Goal: Communication & Community: Share content

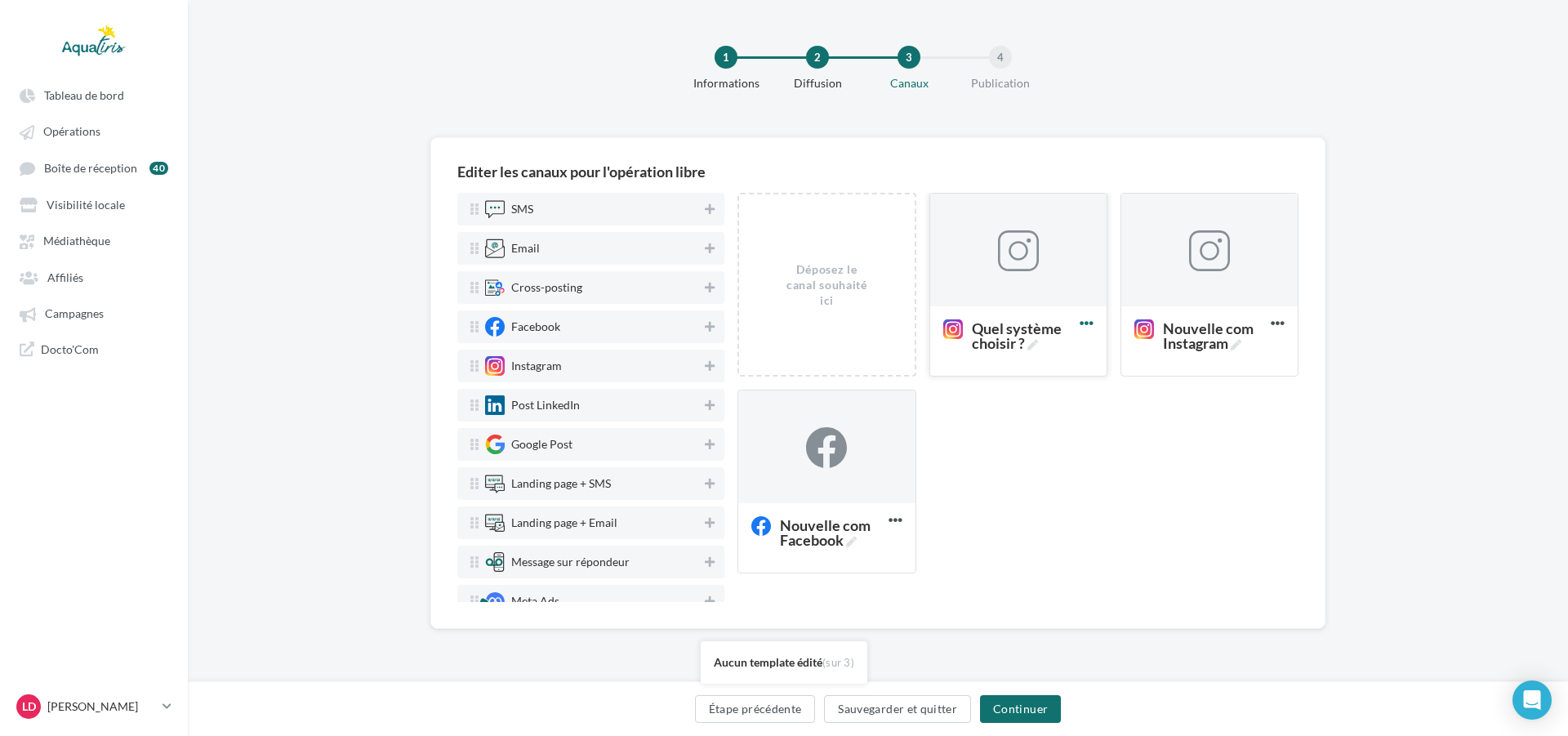
click at [1094, 324] on icon at bounding box center [1086, 323] width 40 height 40
click at [978, 267] on div at bounding box center [1018, 250] width 176 height 114
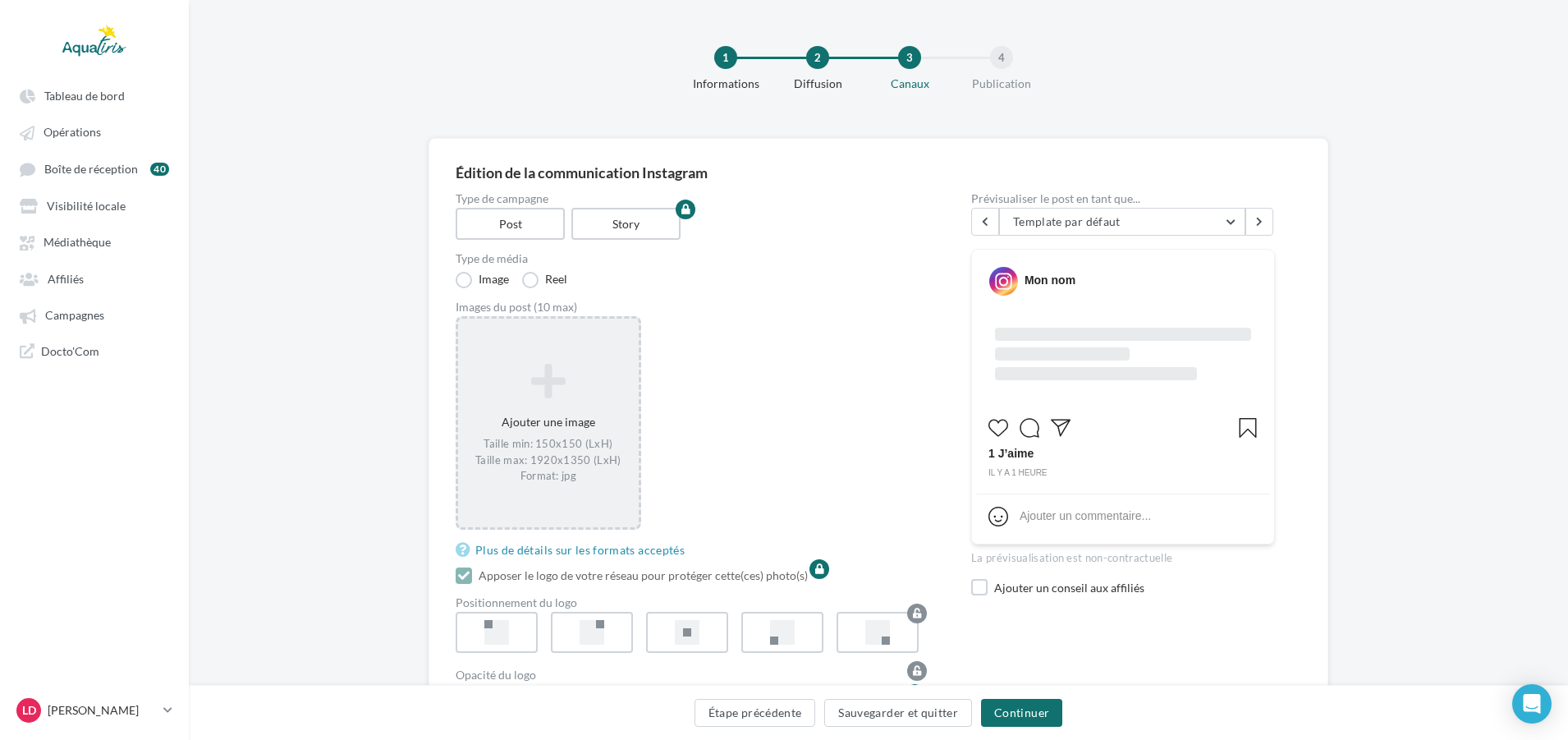
click at [549, 349] on div "Ajouter une image Taille min: 150x150 (LxH) Taille max: 1920x1350 (LxH) Format:…" at bounding box center [548, 422] width 185 height 213
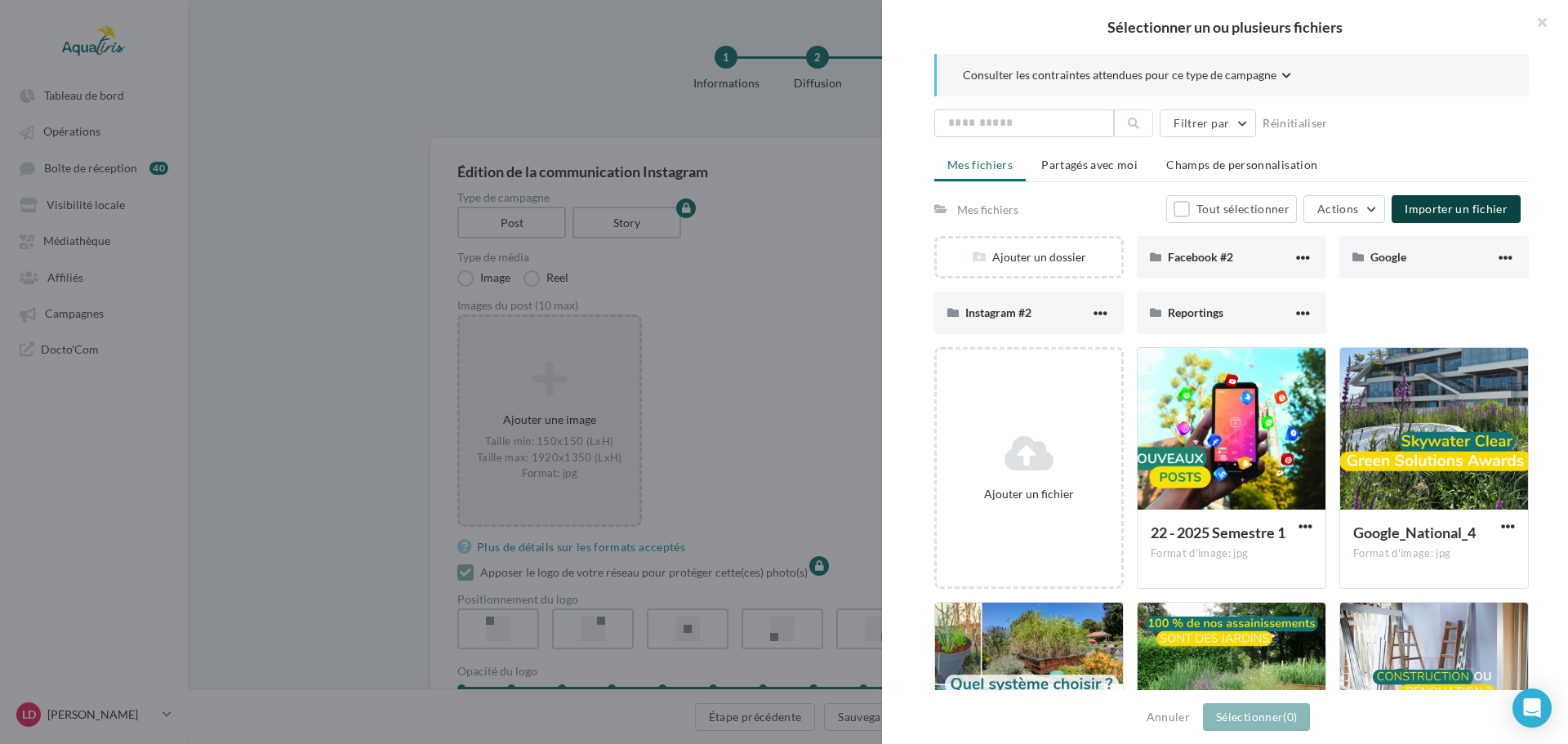
click at [1470, 214] on span "Importer un fichier" at bounding box center [1455, 208] width 103 height 14
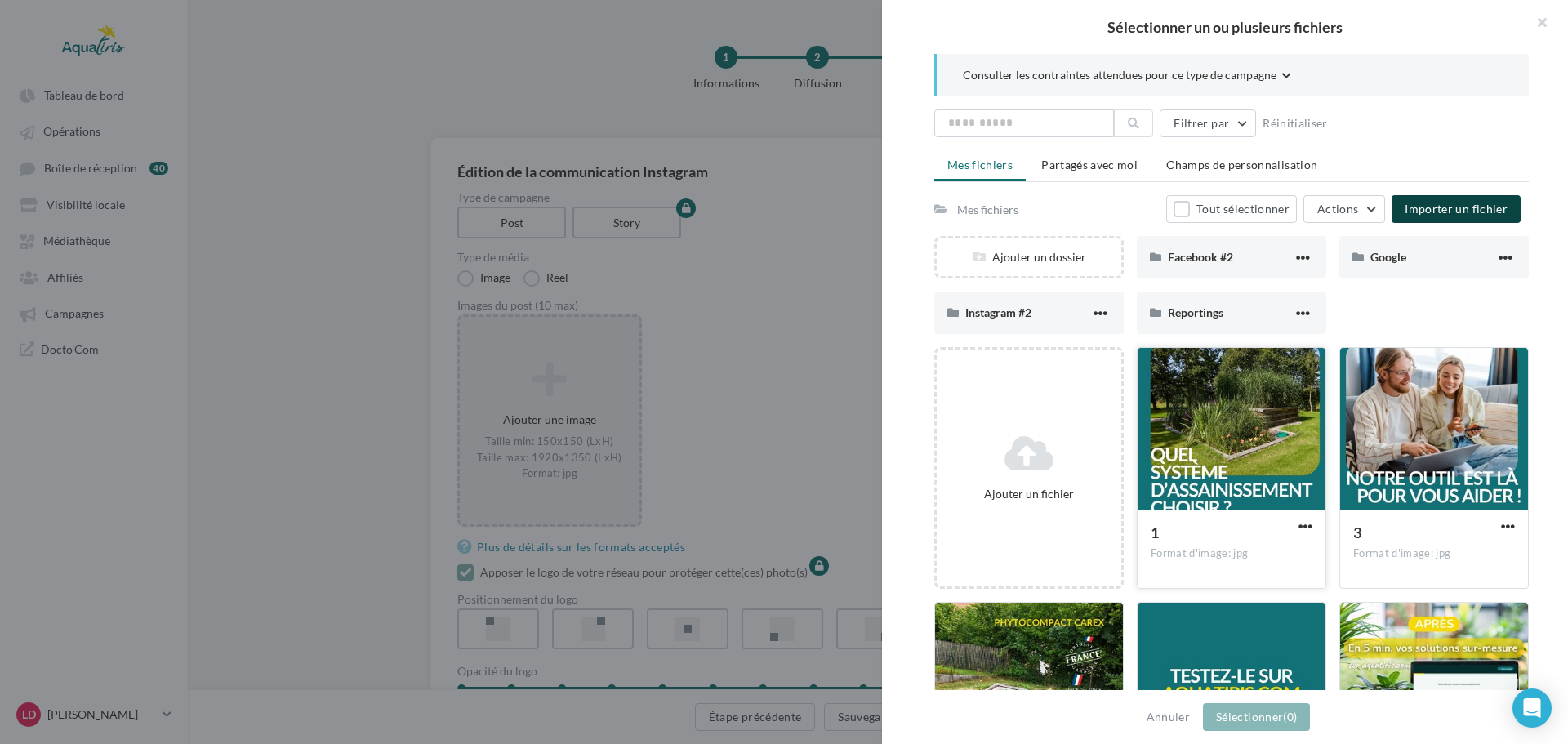
click at [1196, 387] on div at bounding box center [1231, 429] width 188 height 163
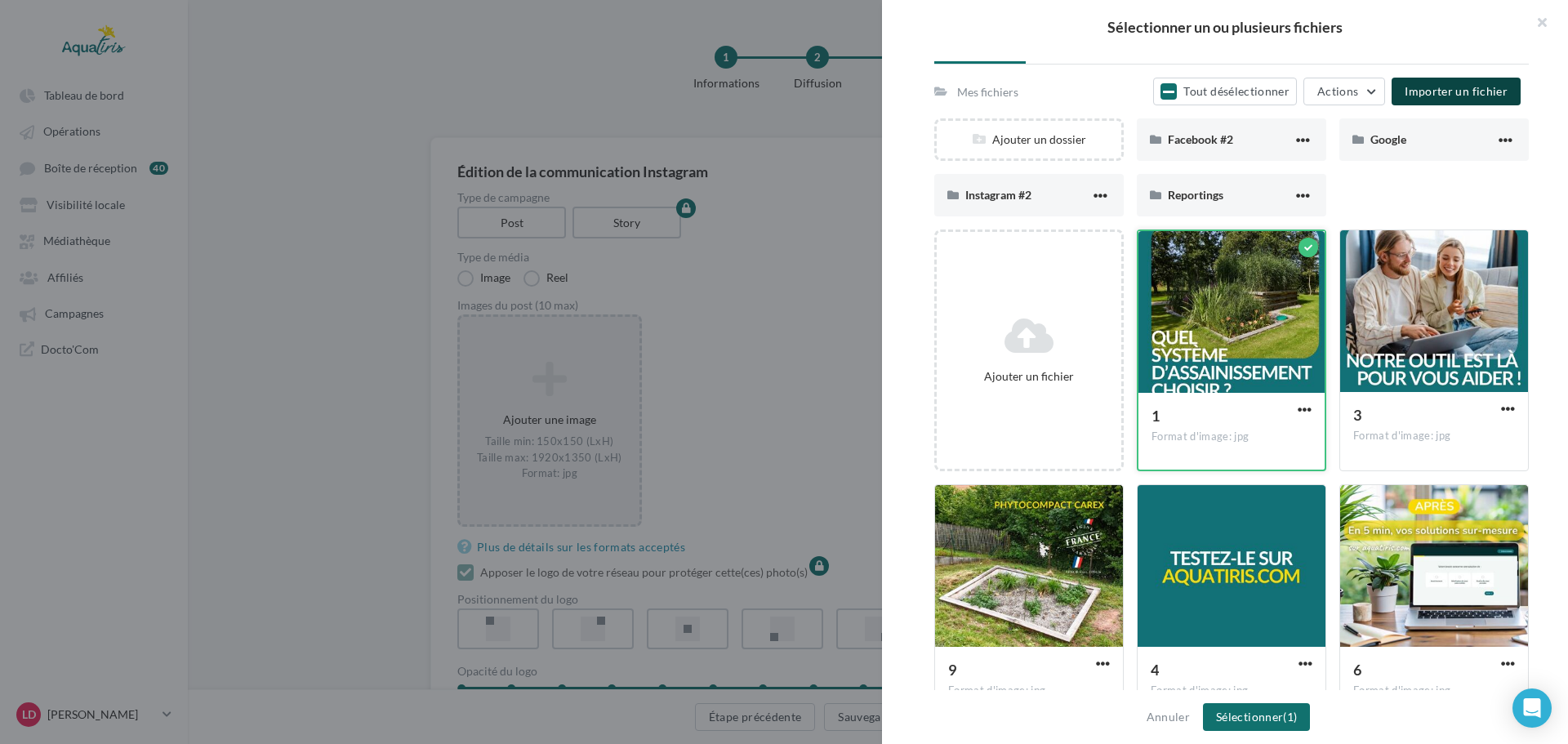
scroll to position [82, 0]
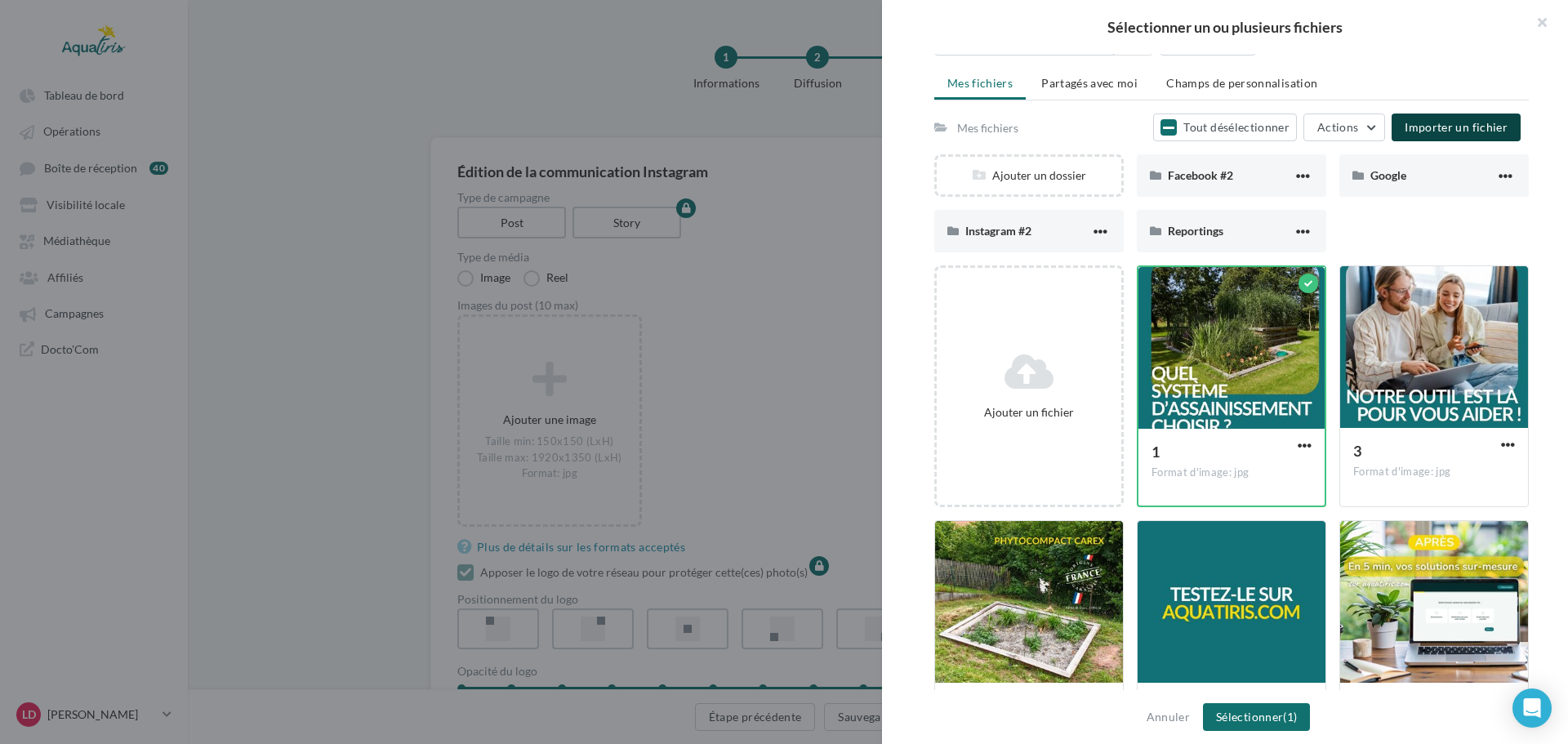
click at [1486, 133] on span "Importer un fichier" at bounding box center [1455, 127] width 103 height 14
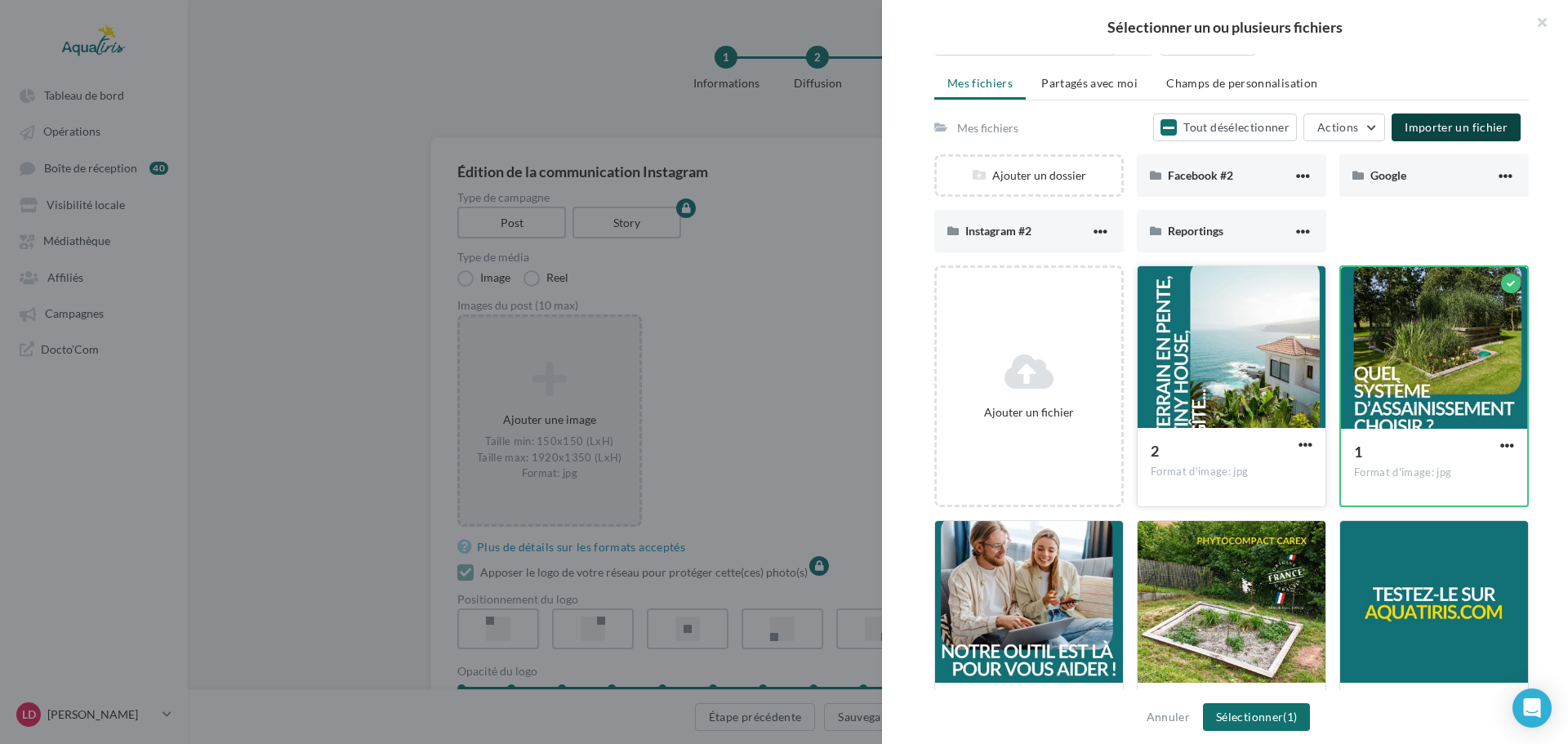
click at [1283, 392] on div at bounding box center [1231, 347] width 188 height 163
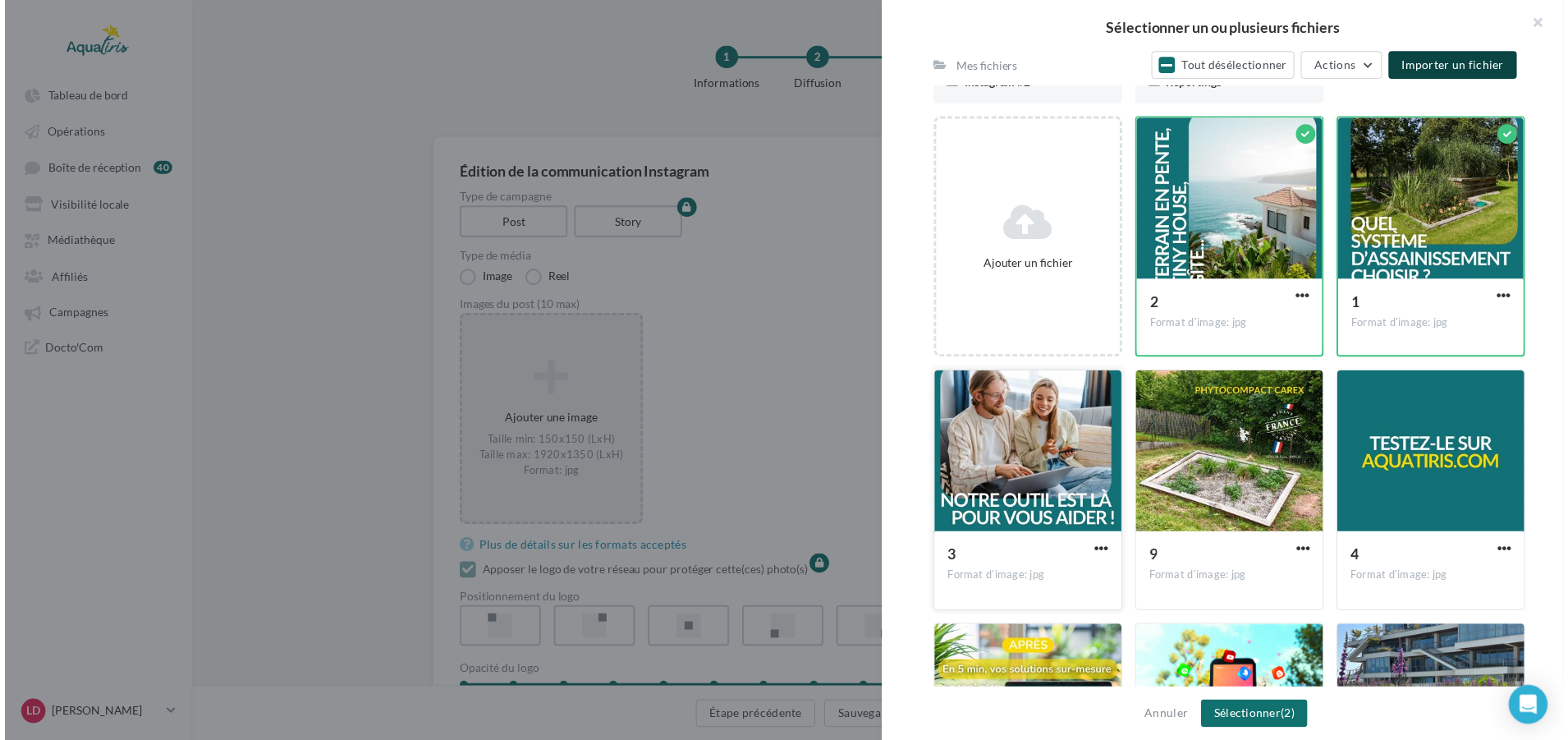
scroll to position [246, 0]
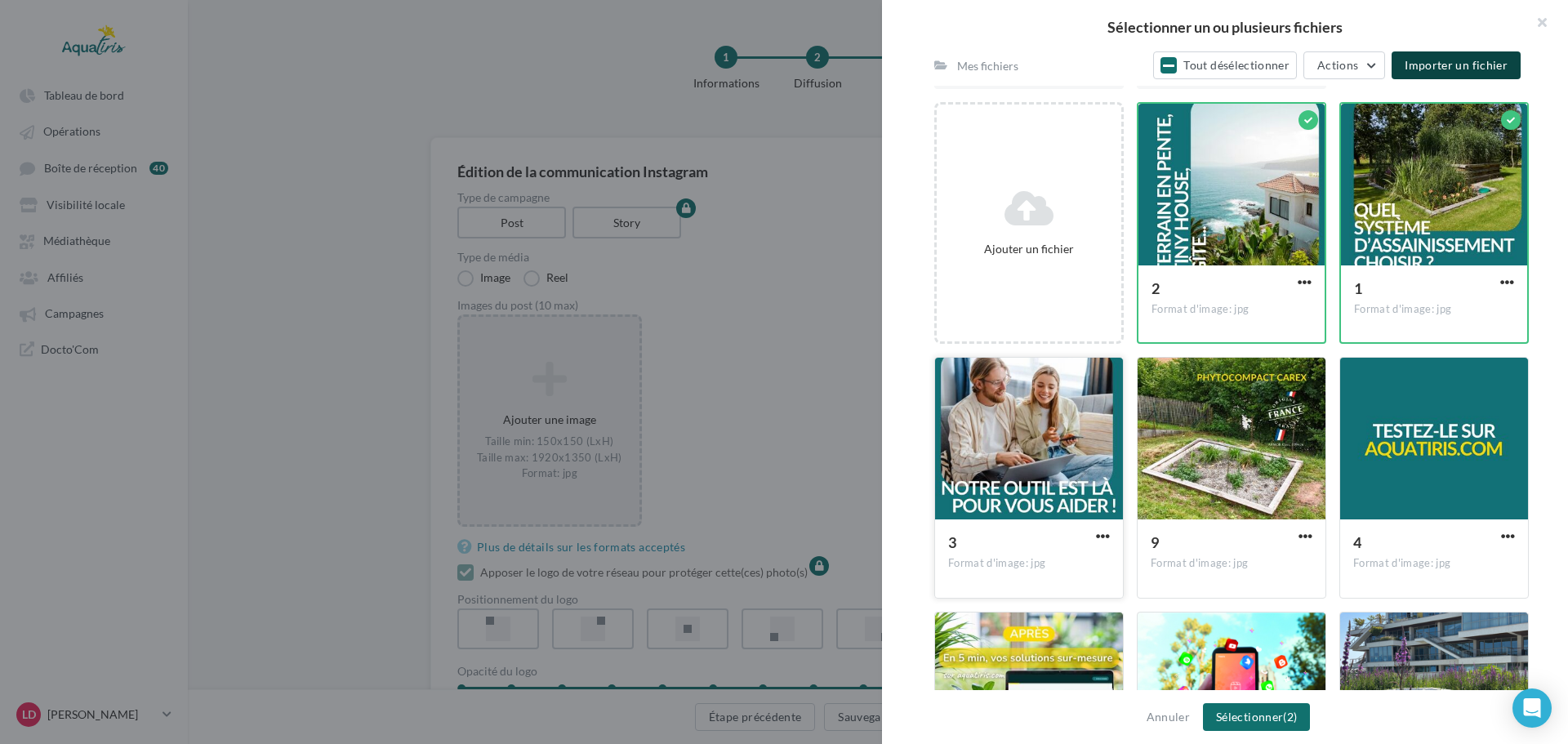
click at [997, 465] on div at bounding box center [1029, 439] width 188 height 163
click at [1422, 458] on div at bounding box center [1434, 439] width 188 height 163
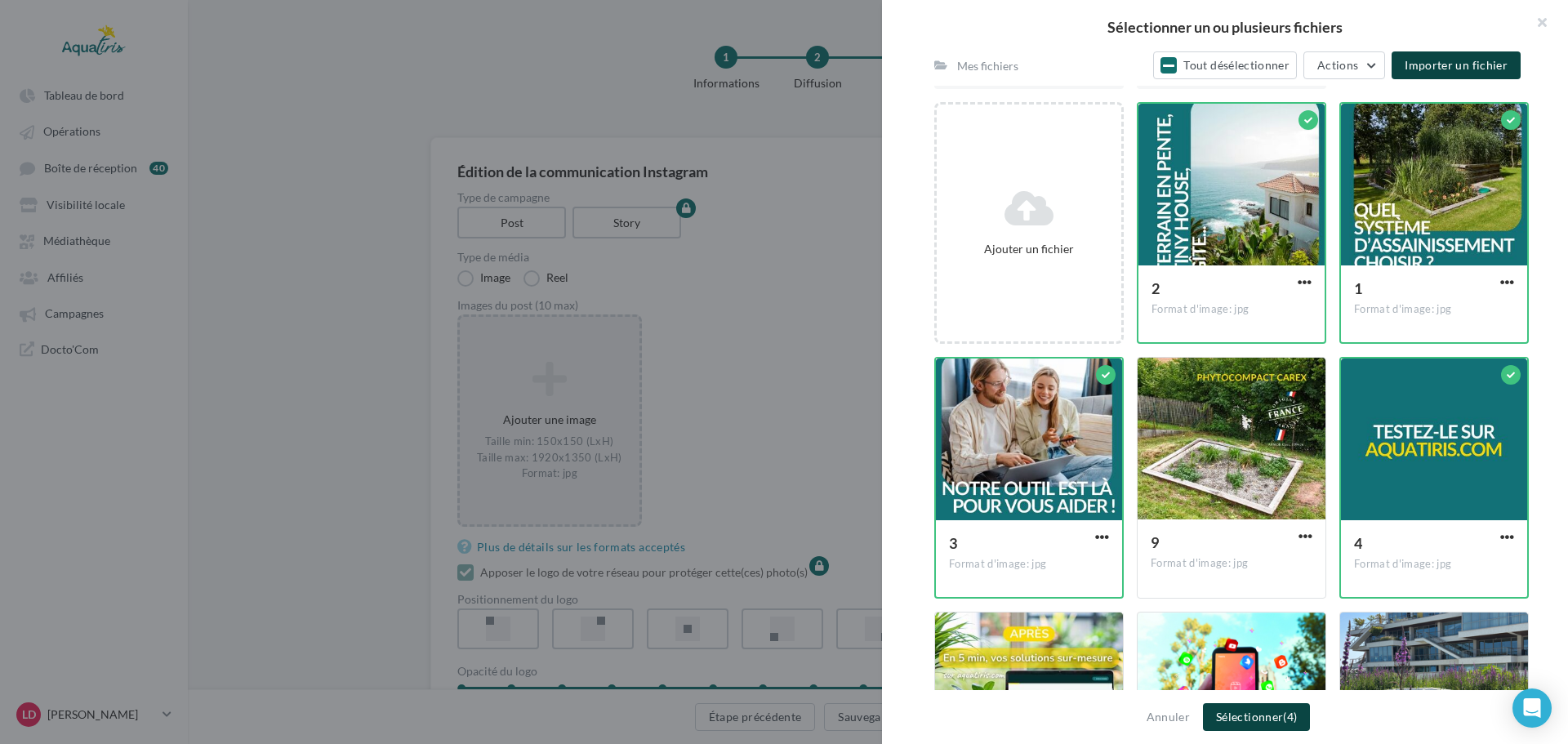
click at [1234, 711] on button "Sélectionner (4)" at bounding box center [1256, 717] width 107 height 28
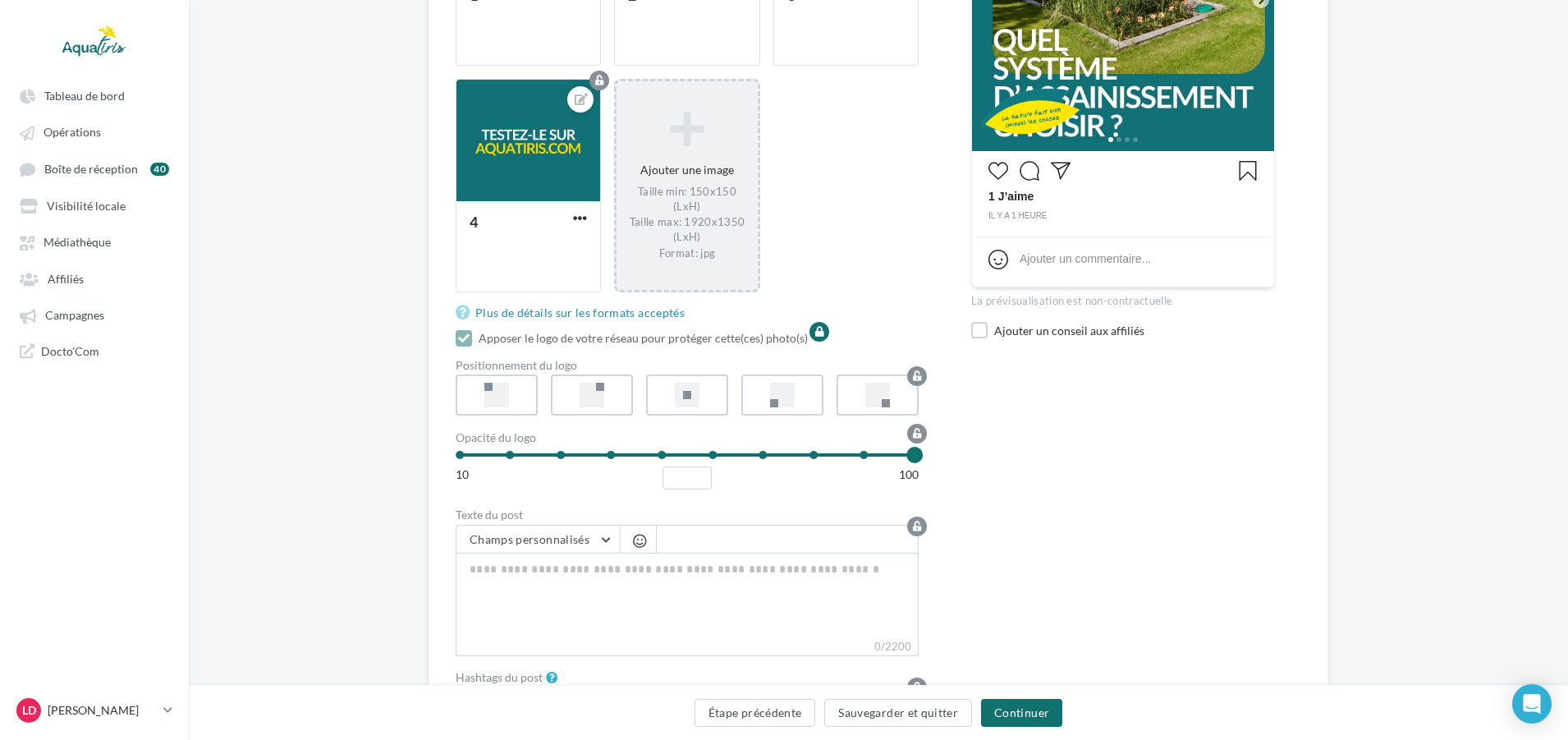
scroll to position [493, 0]
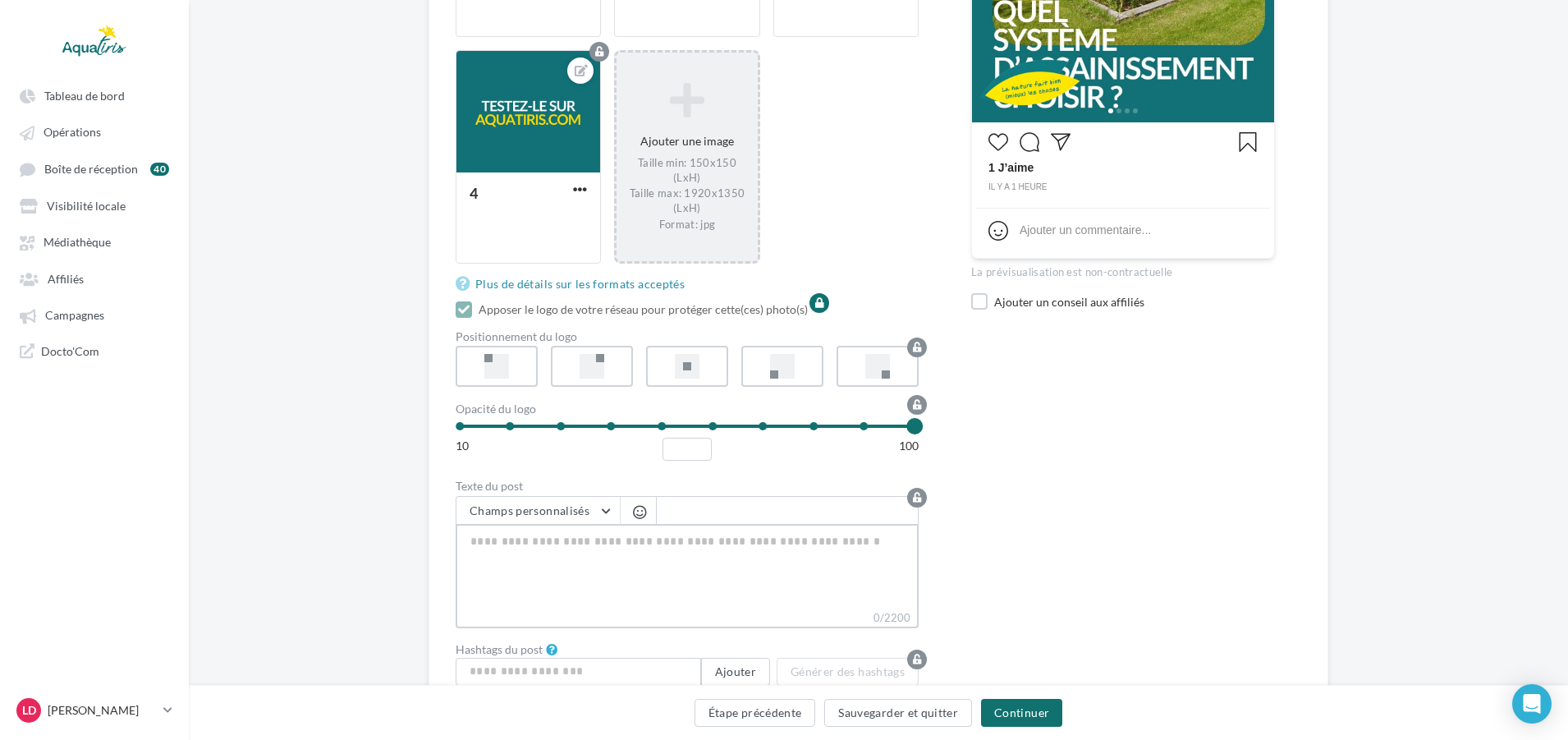
click at [617, 550] on textarea "0/2200" at bounding box center [687, 567] width 463 height 86
paste textarea "**********"
type textarea "**********"
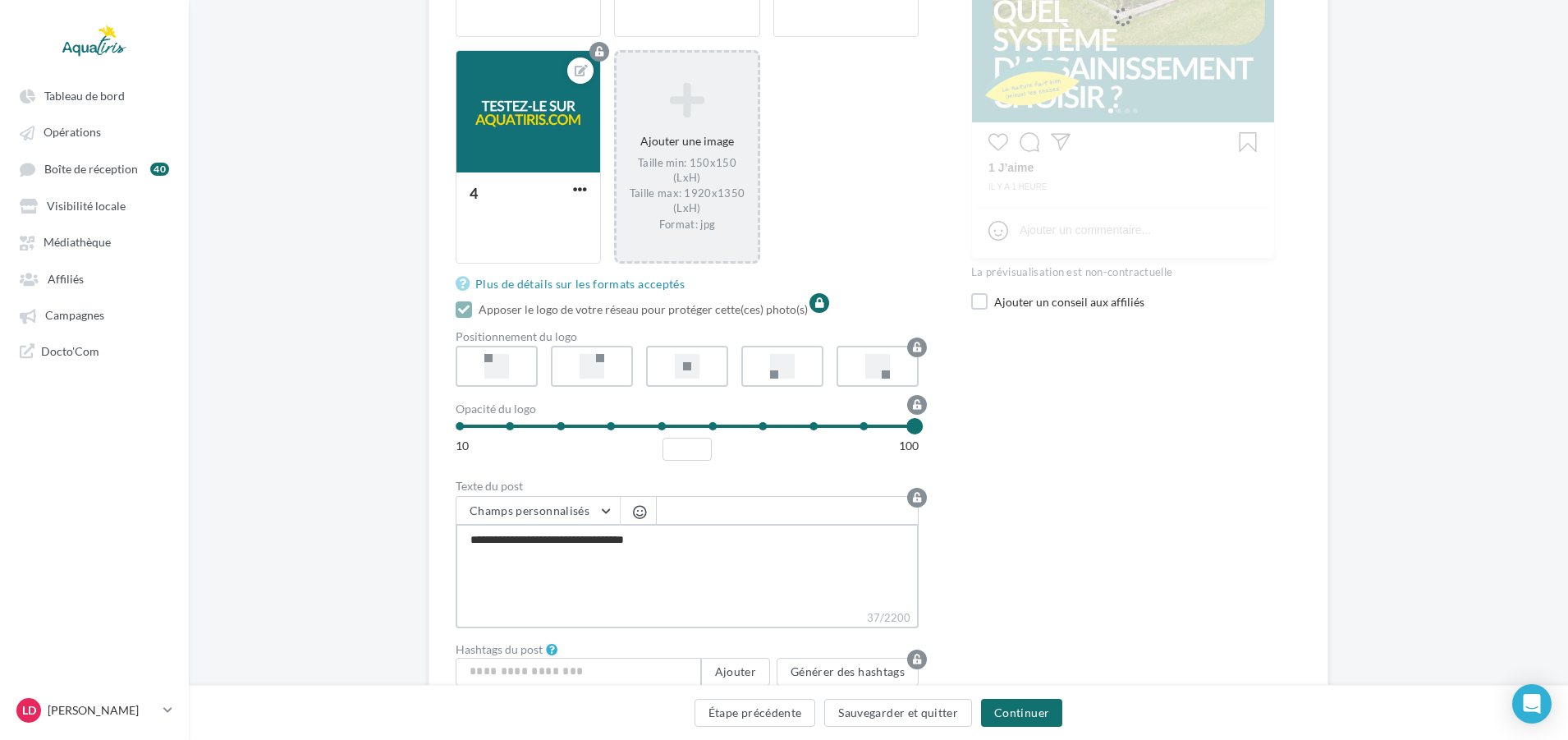
drag, startPoint x: 677, startPoint y: 536, endPoint x: 395, endPoint y: 553, distance: 282.5
click at [395, 553] on div "Édition de la communication Instagram Type de campagne Post Story Type de média…" at bounding box center [879, 219] width 1379 height 1148
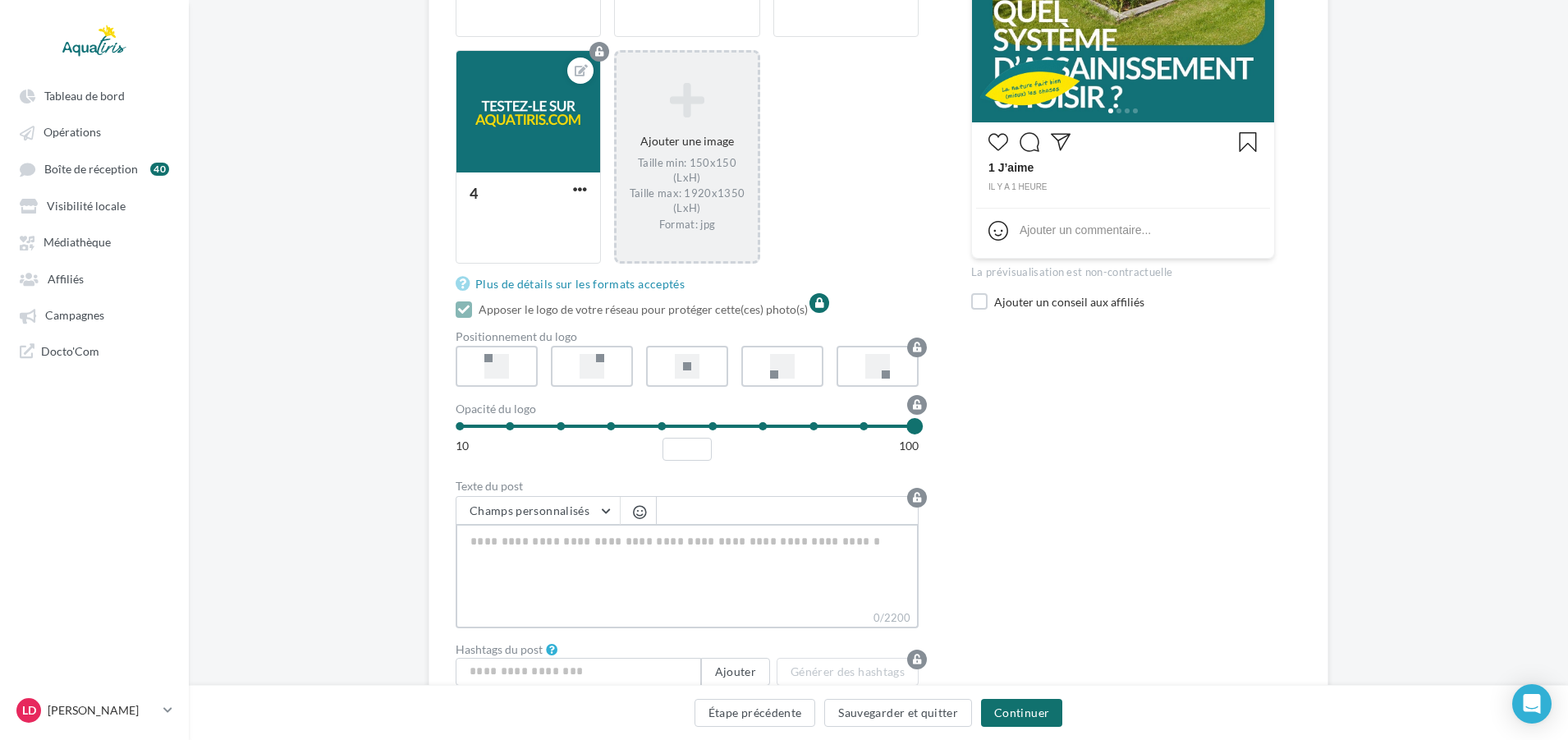
click at [613, 542] on textarea "0/2200" at bounding box center [687, 567] width 463 height 86
paste textarea "**********"
type textarea "**********"
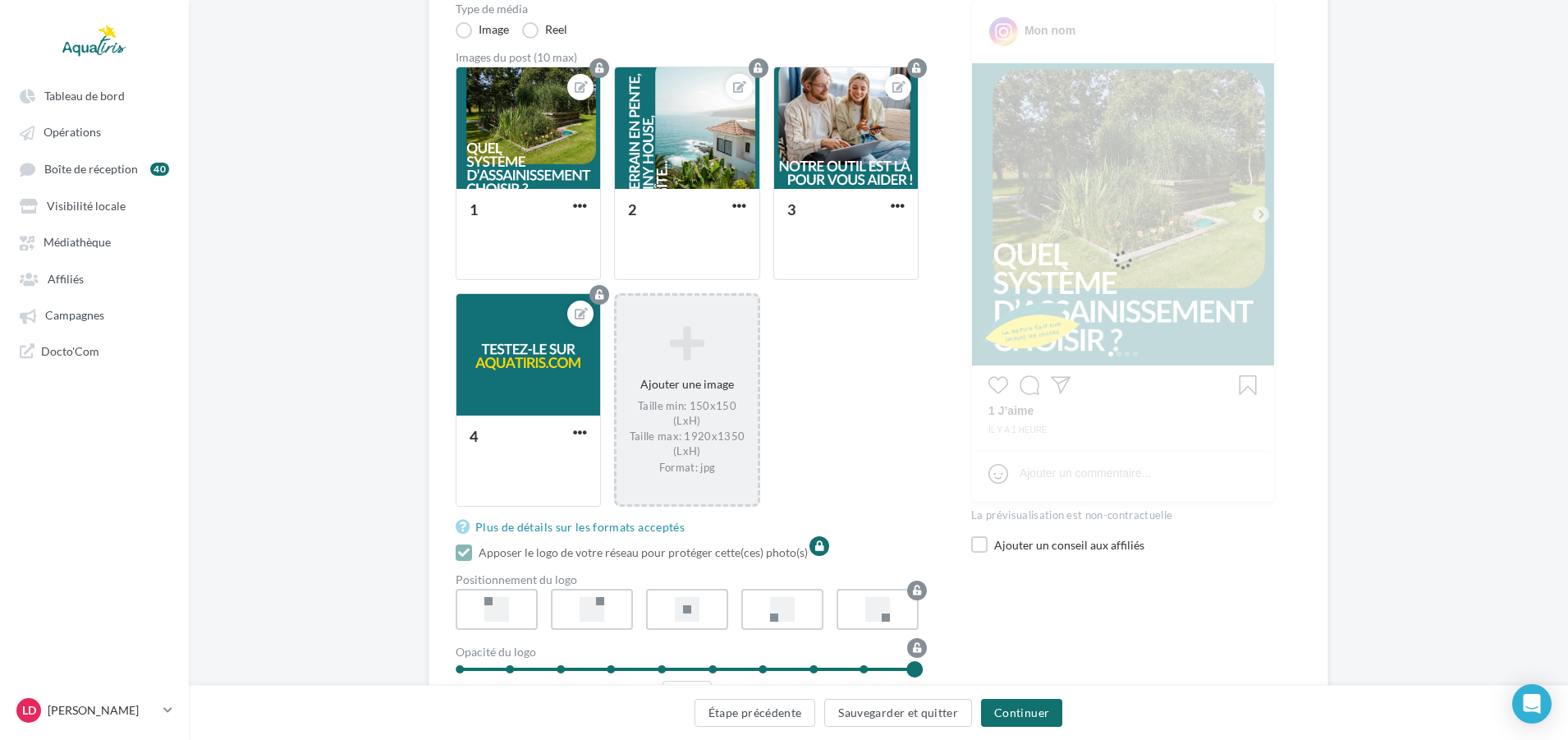
scroll to position [246, 0]
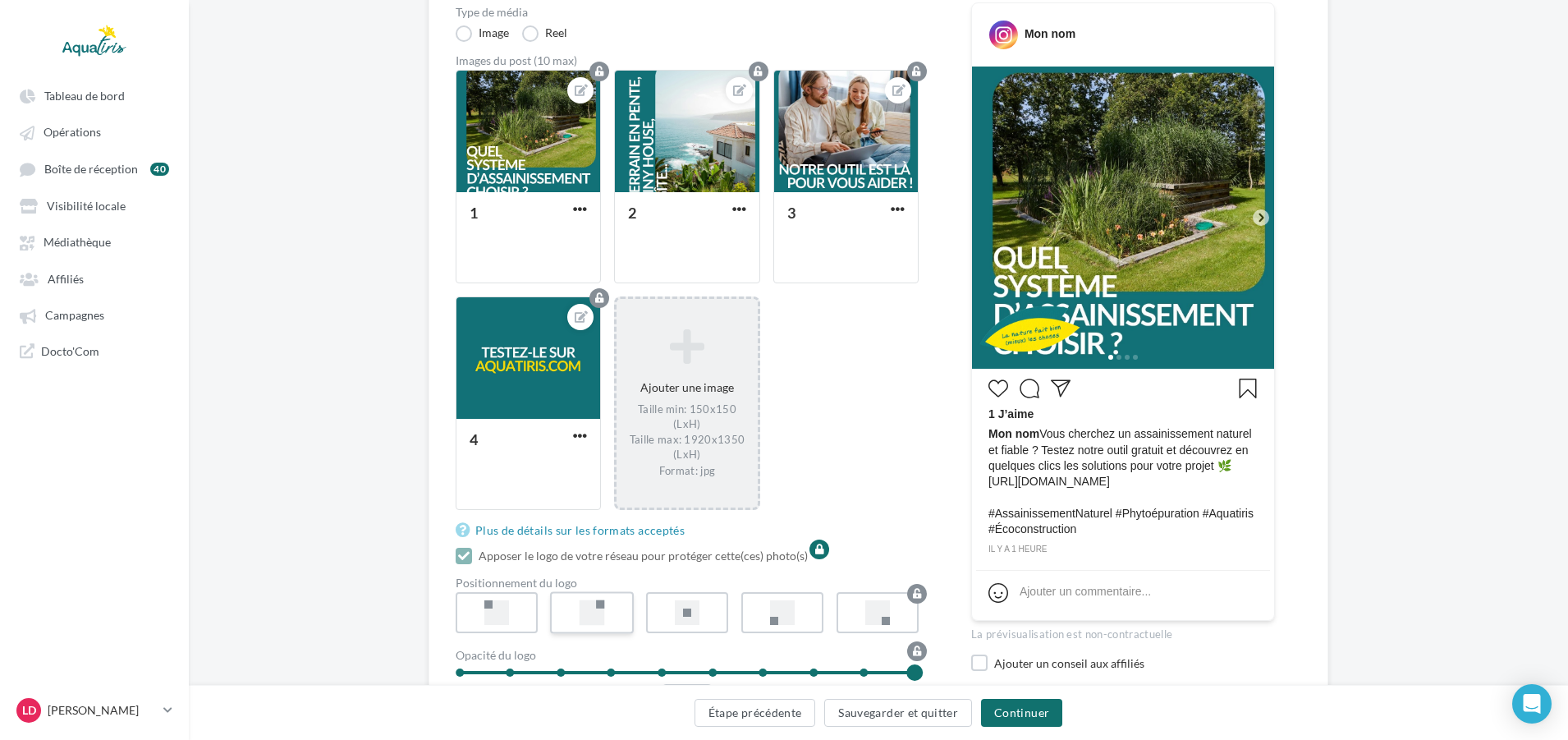
type textarea "**********"
click at [600, 600] on div at bounding box center [600, 604] width 8 height 8
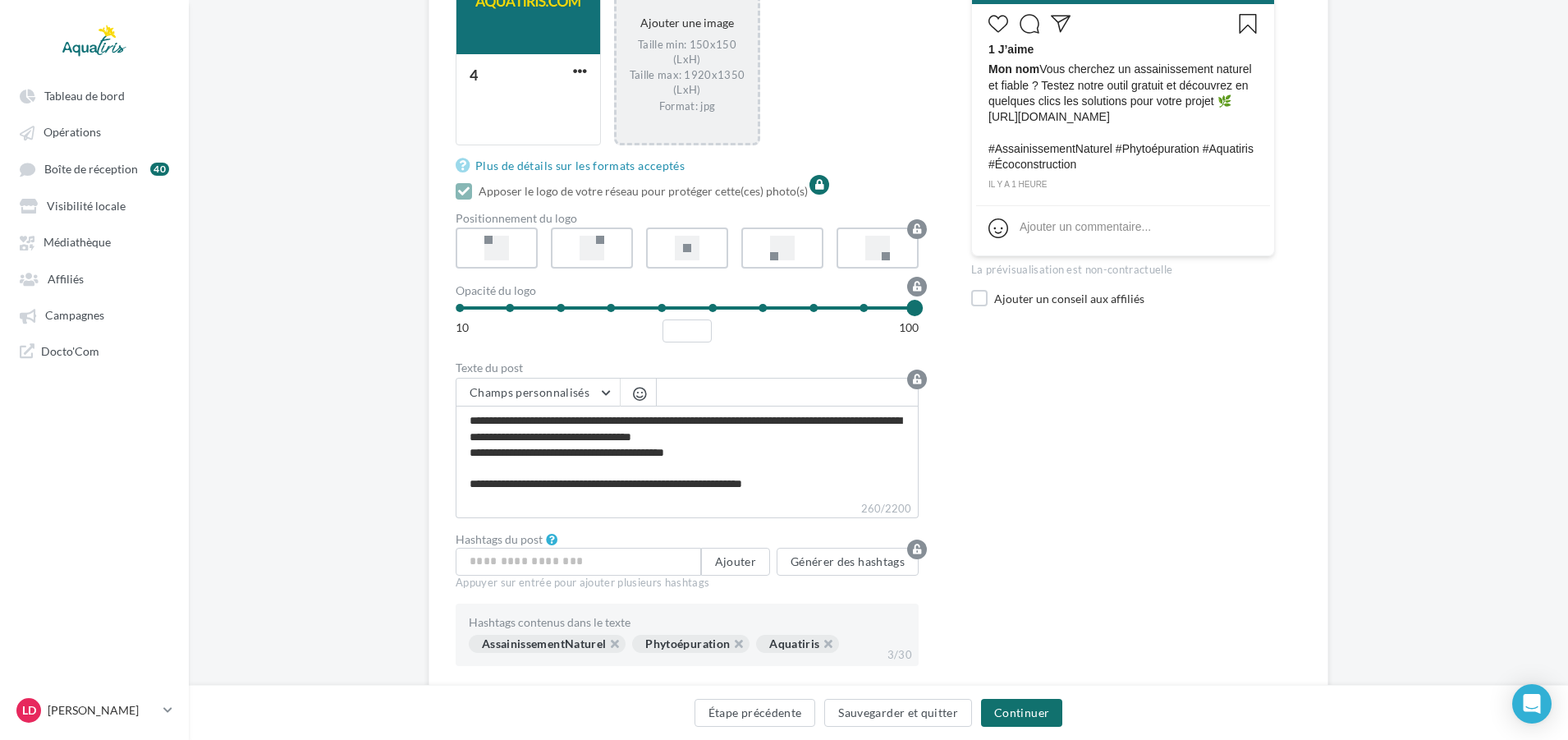
scroll to position [661, 0]
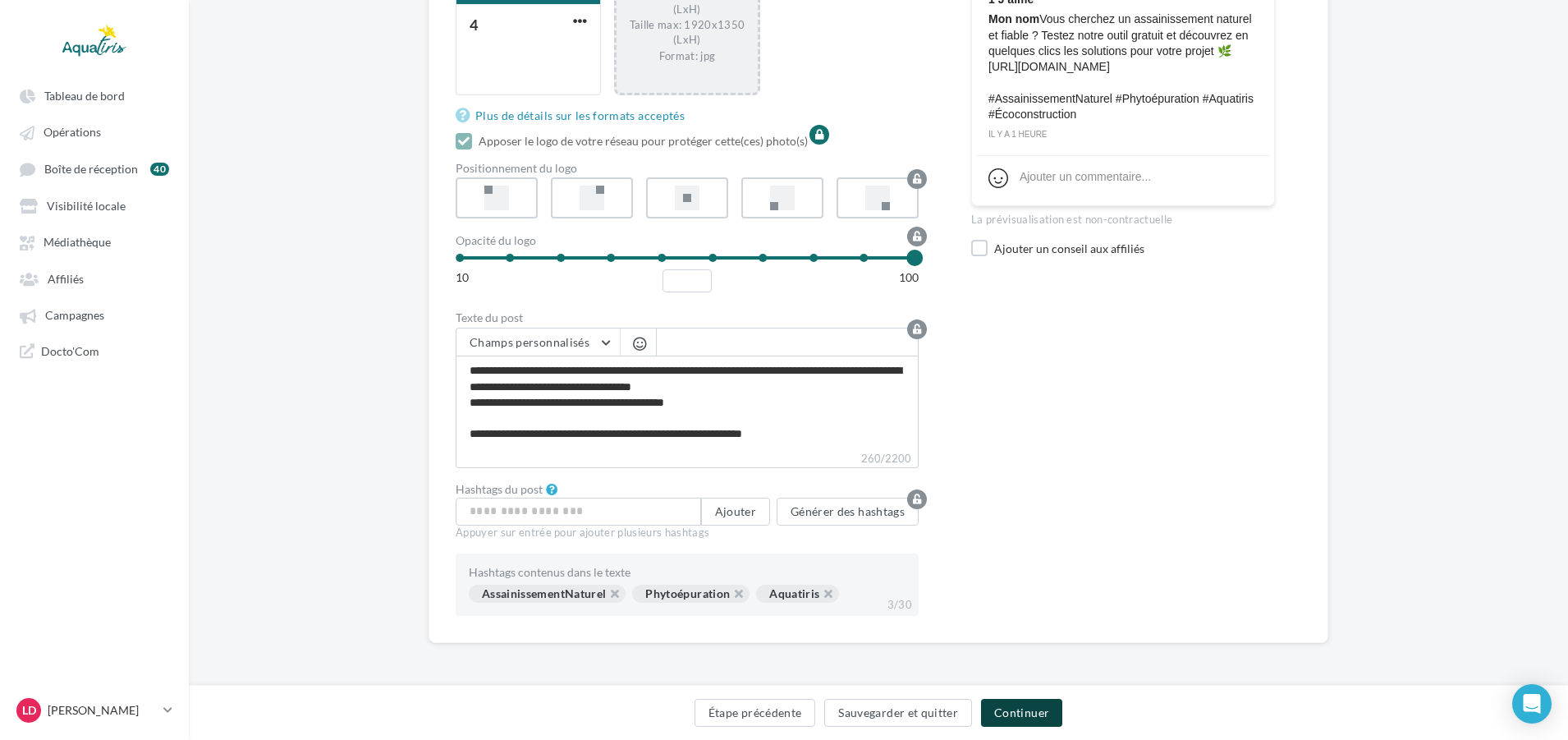
click at [1042, 713] on button "Continuer" at bounding box center [1021, 713] width 81 height 28
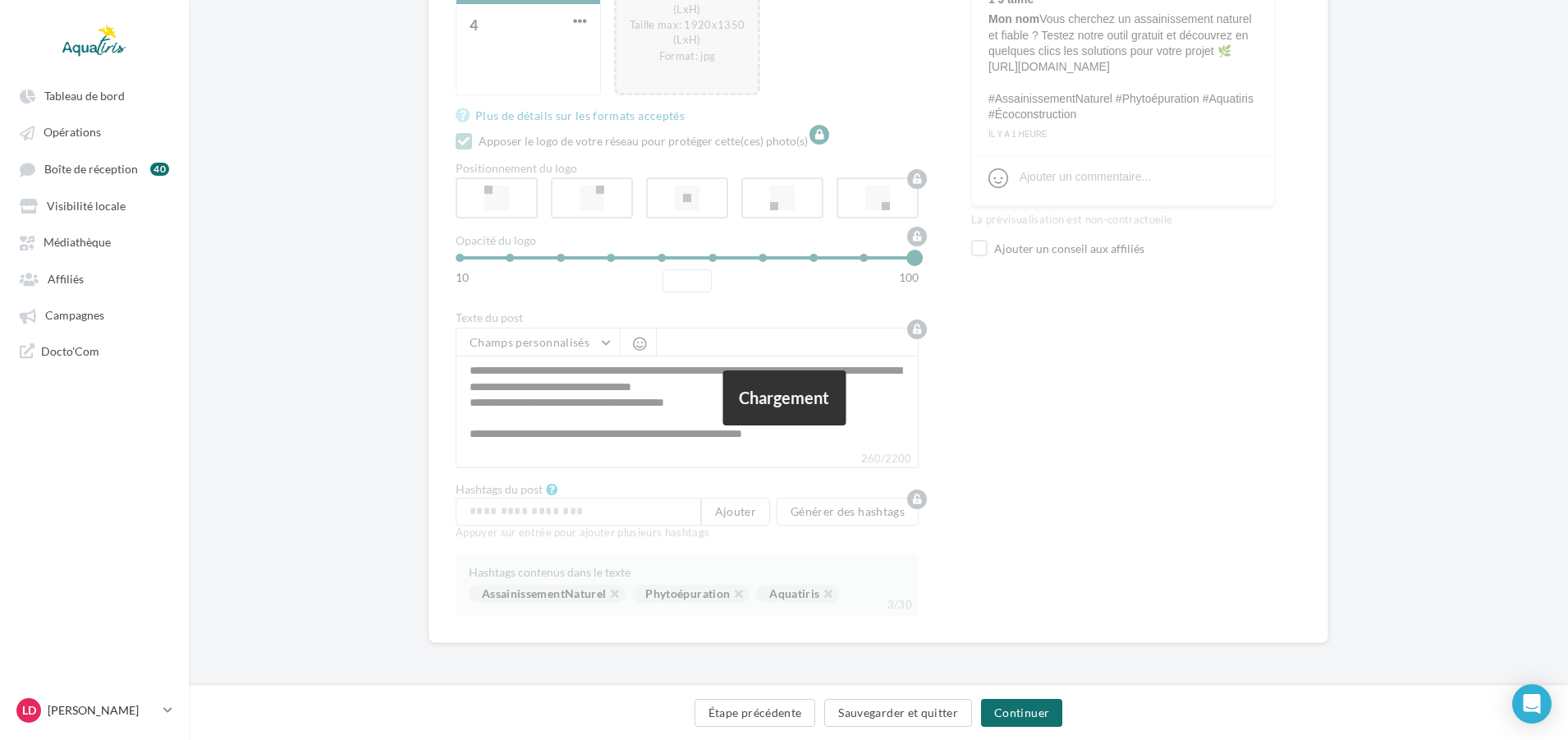
scroll to position [0, 0]
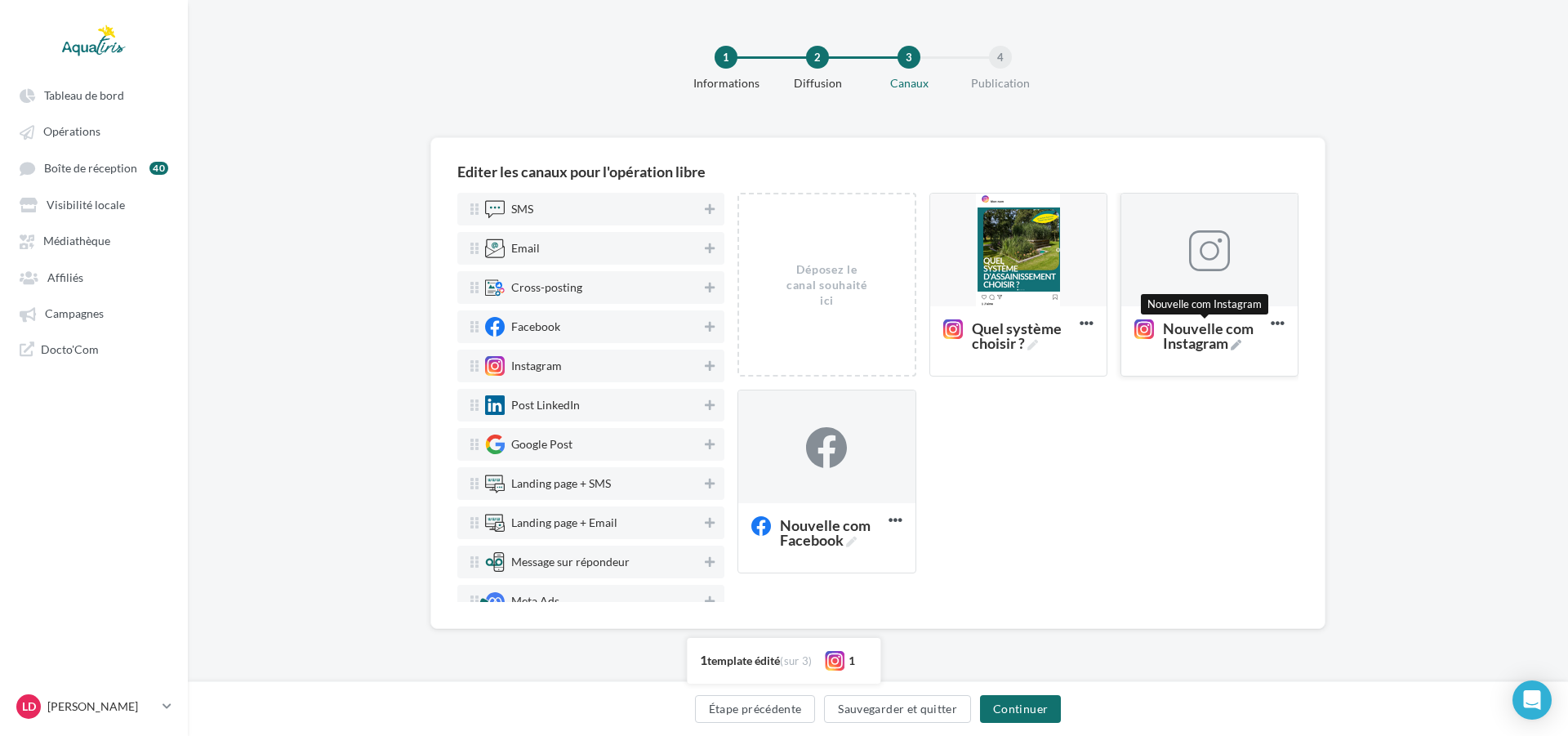
click at [1229, 326] on span "Nouvelle com Instagram" at bounding box center [1213, 336] width 101 height 30
click at [1229, 326] on textarea "Nouvelle com Instagram Nouvelle com Instagram" at bounding box center [1192, 336] width 133 height 46
drag, startPoint x: 1217, startPoint y: 345, endPoint x: 1102, endPoint y: 331, distance: 115.8
click at [1102, 331] on div "Déposez le canal souhaité ici Quel système choisir ? Editer Prévisualiser Dupli…" at bounding box center [1024, 389] width 574 height 394
click at [1235, 342] on textarea "Nouvelle com Instagram" at bounding box center [1192, 336] width 133 height 46
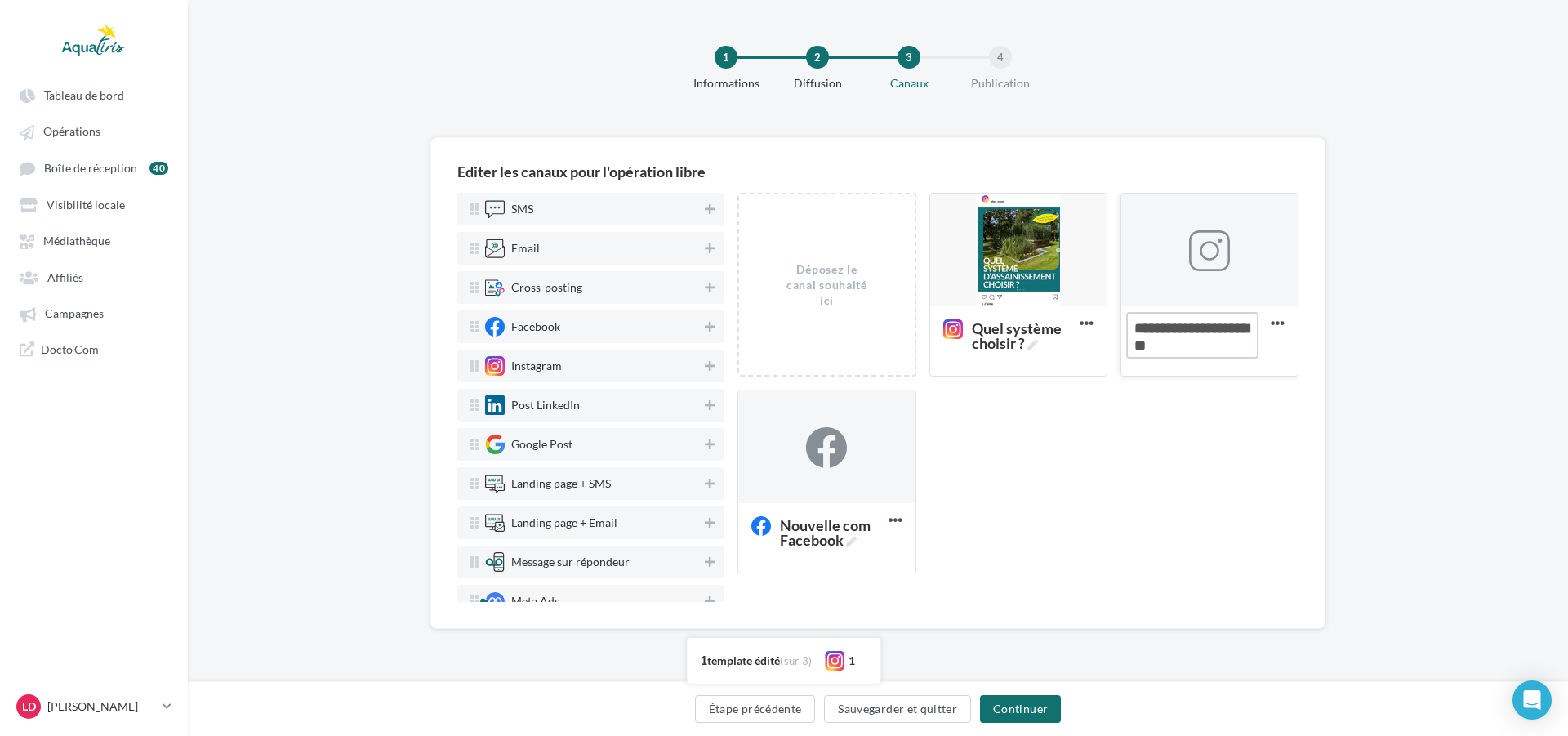
drag, startPoint x: 1218, startPoint y: 347, endPoint x: 1123, endPoint y: 318, distance: 99.3
click at [1123, 318] on div "Nouvelle com Instagram" at bounding box center [1209, 339] width 176 height 68
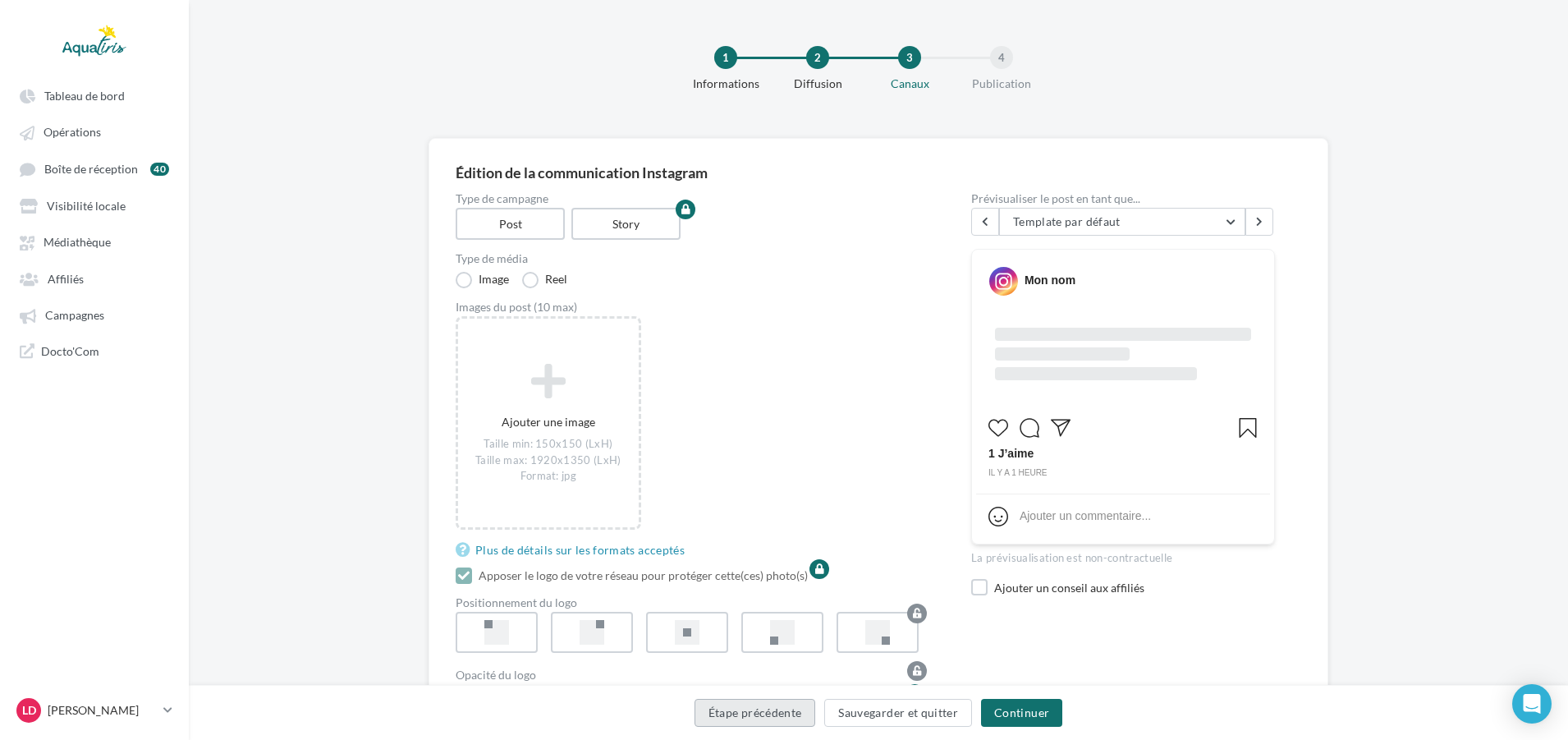
click at [770, 719] on button "Étape précédente" at bounding box center [755, 713] width 121 height 28
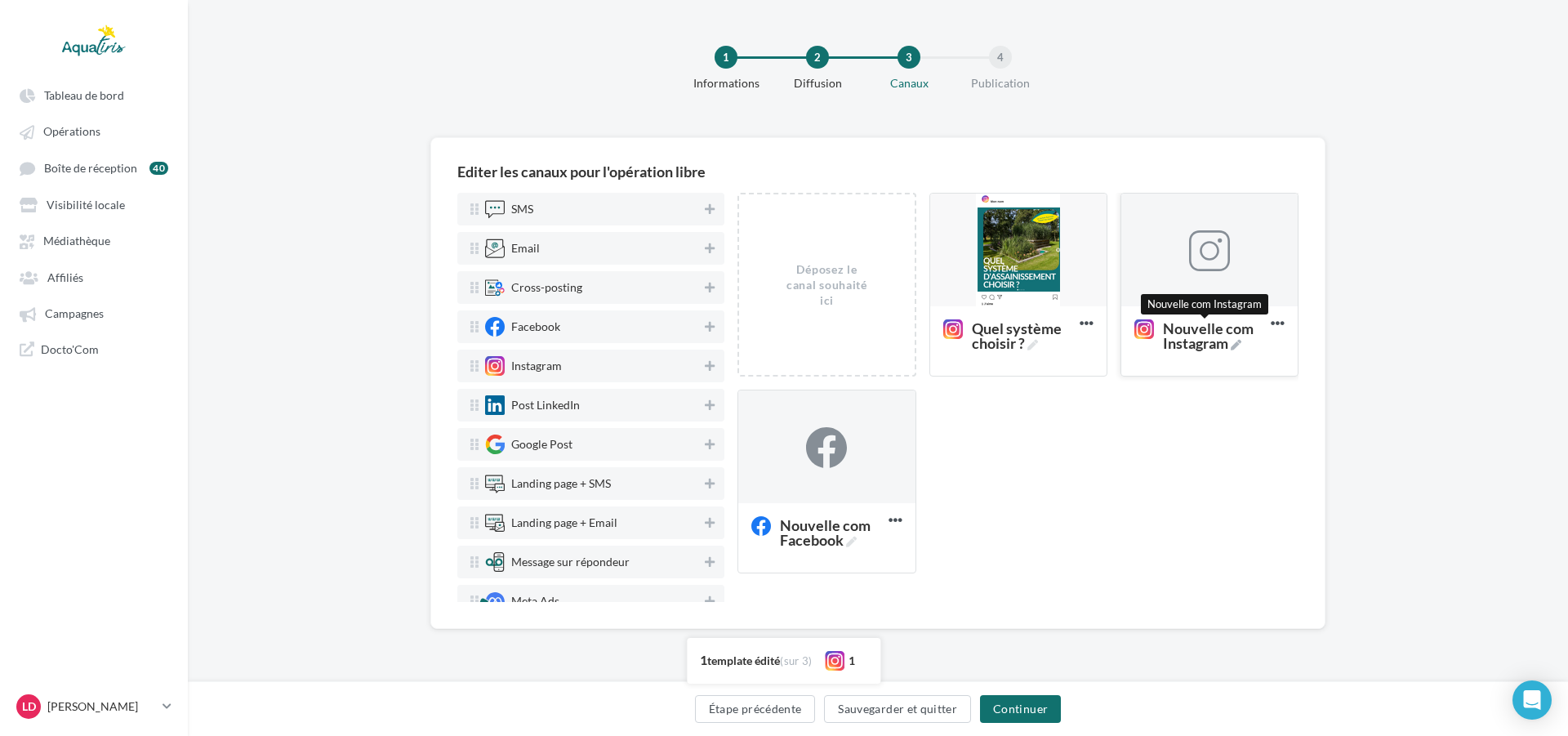
click at [1196, 340] on span "Nouvelle com Instagram" at bounding box center [1213, 336] width 101 height 30
click at [1196, 340] on textarea "Nouvelle com Instagram Nouvelle com Instagram" at bounding box center [1192, 336] width 133 height 46
drag, startPoint x: 1202, startPoint y: 340, endPoint x: 1133, endPoint y: 326, distance: 70.4
click at [1133, 326] on textarea "Nouvelle com Instagram" at bounding box center [1192, 336] width 133 height 46
type textarea "**********"
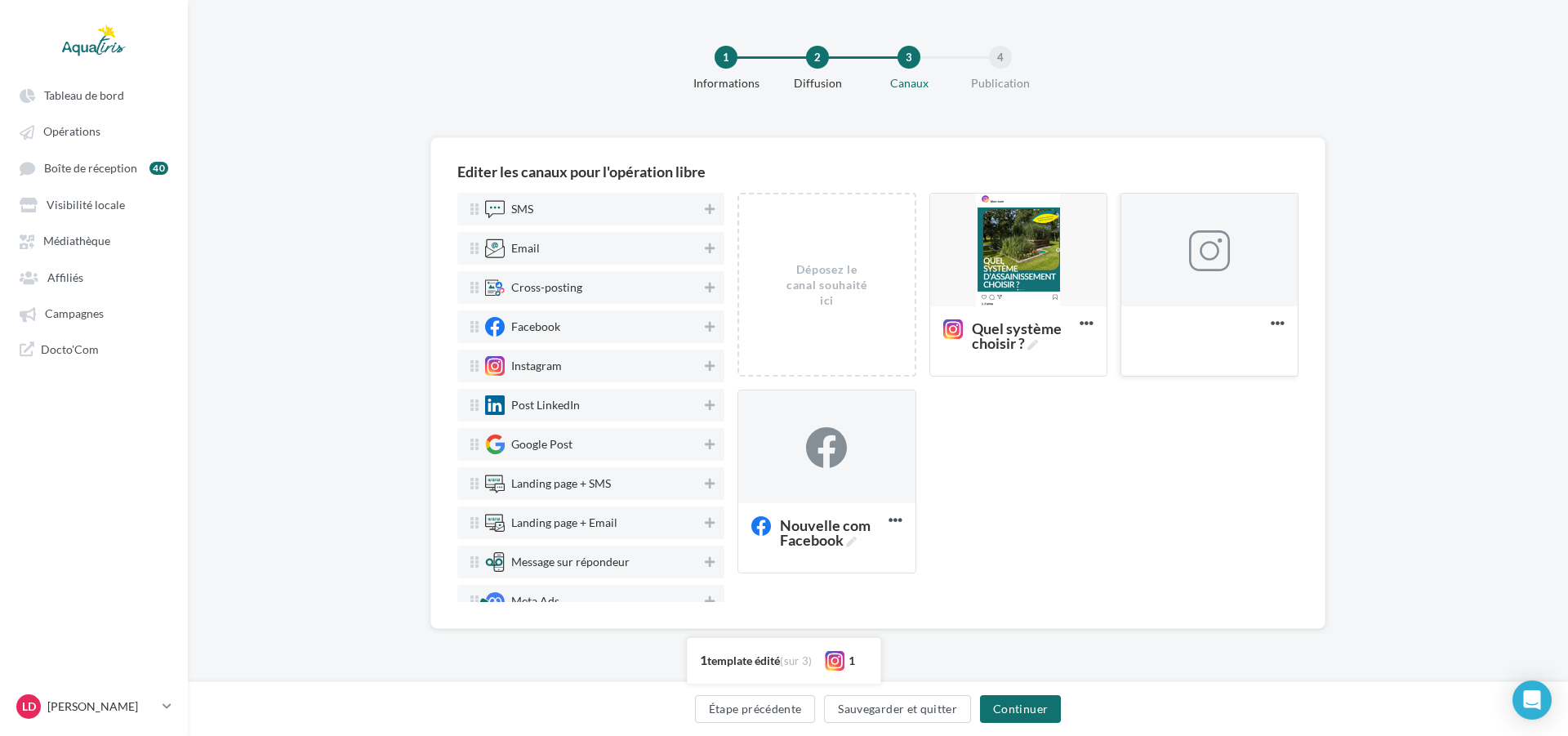
click at [1174, 364] on div "Simulateur" at bounding box center [1209, 339] width 176 height 68
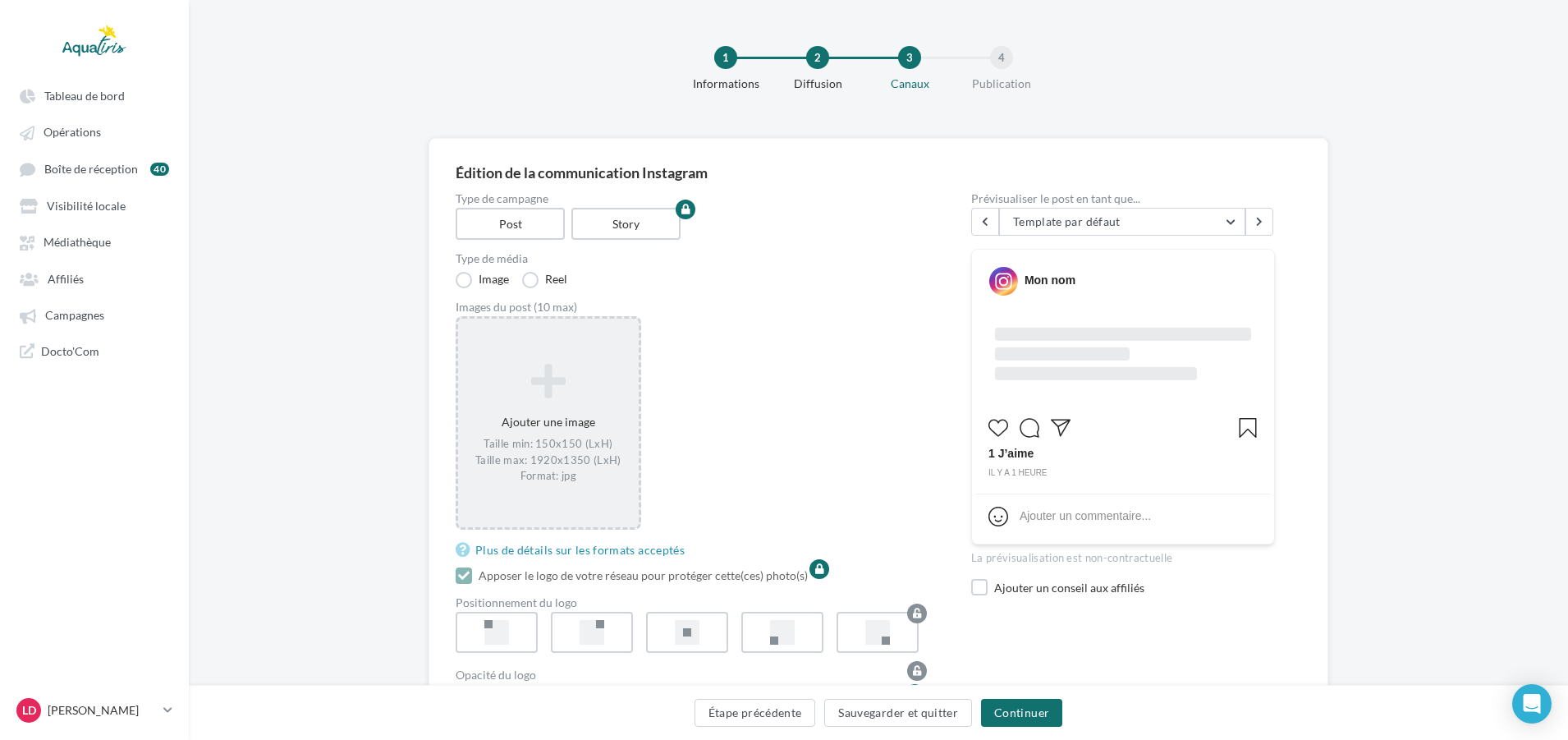
click at [502, 395] on icon at bounding box center [549, 381] width 168 height 39
click at [544, 280] on label "Reel" at bounding box center [544, 281] width 45 height 17
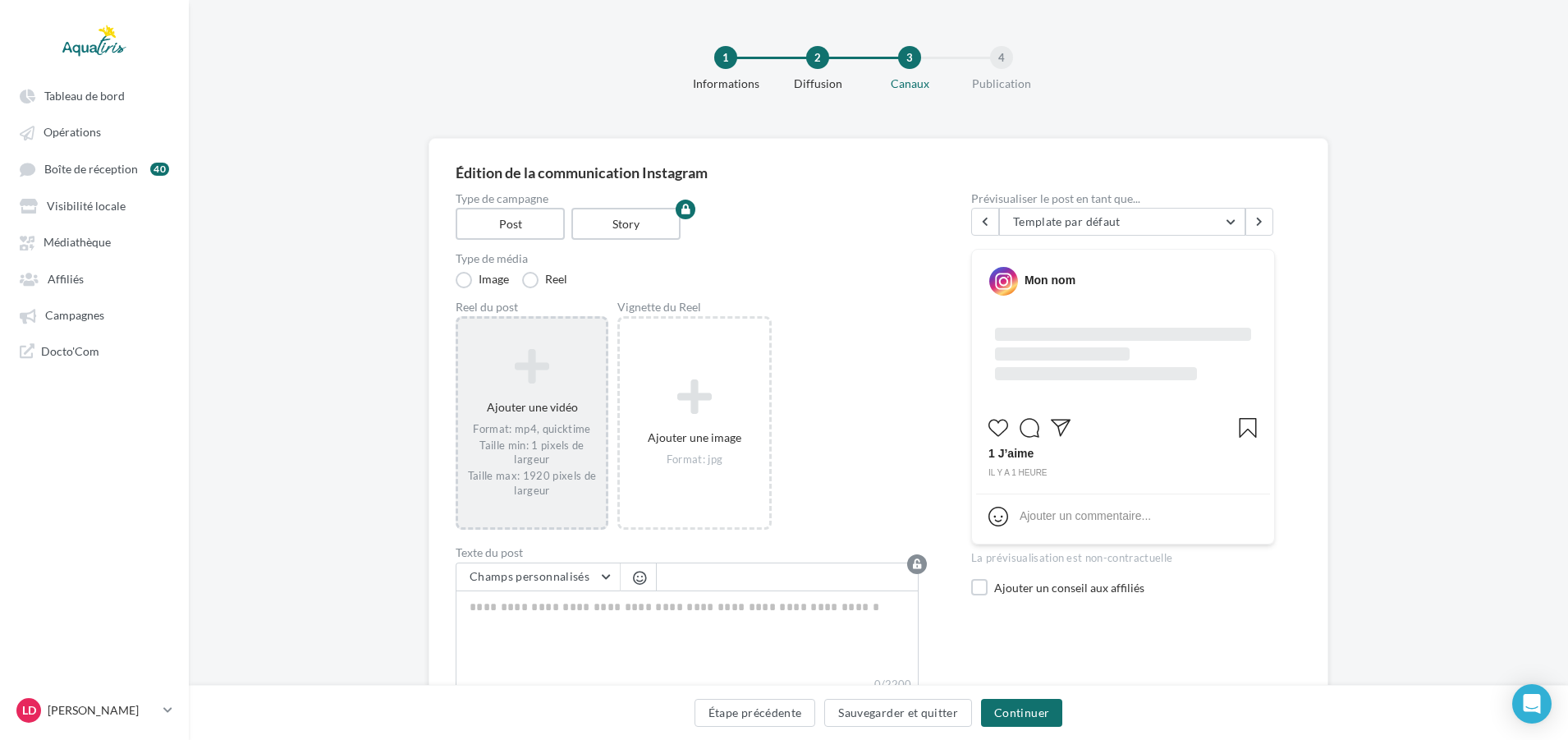
click at [552, 386] on div "Ajouter une vidéo Format: mp4, quicktime Taille min: 1 pixels de largeur Taille…" at bounding box center [532, 423] width 148 height 167
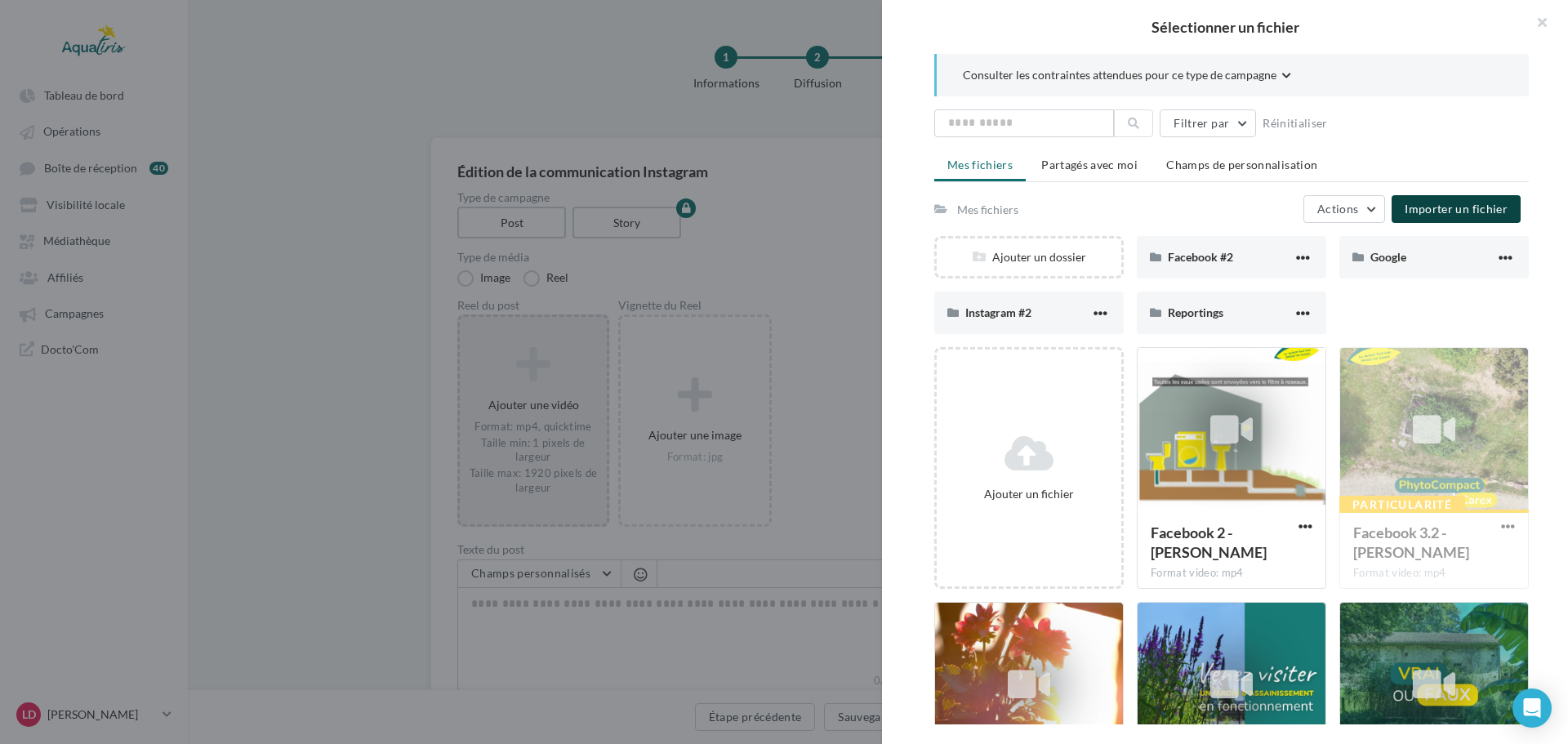
click at [1418, 216] on button "Importer un fichier" at bounding box center [1455, 209] width 129 height 28
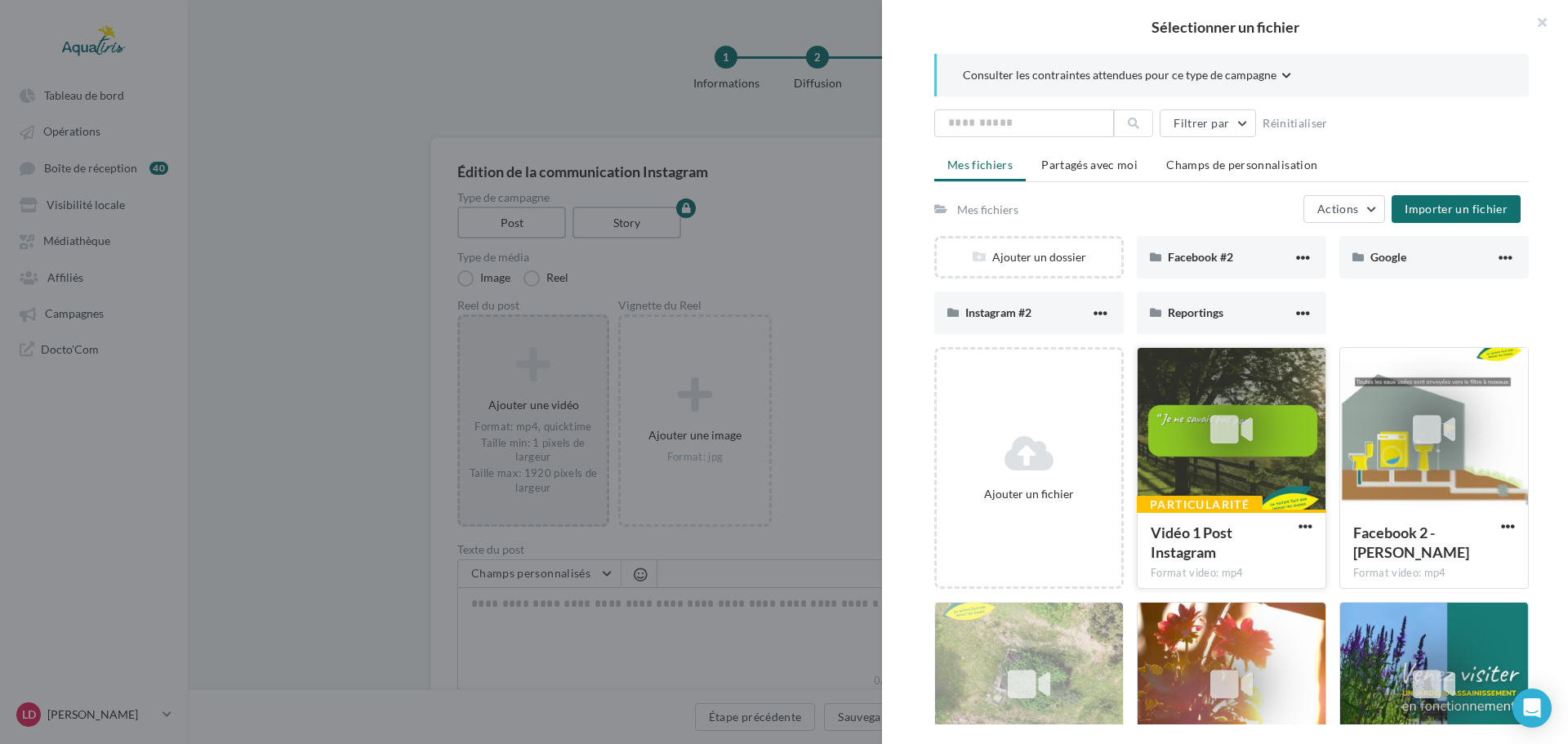
click at [1284, 452] on div at bounding box center [1231, 429] width 188 height 163
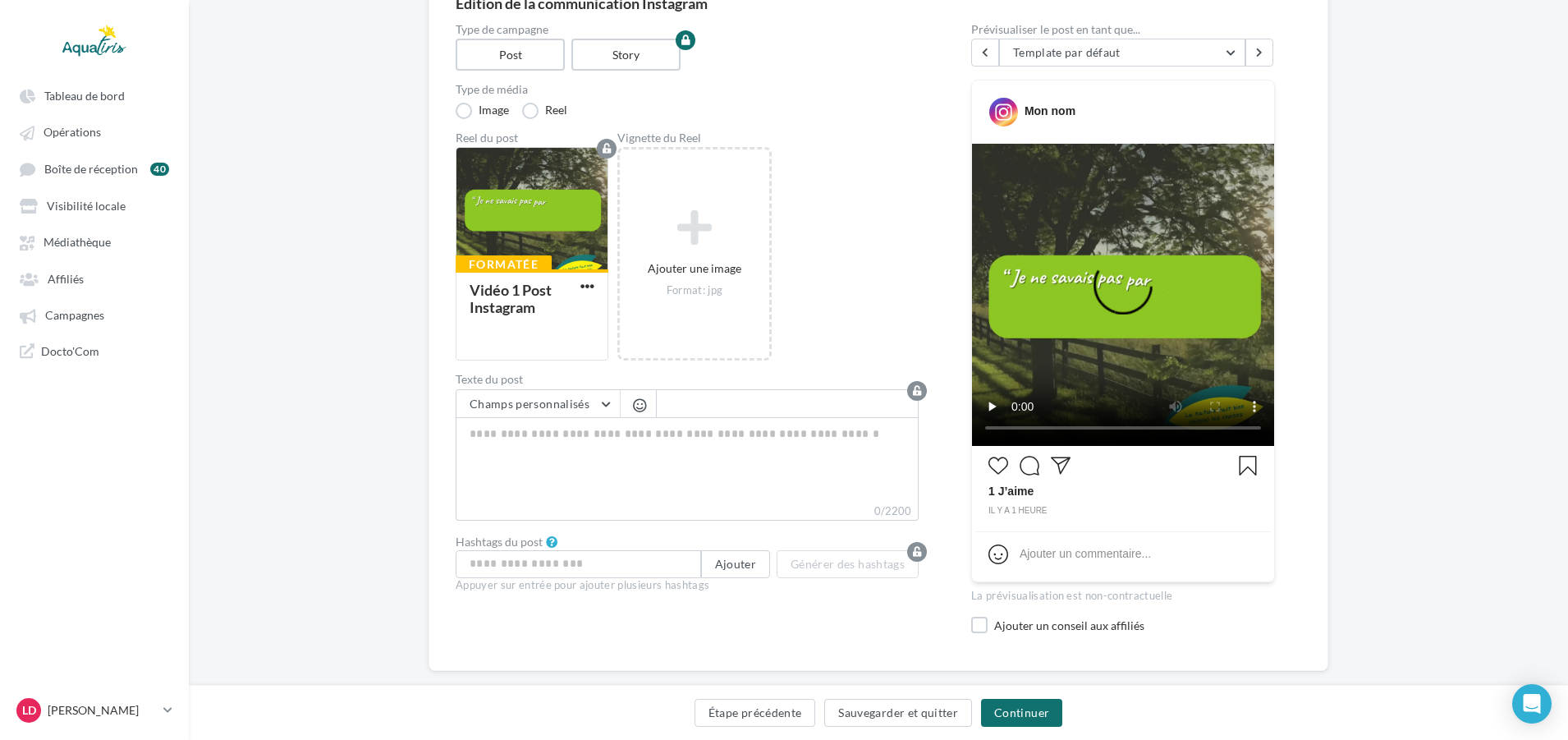
scroll to position [197, 0]
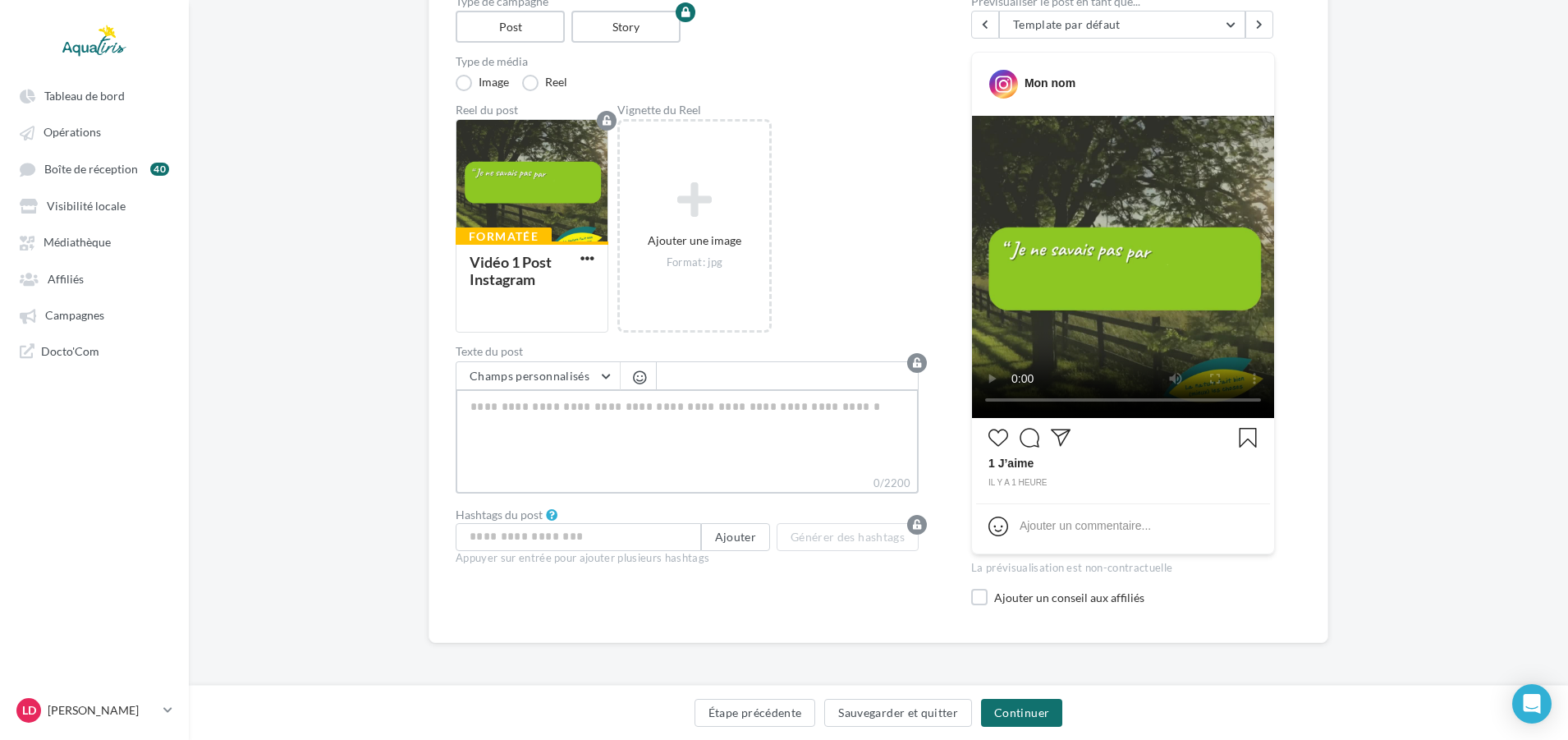
click at [652, 404] on textarea "0/2200" at bounding box center [687, 432] width 463 height 86
paste textarea "**********"
type textarea "**********"
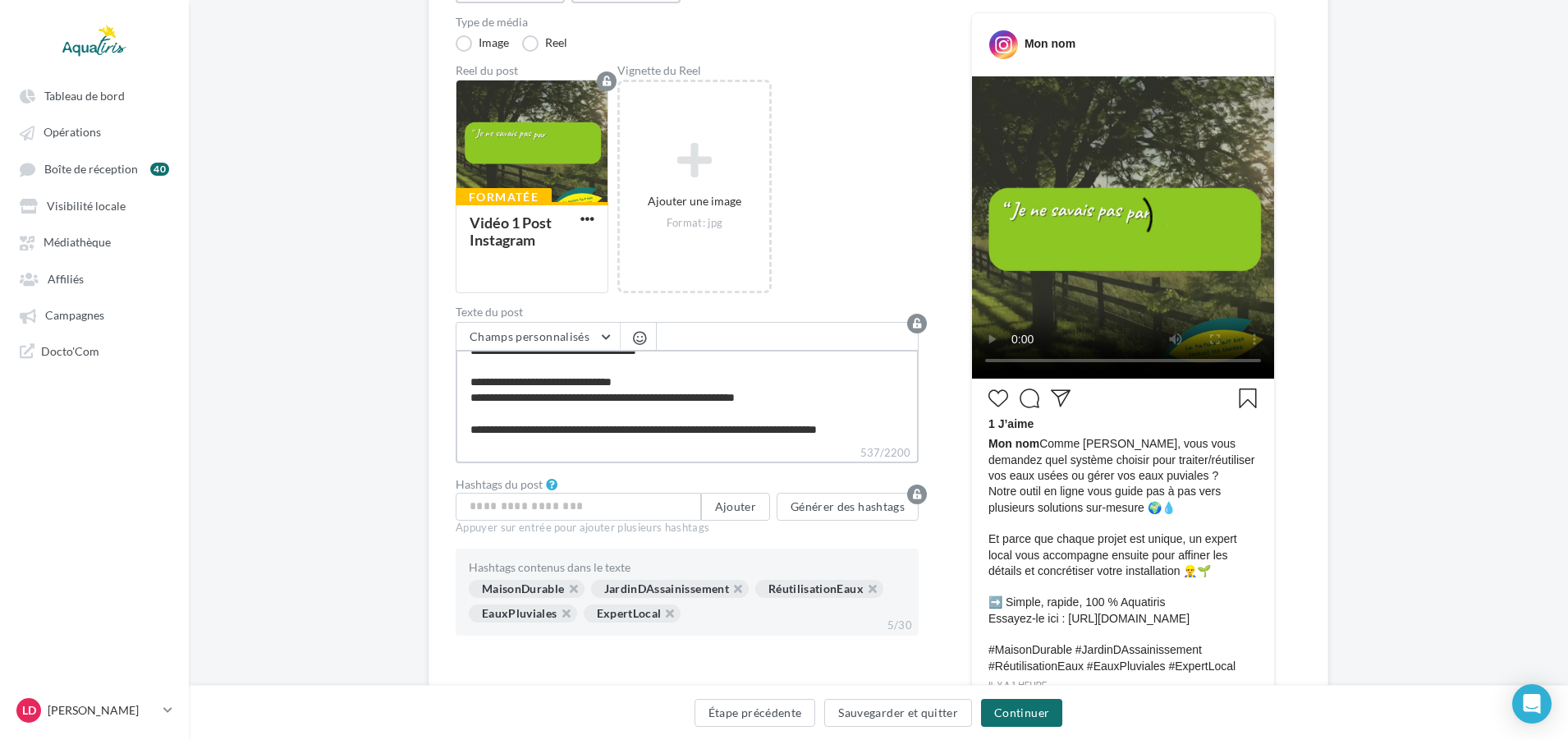
scroll to position [411, 0]
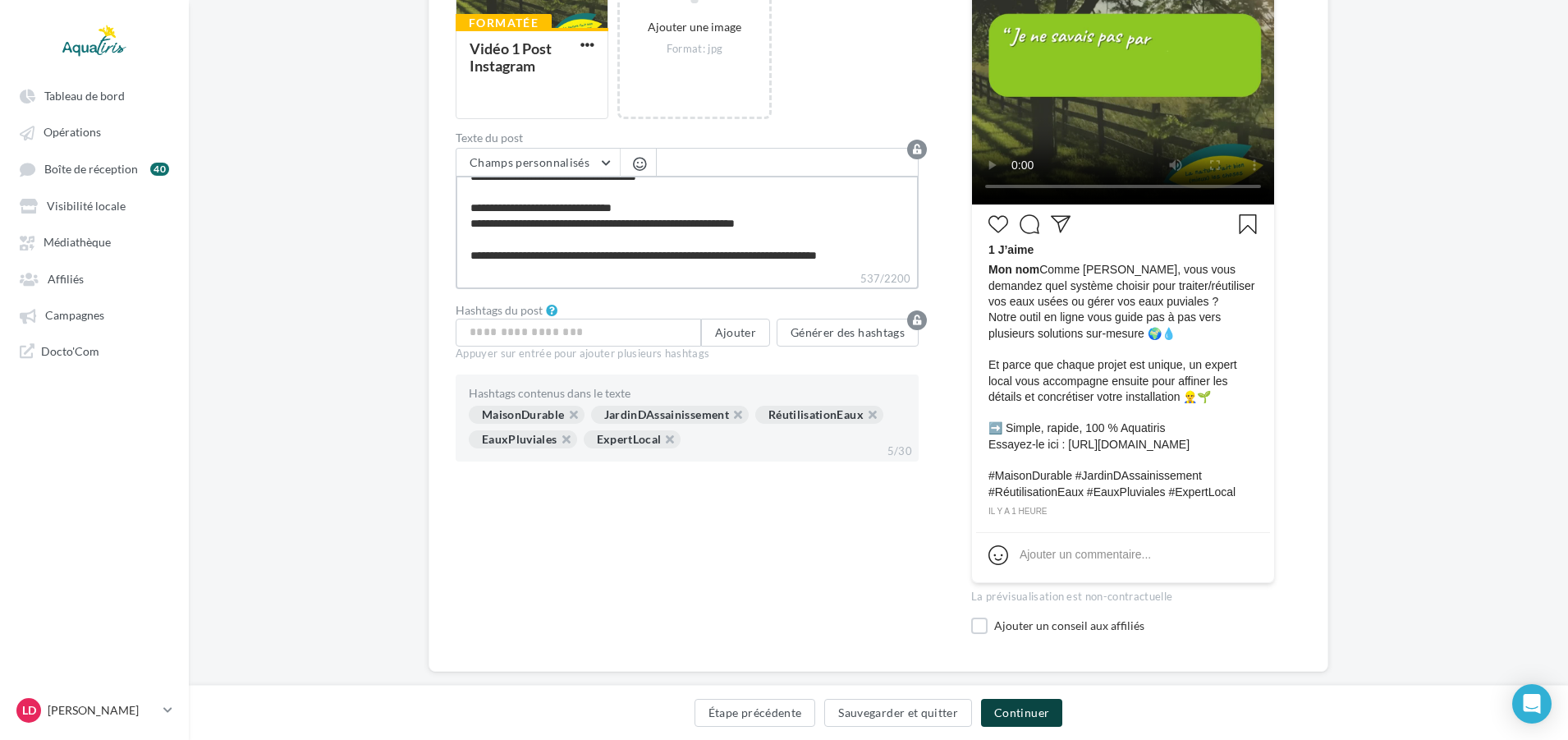
type textarea "**********"
click at [1008, 703] on button "Continuer" at bounding box center [1021, 713] width 81 height 28
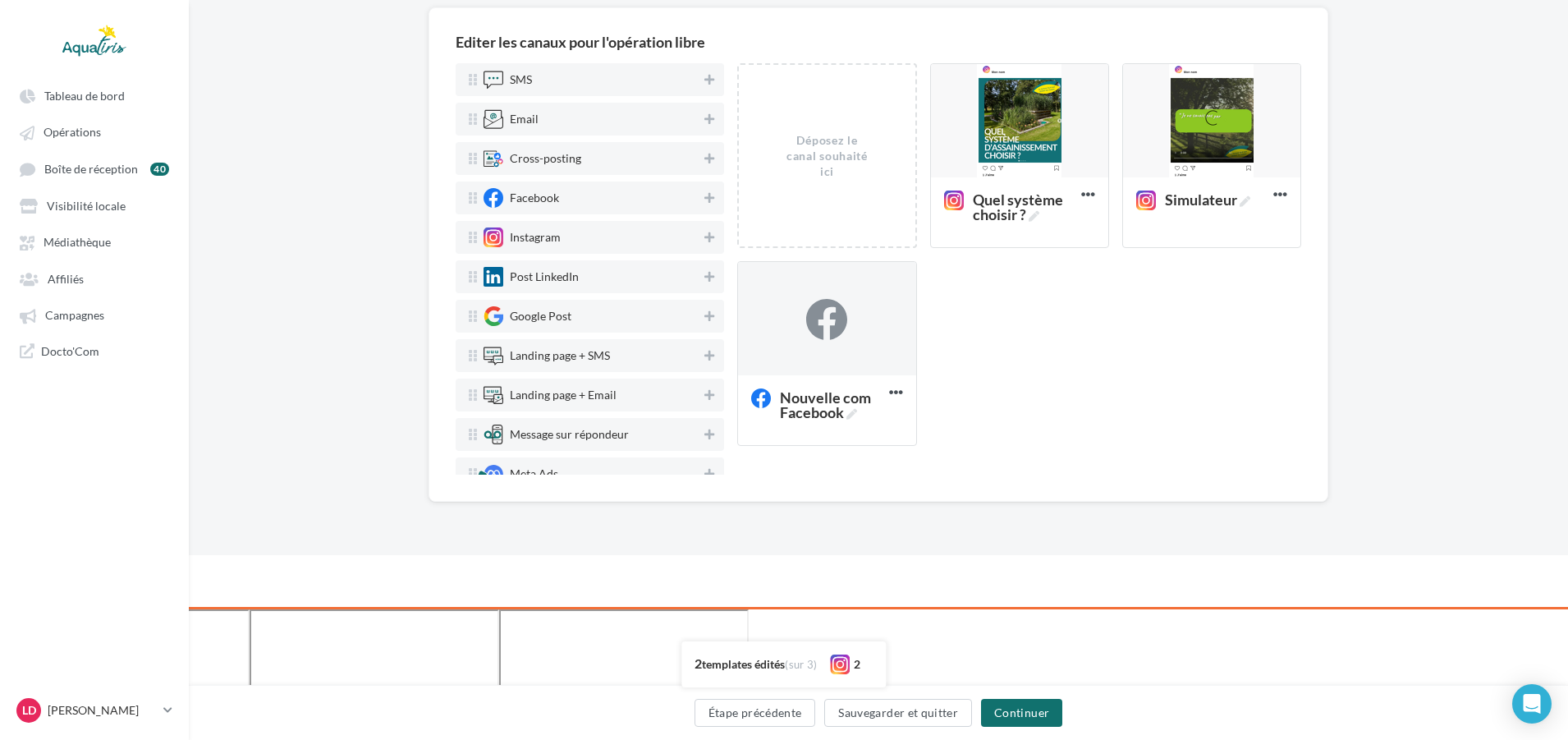
scroll to position [0, 0]
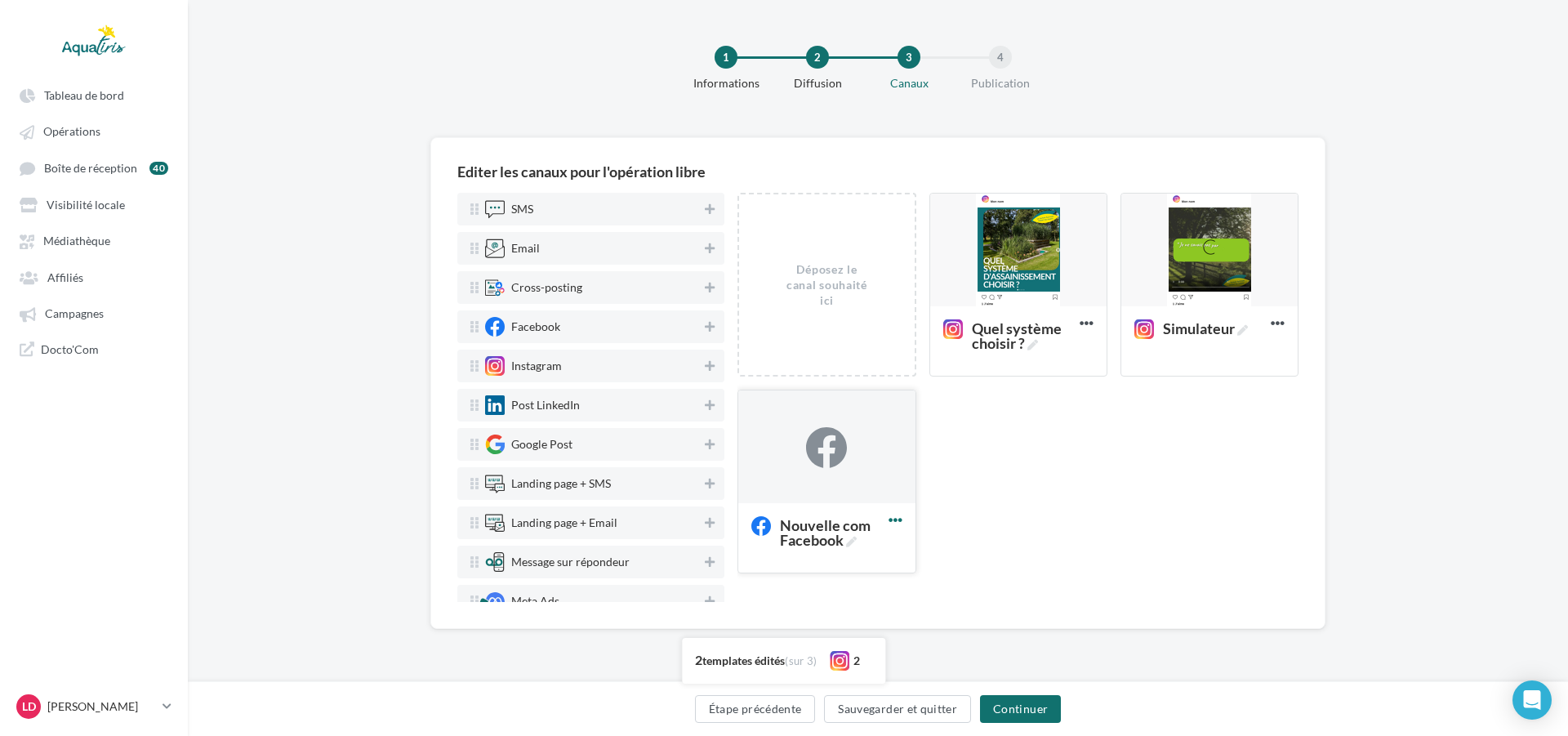
click at [891, 520] on icon at bounding box center [895, 519] width 40 height 40
click at [927, 561] on button "Supprimer" at bounding box center [967, 555] width 163 height 42
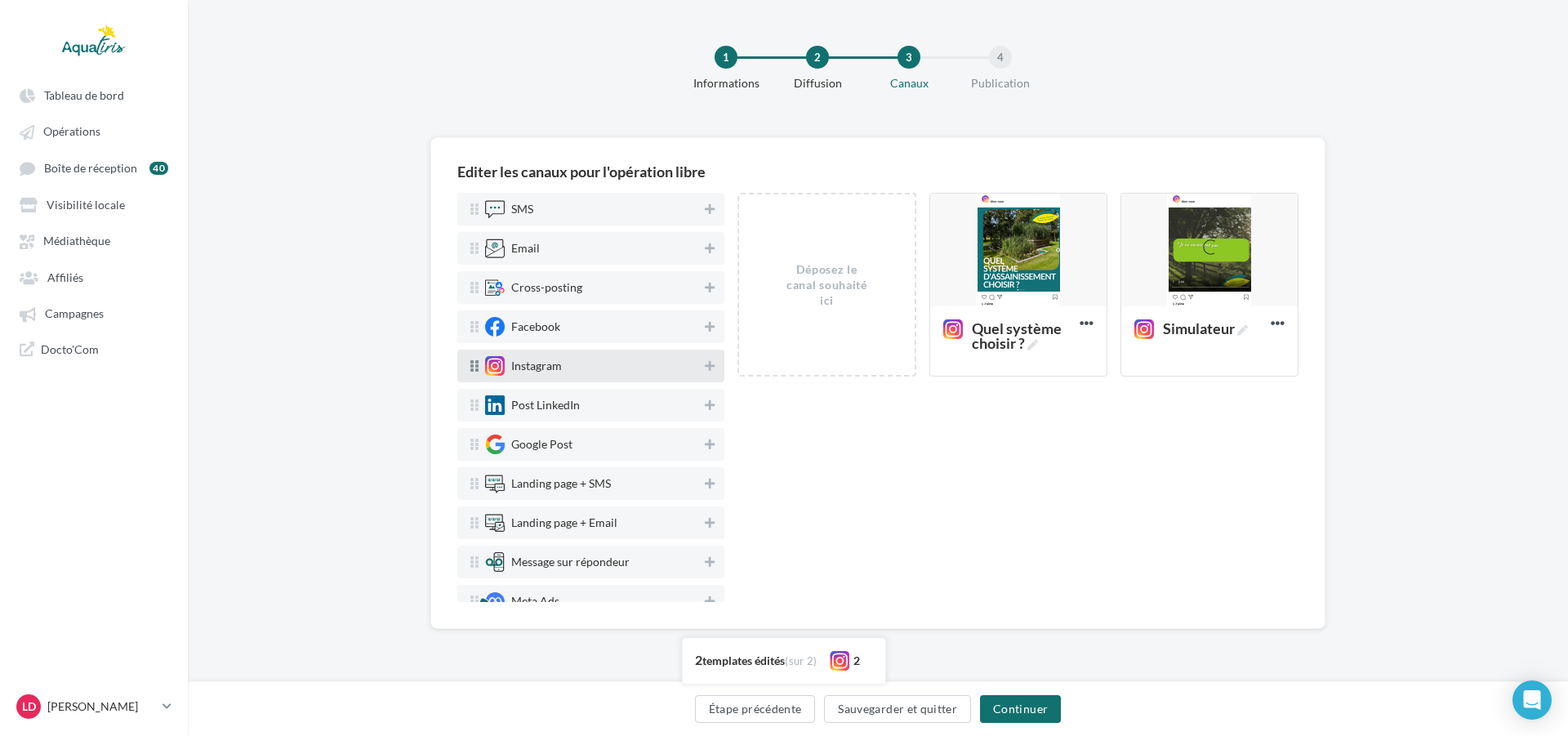
click at [622, 373] on div "Instagram" at bounding box center [591, 365] width 214 height 19
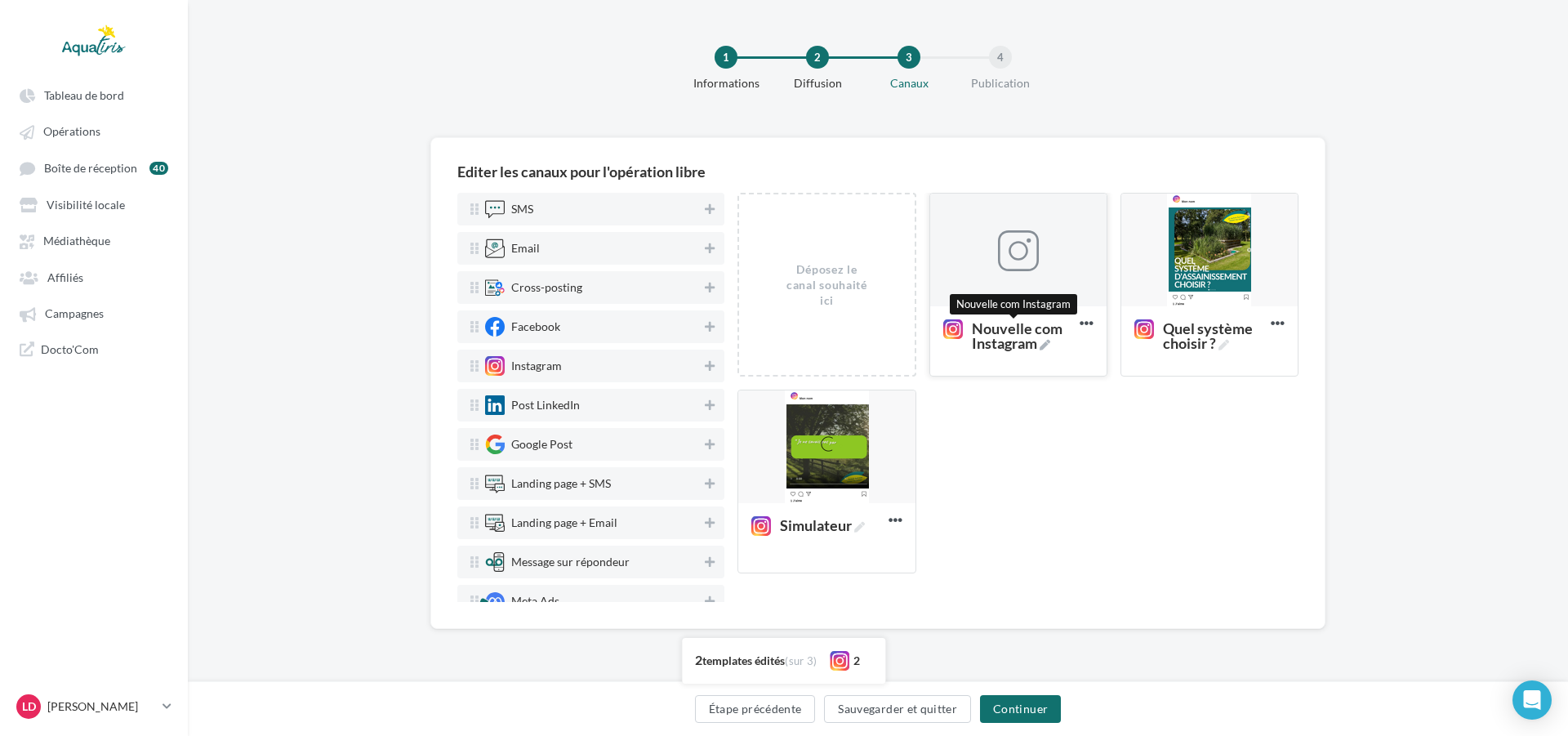
click at [1039, 337] on span "Nouvelle com Instagram" at bounding box center [1021, 336] width 101 height 30
click at [1039, 337] on textarea "Nouvelle com Instagram Nouvelle com Instagram" at bounding box center [1001, 336] width 133 height 46
drag, startPoint x: 1025, startPoint y: 341, endPoint x: 876, endPoint y: 326, distance: 149.8
click at [876, 326] on div "Déposez le canal souhaité ici Nouvelle com Instagram Supprimer Quel système cho…" at bounding box center [1024, 389] width 574 height 394
type textarea "**********"
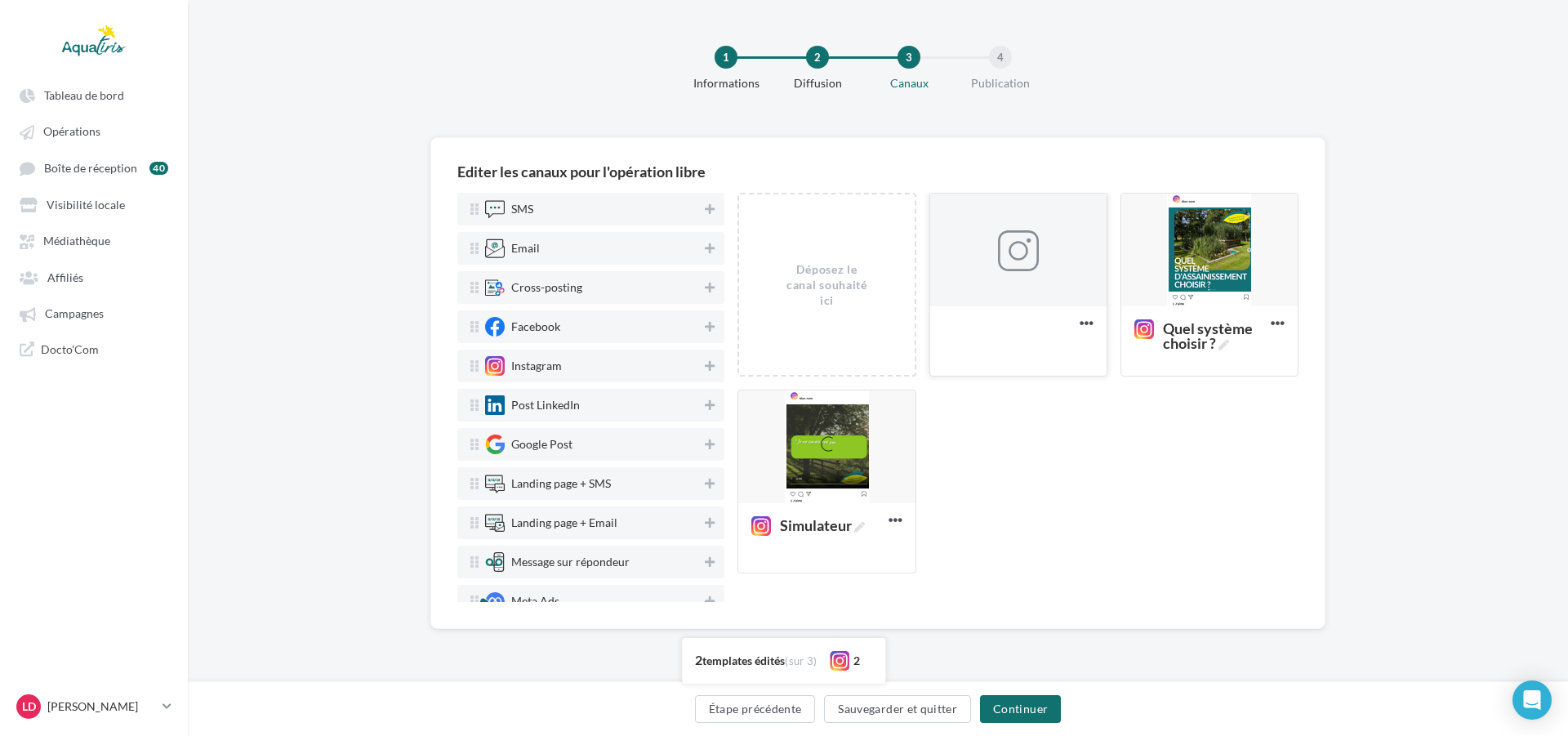
click at [1007, 300] on div at bounding box center [1018, 250] width 176 height 114
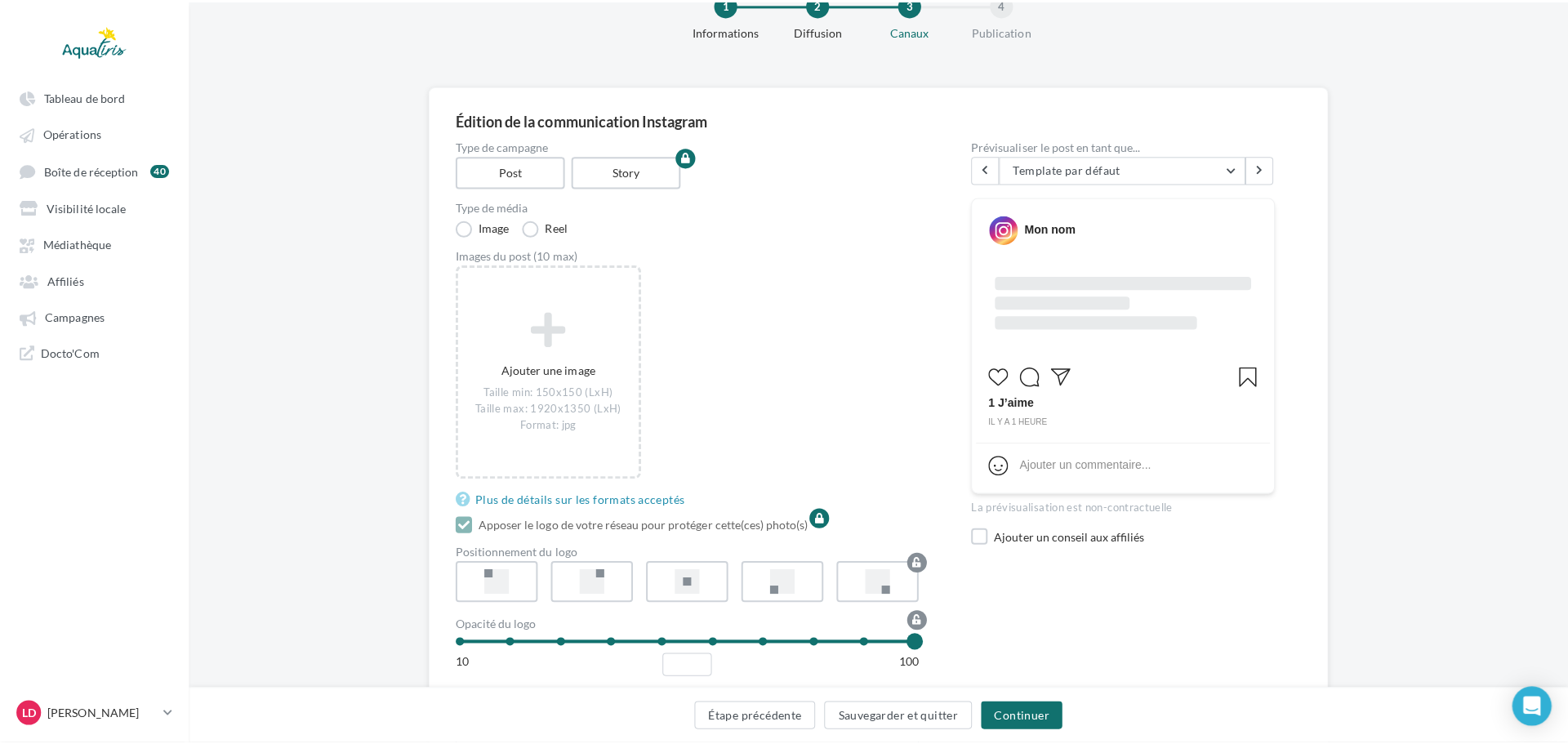
scroll to position [82, 0]
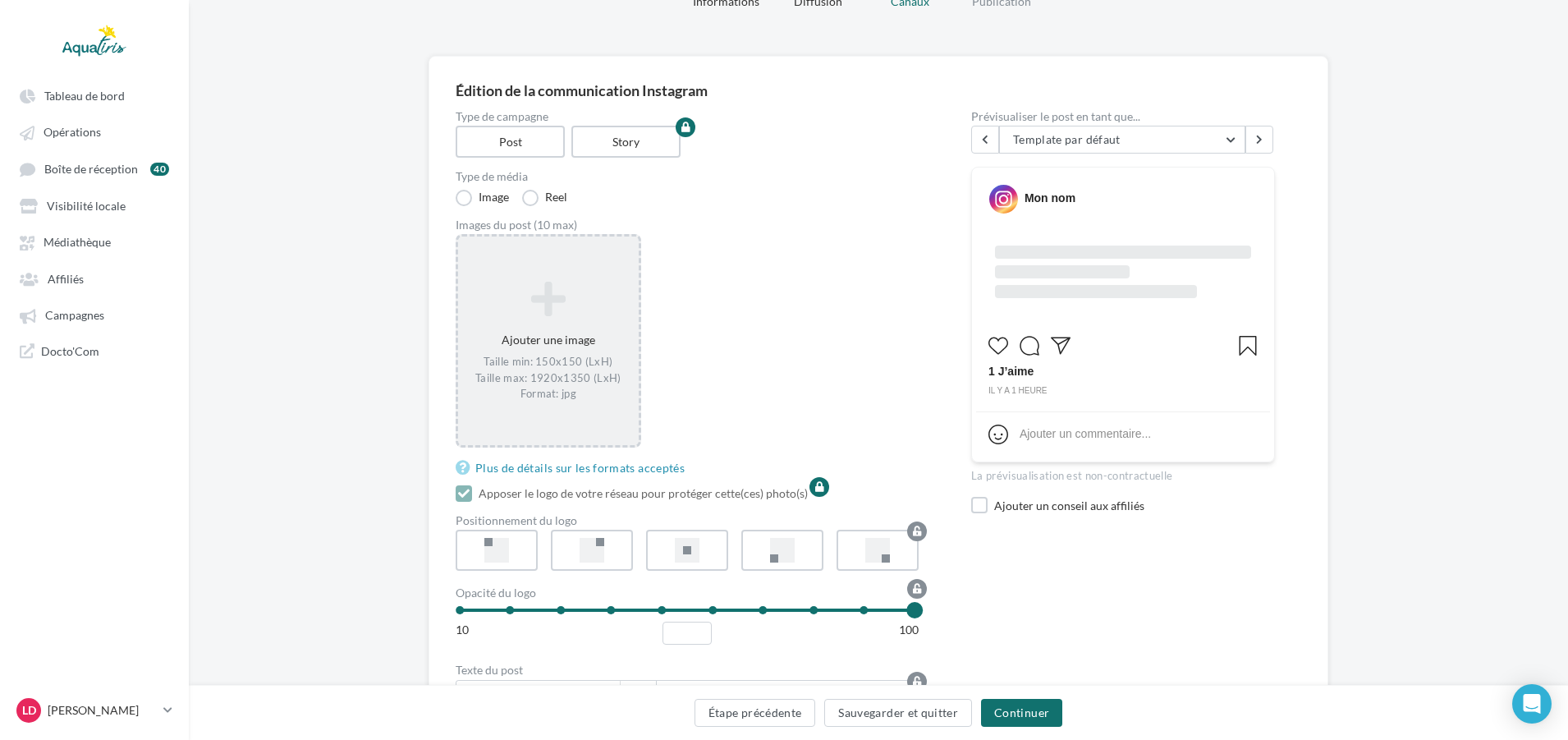
click at [498, 349] on div "Ajouter une image Taille min: 150x150 (LxH) Taille max: 1920x1350 (LxH) Format:…" at bounding box center [549, 341] width 181 height 137
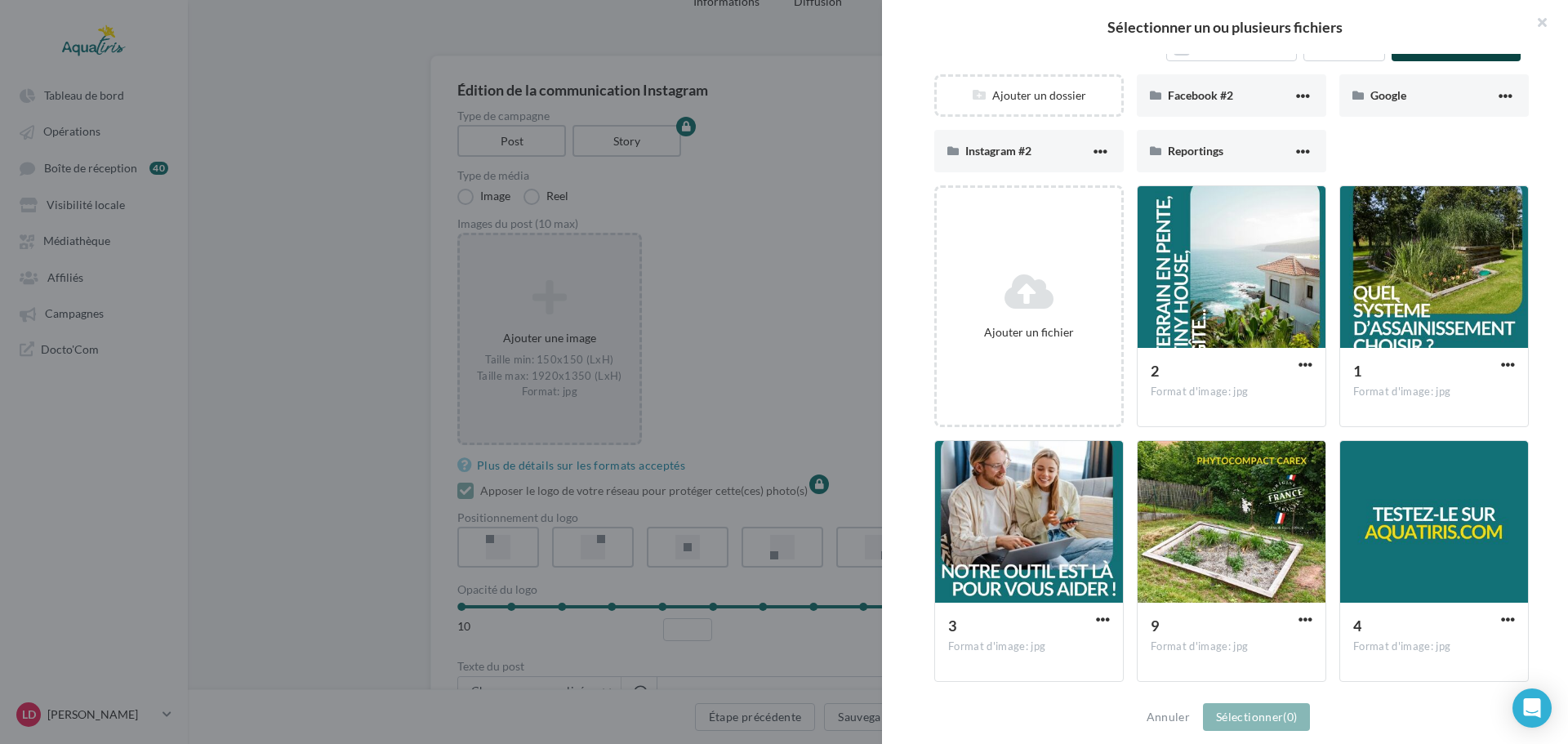
scroll to position [163, 0]
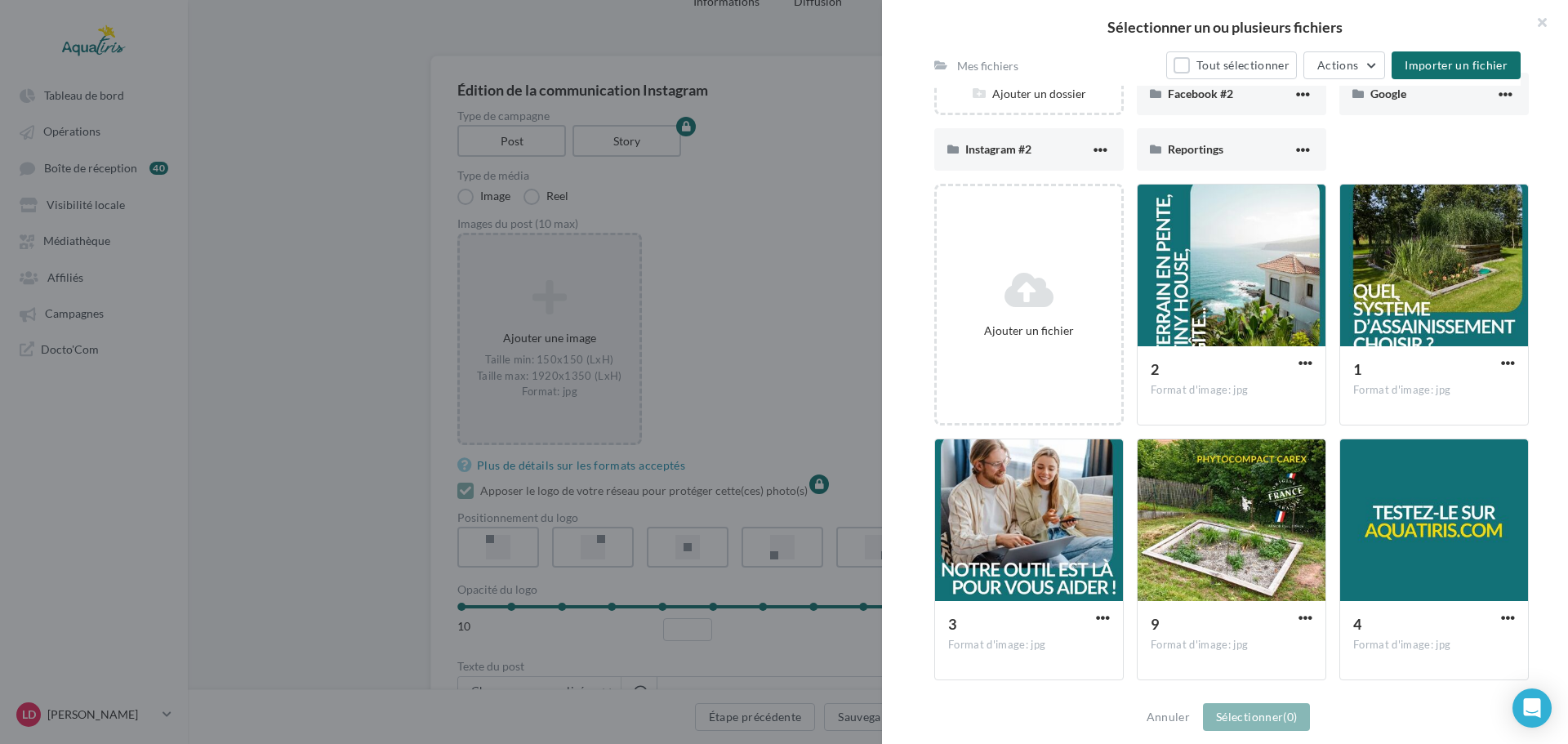
click at [1460, 50] on div "Mes fichiers Tout sélectionner Actions Importer un fichier" at bounding box center [1227, 65] width 587 height 41
click at [1454, 55] on button "Importer un fichier" at bounding box center [1455, 66] width 129 height 28
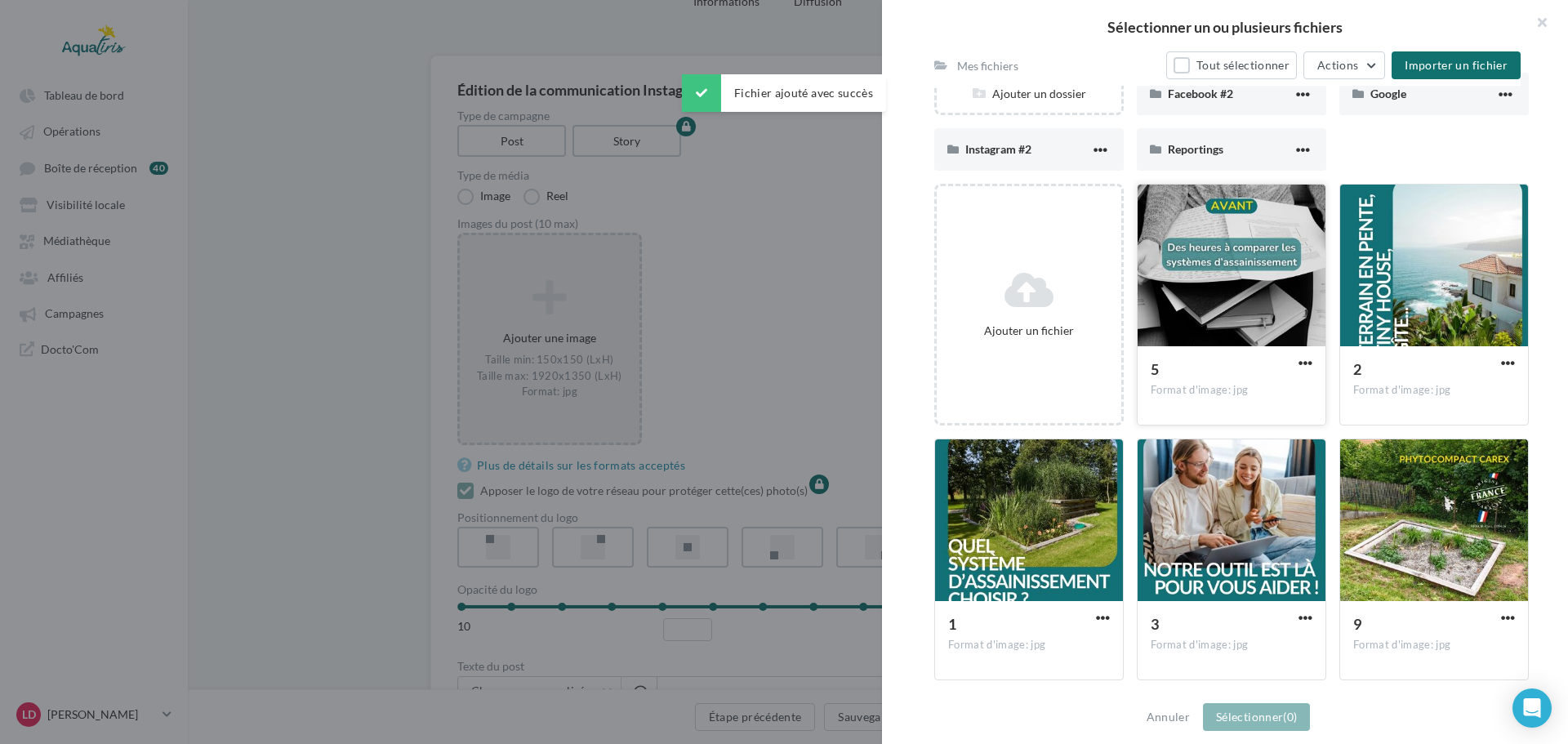
click at [1195, 392] on div "Format d'image: jpg" at bounding box center [1231, 390] width 161 height 15
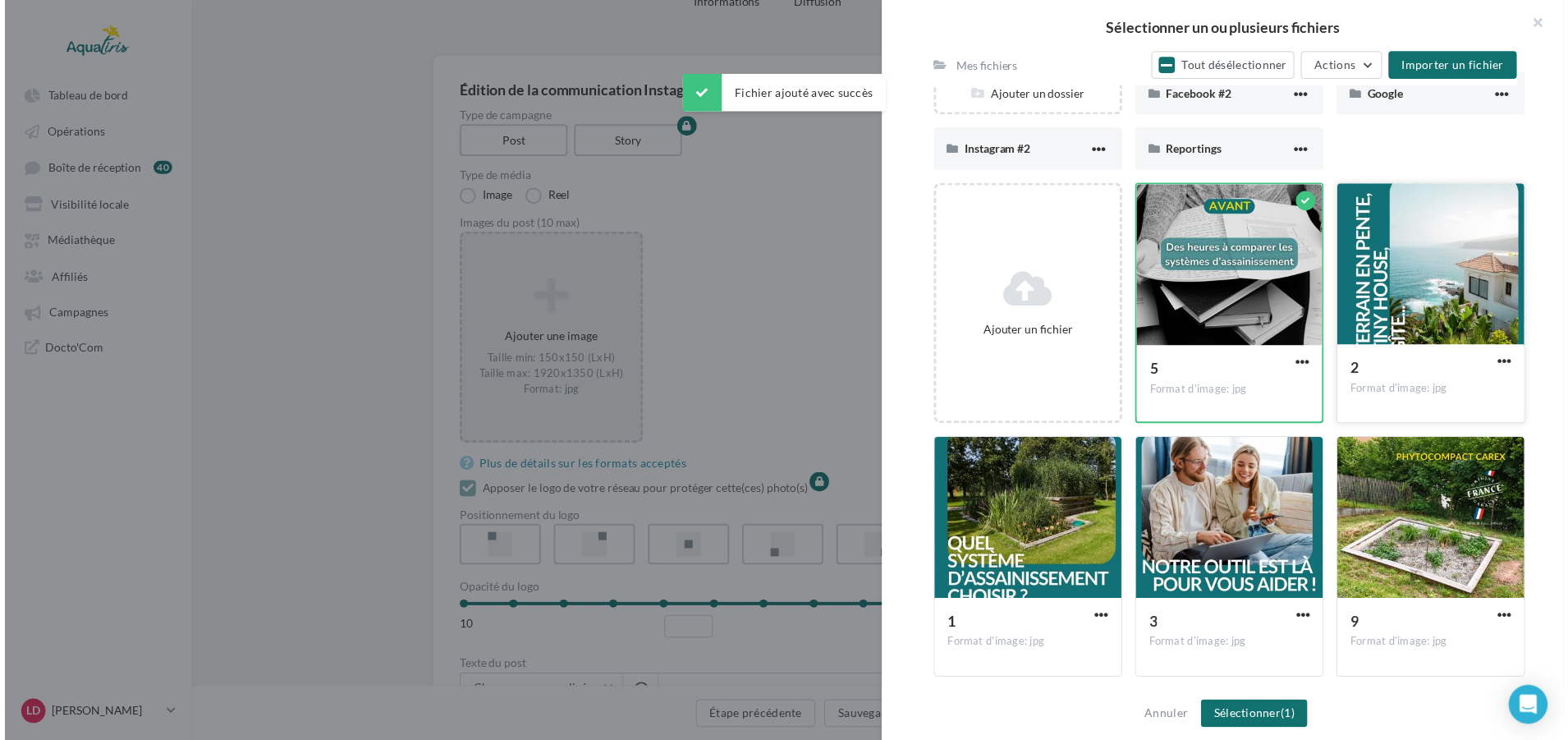
scroll to position [328, 0]
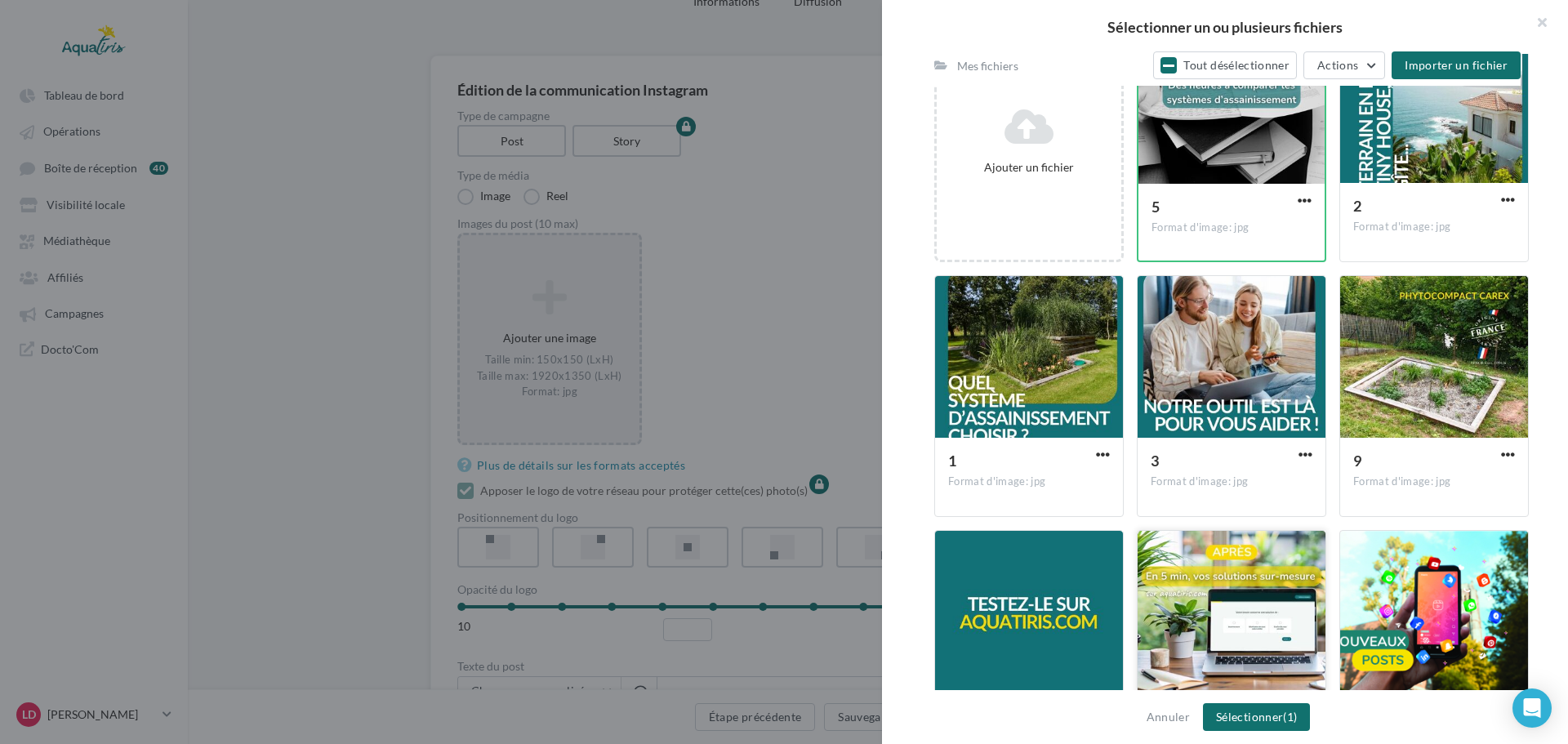
click at [1190, 582] on div at bounding box center [1231, 612] width 188 height 163
click at [1251, 725] on button "Sélectionner (2)" at bounding box center [1256, 717] width 107 height 28
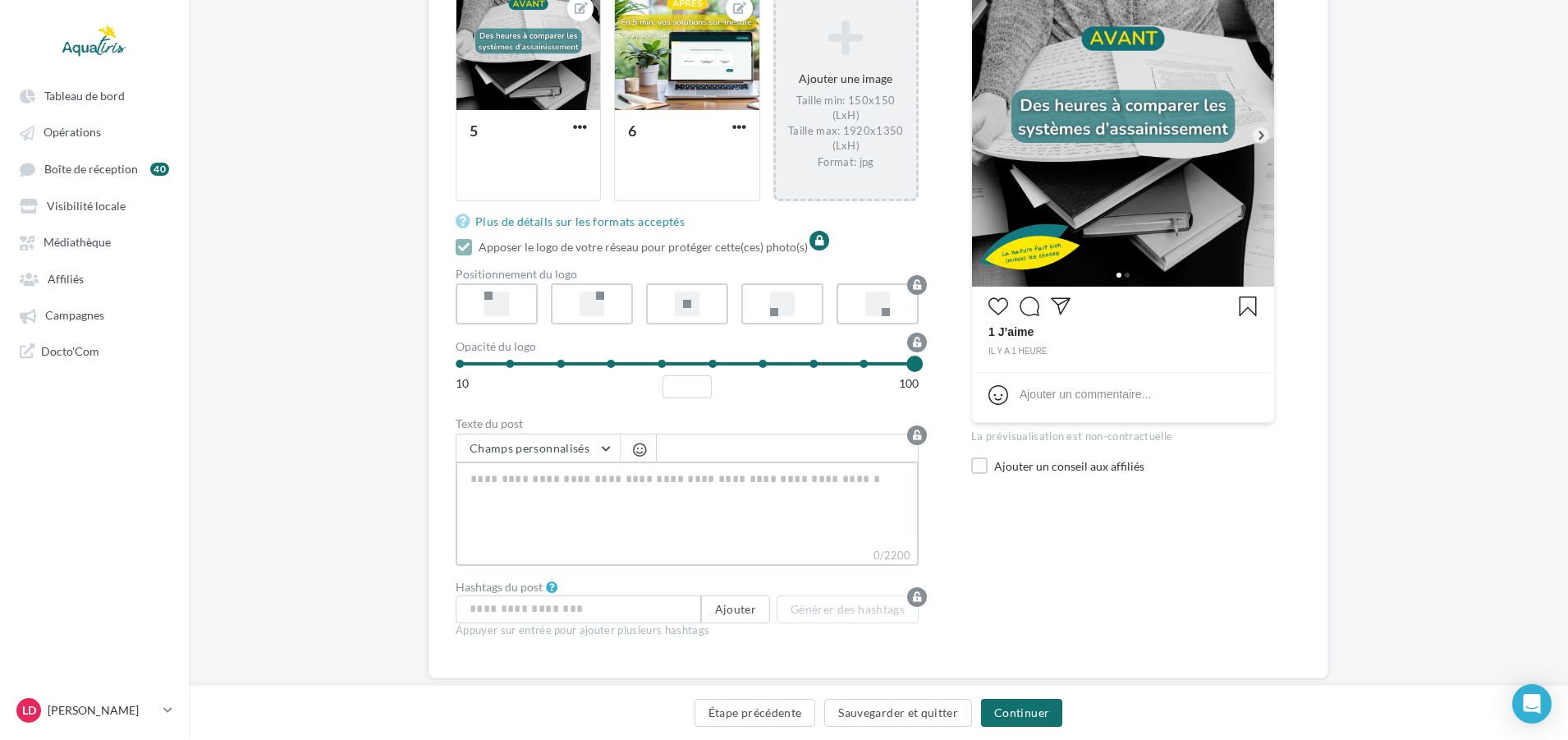
click at [604, 476] on textarea "0/2200" at bounding box center [687, 504] width 463 height 86
paste textarea "**********"
type textarea "**********"
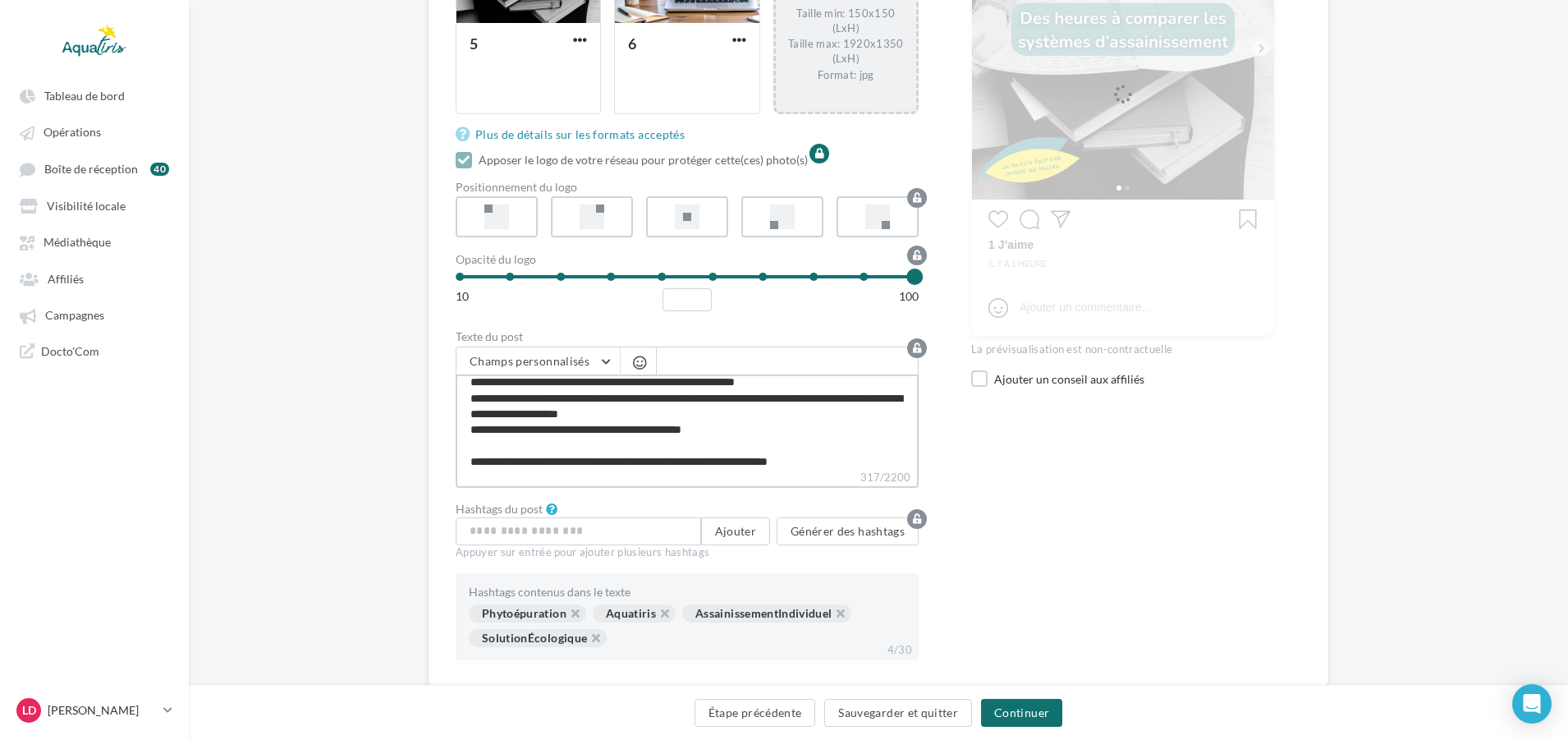
scroll to position [459, 0]
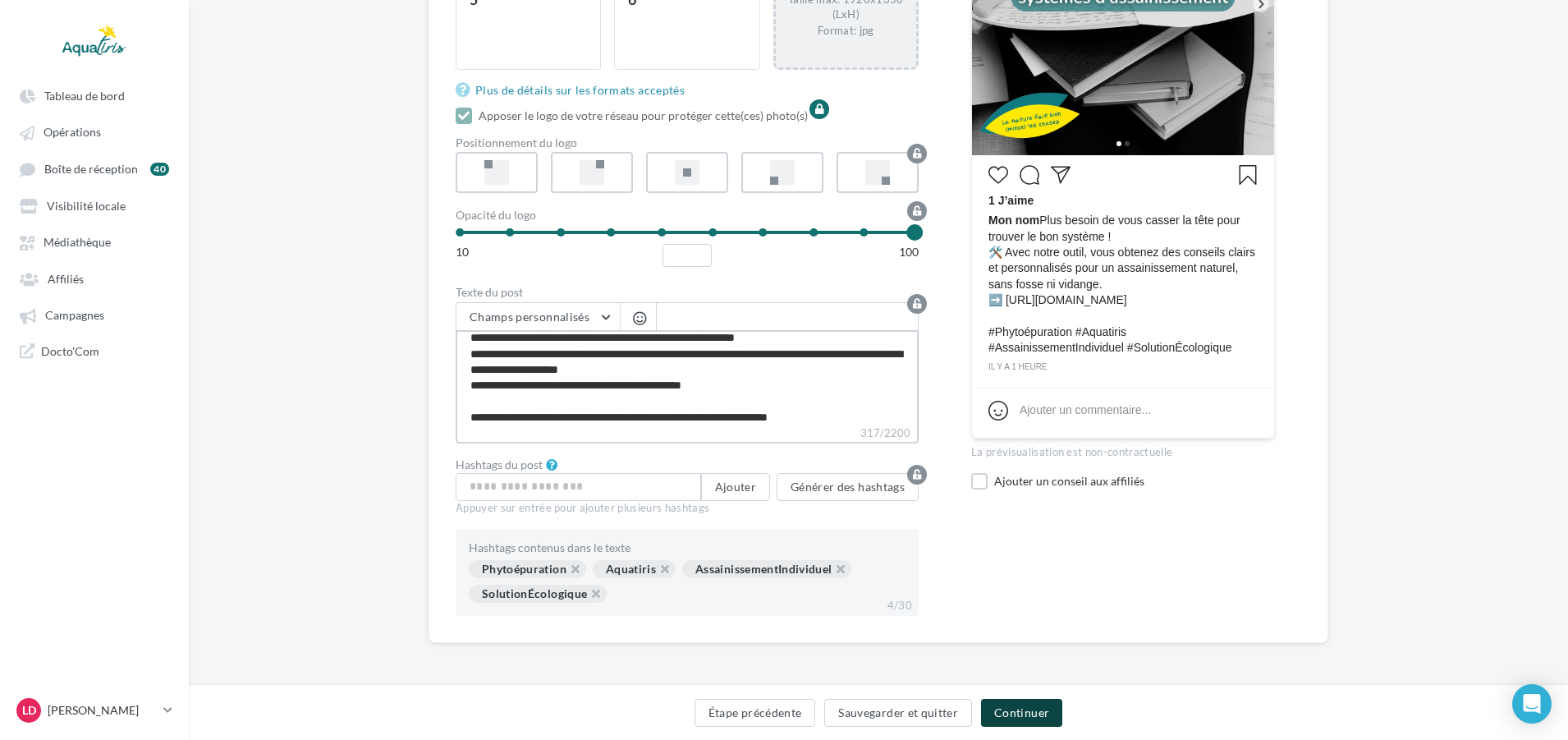
type textarea "**********"
click at [1047, 701] on button "Continuer" at bounding box center [1021, 713] width 81 height 28
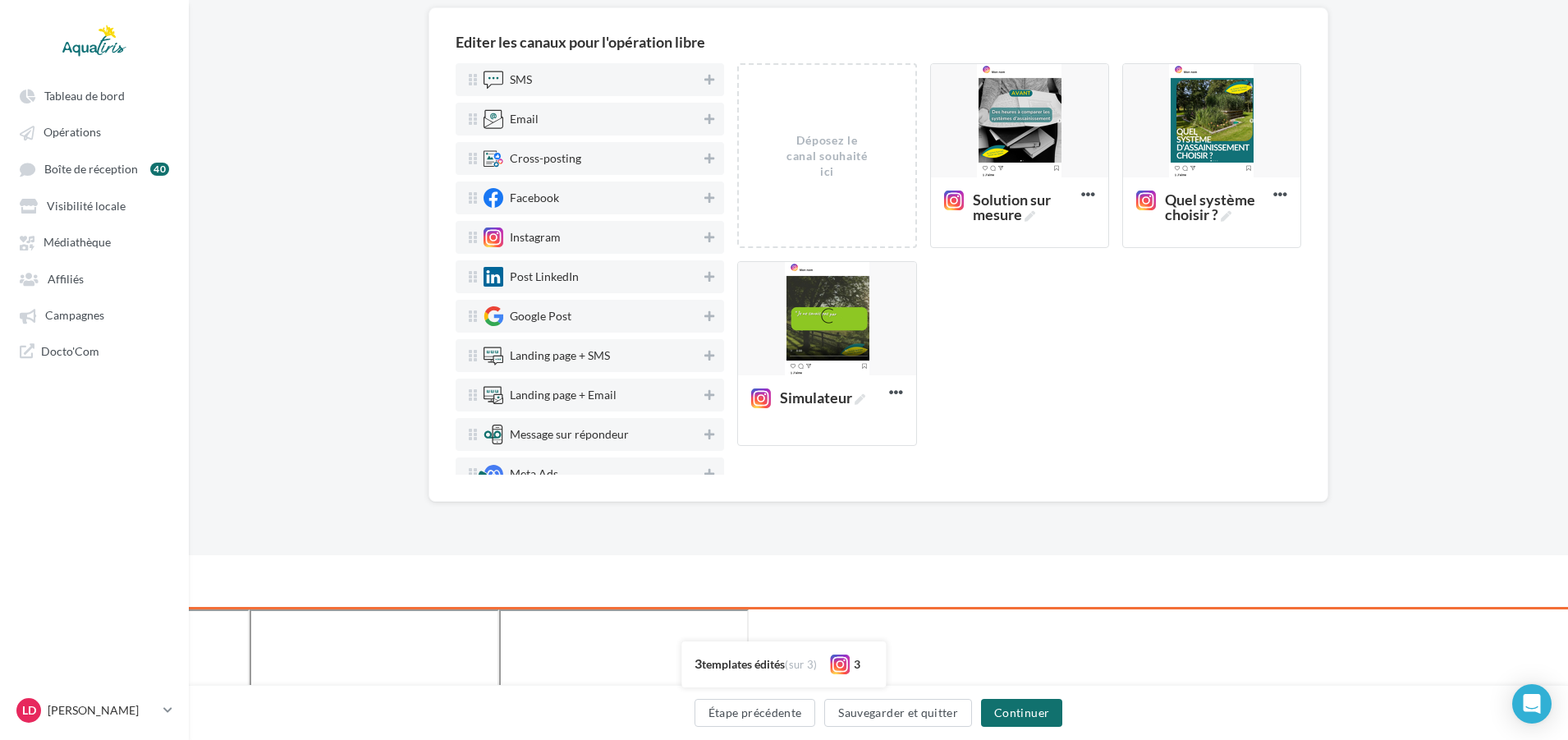
scroll to position [0, 0]
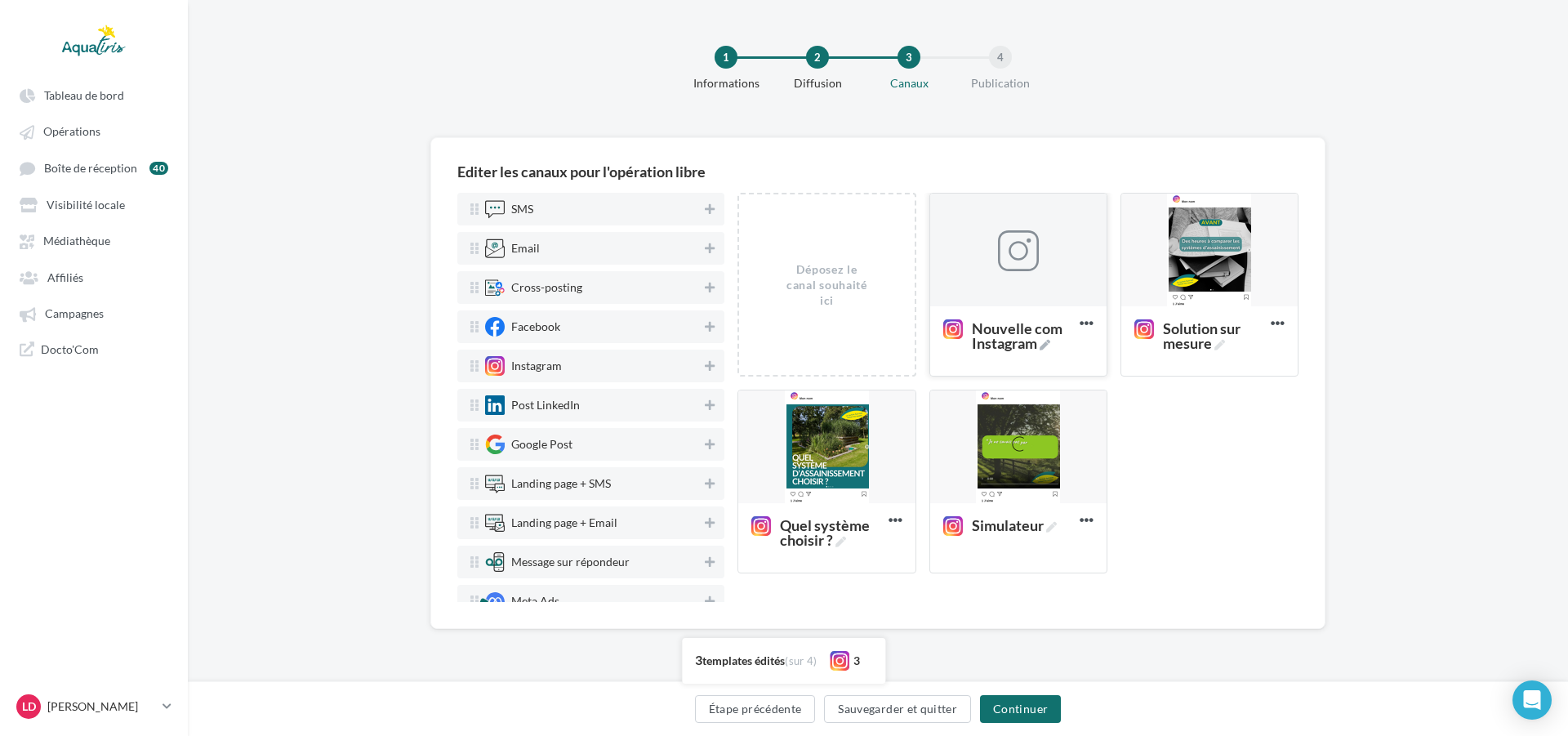
click at [987, 348] on span "Nouvelle com Instagram" at bounding box center [1021, 336] width 101 height 30
click at [987, 348] on textarea "Nouvelle com Instagram" at bounding box center [1001, 336] width 133 height 46
drag, startPoint x: 1009, startPoint y: 347, endPoint x: 892, endPoint y: 329, distance: 118.4
click at [892, 329] on div "Déposez le canal souhaité ici Nouvelle com Instagram Supprimer Solution sur mes…" at bounding box center [1024, 389] width 574 height 394
click at [951, 326] on textarea "empreinte carbone" at bounding box center [1001, 336] width 133 height 46
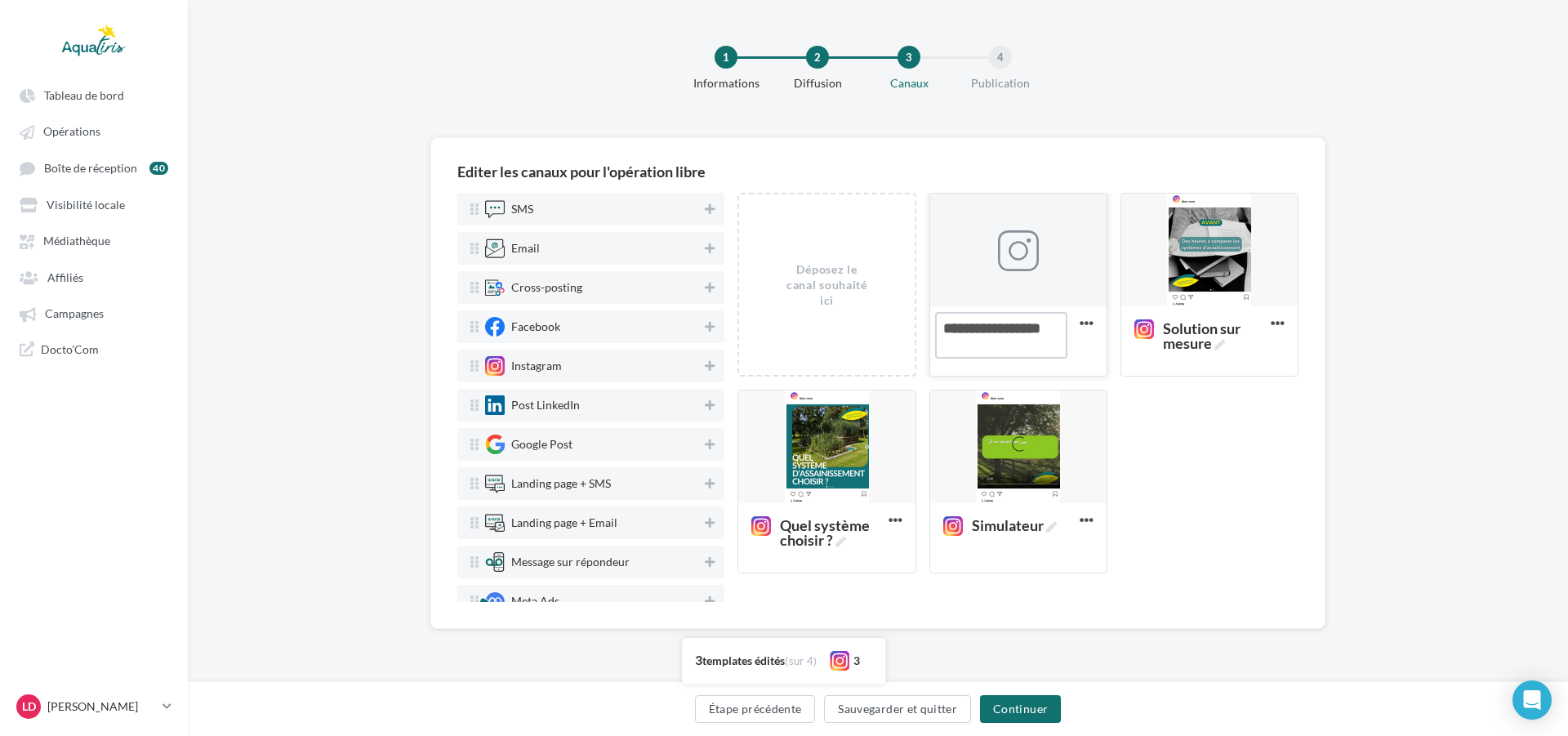
type textarea "**********"
click at [1066, 292] on div at bounding box center [1018, 250] width 176 height 114
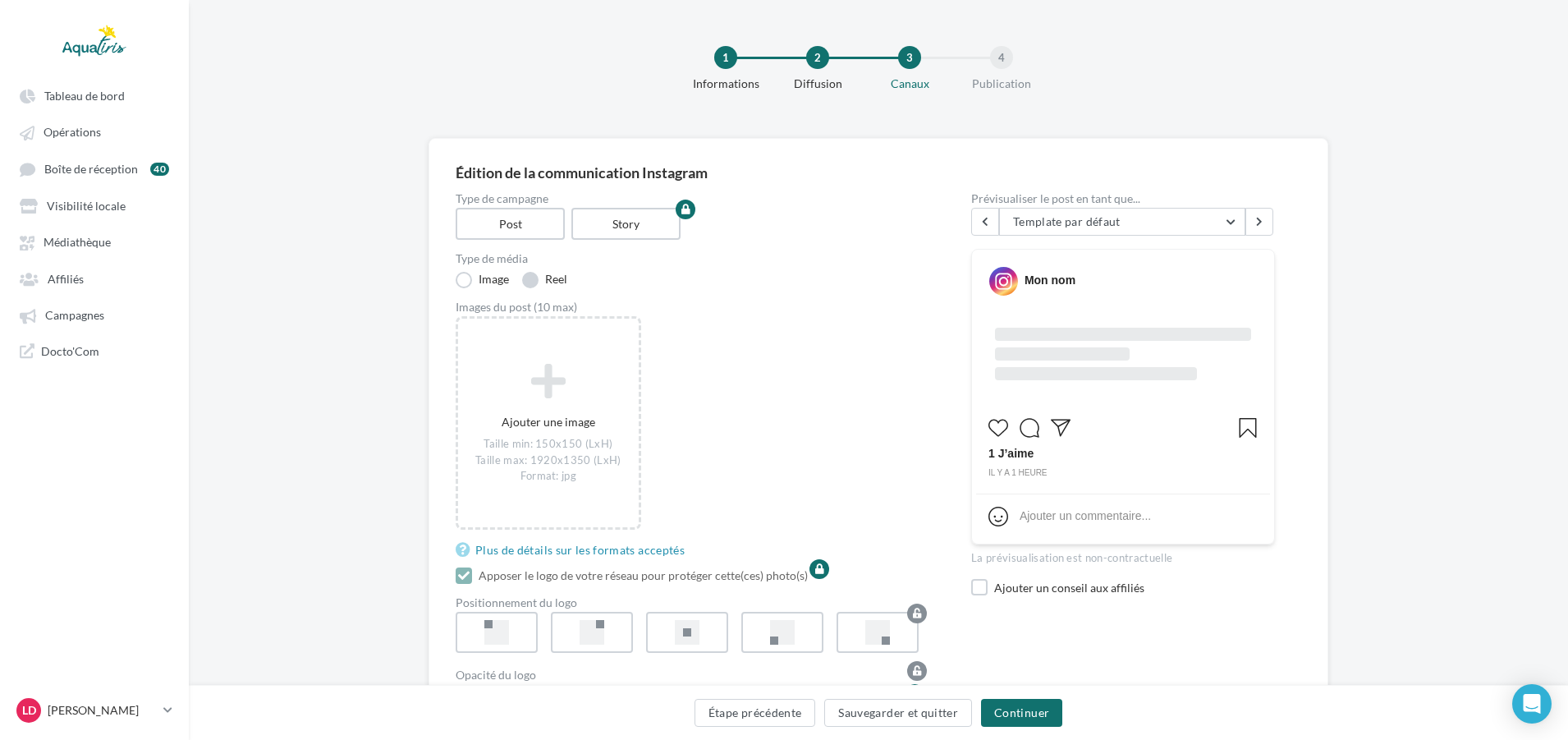
click at [565, 281] on label "Reel" at bounding box center [544, 281] width 45 height 17
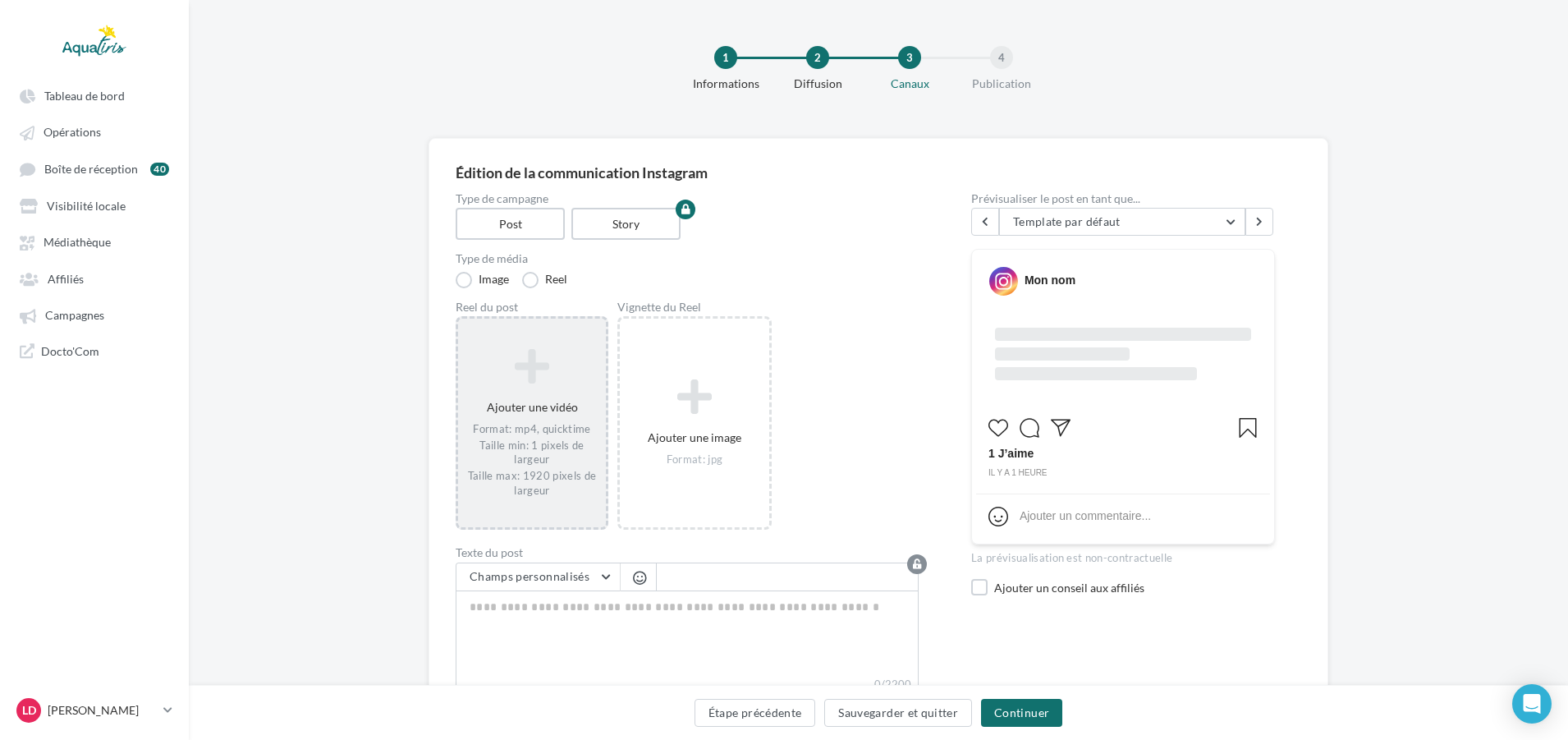
click at [554, 344] on div "Ajouter une vidéo Format: mp4, quicktime Taille min: 1 pixels de largeur Taille…" at bounding box center [532, 423] width 148 height 167
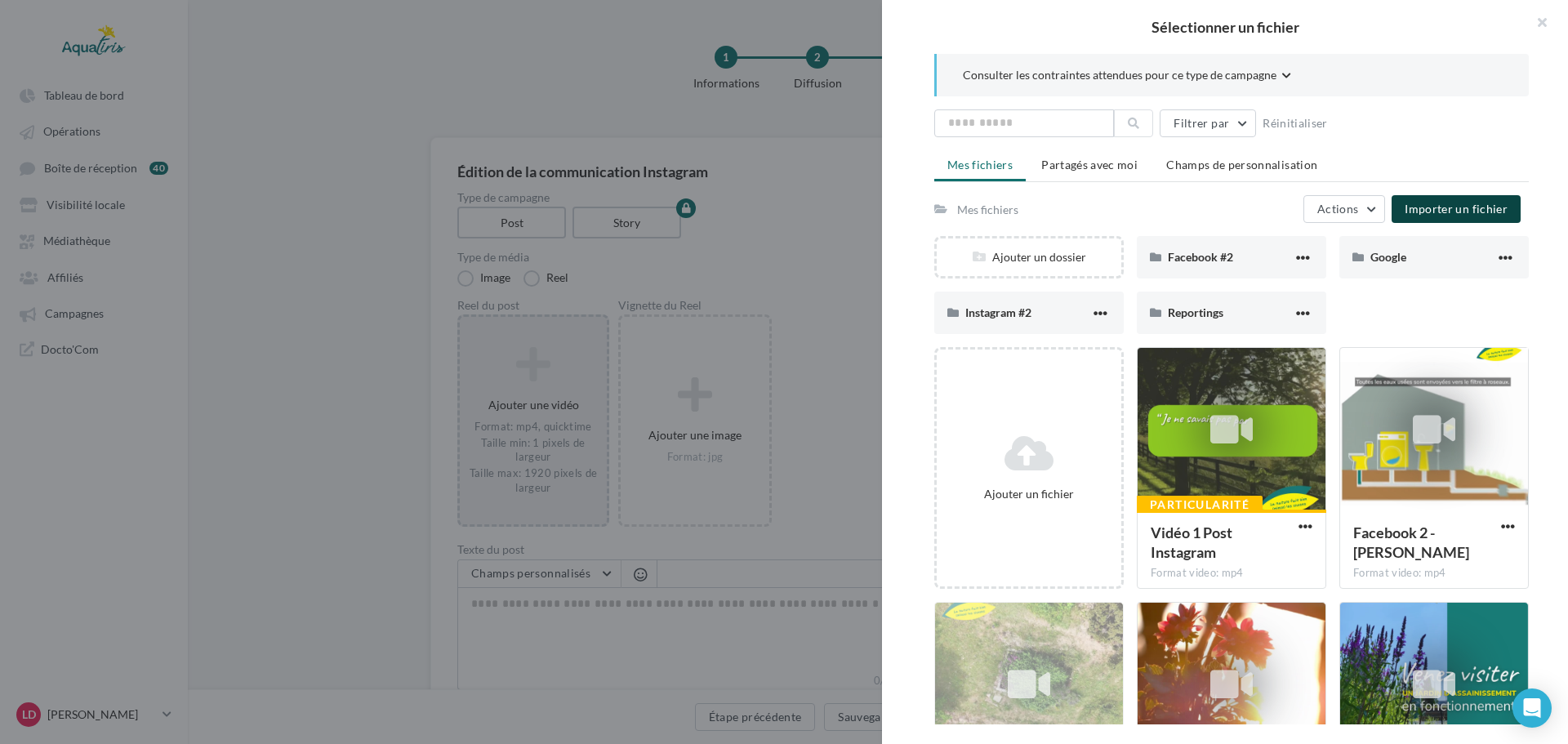
click at [1472, 203] on span "Importer un fichier" at bounding box center [1455, 208] width 103 height 14
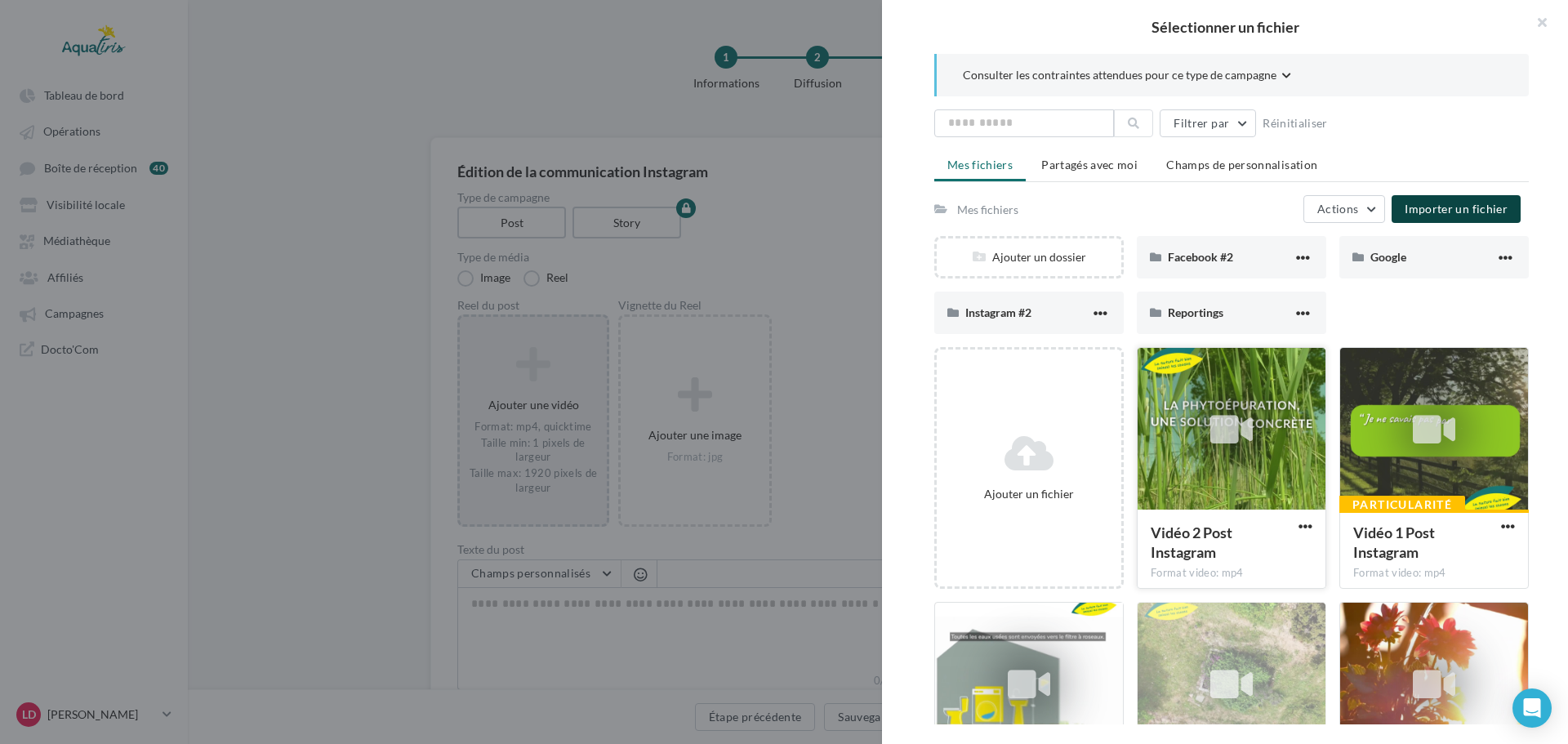
click at [1191, 400] on div at bounding box center [1231, 429] width 188 height 163
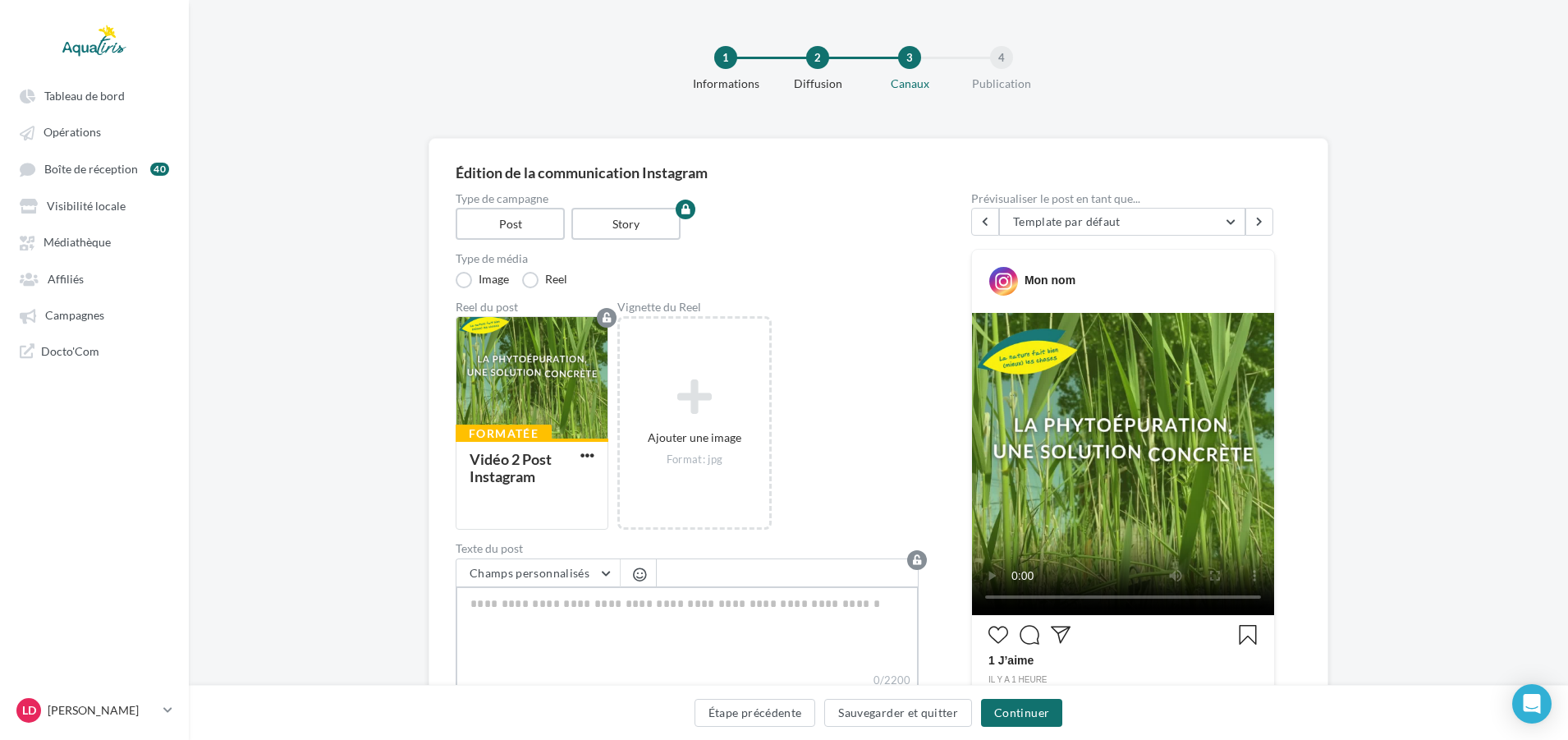
click at [527, 610] on textarea "0/2200" at bounding box center [687, 629] width 463 height 86
paste textarea "**********"
type textarea "**********"
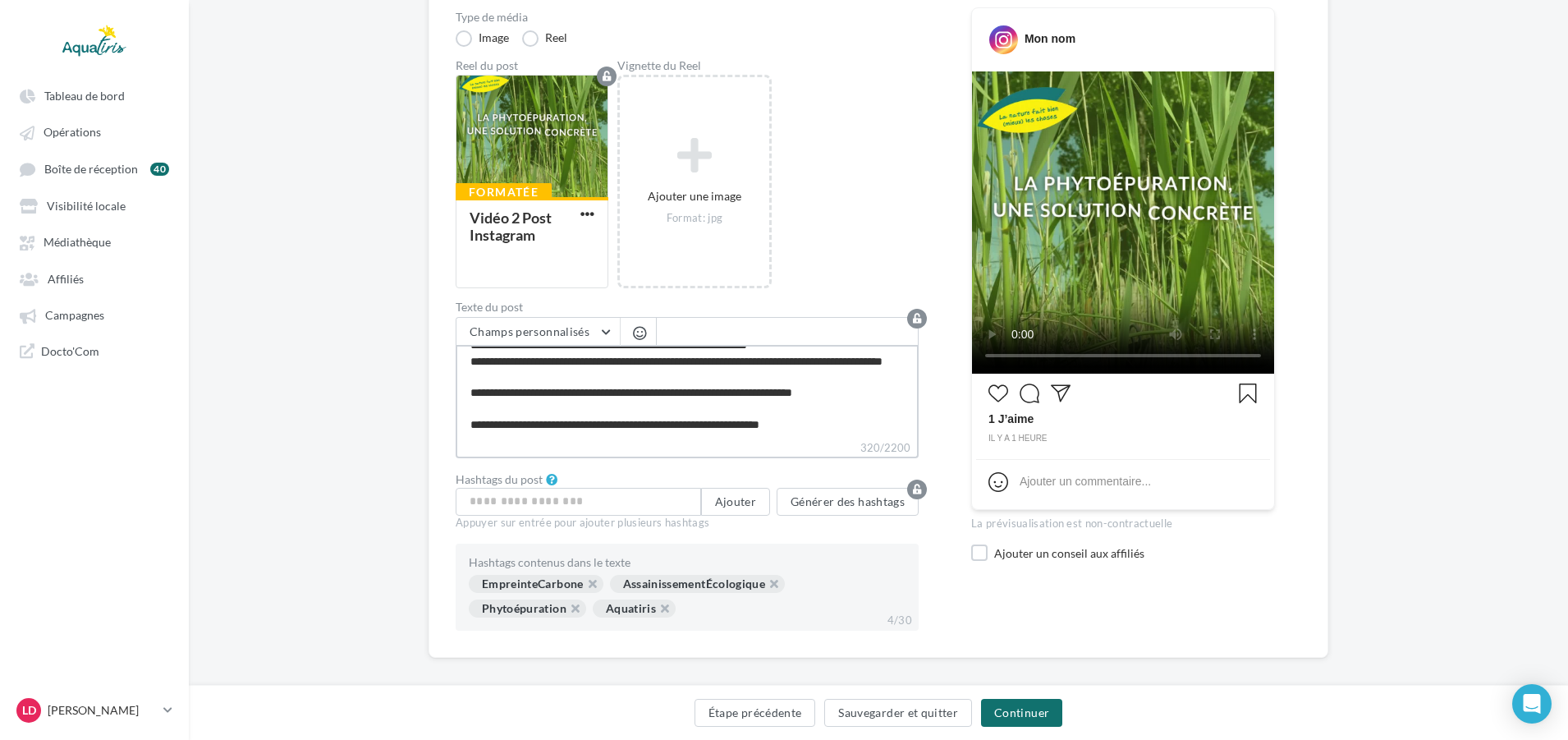
scroll to position [256, 0]
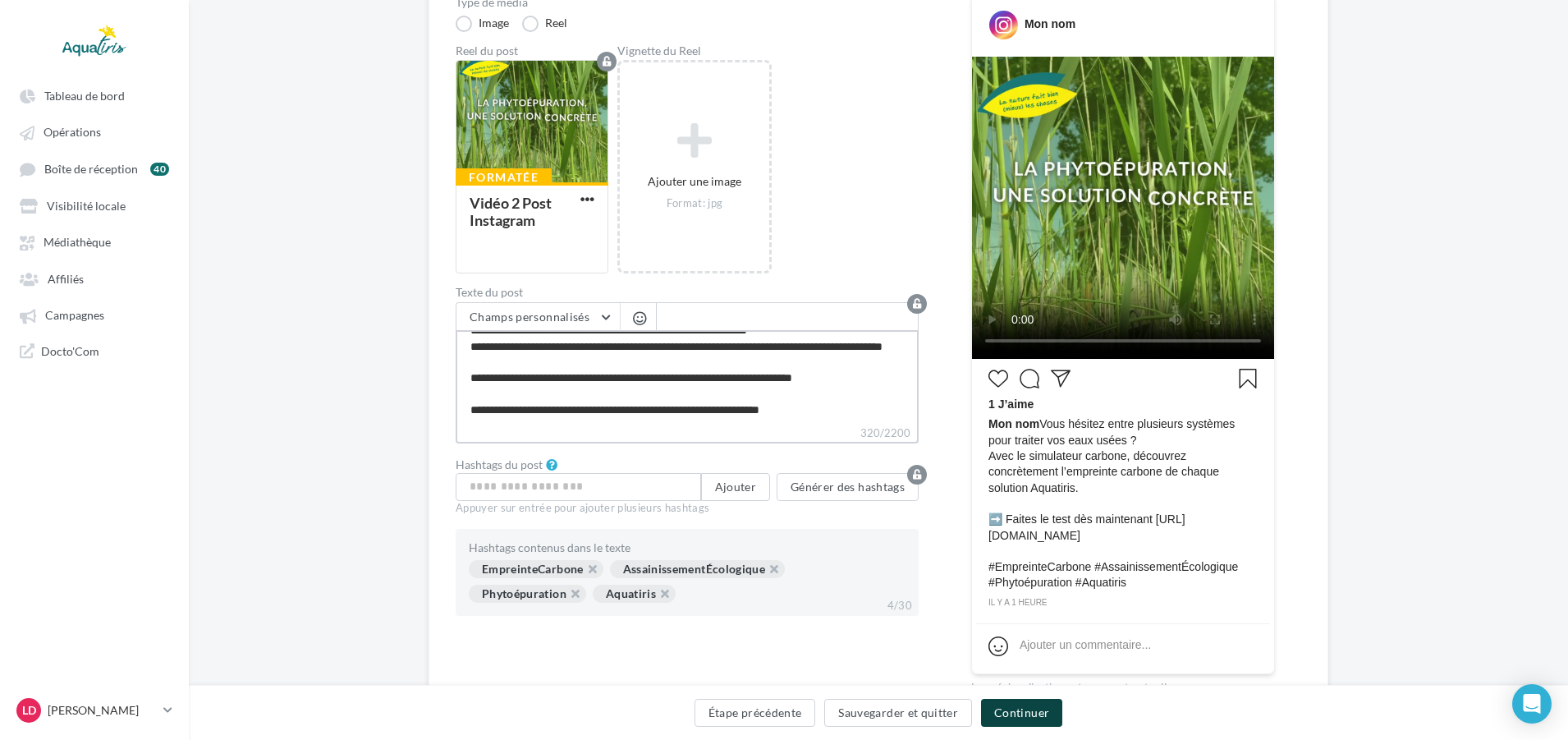
type textarea "**********"
click at [1035, 710] on button "Continuer" at bounding box center [1021, 713] width 81 height 28
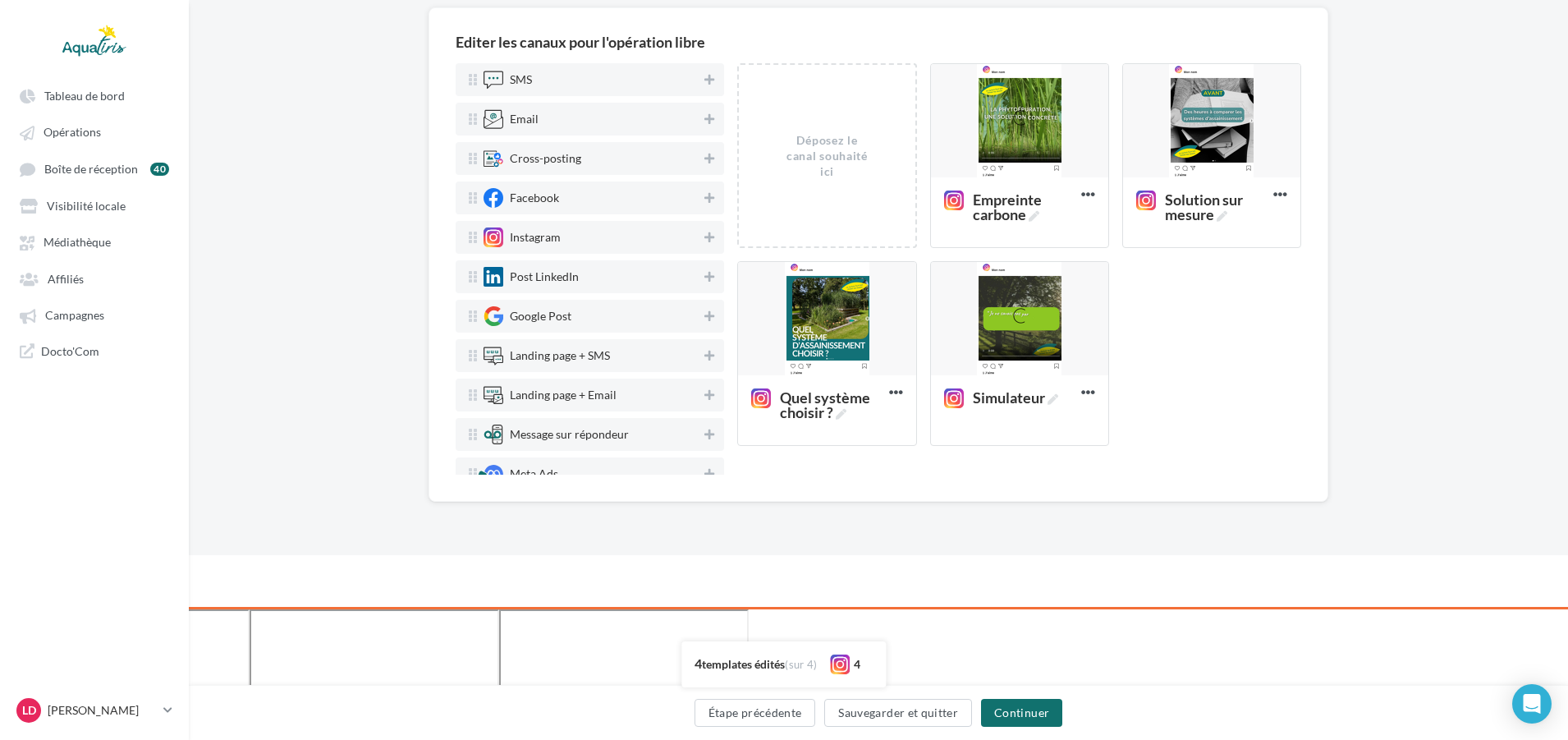
scroll to position [0, 0]
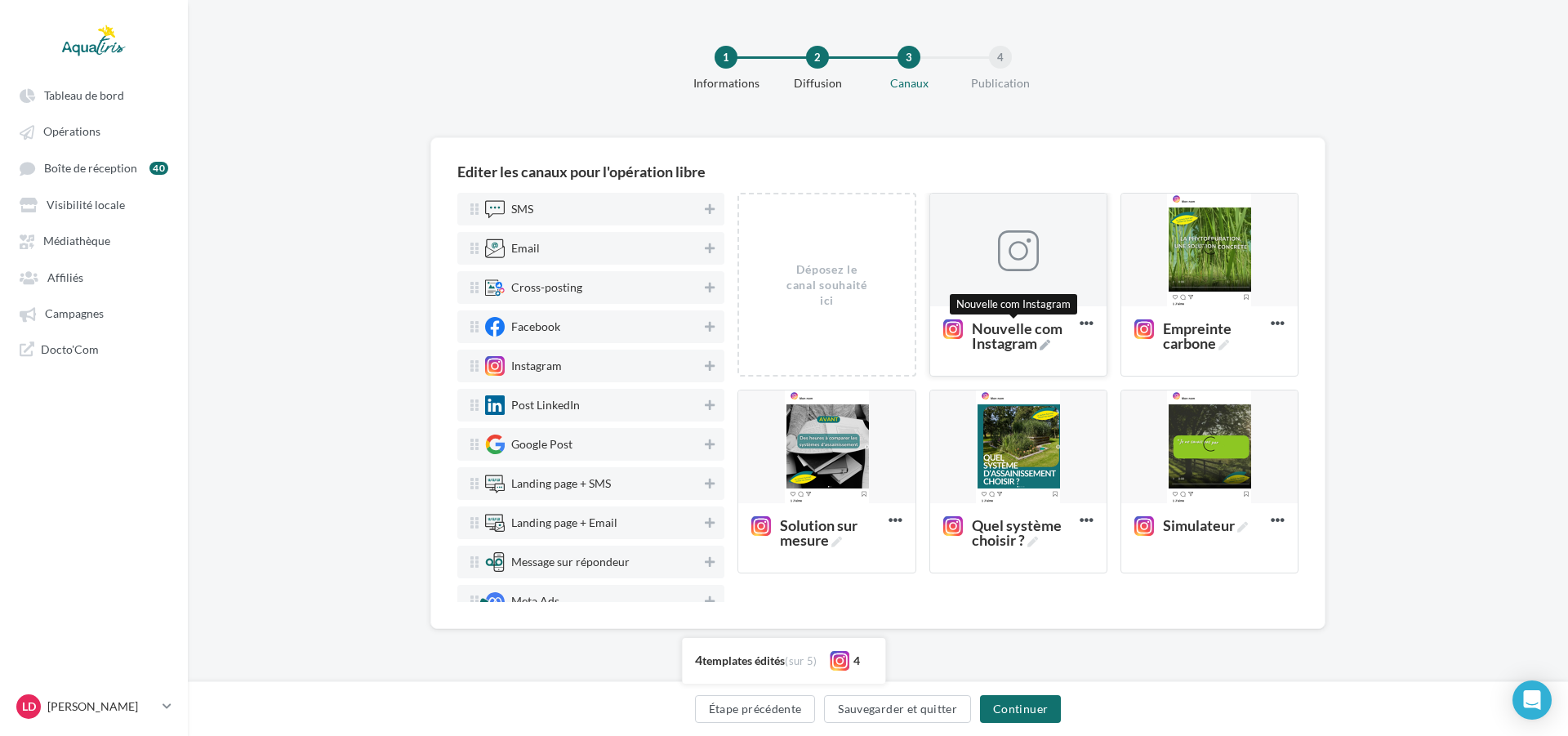
click at [1007, 337] on span "Nouvelle com Instagram" at bounding box center [1021, 336] width 101 height 30
click at [1007, 337] on textarea "Nouvelle com Instagram Nouvelle com Instagram" at bounding box center [1001, 336] width 133 height 46
drag, startPoint x: 1007, startPoint y: 337, endPoint x: 910, endPoint y: 337, distance: 97.0
click at [910, 337] on div "Déposez le canal souhaité ici Nouvelle com Instagram Supprimer Empreinte carbon…" at bounding box center [1024, 389] width 574 height 394
drag, startPoint x: 1024, startPoint y: 344, endPoint x: 947, endPoint y: 333, distance: 77.8
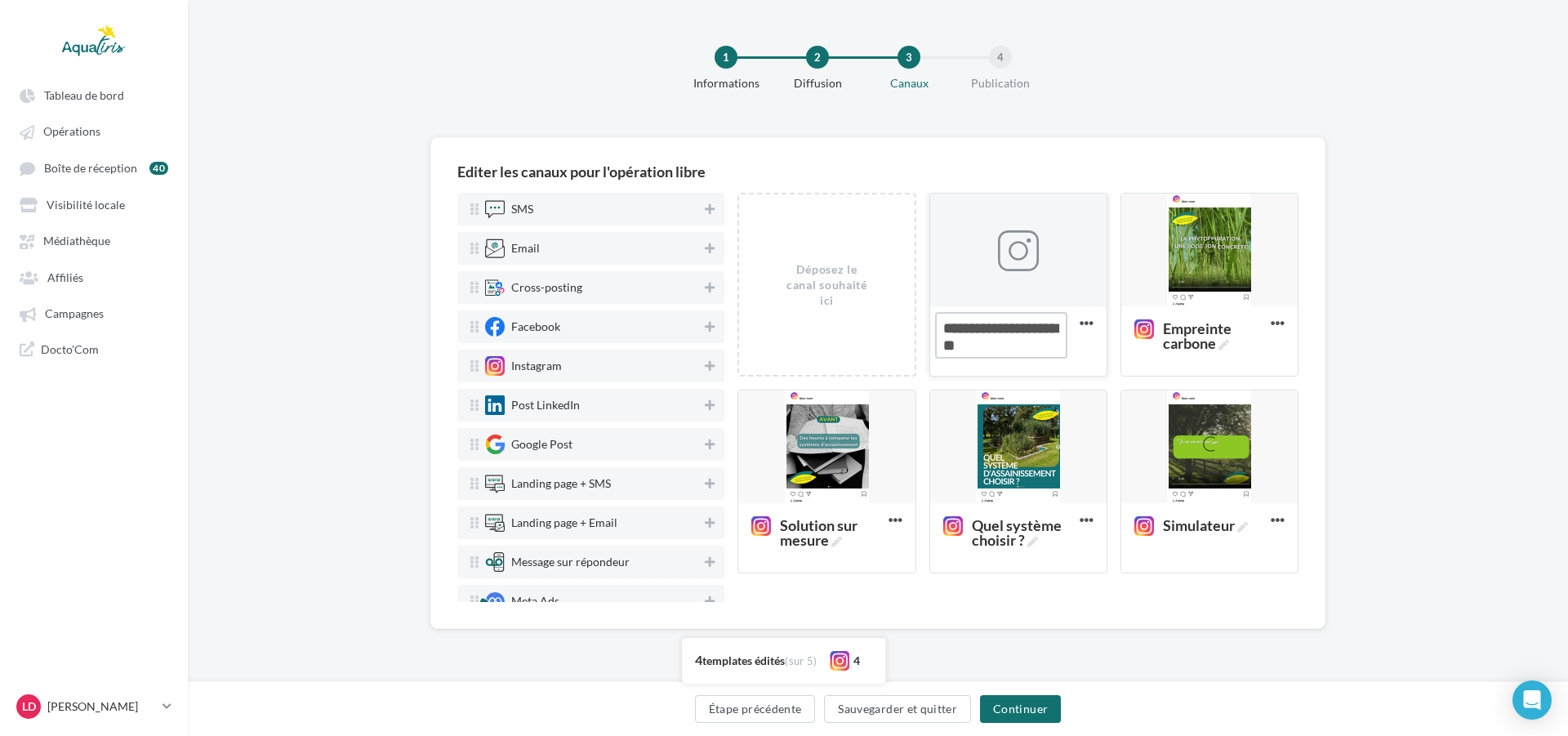
click at [947, 333] on textarea "Nouvelle com Instagram" at bounding box center [1001, 336] width 133 height 46
type textarea "**********"
click at [1109, 362] on div "Simulateur carbone Supprimer" at bounding box center [1025, 291] width 191 height 197
click at [1051, 286] on div at bounding box center [1018, 250] width 176 height 114
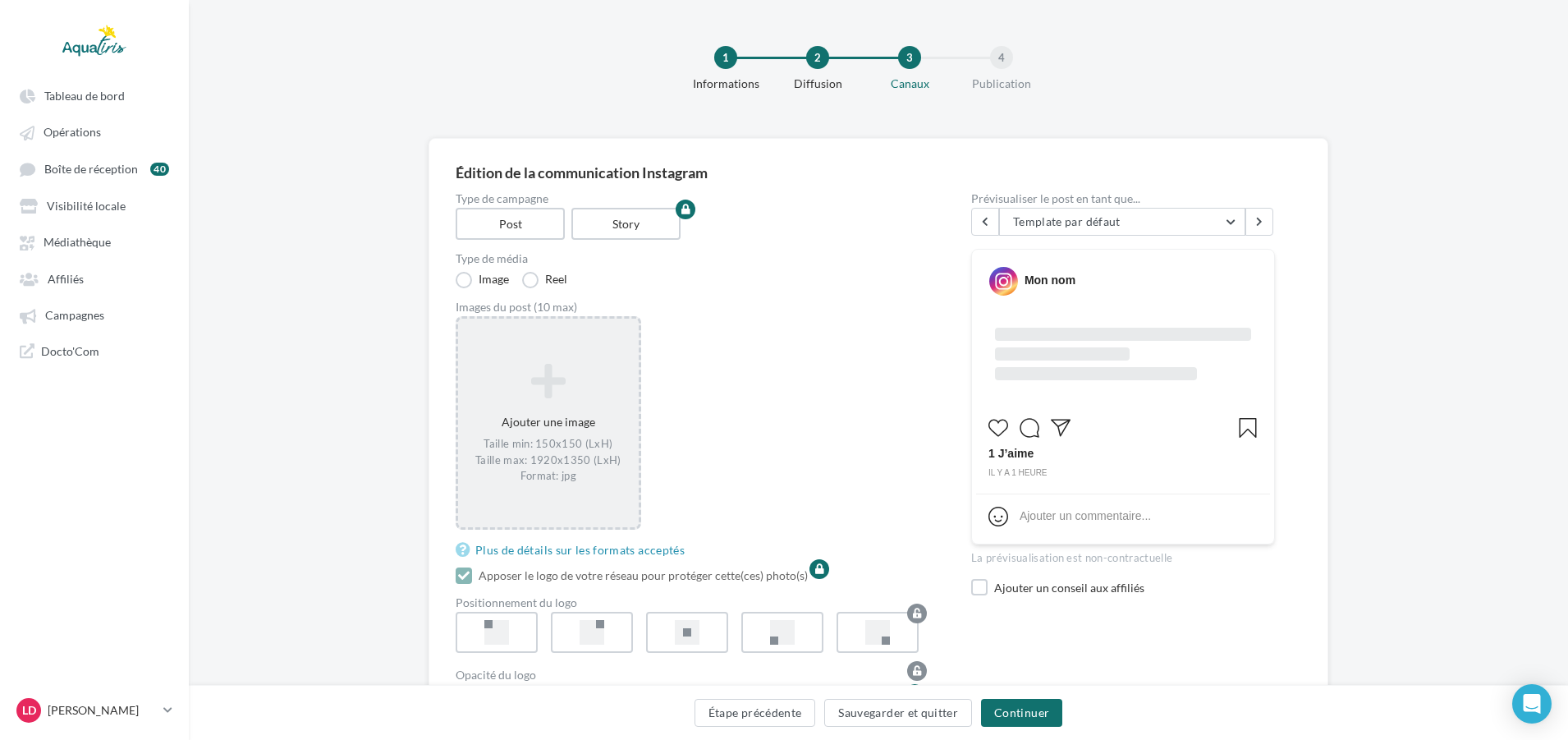
click at [618, 490] on div "Ajouter une image Taille min: 150x150 (LxH) Taille max: 1920x1350 (LxH) Format:…" at bounding box center [549, 423] width 181 height 137
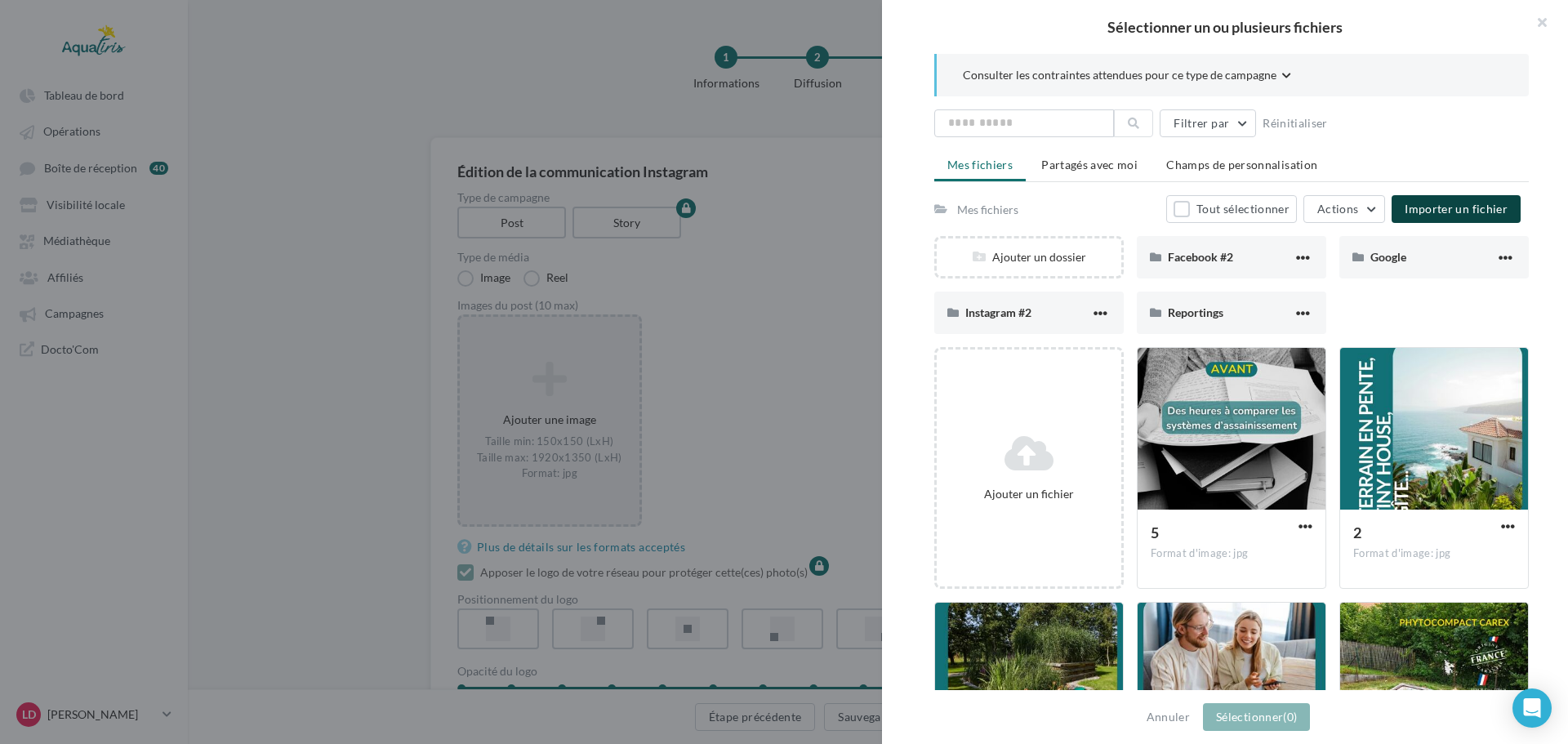
click at [1474, 214] on span "Importer un fichier" at bounding box center [1455, 208] width 103 height 14
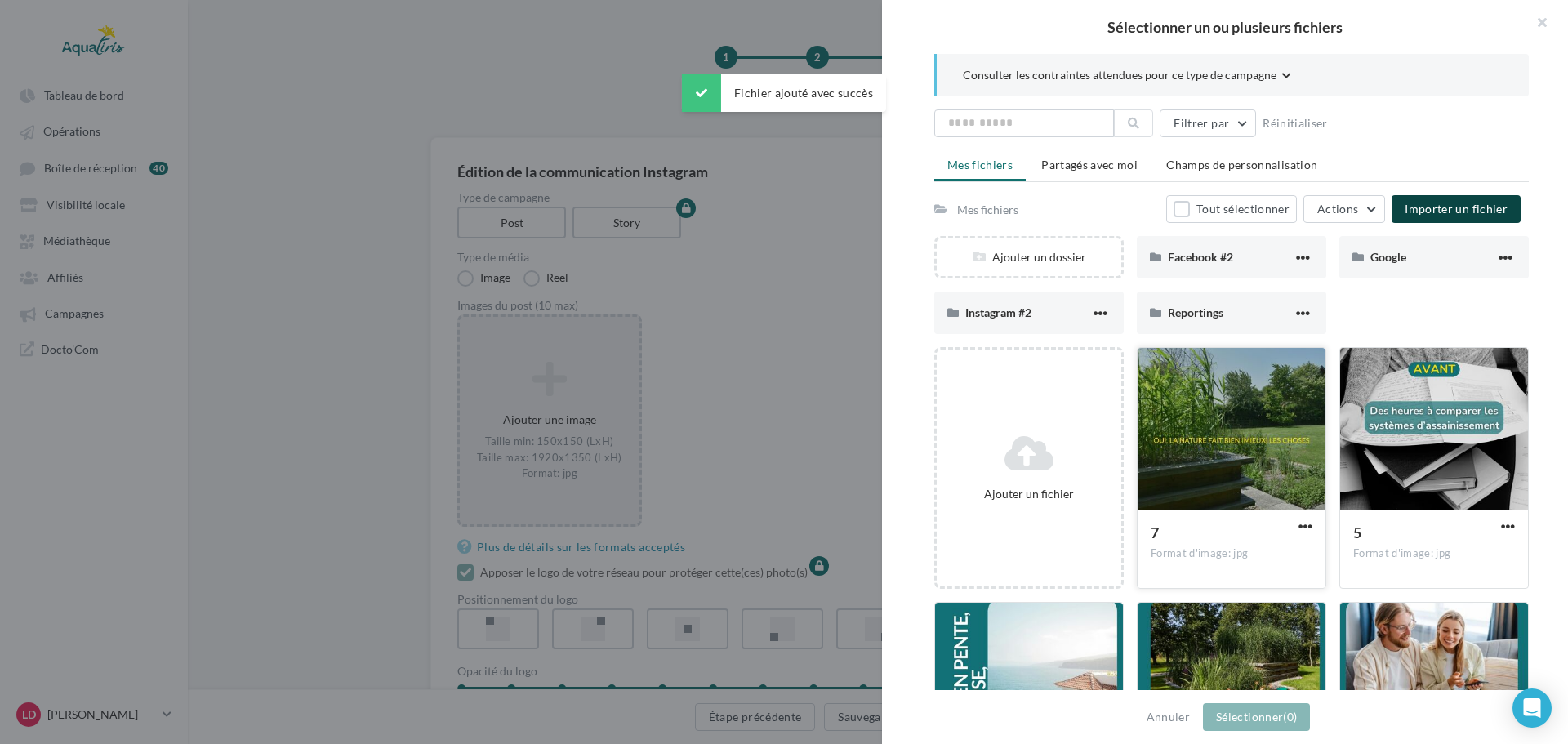
click at [1292, 468] on div at bounding box center [1231, 429] width 188 height 163
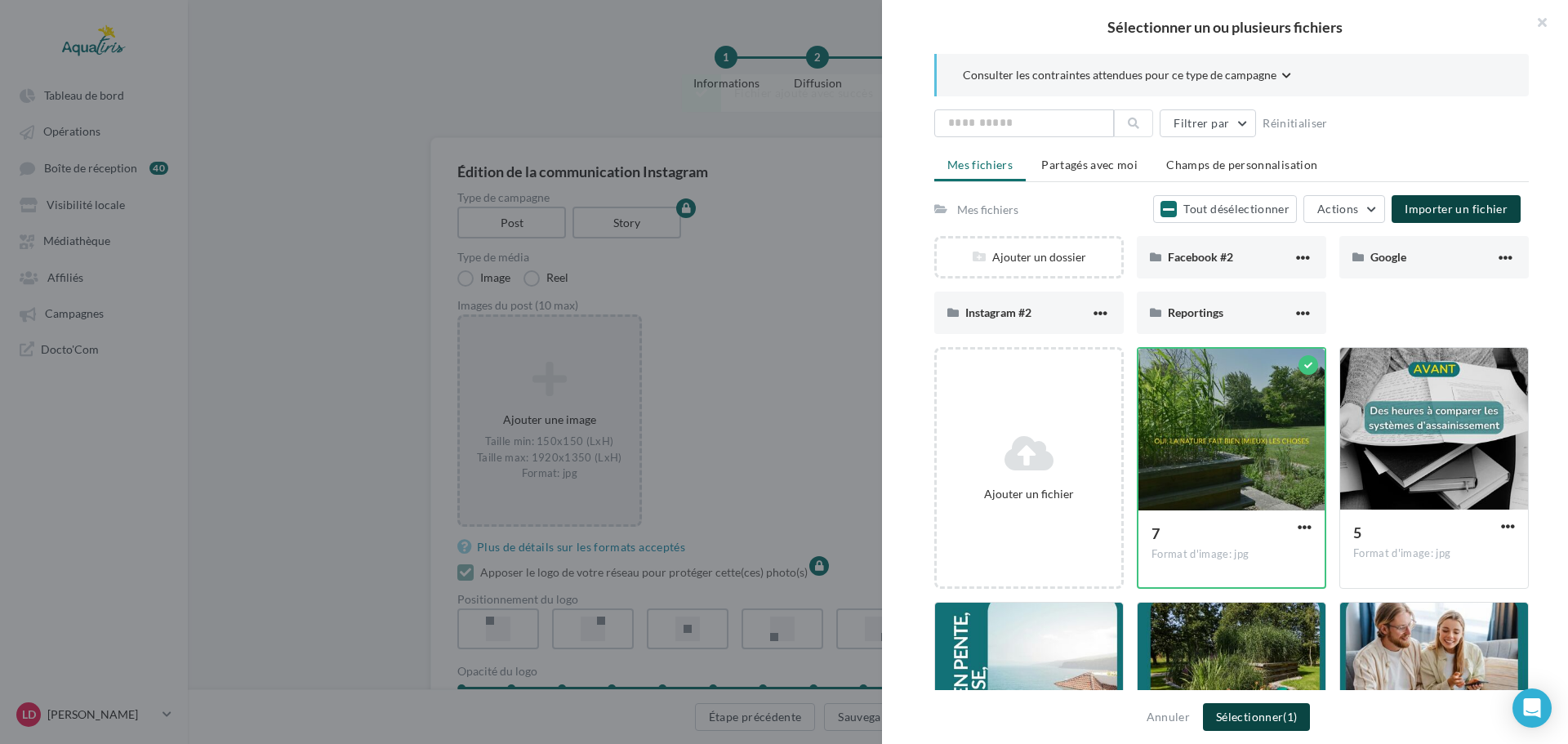
click at [1278, 712] on button "Sélectionner (1)" at bounding box center [1256, 717] width 107 height 28
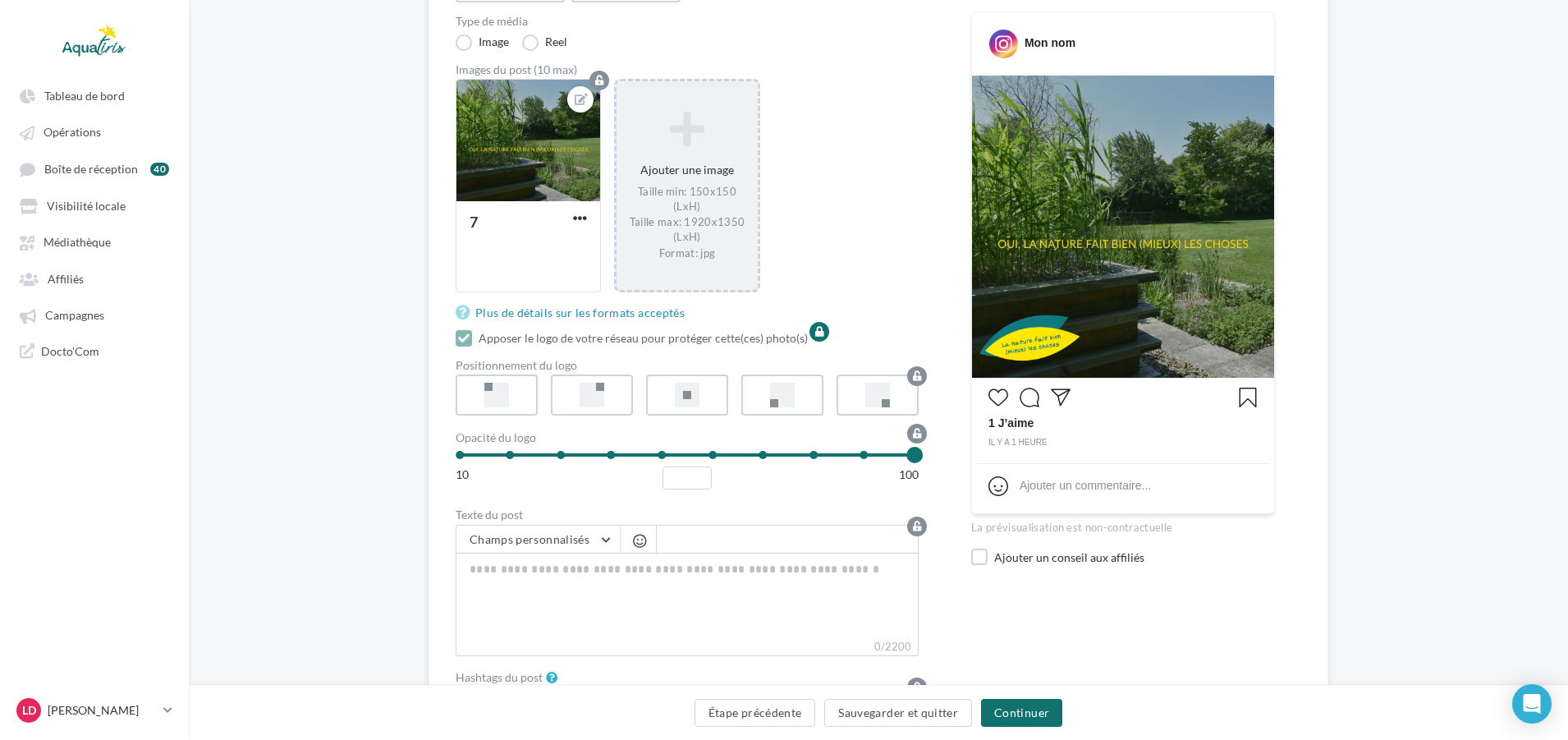
scroll to position [246, 0]
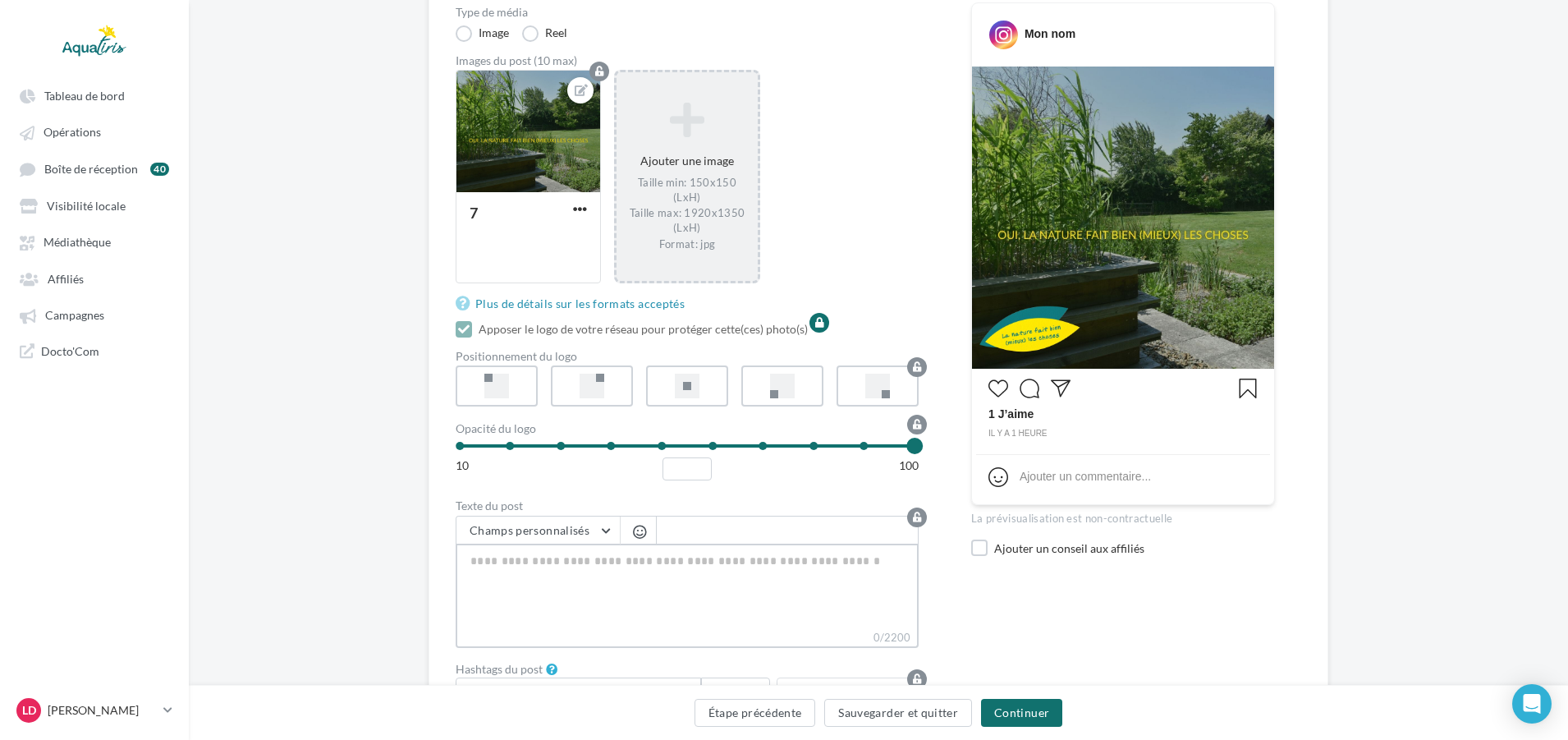
click at [671, 556] on textarea "0/2200" at bounding box center [687, 586] width 463 height 86
paste textarea "**********"
type textarea "**********"
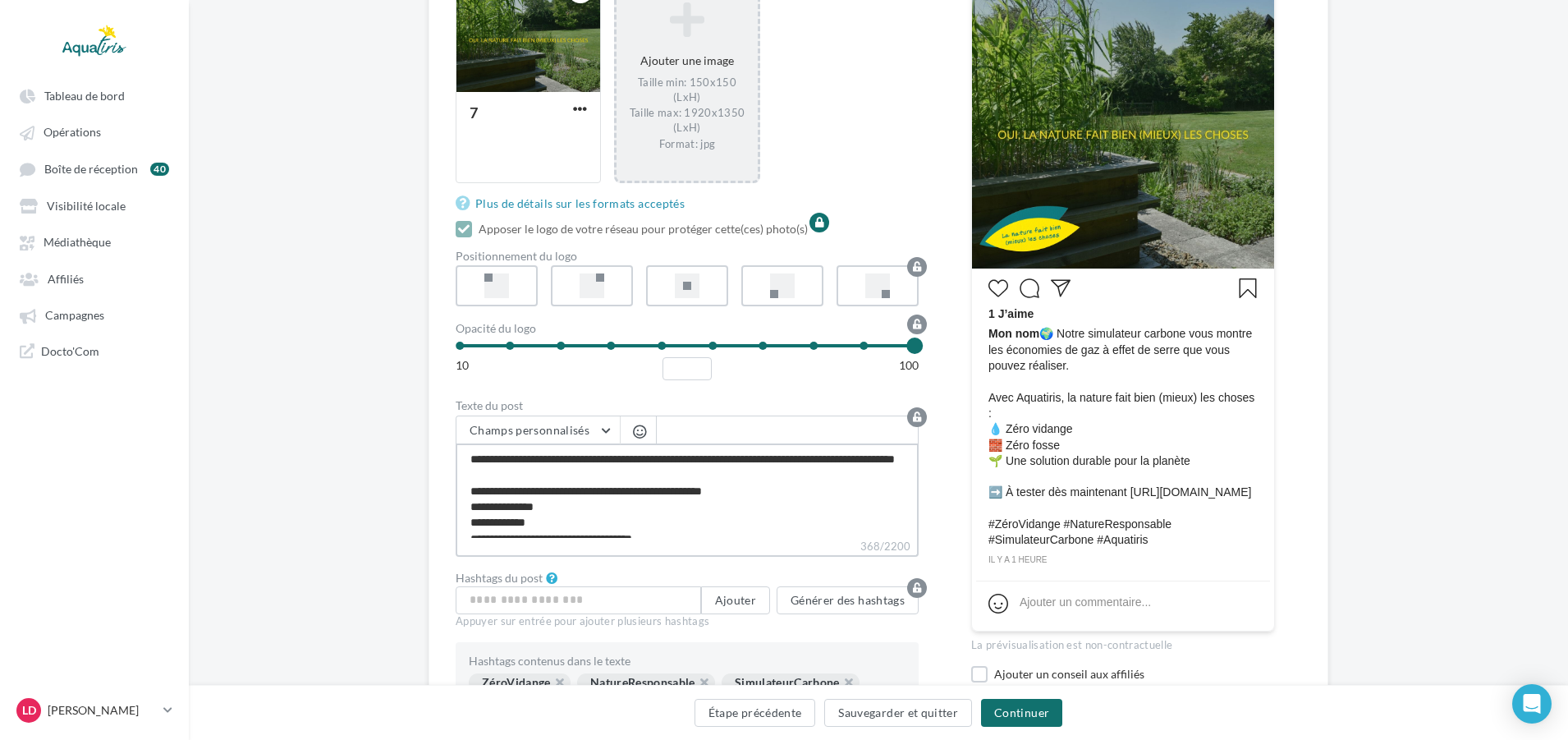
scroll to position [459, 0]
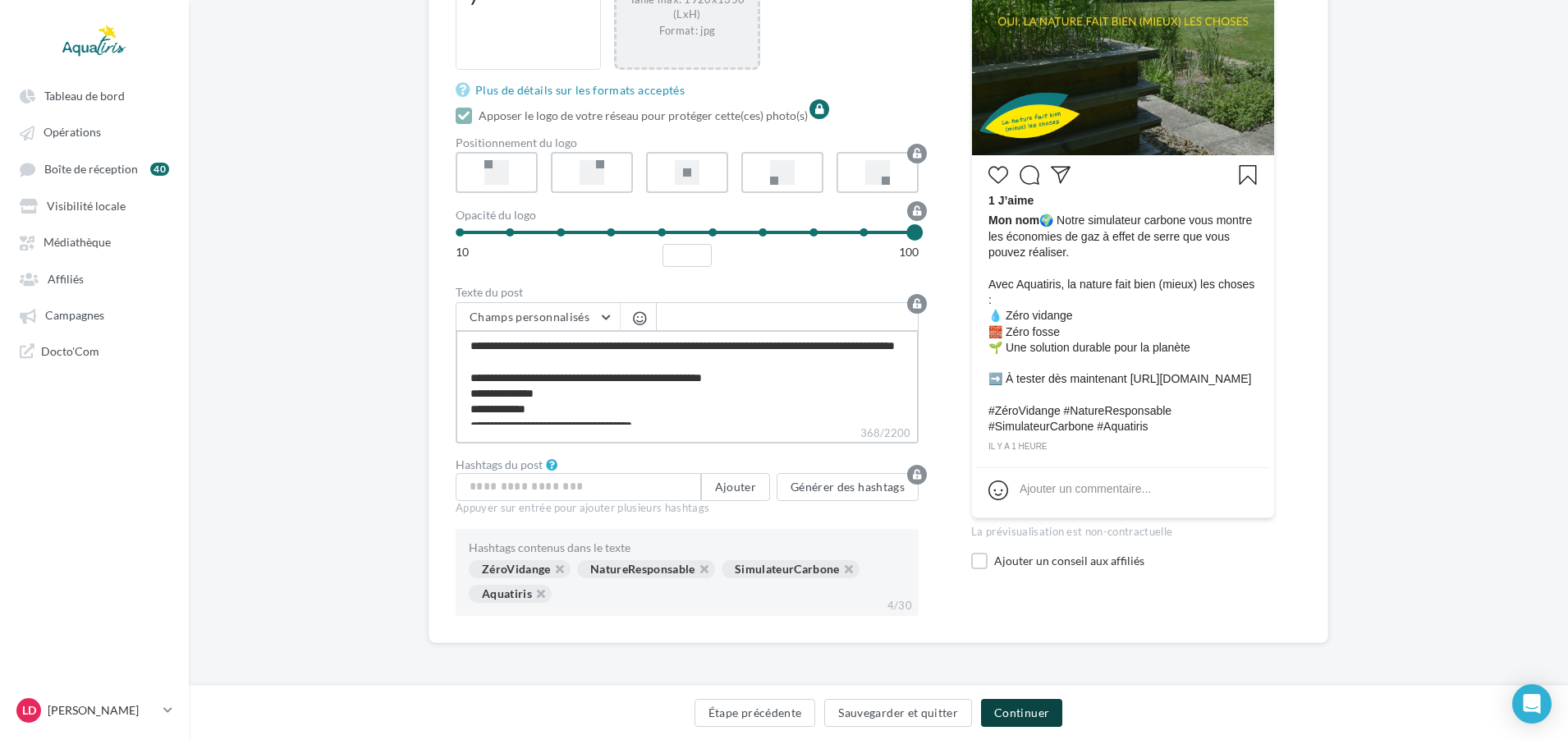
type textarea "**********"
click at [1014, 700] on button "Continuer" at bounding box center [1021, 713] width 81 height 28
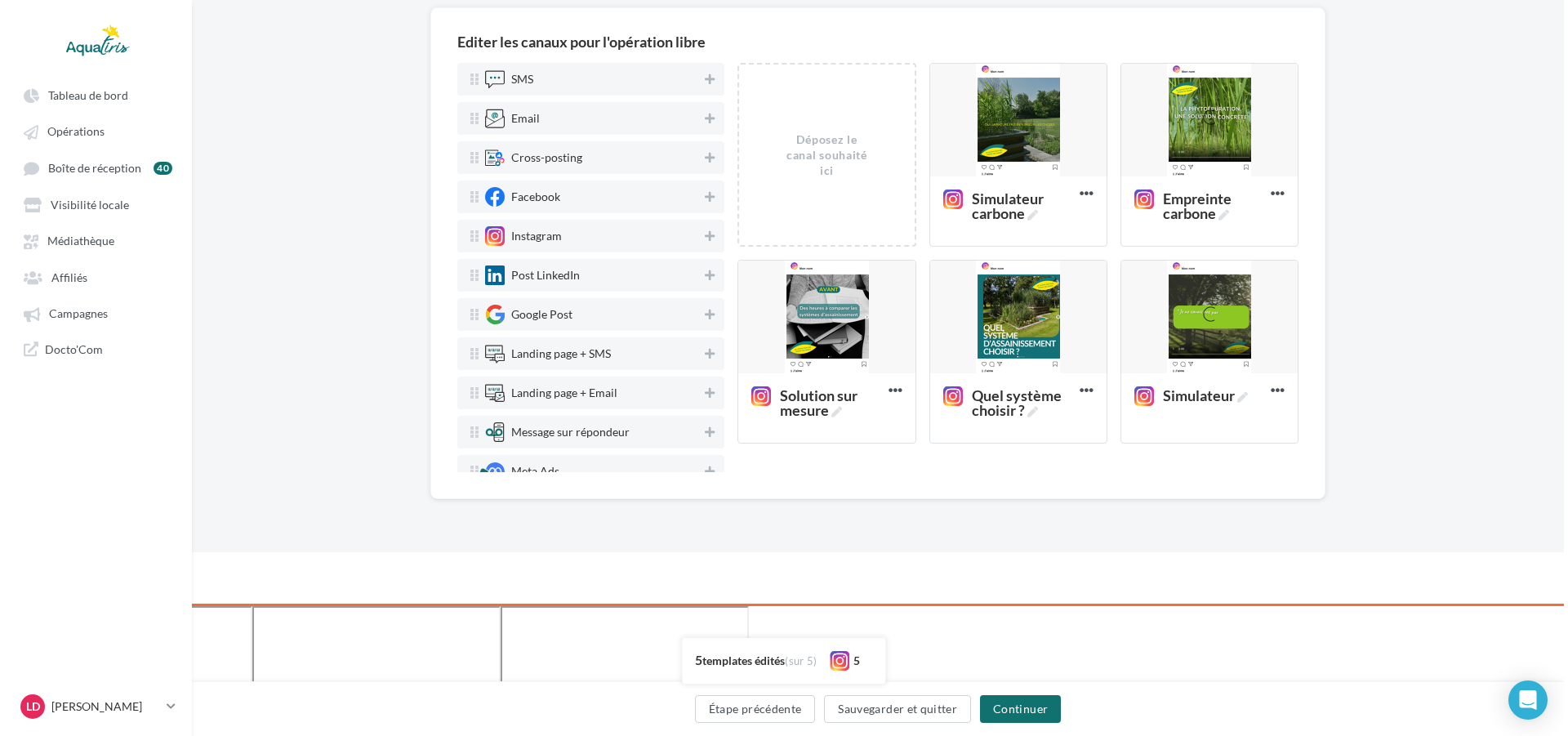
scroll to position [0, 0]
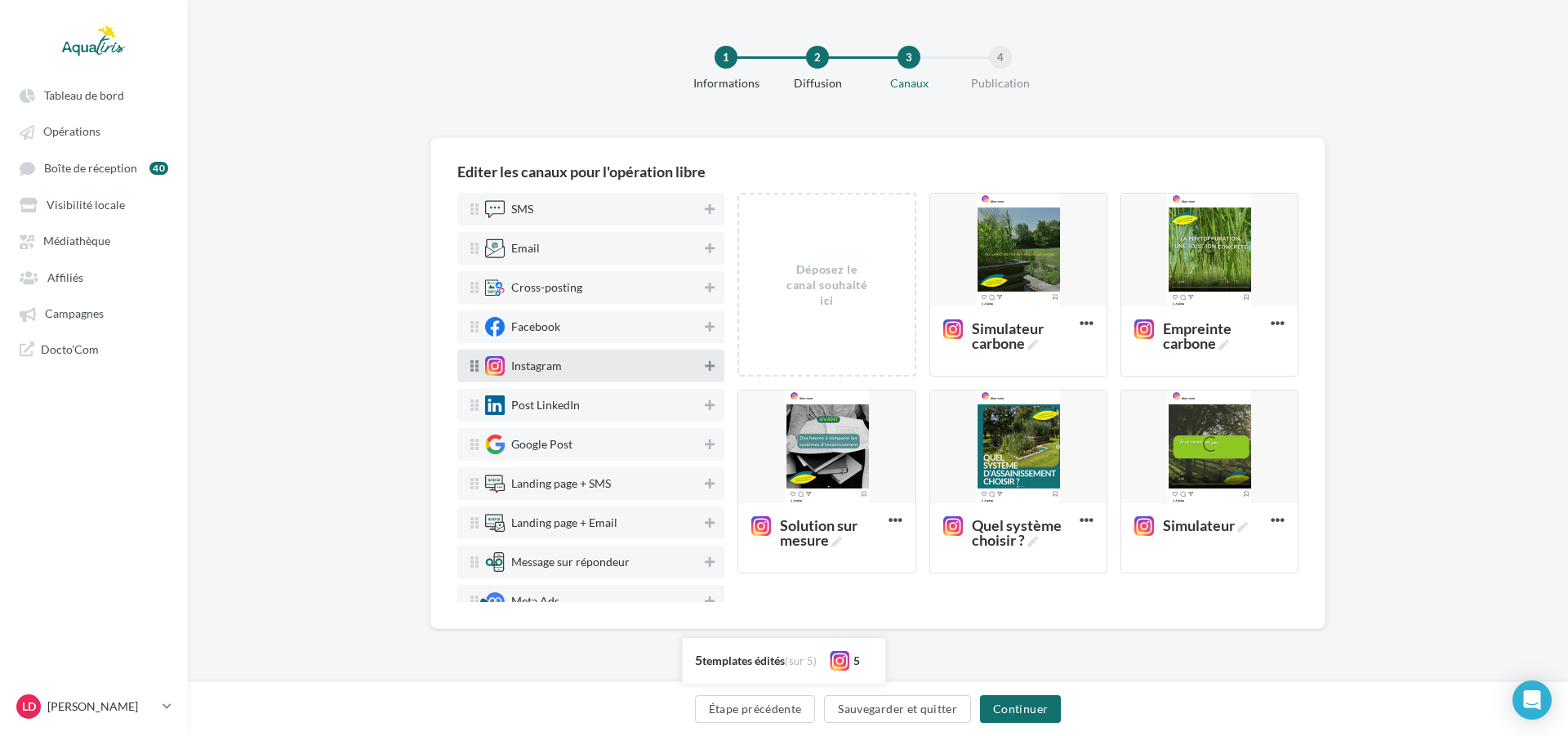
click at [702, 363] on button at bounding box center [710, 365] width 17 height 19
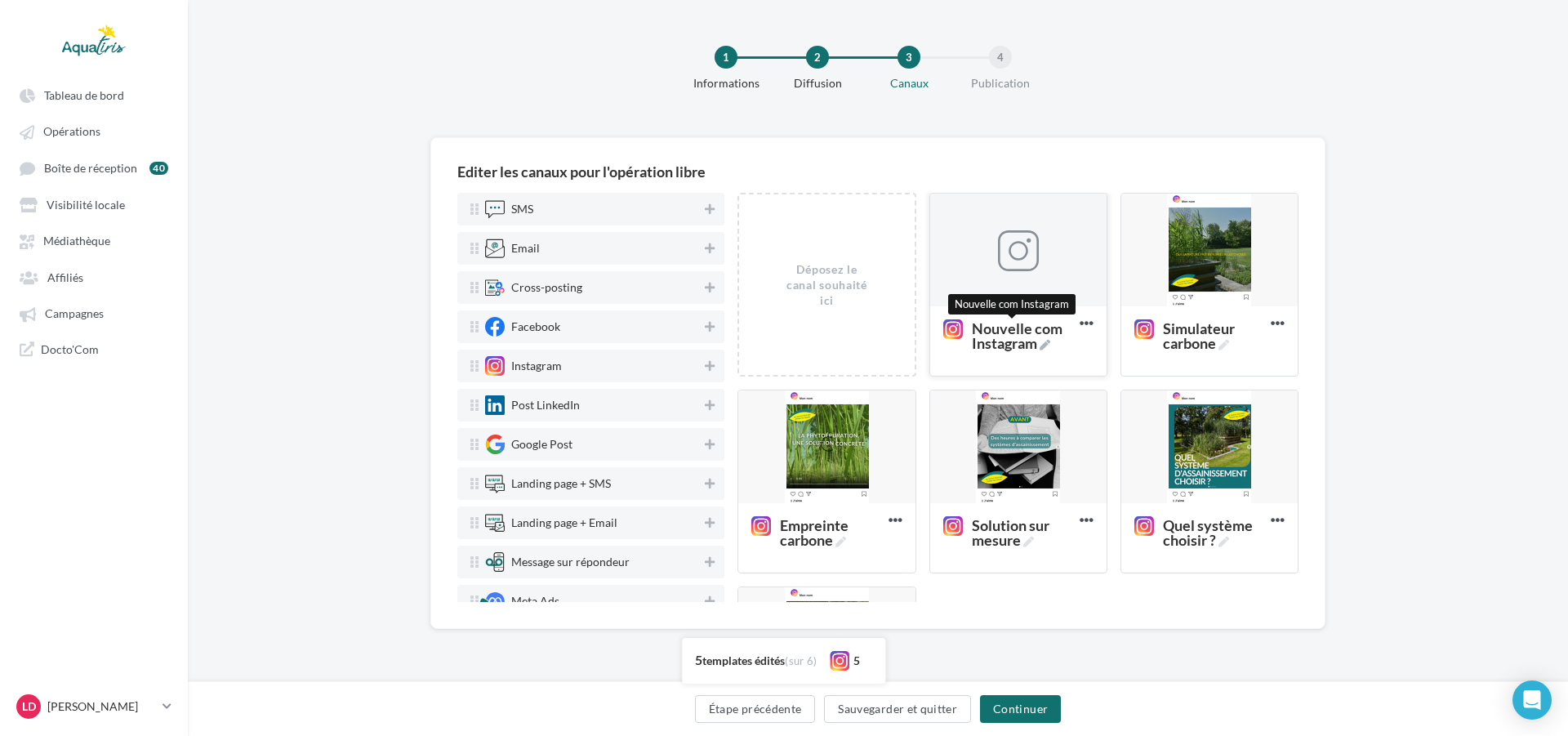
click at [1026, 338] on span "Nouvelle com Instagram" at bounding box center [1021, 336] width 101 height 30
click at [1026, 338] on textarea "Nouvelle com Instagram Nouvelle com Instagram" at bounding box center [1000, 336] width 130 height 46
drag, startPoint x: 1019, startPoint y: 343, endPoint x: 885, endPoint y: 329, distance: 134.7
click at [885, 329] on div "Déposez le canal souhaité ici Nouvelle com Instagram Supprimer Simulateur carbo…" at bounding box center [1024, 488] width 574 height 590
type textarea "**********"
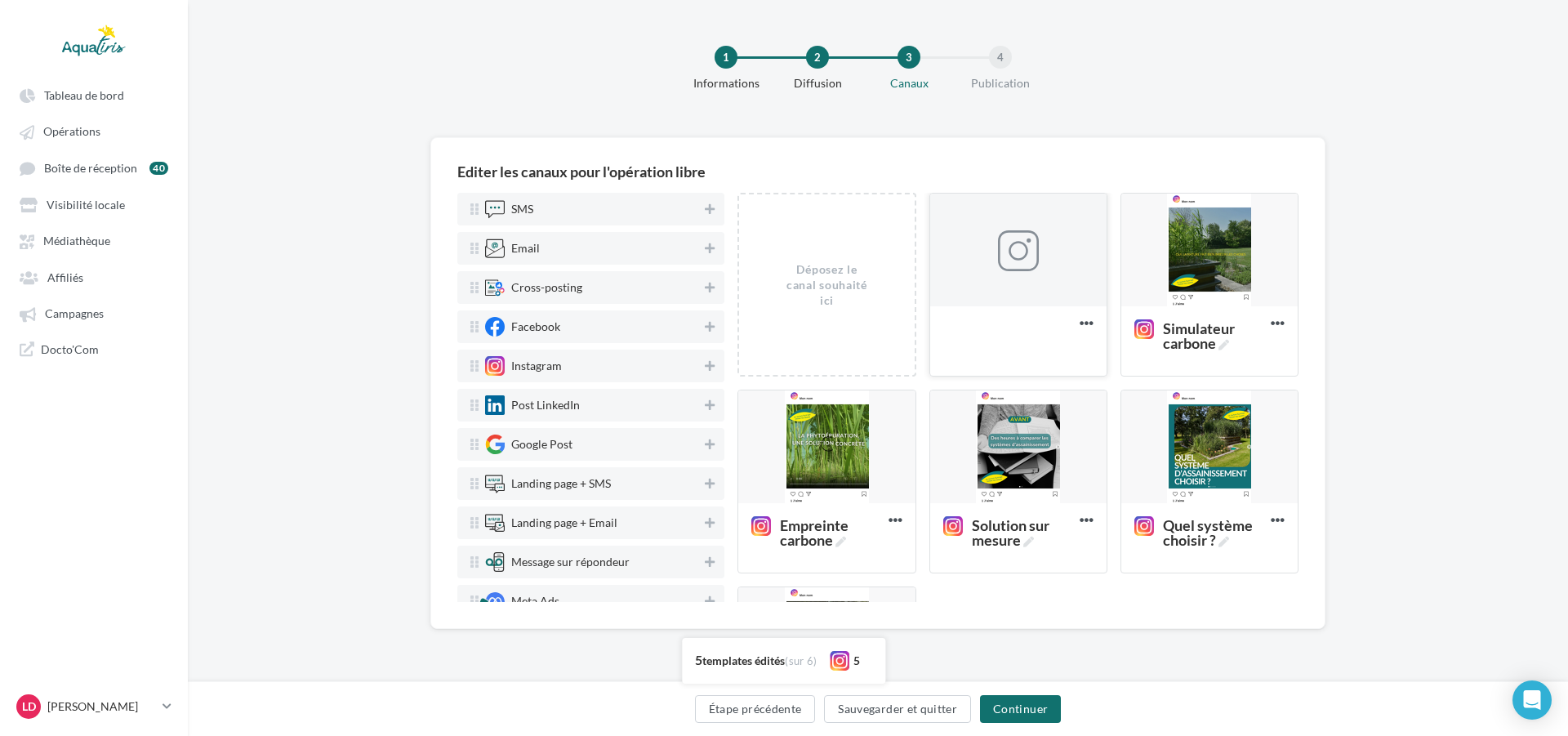
click at [1026, 255] on div at bounding box center [1018, 250] width 41 height 41
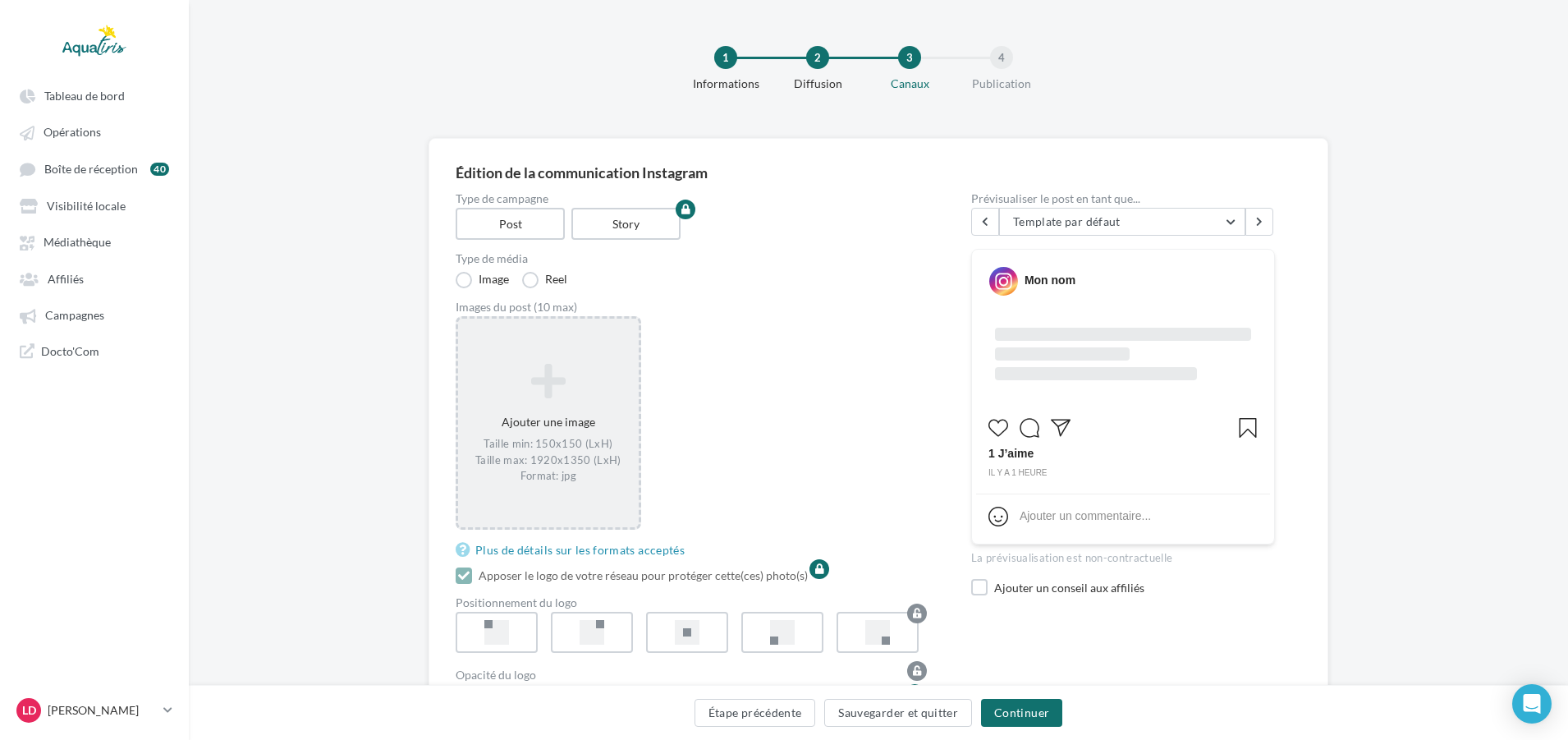
click at [555, 447] on div "Taille min: 150x150 (LxH) Taille max: 1920x1350 (LxH) Format: jpg" at bounding box center [549, 459] width 168 height 48
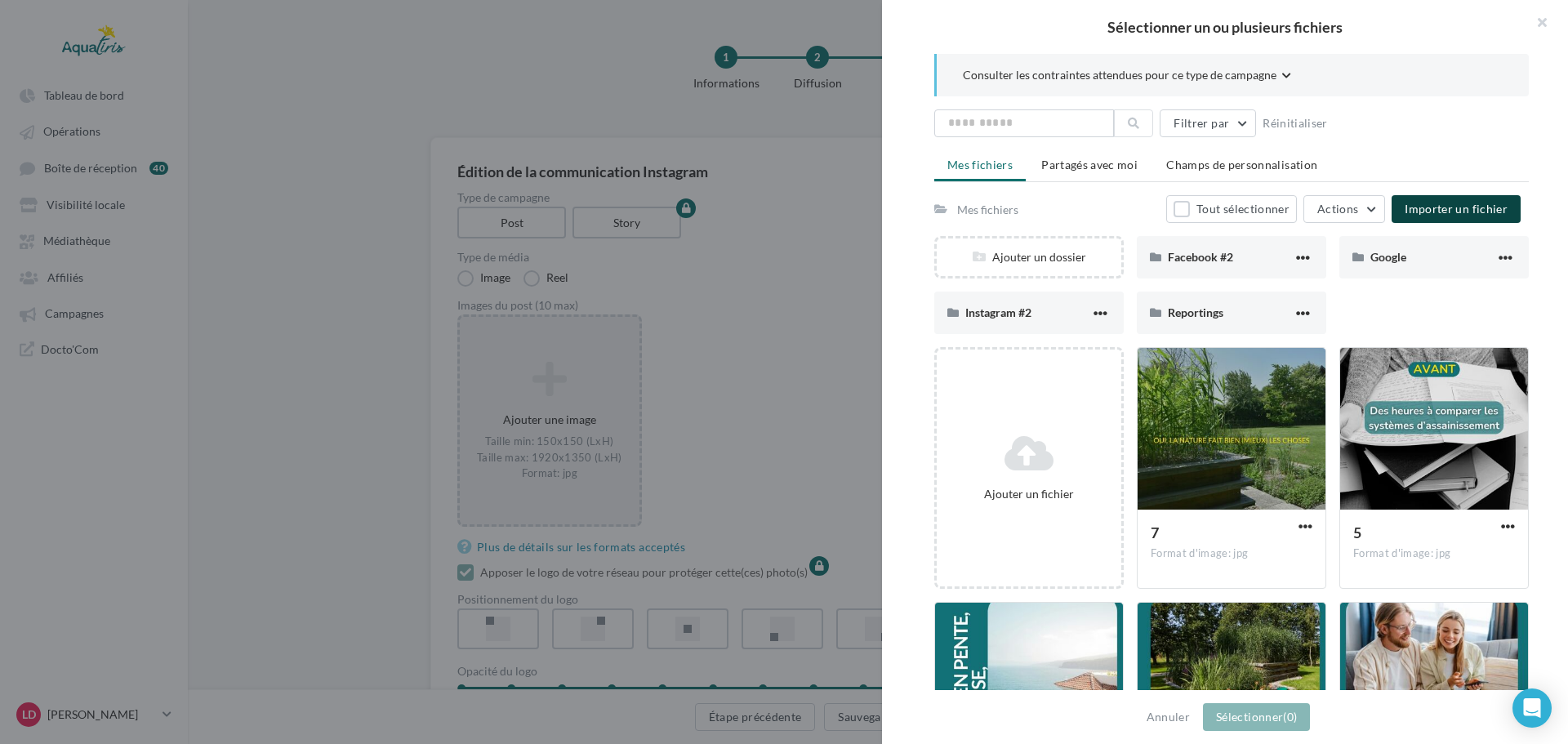
click at [1473, 204] on span "Importer un fichier" at bounding box center [1455, 208] width 103 height 14
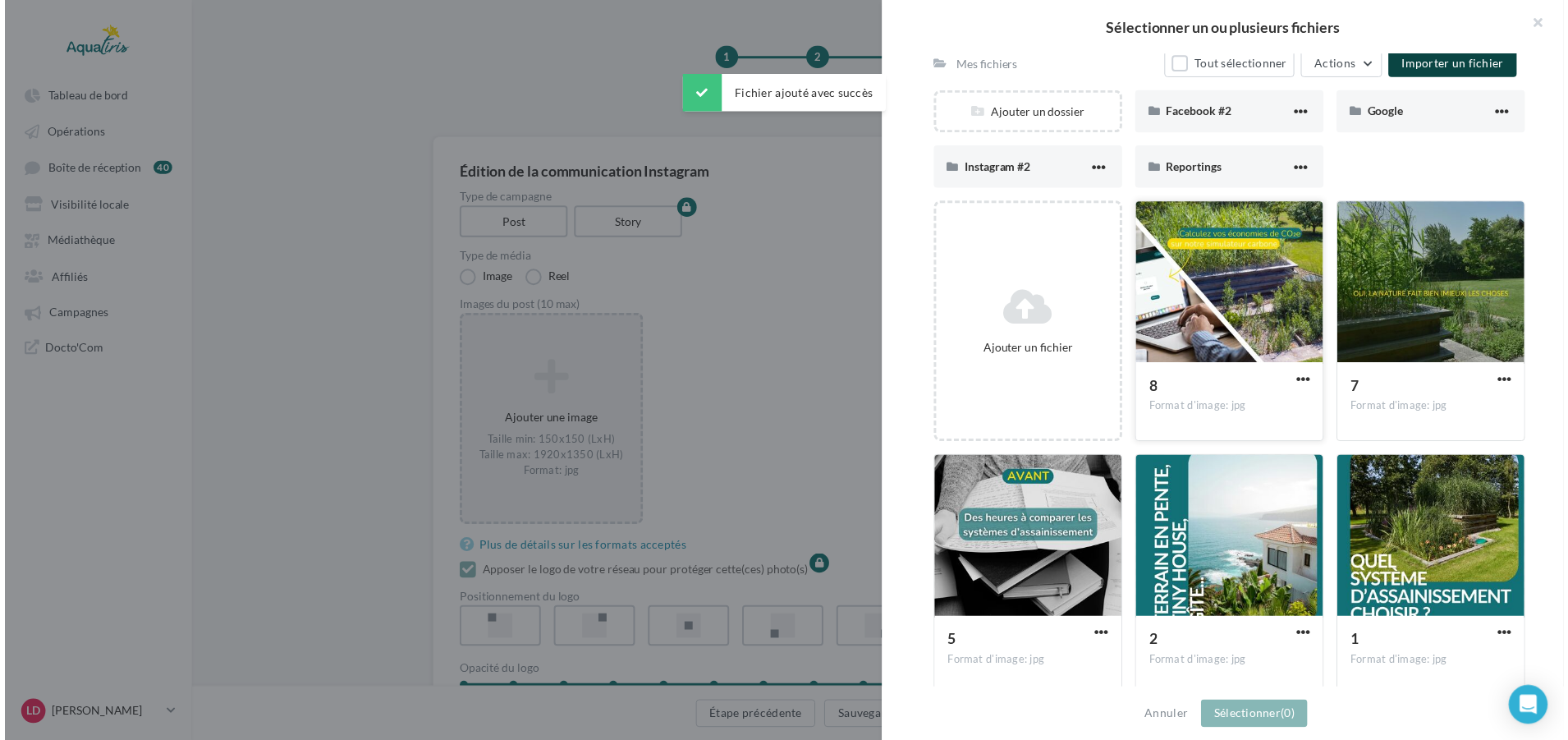
scroll to position [164, 0]
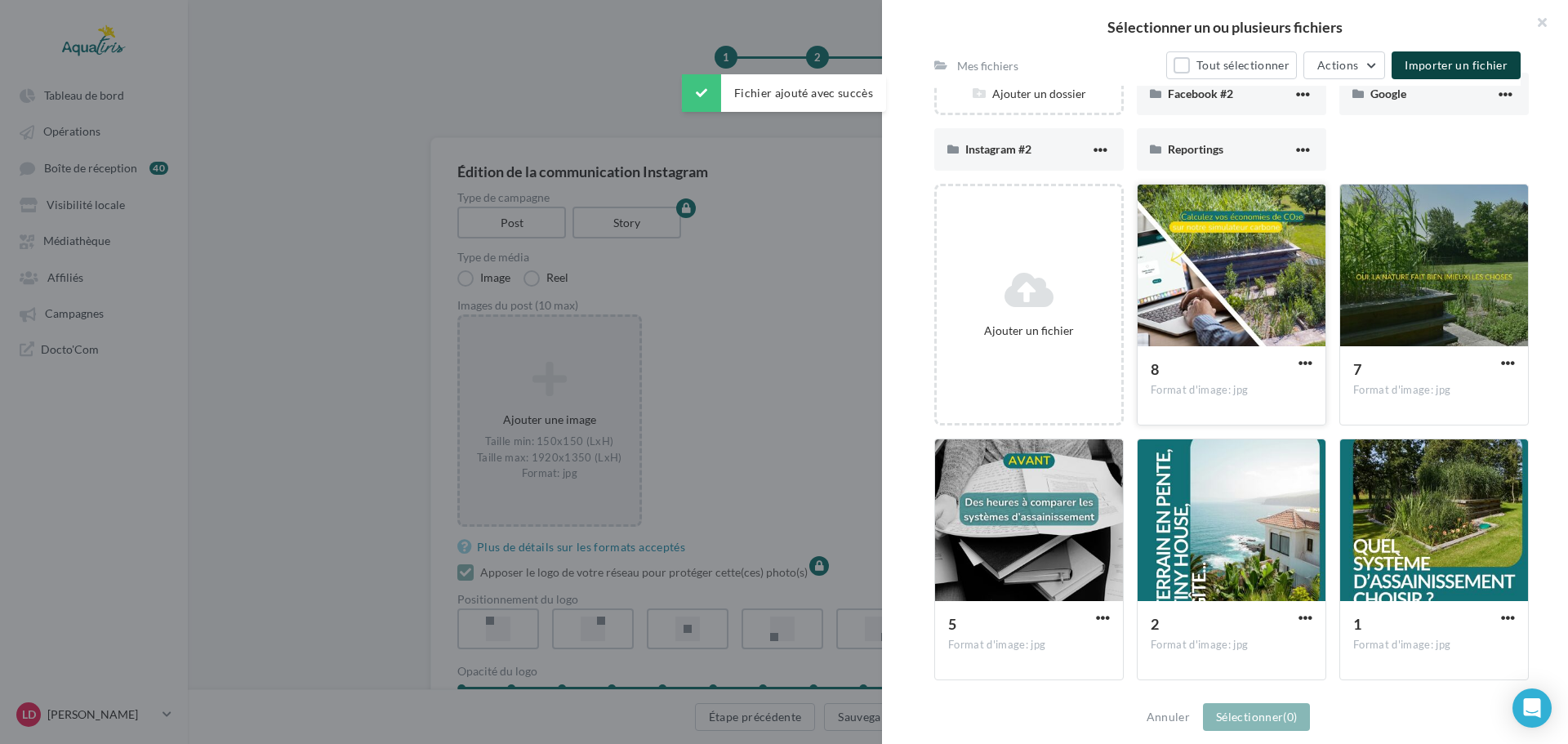
click at [1246, 328] on div at bounding box center [1231, 266] width 188 height 163
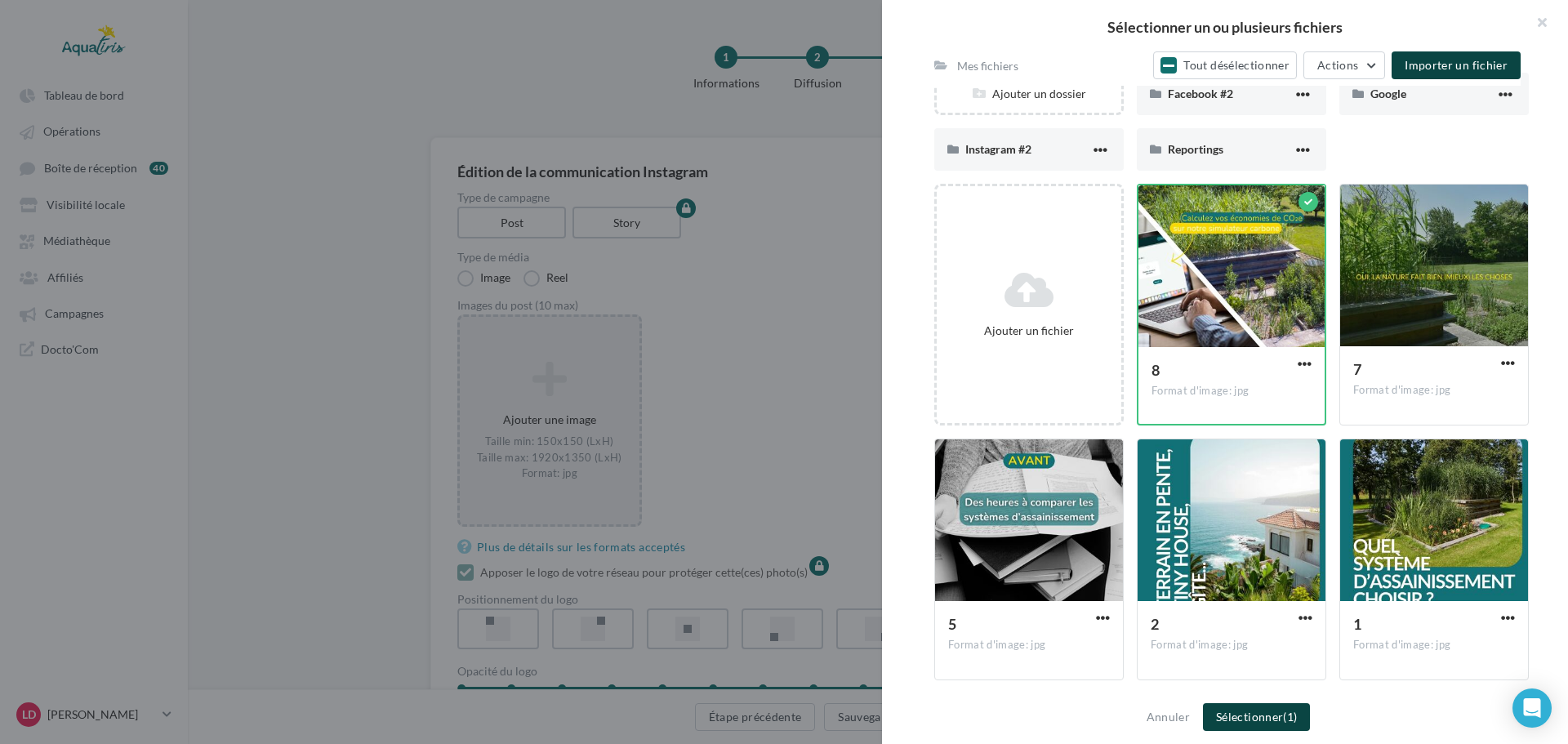
click at [1264, 710] on button "Sélectionner (1)" at bounding box center [1256, 717] width 107 height 28
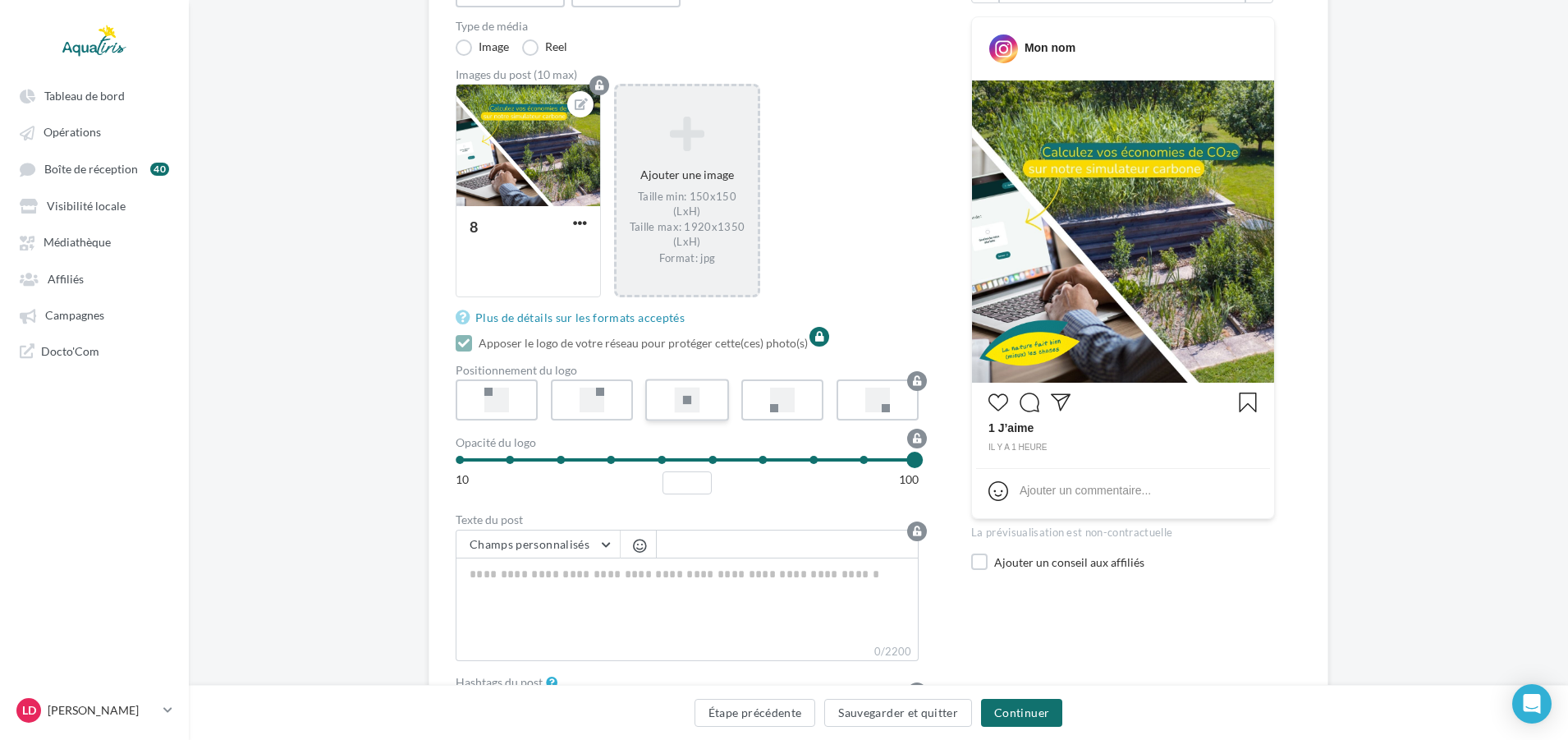
scroll to position [246, 0]
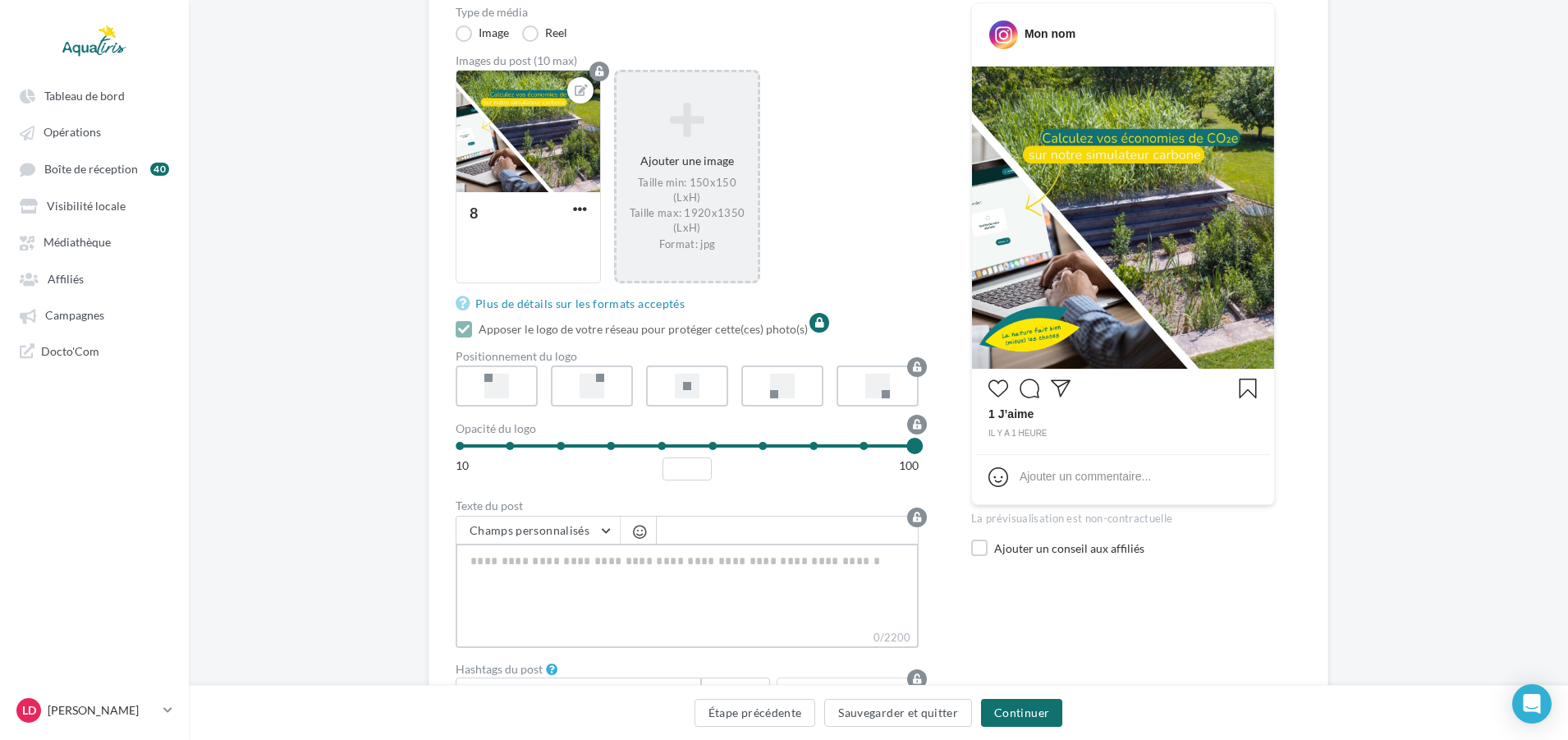
click at [547, 561] on textarea "0/2200" at bounding box center [687, 586] width 463 height 86
paste textarea "**********"
type textarea "**********"
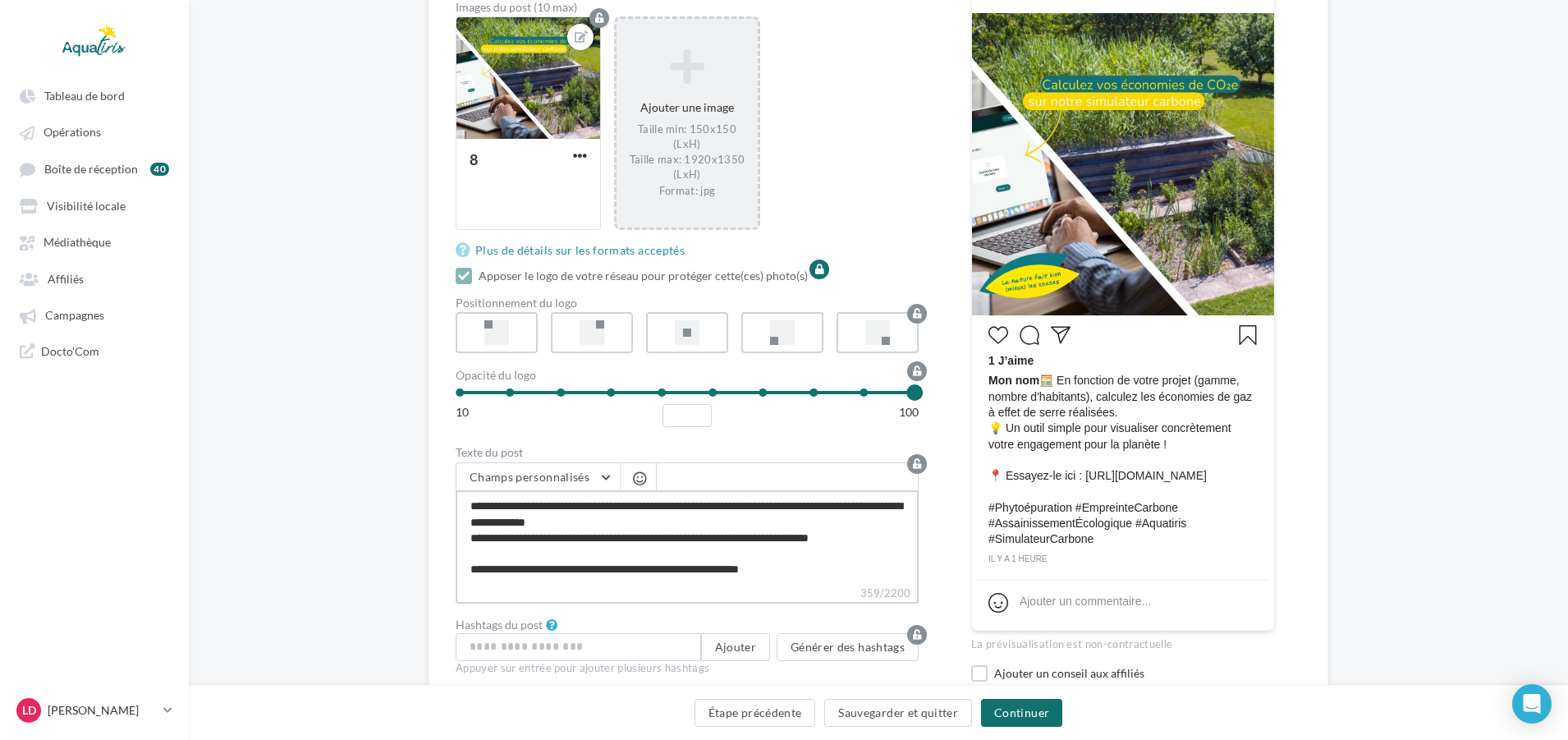
scroll to position [295, 0]
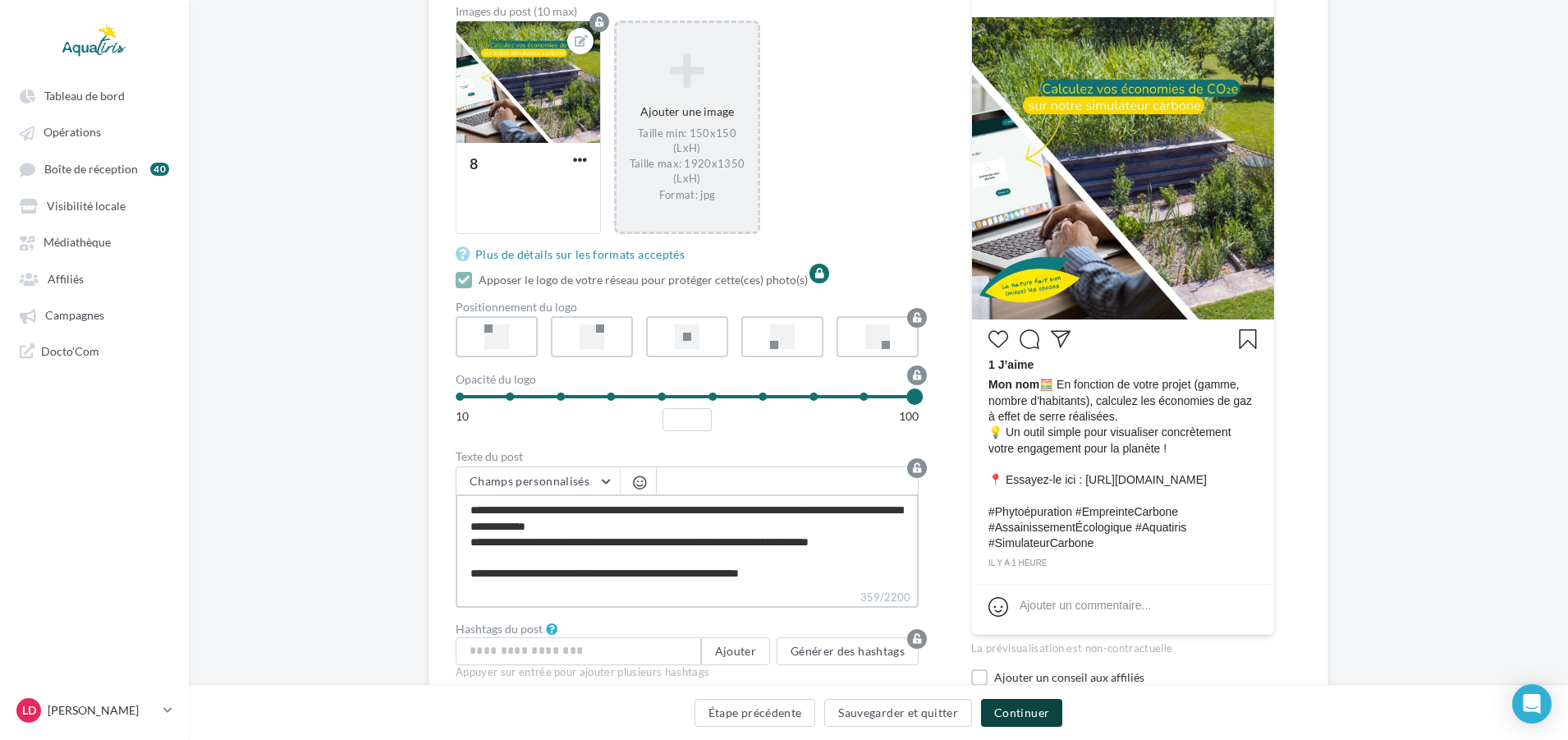
type textarea "**********"
click at [995, 721] on button "Continuer" at bounding box center [1021, 713] width 81 height 28
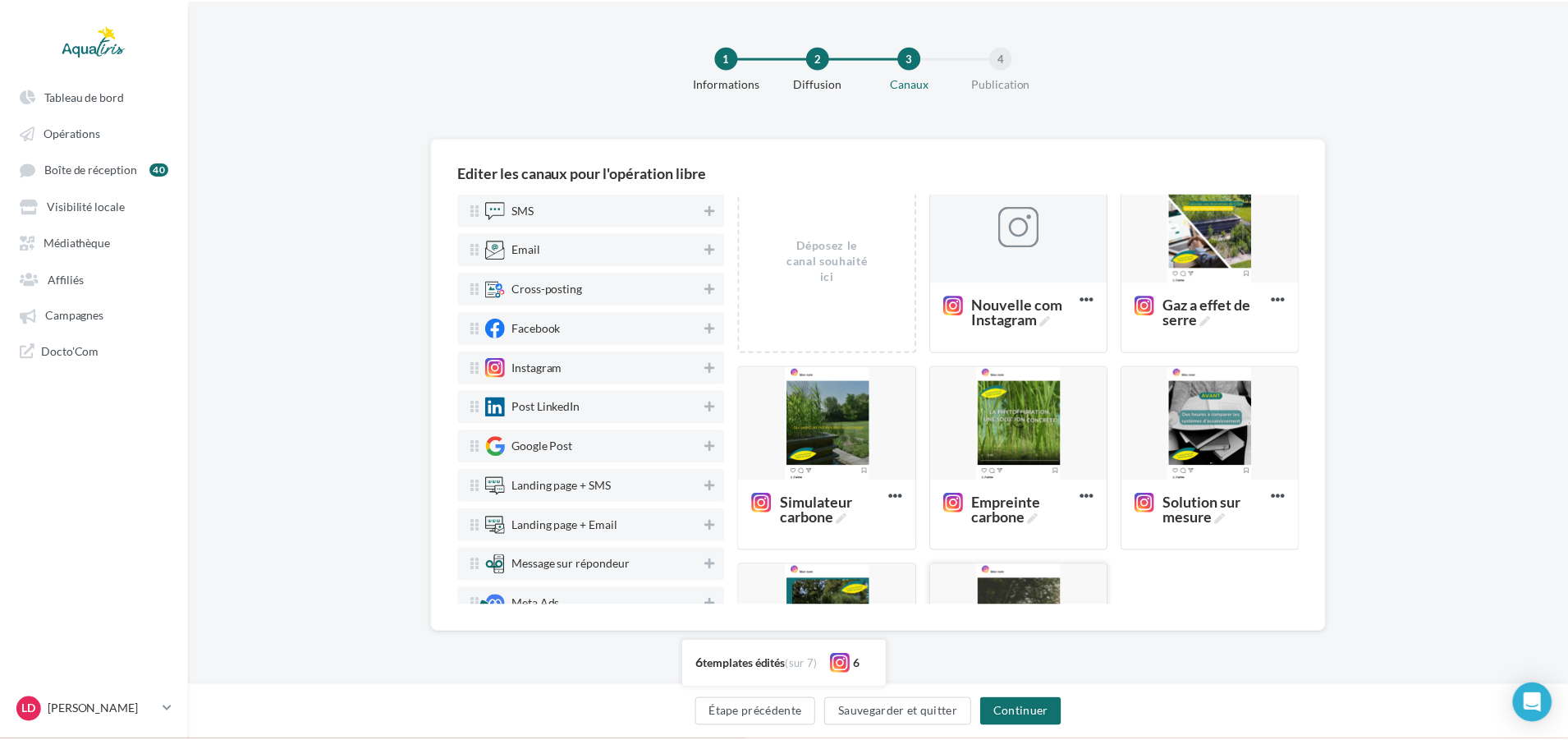
scroll to position [0, 0]
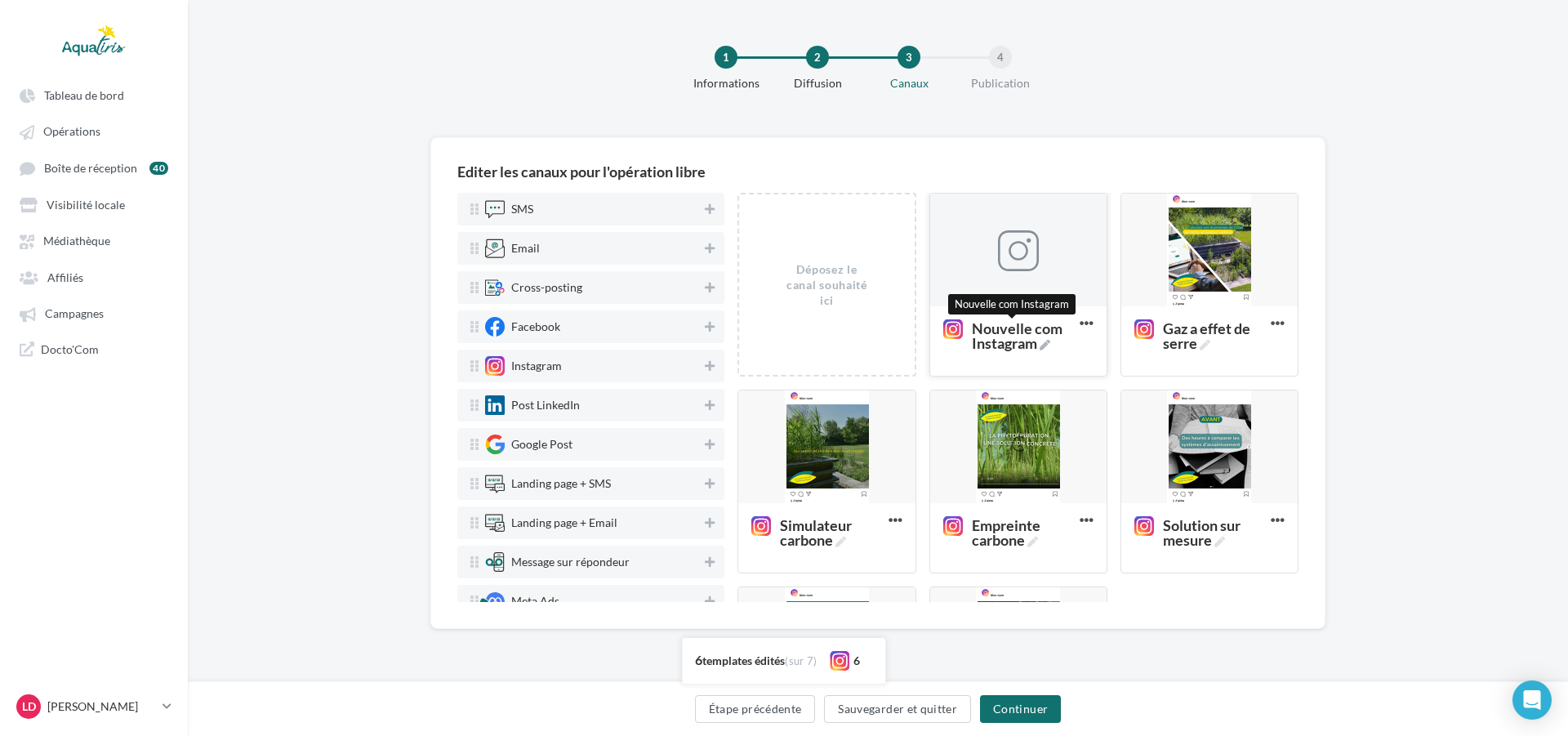
click at [1014, 333] on span "Nouvelle com Instagram" at bounding box center [1021, 336] width 101 height 30
click at [1014, 333] on textarea "Nouvelle com Instagram Nouvelle com Instagram" at bounding box center [1000, 336] width 130 height 46
click at [1014, 333] on span "Nouvelle com Instagram" at bounding box center [1021, 336] width 101 height 30
click at [1014, 333] on textarea "Nouvelle com Instagram Nouvelle com Instagram" at bounding box center [1000, 336] width 130 height 46
click at [1032, 342] on span "Nouvelle com Instagram" at bounding box center [1021, 336] width 101 height 30
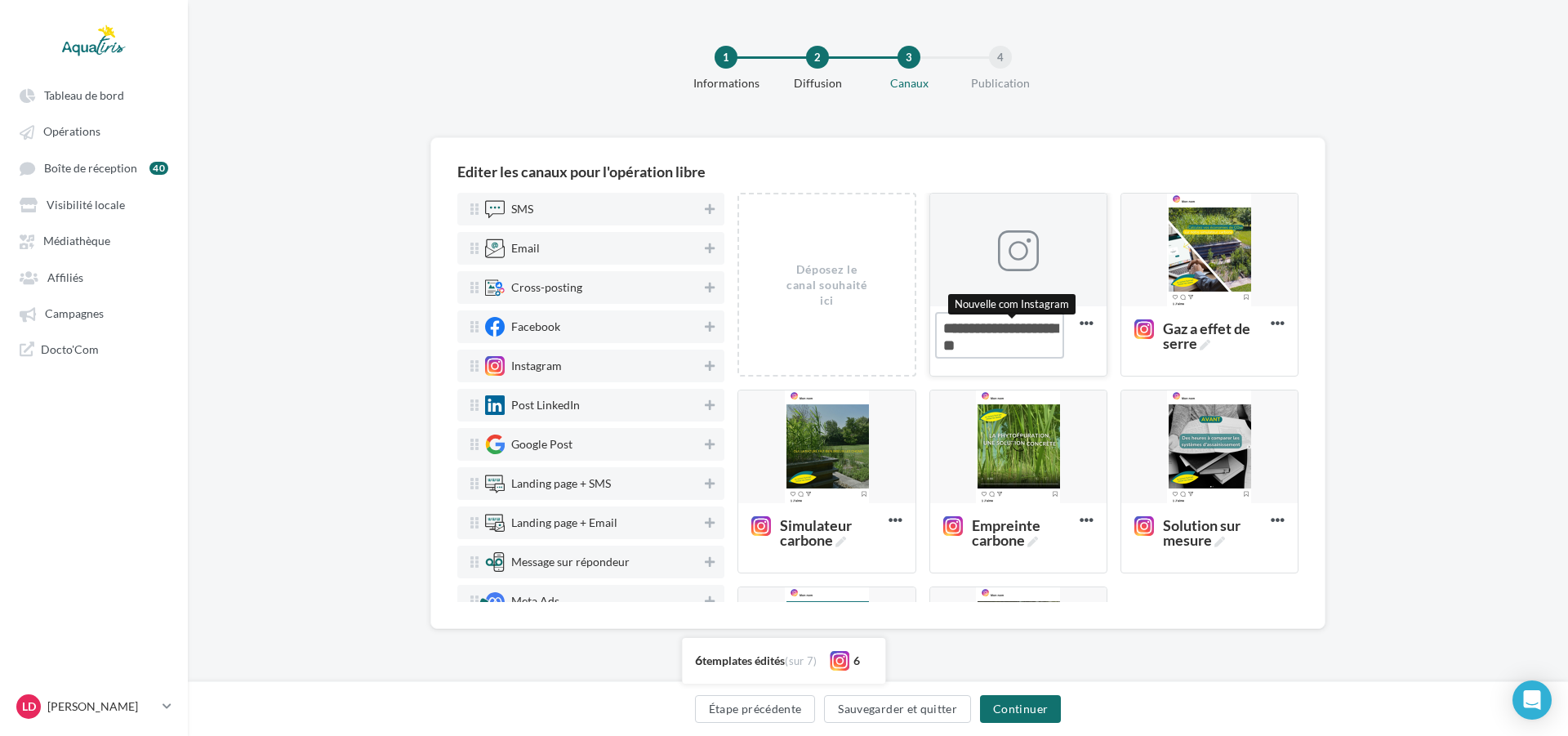
click at [1032, 342] on textarea "Nouvelle com Instagram Nouvelle com Instagram" at bounding box center [1000, 336] width 130 height 46
drag, startPoint x: 1034, startPoint y: 342, endPoint x: 874, endPoint y: 330, distance: 160.4
click at [874, 330] on div "Déposez le canal souhaité ici Nouvelle com Instagram Supprimer Gaz a effet de s…" at bounding box center [1024, 488] width 574 height 590
type textarea "**********"
click at [1018, 291] on div at bounding box center [1018, 250] width 176 height 114
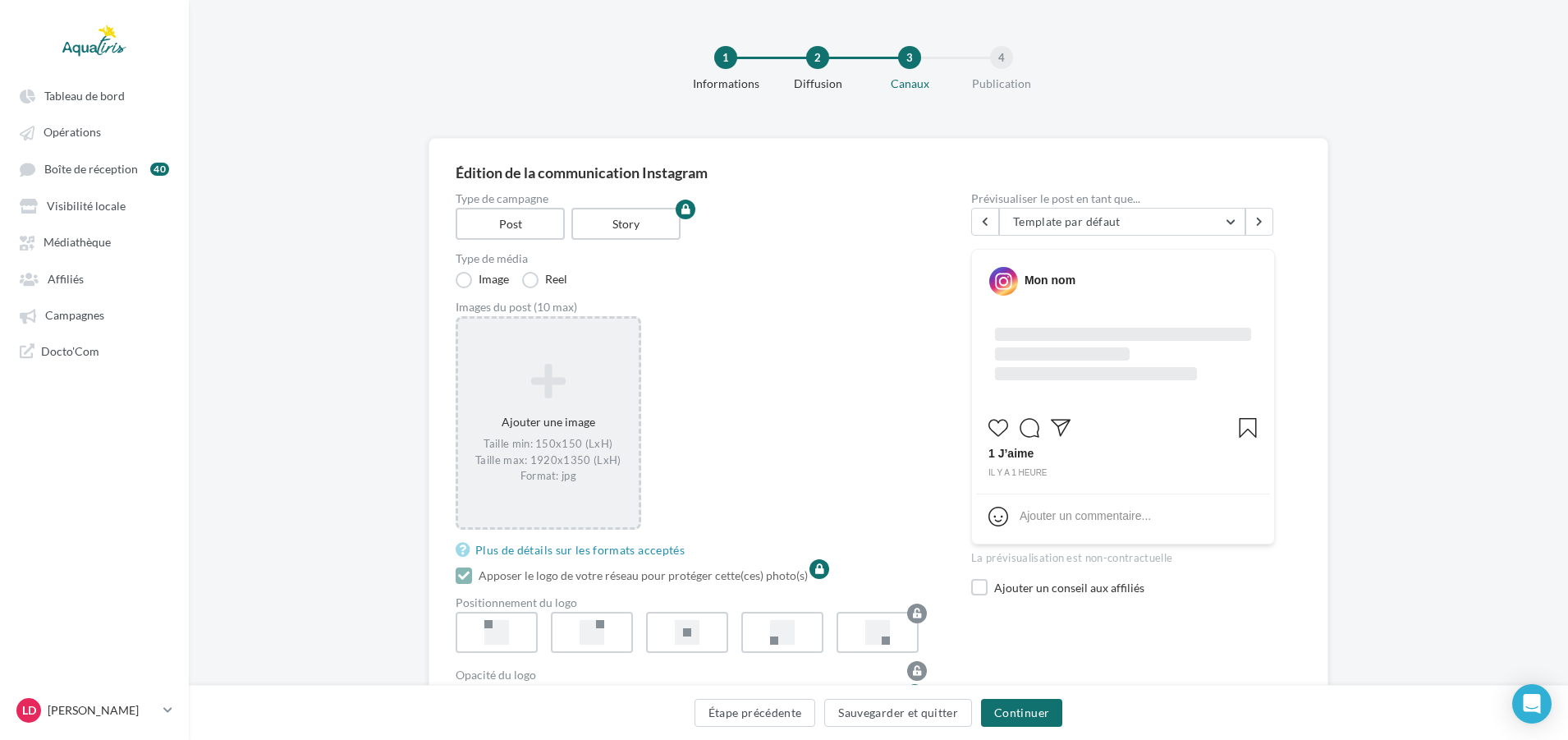
click at [610, 432] on div "Ajouter une image Taille min: 150x150 (LxH) Taille max: 1920x1350 (LxH) Format:…" at bounding box center [549, 423] width 181 height 137
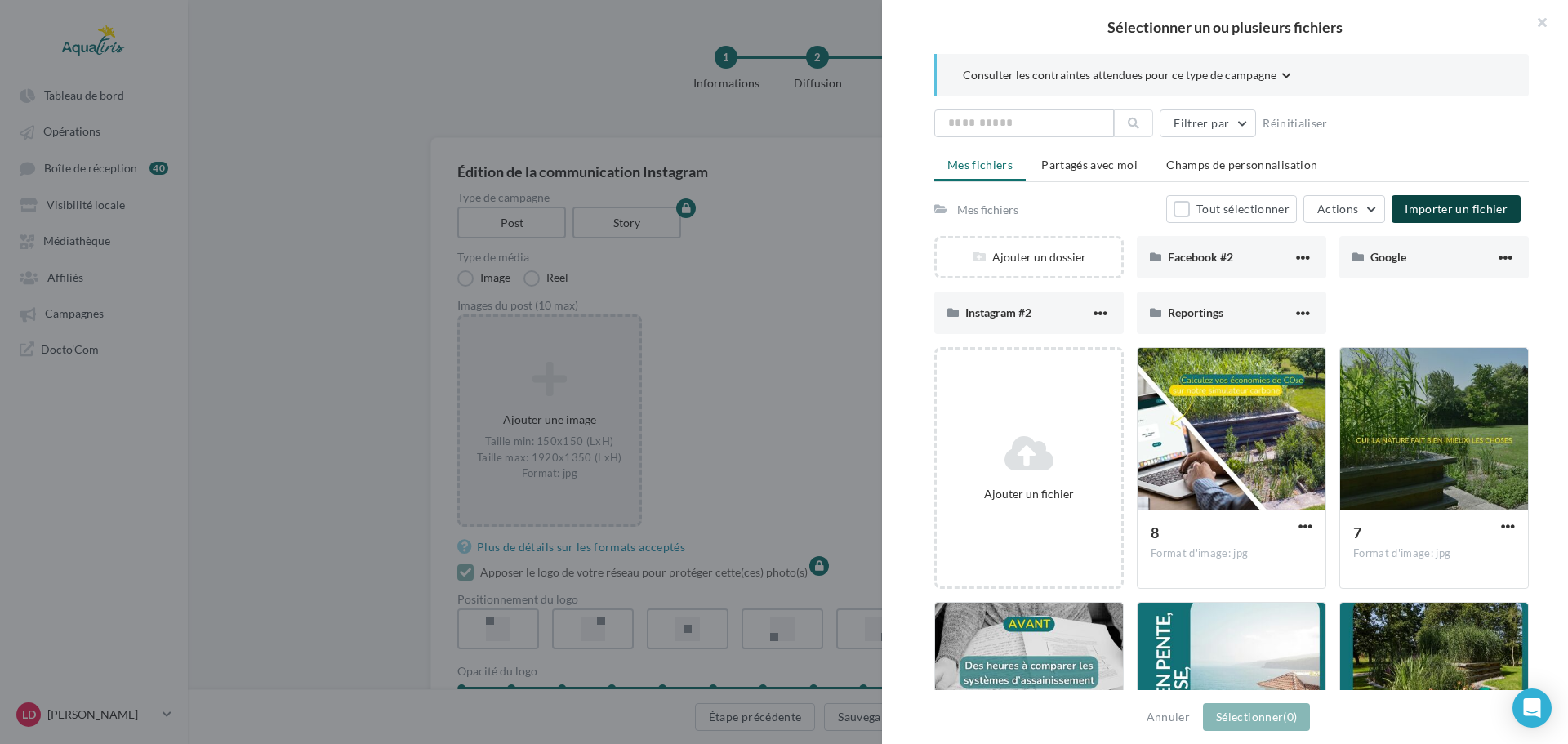
click at [1435, 196] on button "Importer un fichier" at bounding box center [1455, 209] width 129 height 28
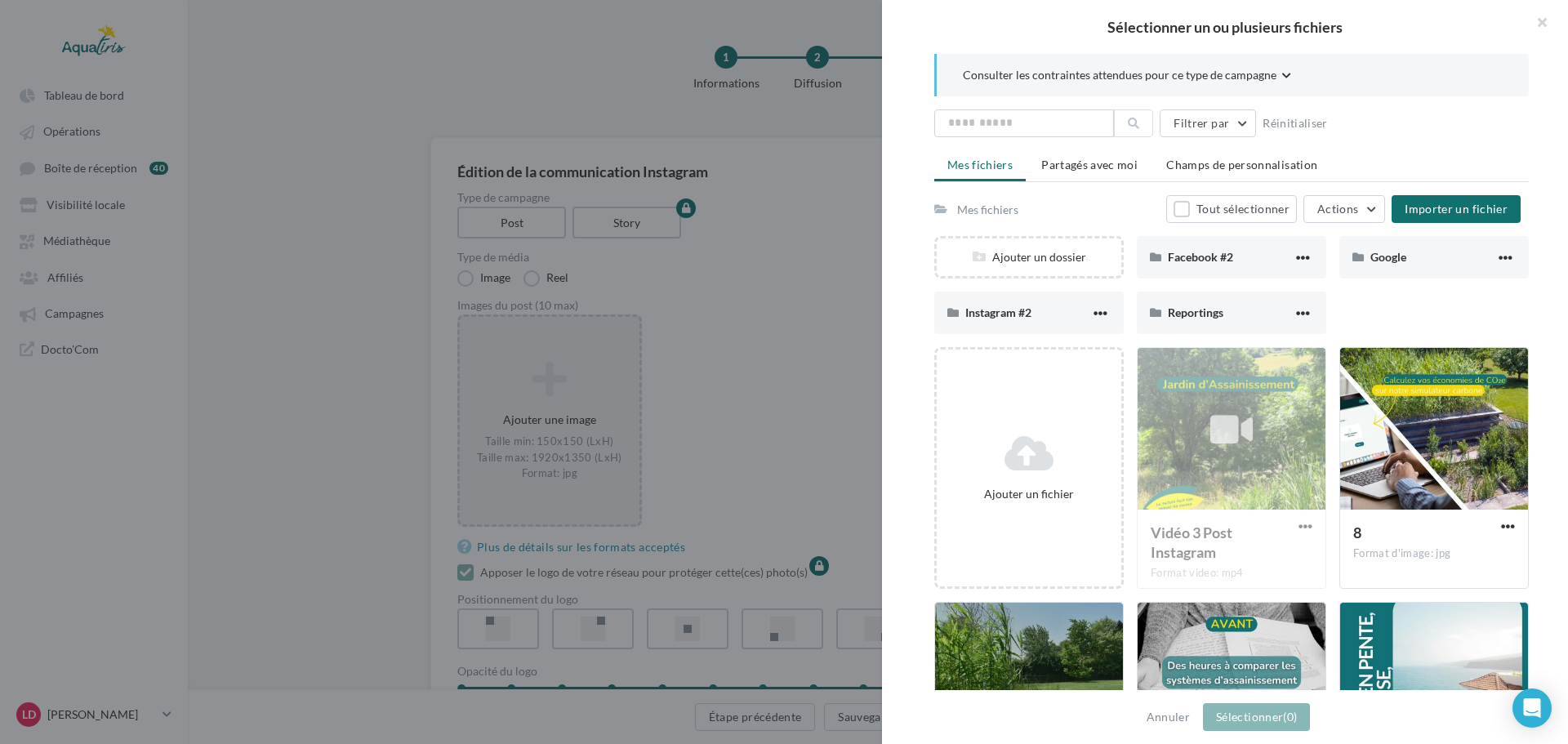
click at [739, 471] on div at bounding box center [784, 372] width 1568 height 744
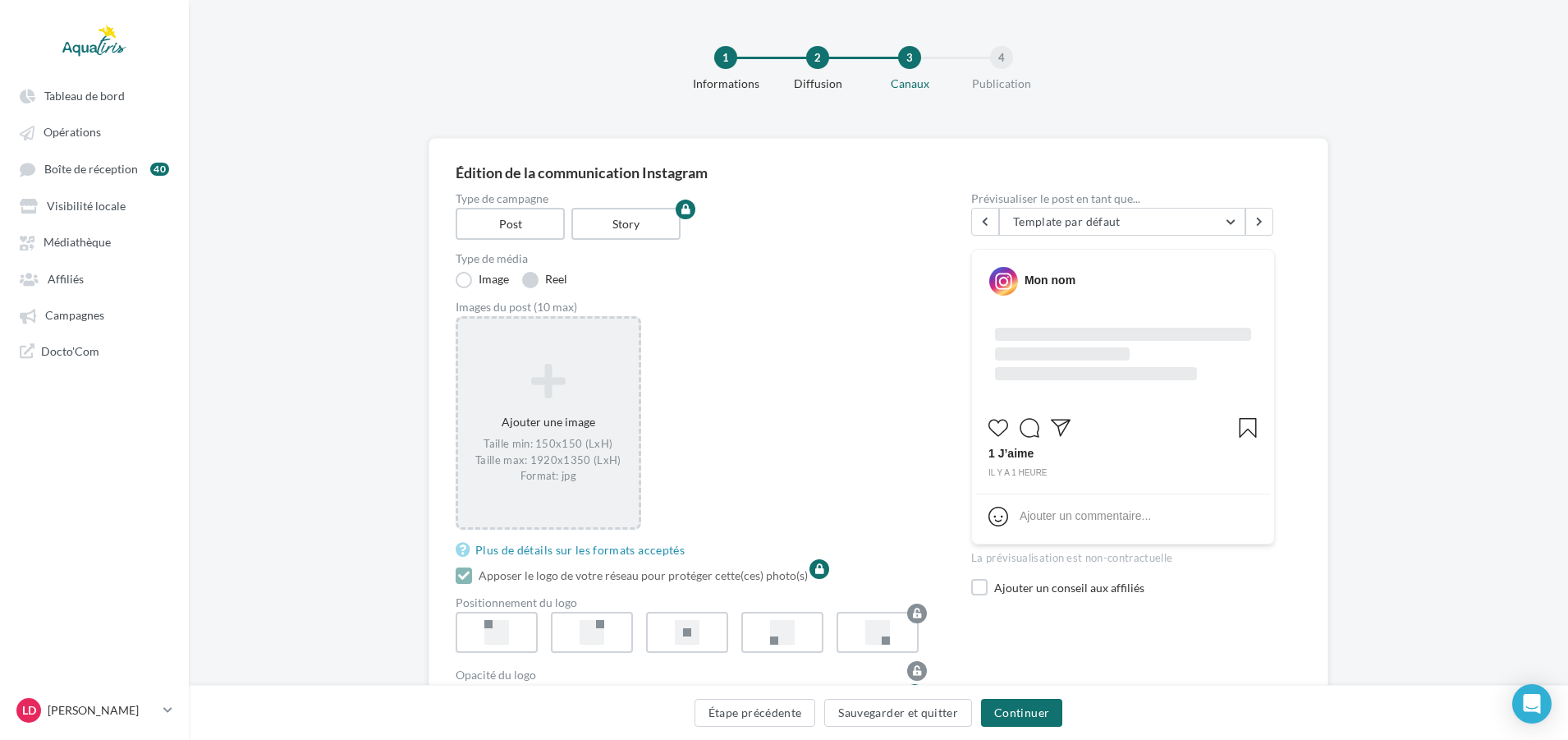
click at [530, 285] on label "Reel" at bounding box center [544, 281] width 45 height 17
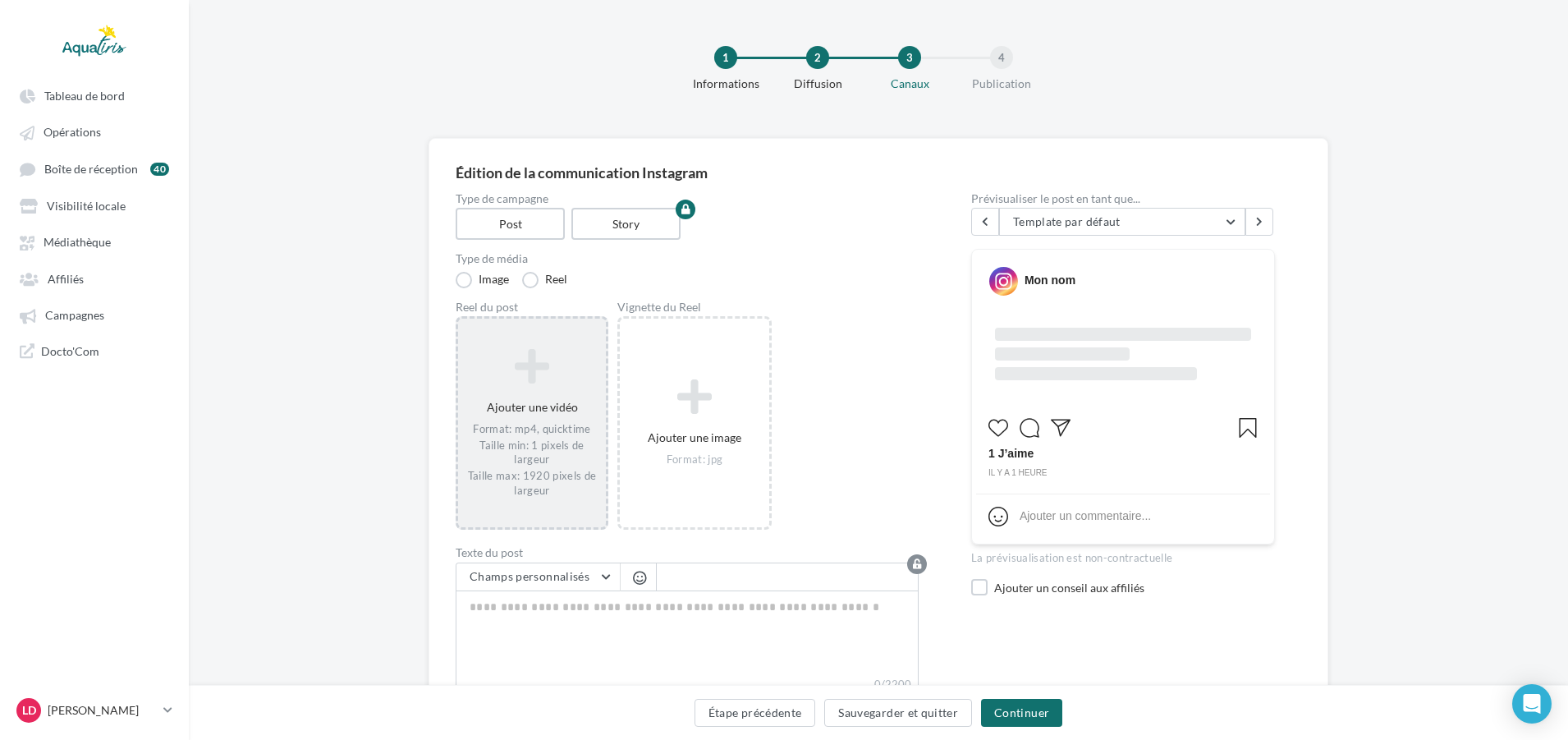
click at [607, 396] on div "Ajouter une vidéo Format: mp4, quicktime Taille min: 1 pixels de largeur Taille…" at bounding box center [532, 422] width 153 height 213
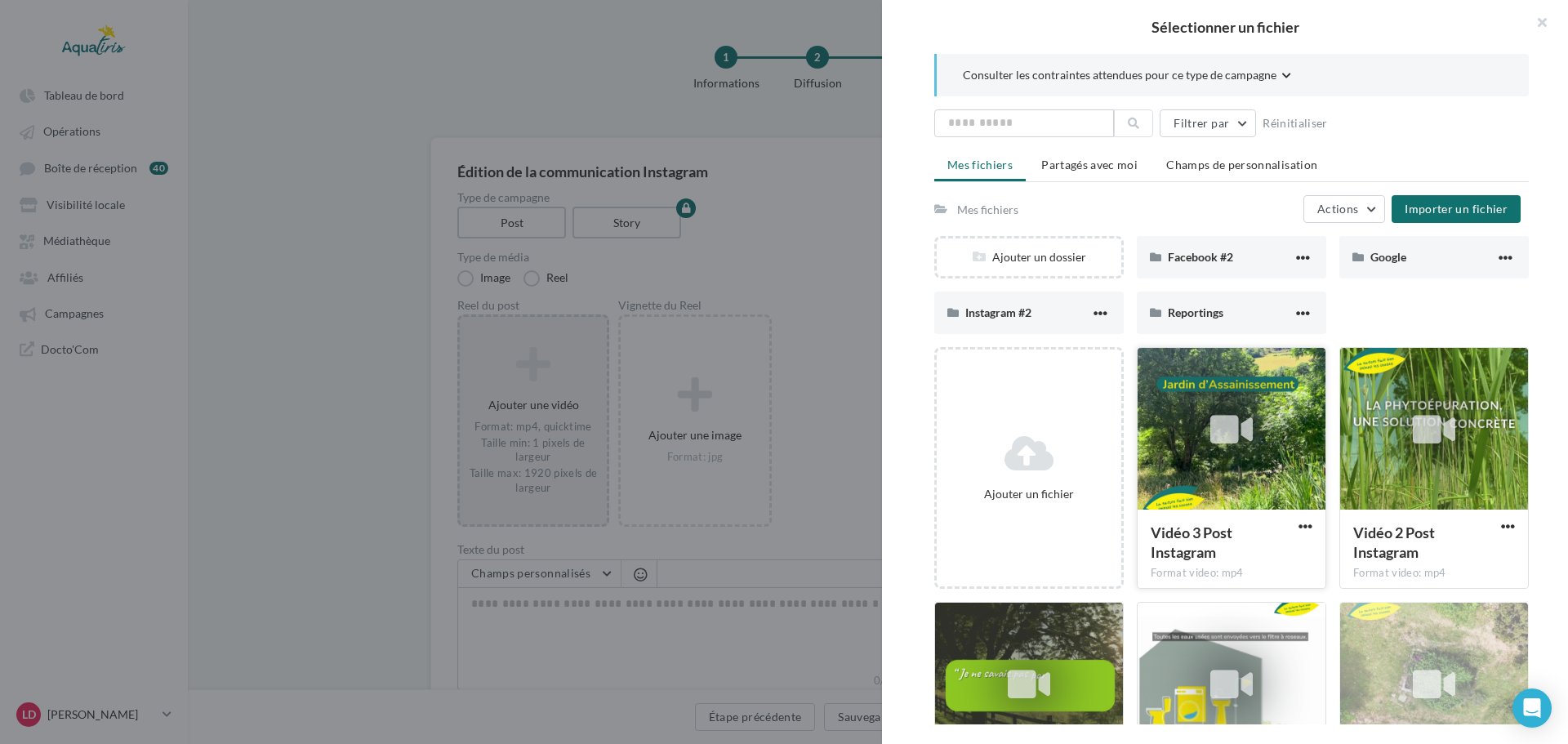
click at [1258, 394] on div at bounding box center [1231, 429] width 188 height 163
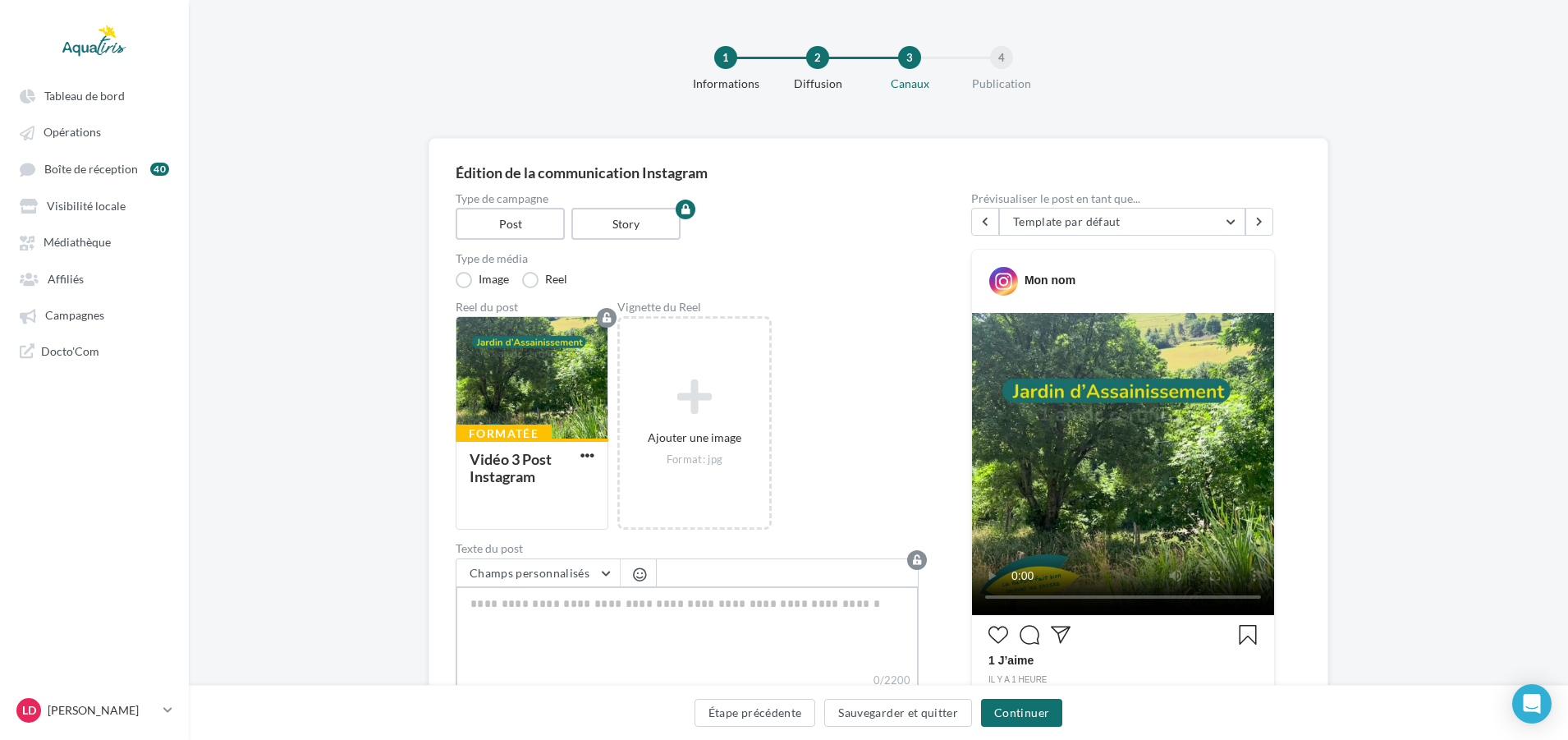
click at [537, 617] on textarea "0/2200" at bounding box center [687, 629] width 463 height 86
paste textarea "**********"
type textarea "**********"
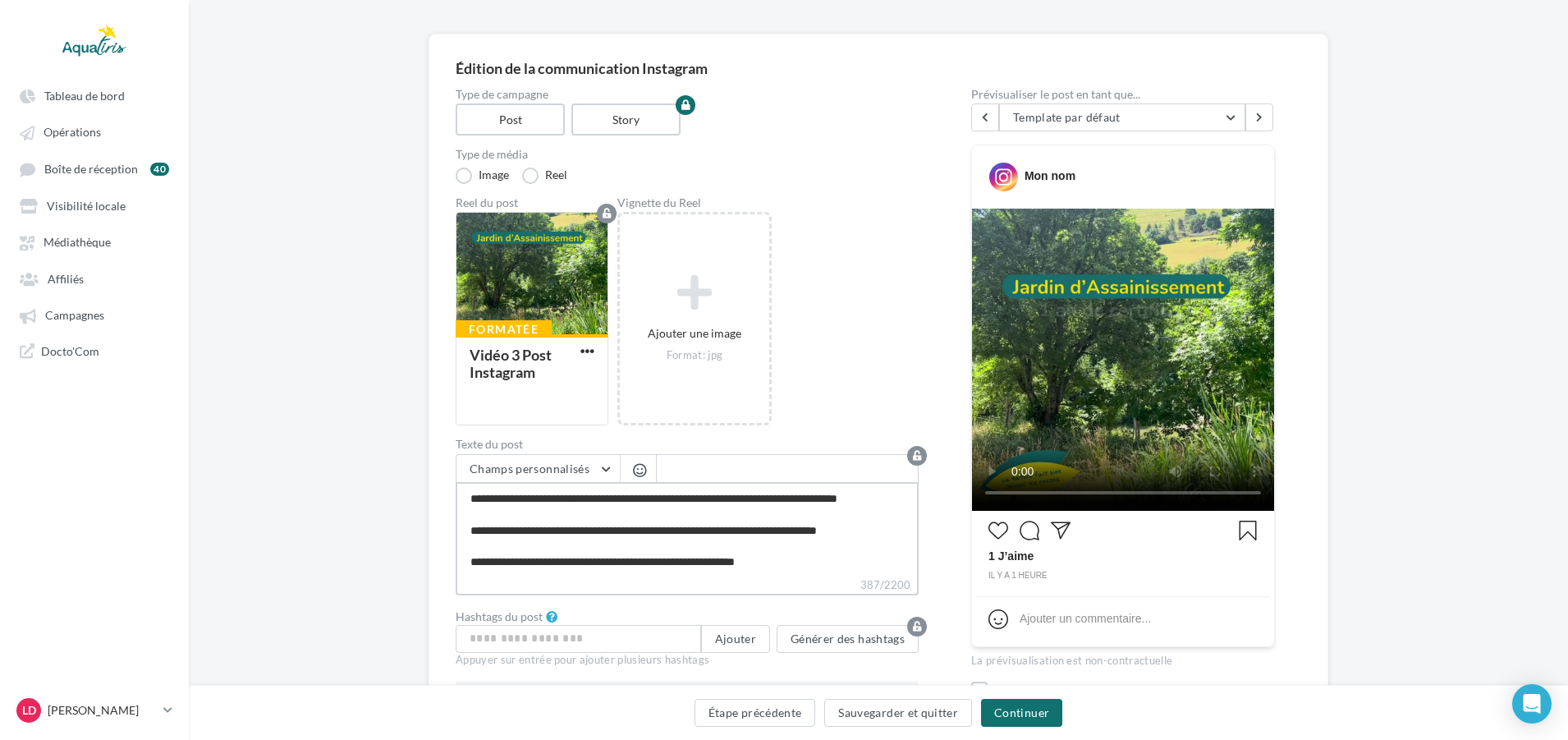
scroll to position [256, 0]
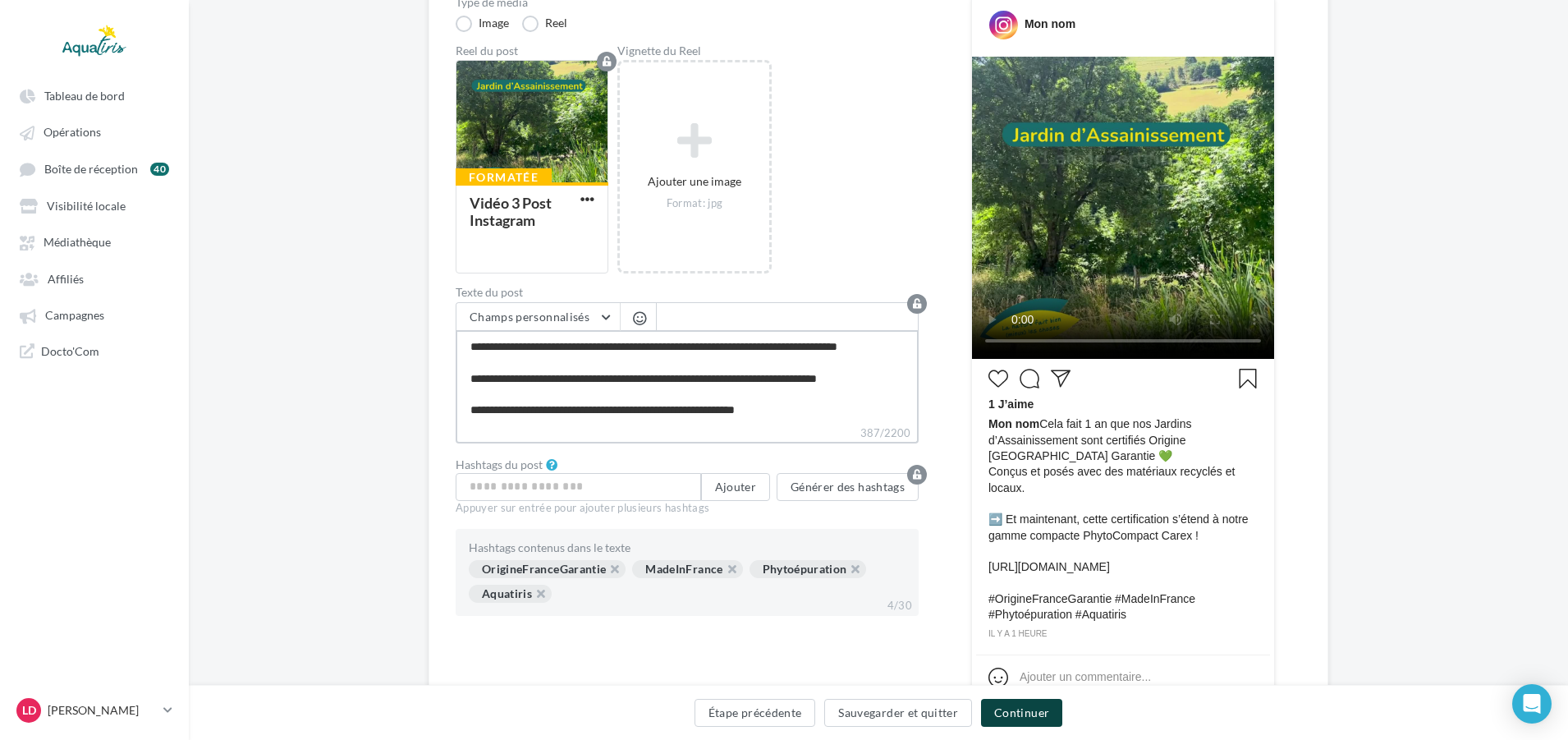
type textarea "**********"
click at [1040, 702] on button "Continuer" at bounding box center [1021, 713] width 81 height 28
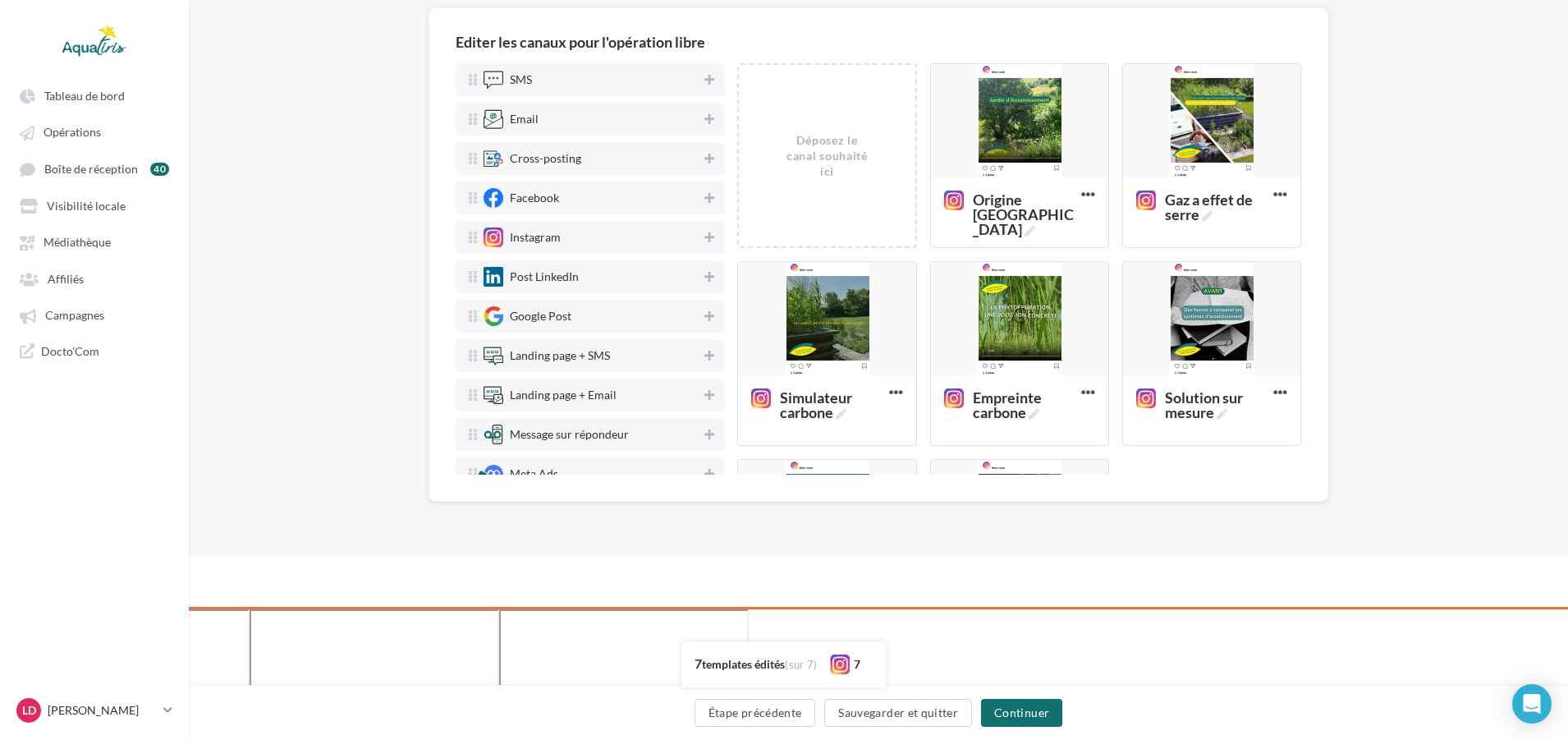
scroll to position [0, 0]
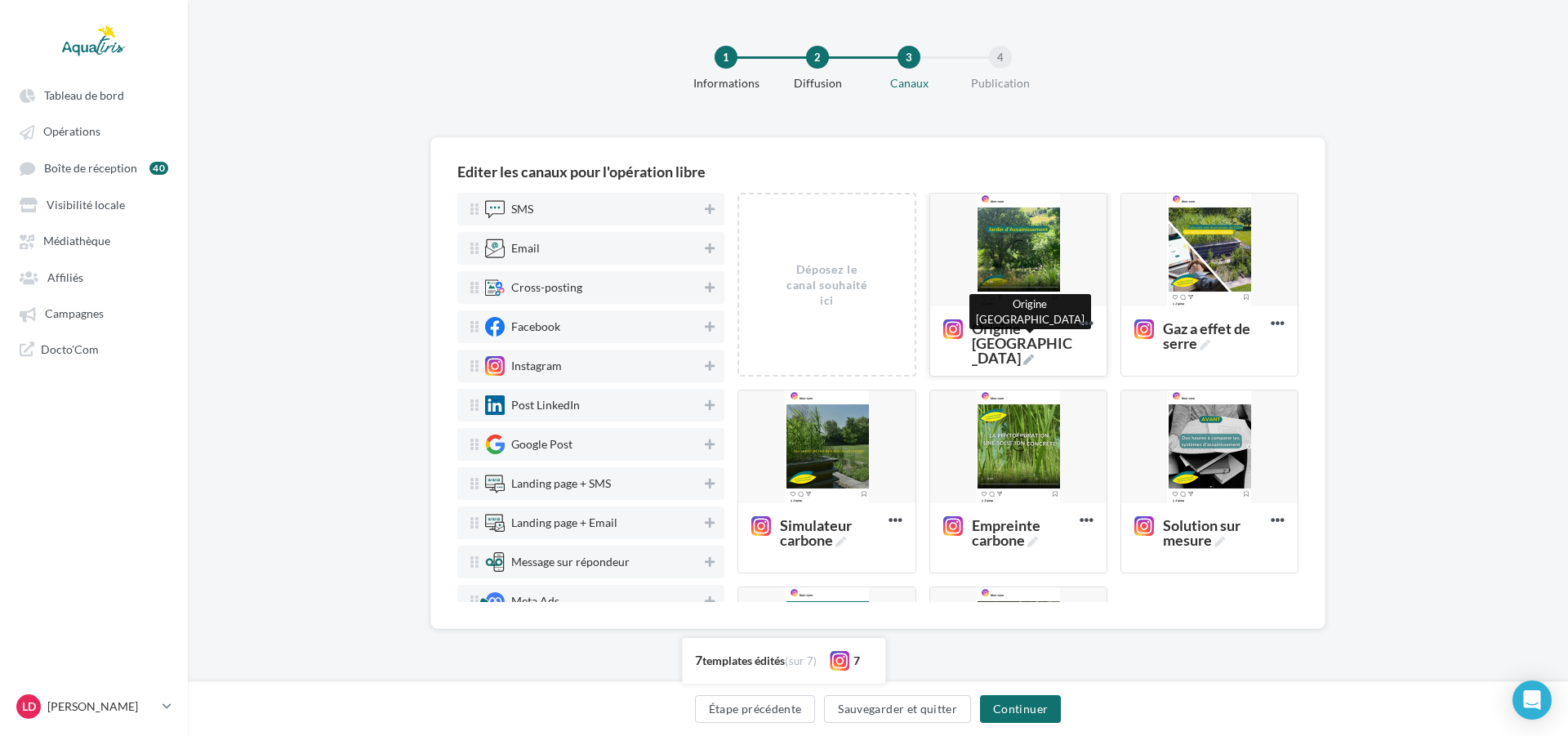
click at [1028, 324] on span "Origine [GEOGRAPHIC_DATA]" at bounding box center [1021, 343] width 101 height 44
click at [1028, 324] on textarea "Origine [GEOGRAPHIC_DATA] Origine [GEOGRAPHIC_DATA]" at bounding box center [1000, 331] width 130 height 38
click at [1037, 276] on div at bounding box center [1018, 250] width 176 height 114
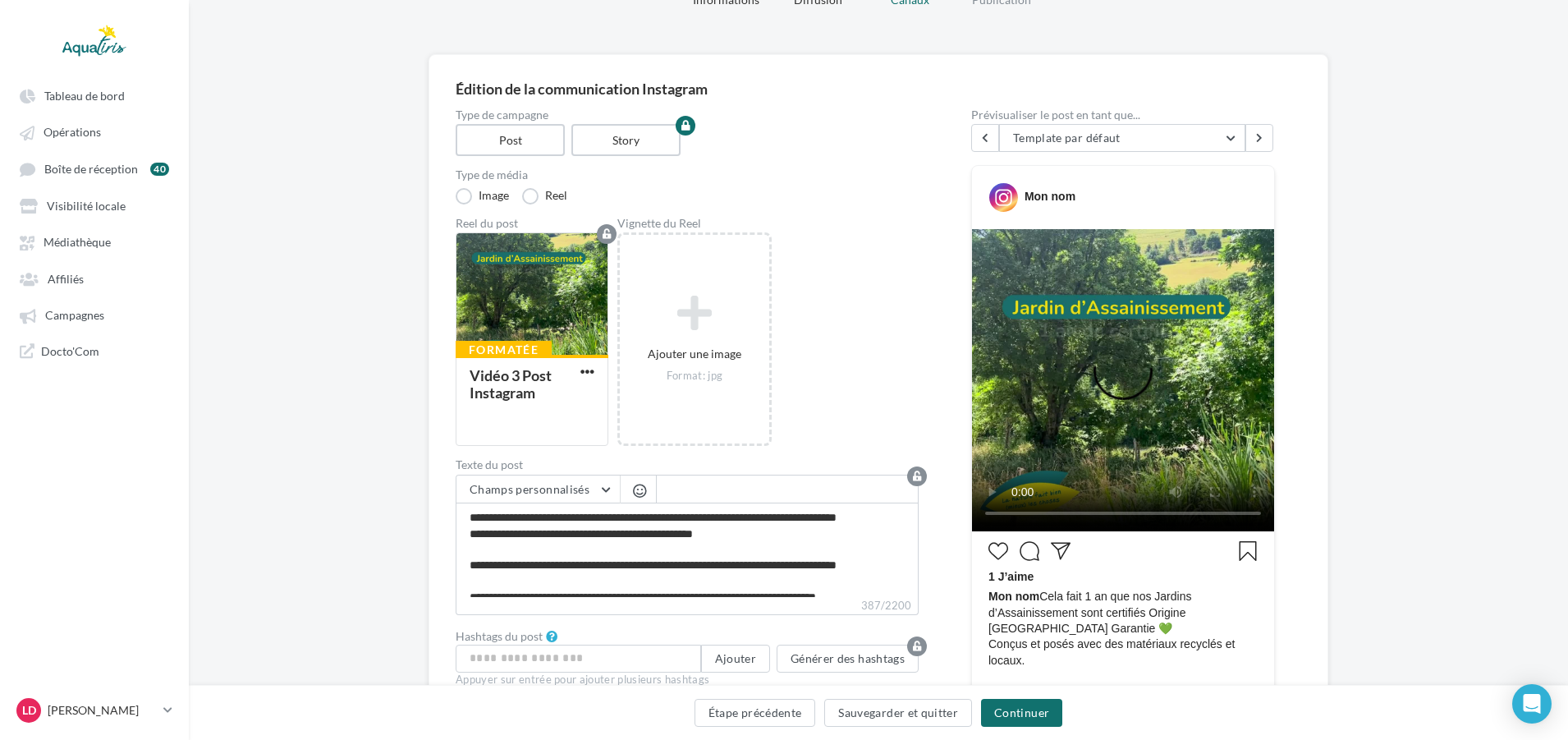
scroll to position [328, 0]
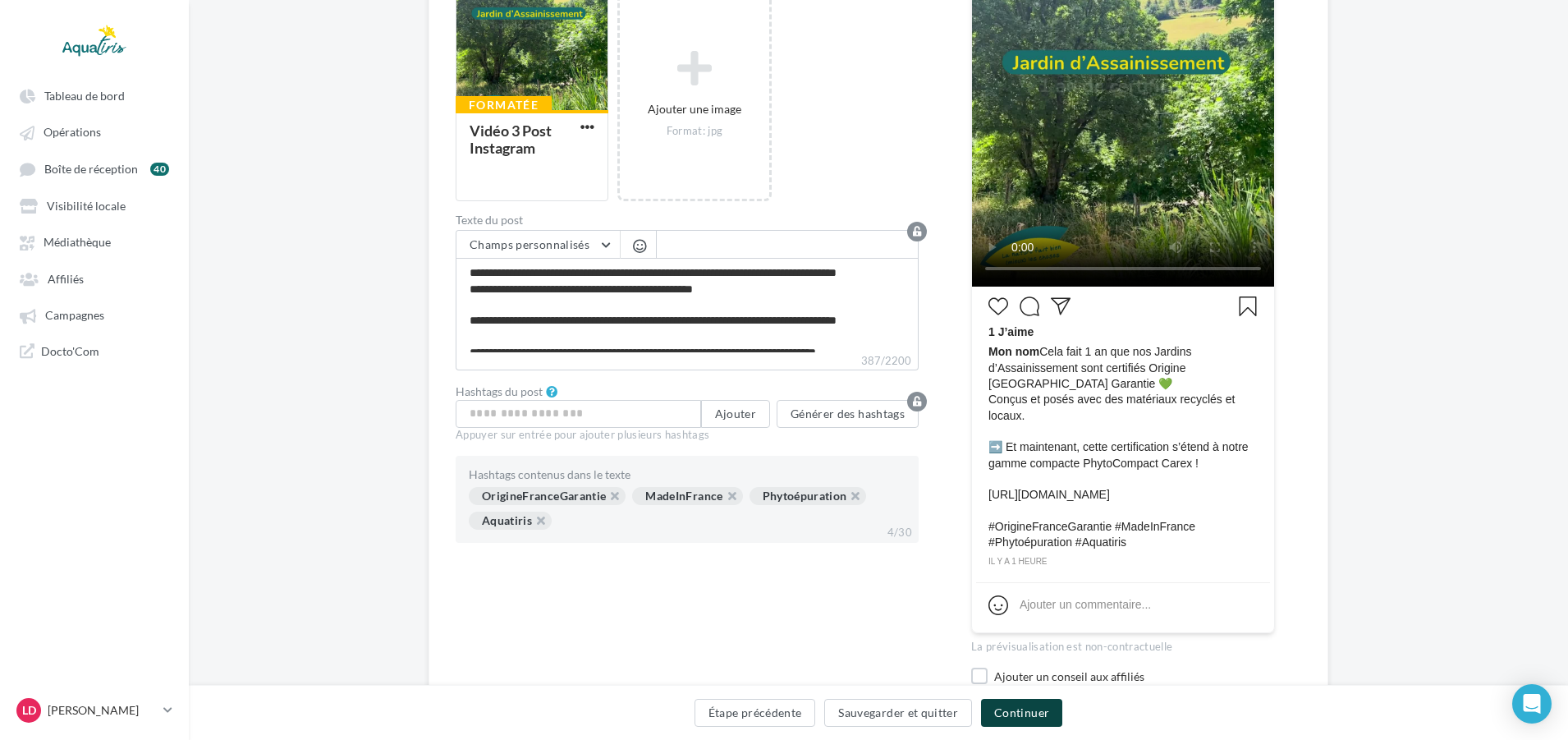
click at [1009, 712] on button "Continuer" at bounding box center [1021, 713] width 81 height 28
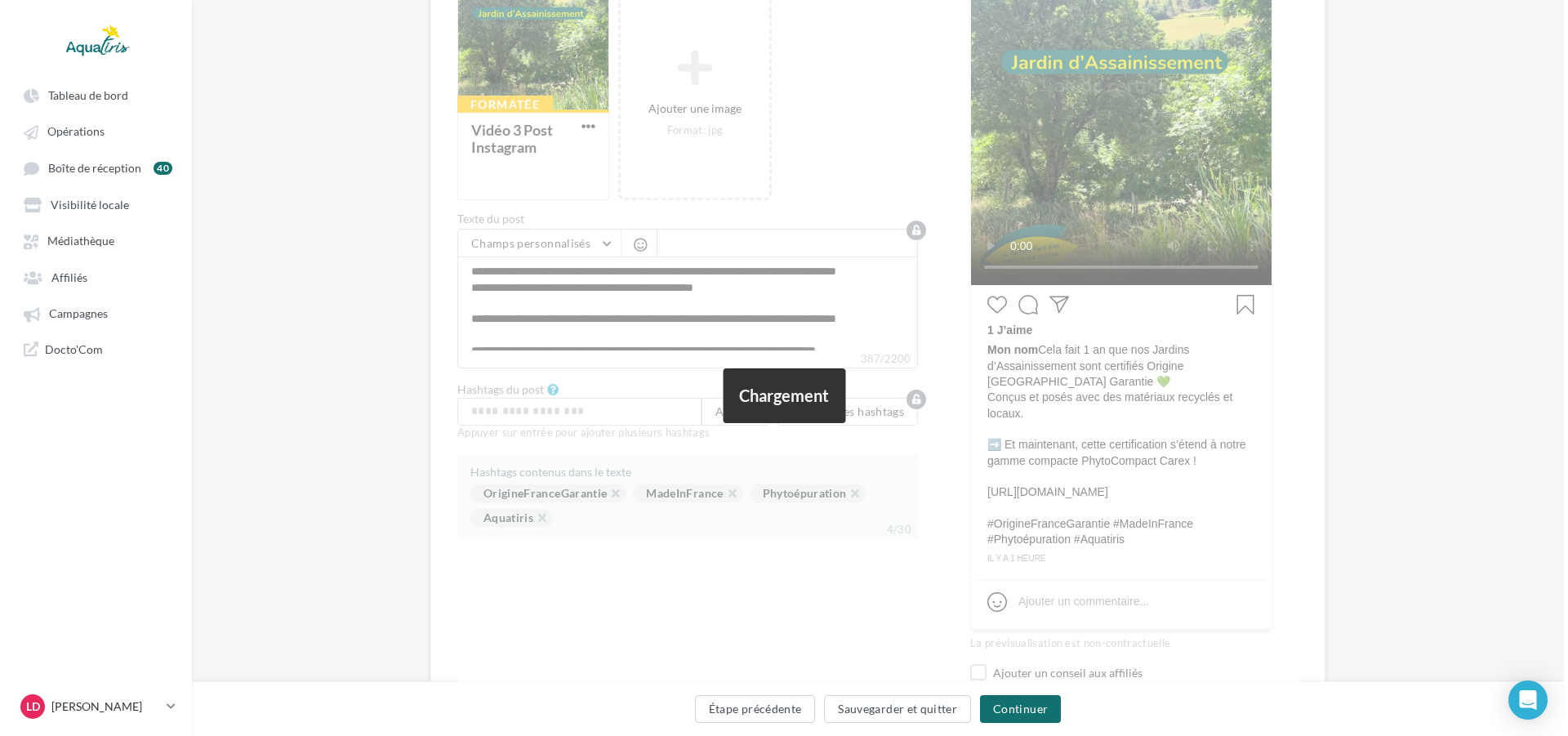
scroll to position [0, 0]
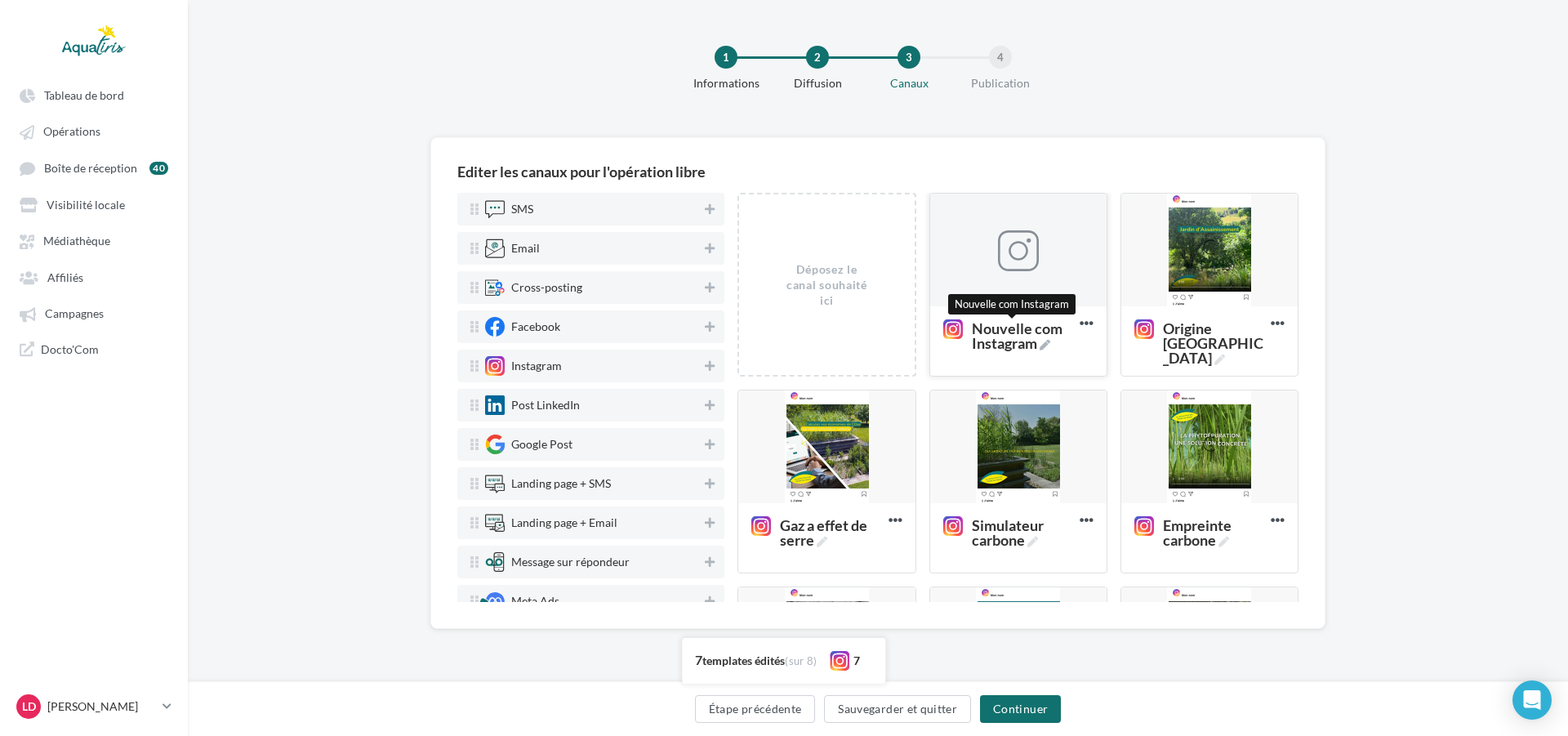
click at [1041, 337] on span "Nouvelle com Instagram" at bounding box center [1021, 336] width 101 height 30
click at [1041, 337] on textarea "Nouvelle com Instagram Nouvelle com Instagram" at bounding box center [1000, 336] width 130 height 46
drag, startPoint x: 1041, startPoint y: 347, endPoint x: 894, endPoint y: 317, distance: 150.0
click at [894, 317] on div "Déposez le canal souhaité ici Nouvelle com Instagram Supprimer Origine [GEOGRAP…" at bounding box center [1024, 488] width 574 height 590
type textarea "**********"
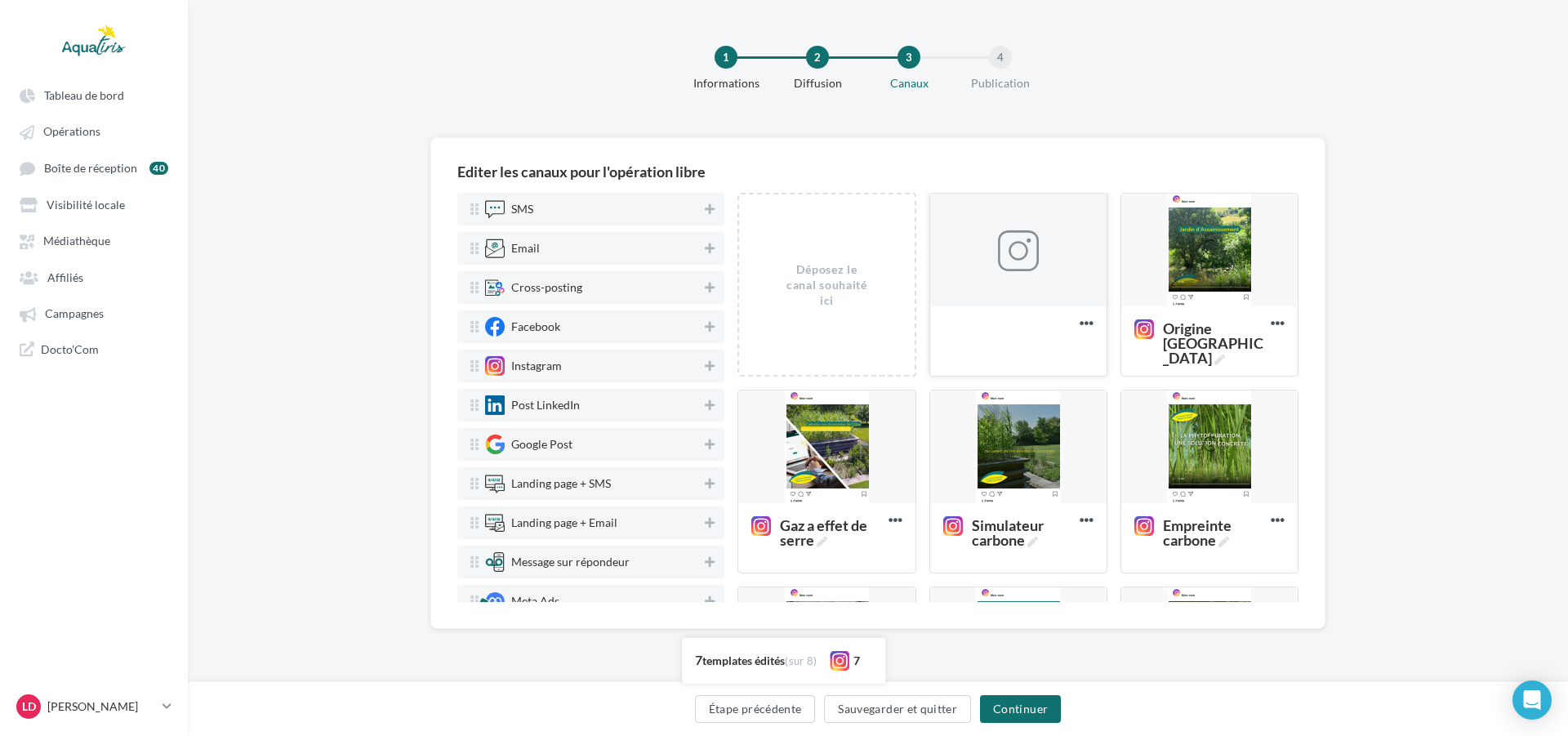
click at [1084, 347] on div "Phytocompact Origine [GEOGRAPHIC_DATA] ... Phytocompact Origine [GEOGRAPHIC_DAT…" at bounding box center [1018, 349] width 150 height 60
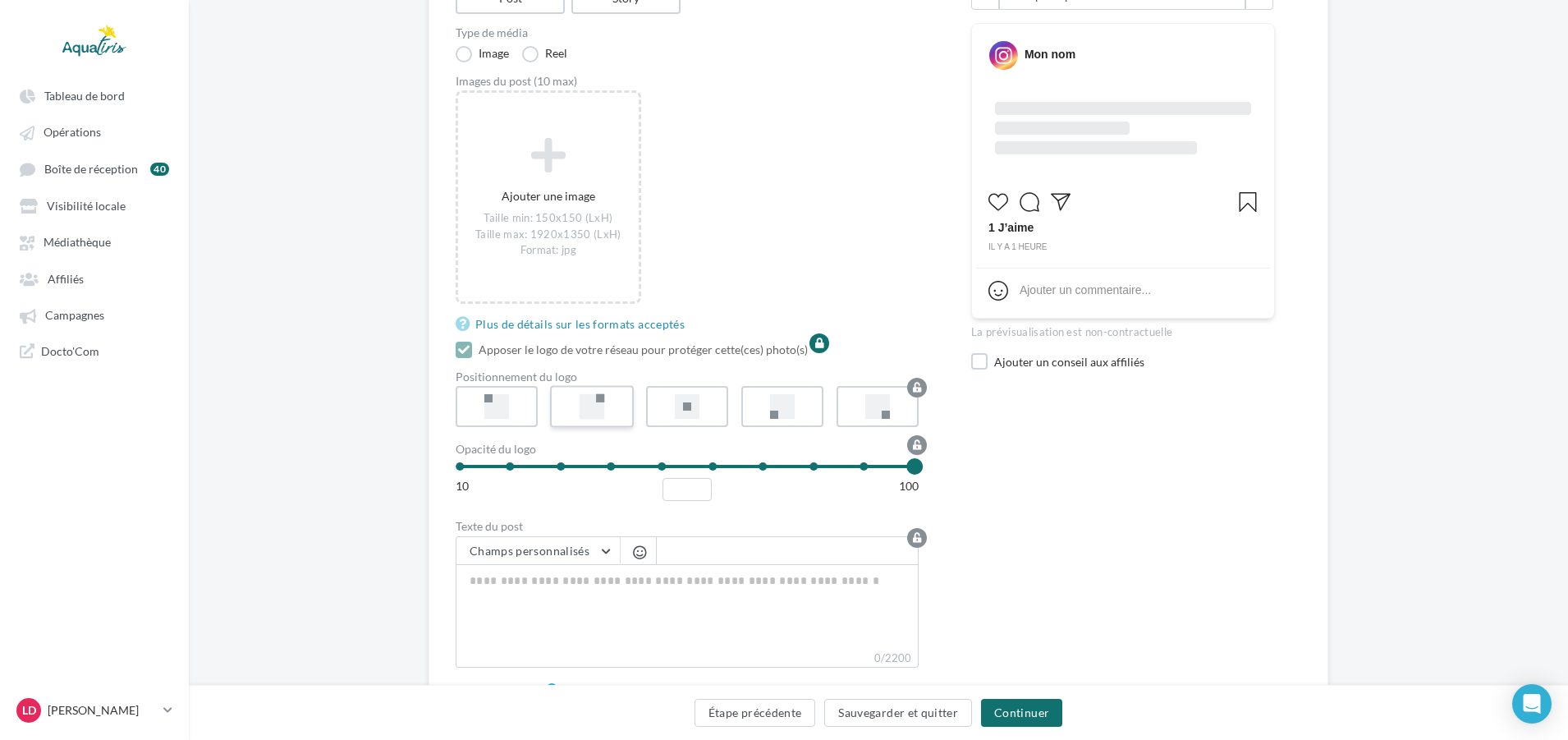
scroll to position [246, 0]
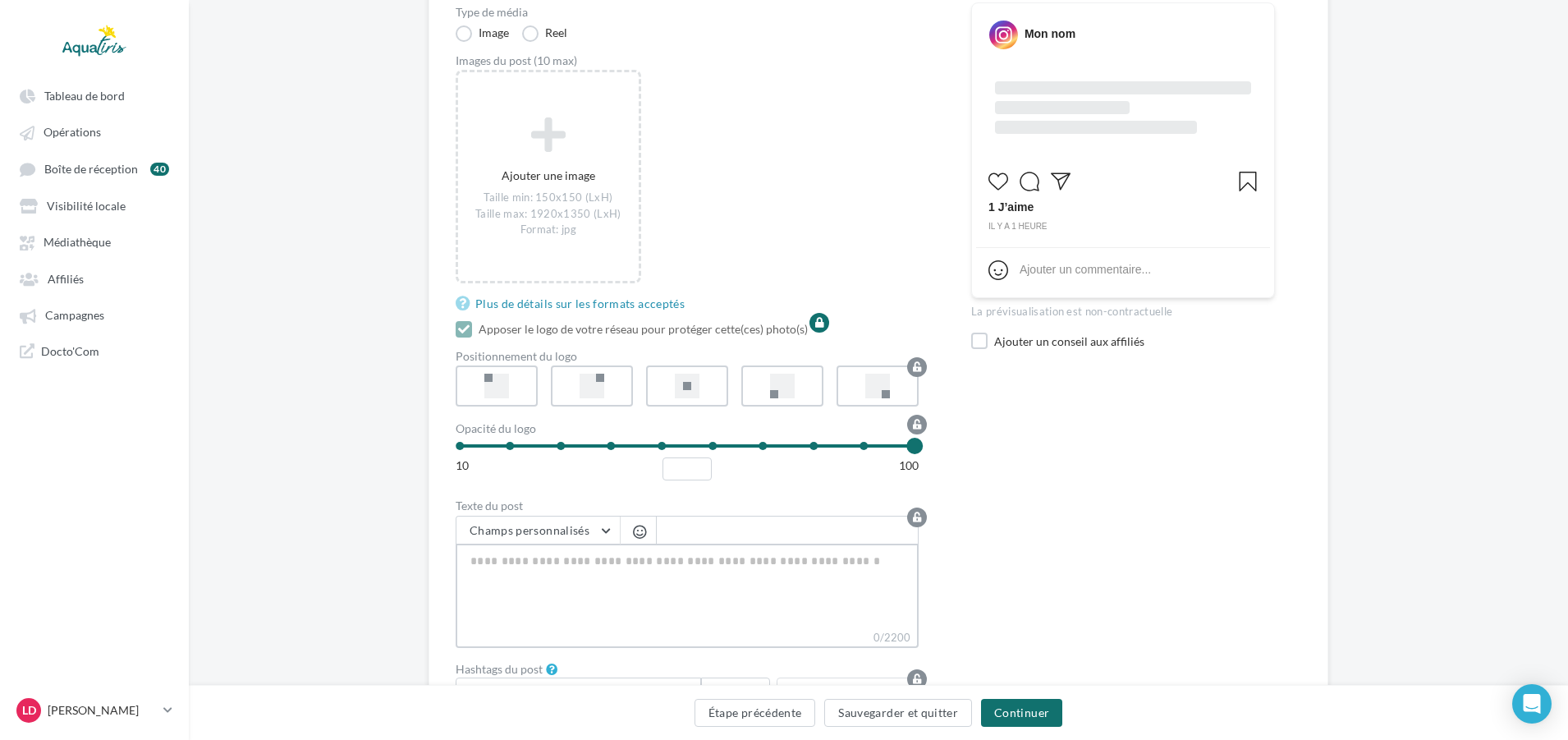
click at [575, 568] on textarea "0/2200" at bounding box center [687, 586] width 463 height 86
paste textarea "**********"
type textarea "**********"
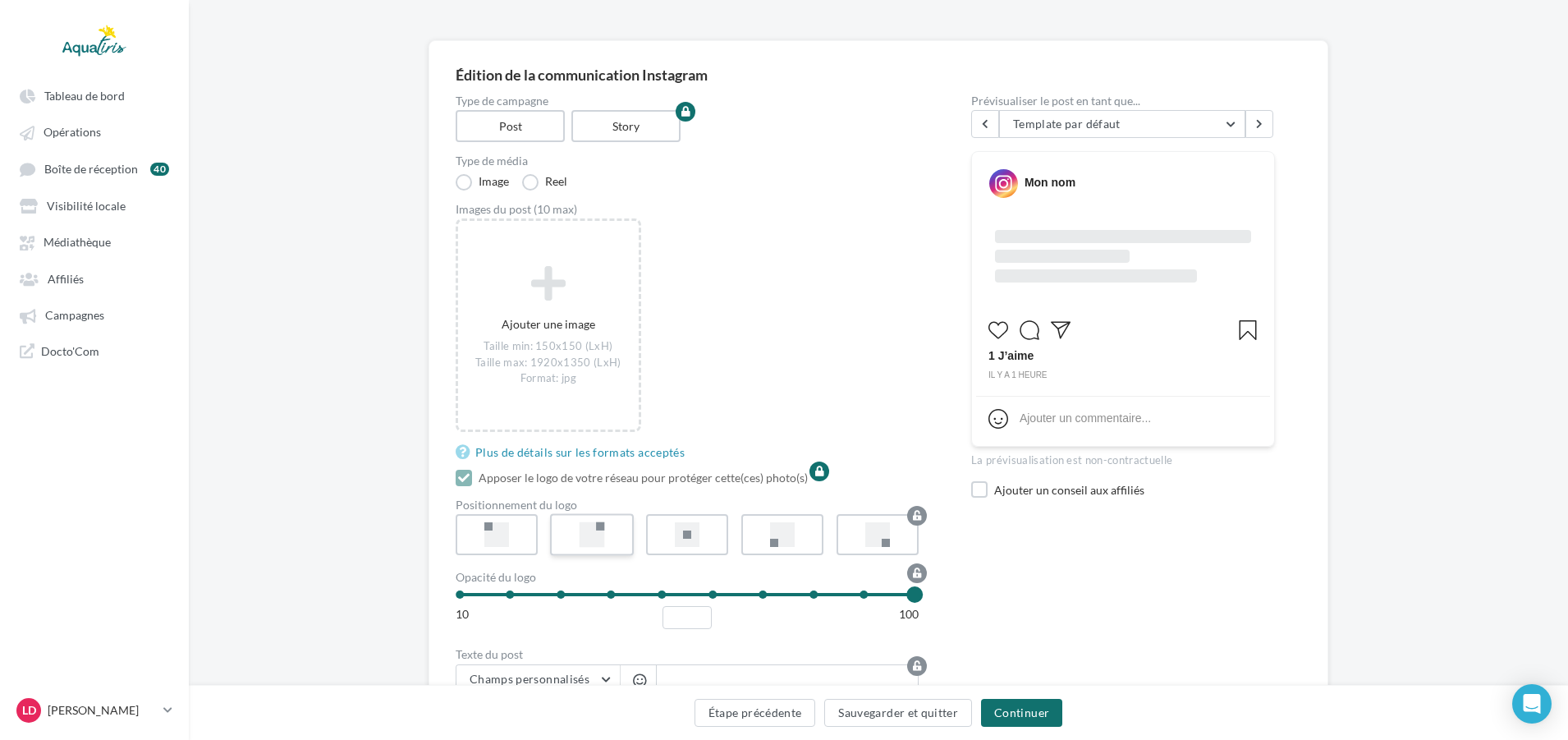
scroll to position [0, 0]
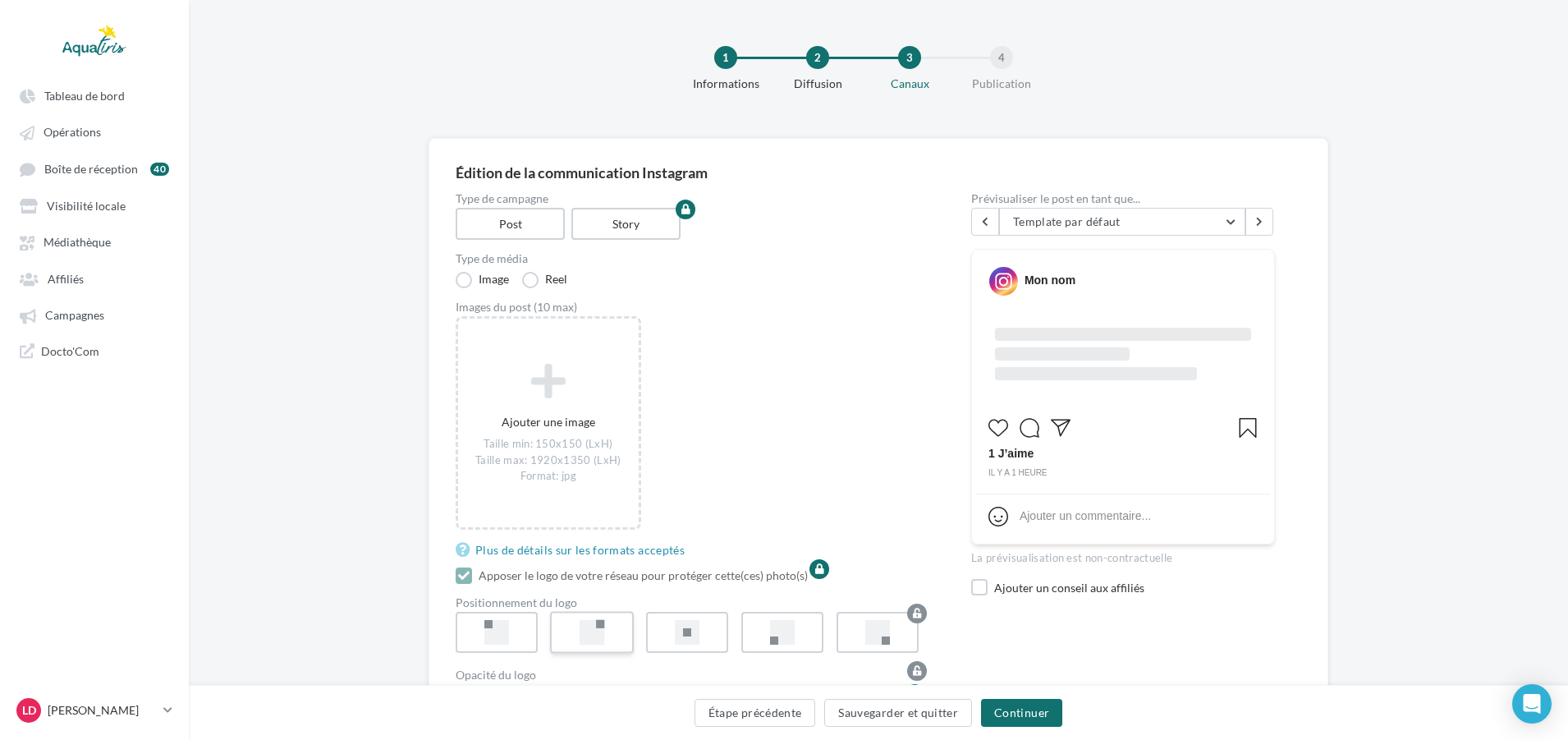
type textarea "**********"
click at [607, 371] on icon at bounding box center [549, 381] width 168 height 39
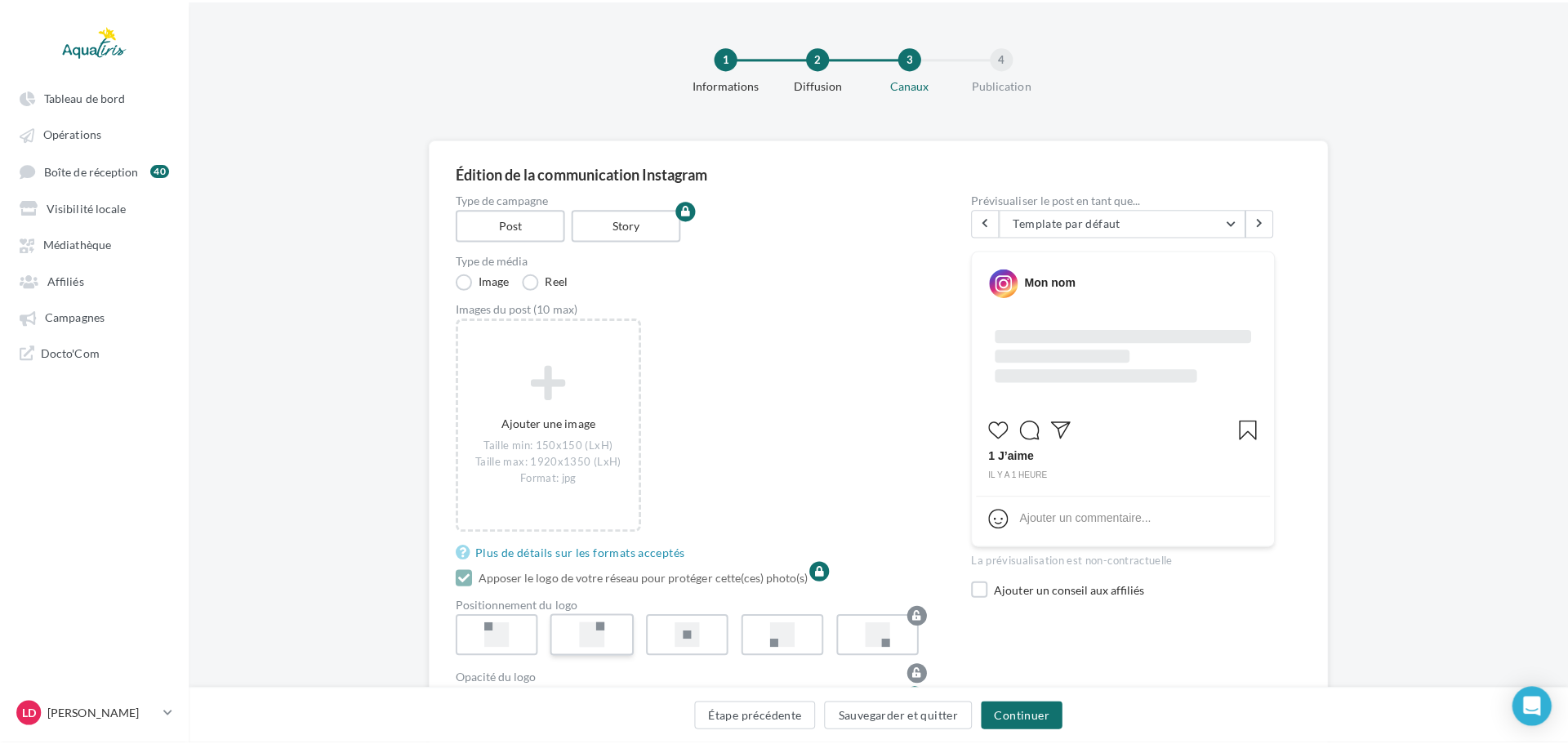
scroll to position [39, 0]
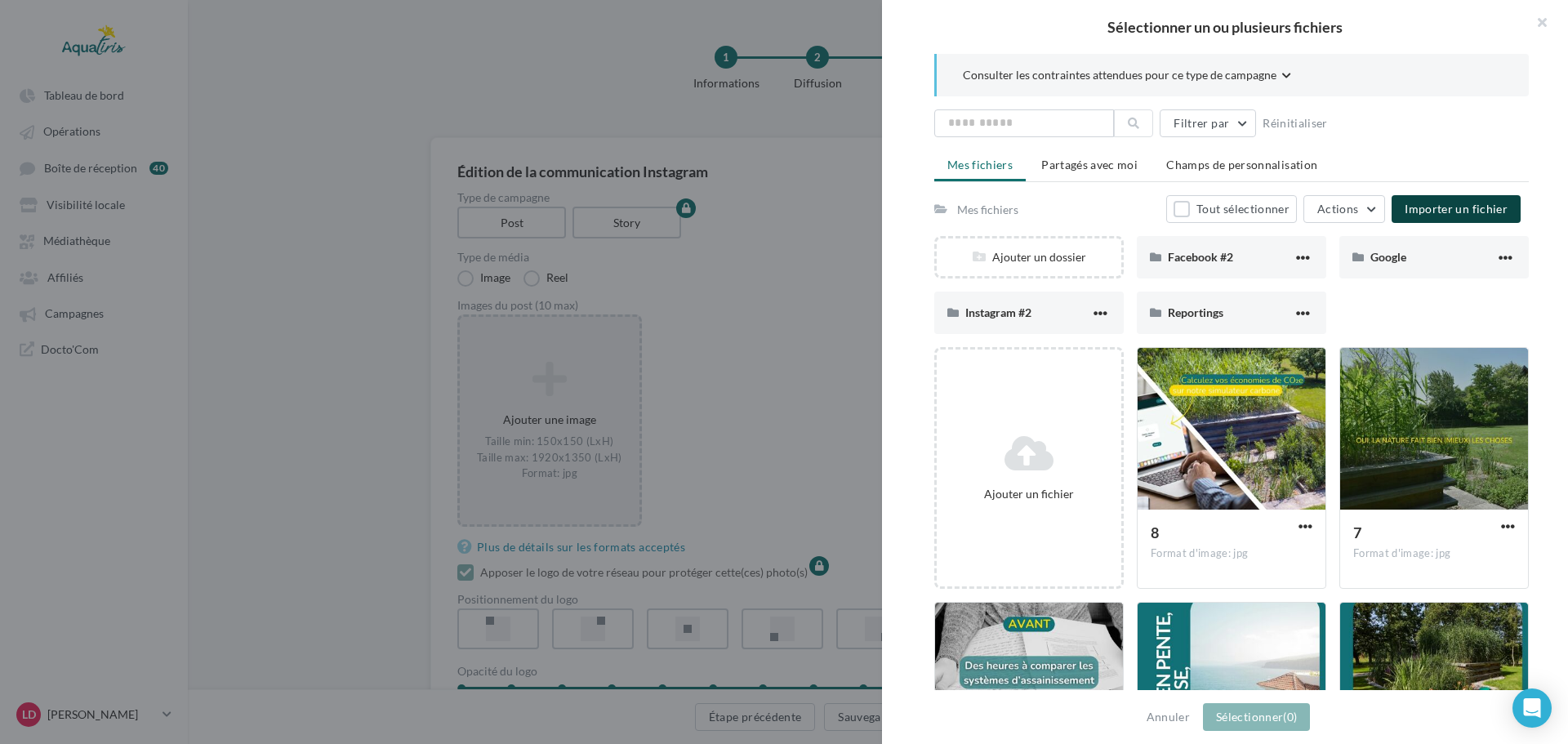
click at [1413, 213] on span "Importer un fichier" at bounding box center [1455, 208] width 103 height 14
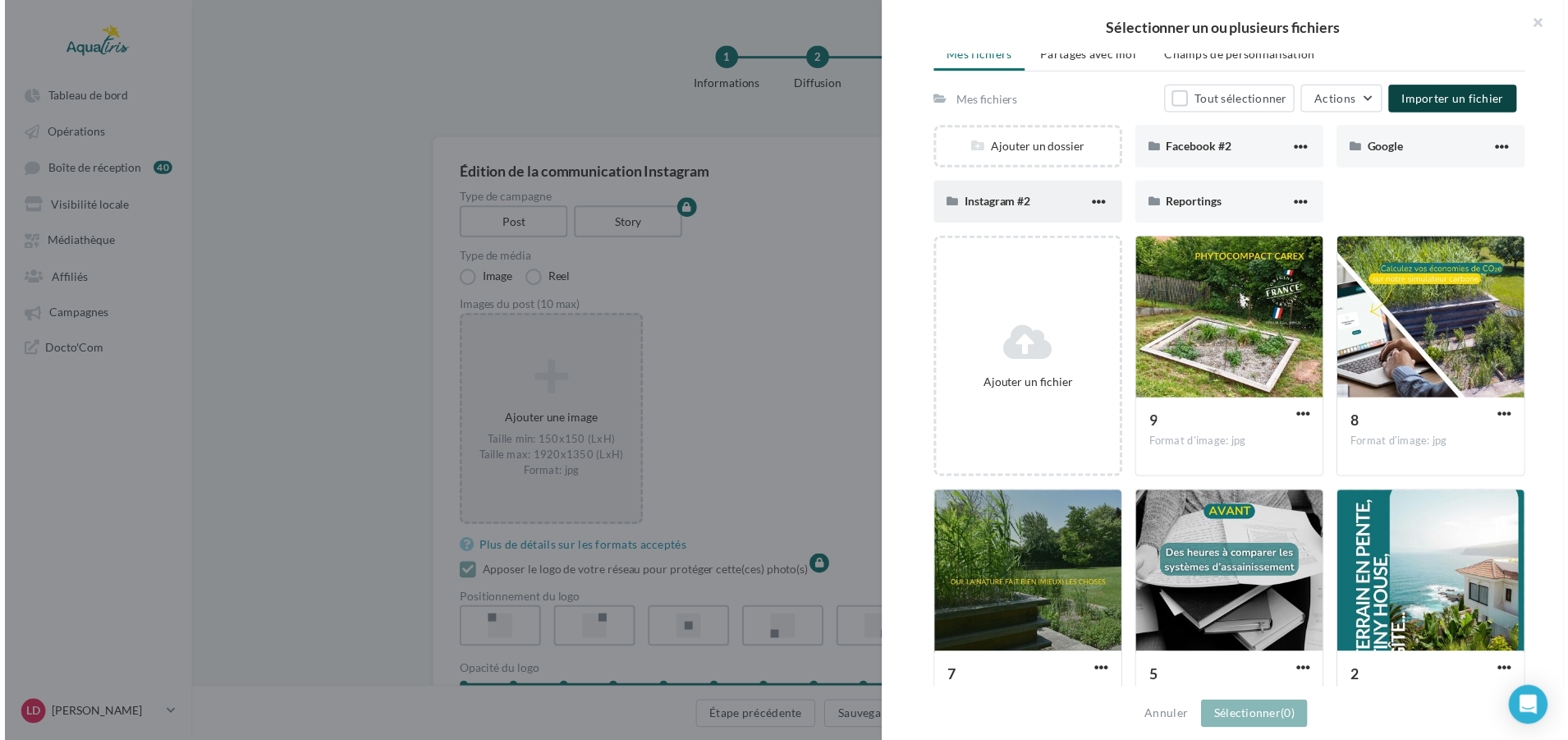
scroll to position [82, 0]
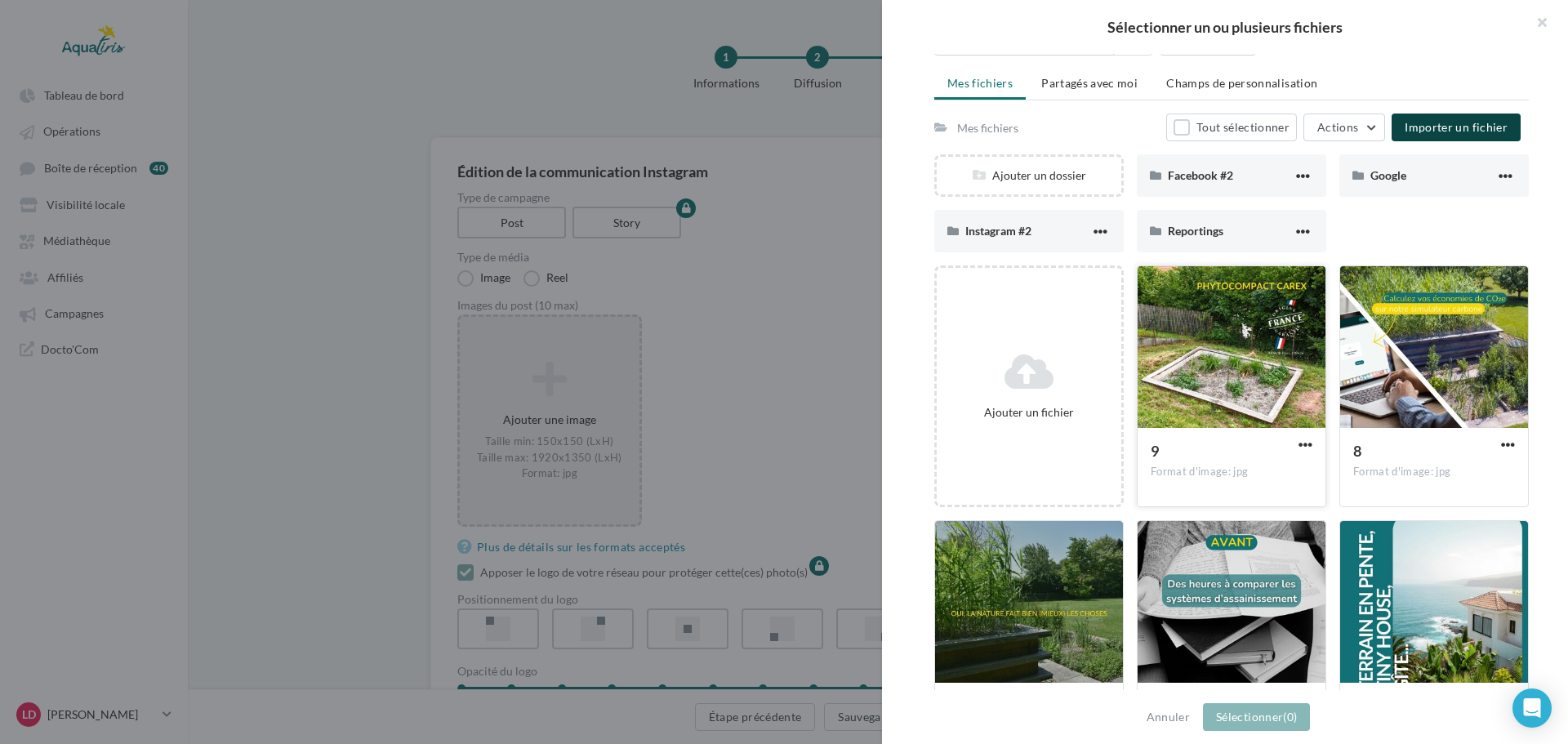
click at [1258, 360] on div at bounding box center [1231, 347] width 188 height 163
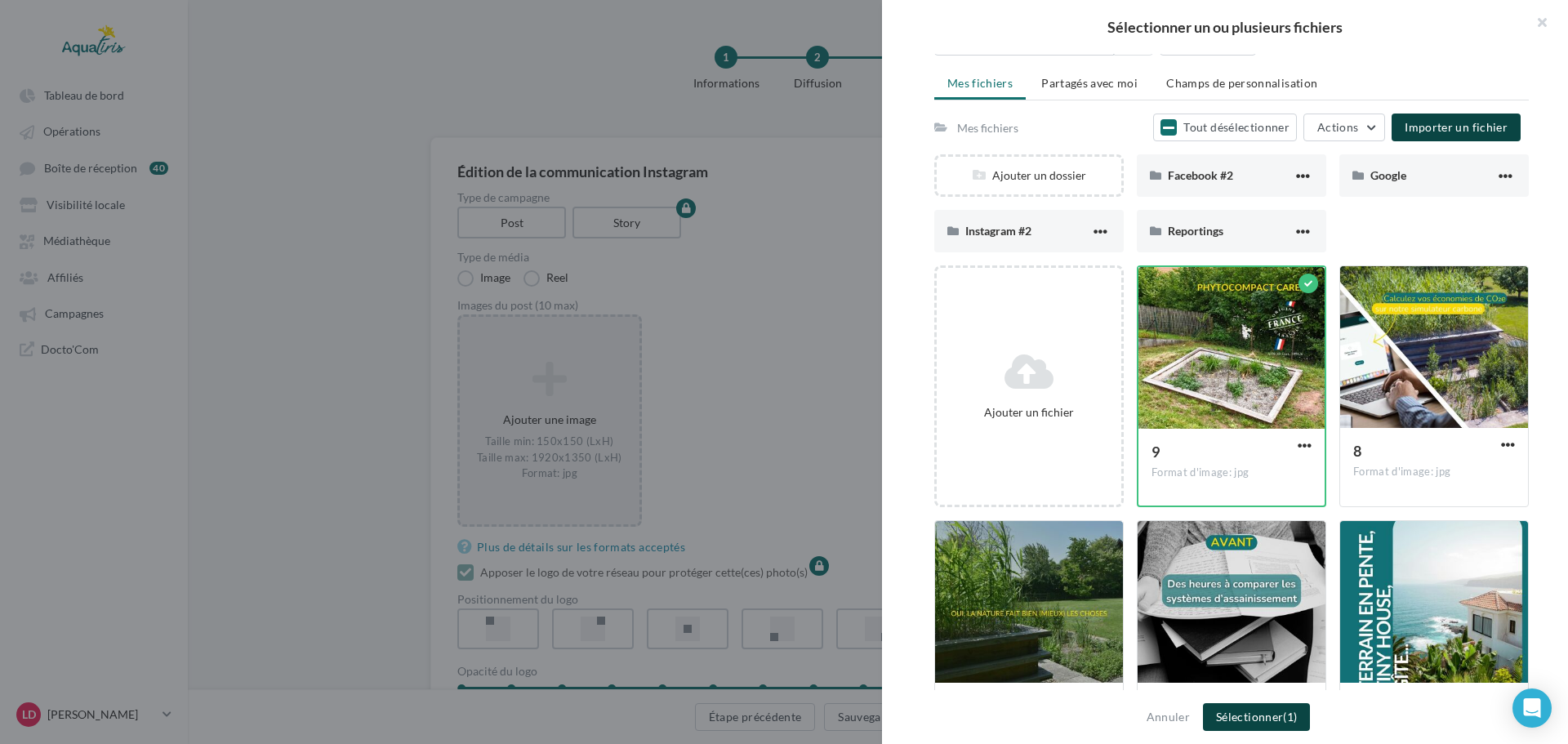
click at [1255, 715] on button "Sélectionner (1)" at bounding box center [1256, 717] width 107 height 28
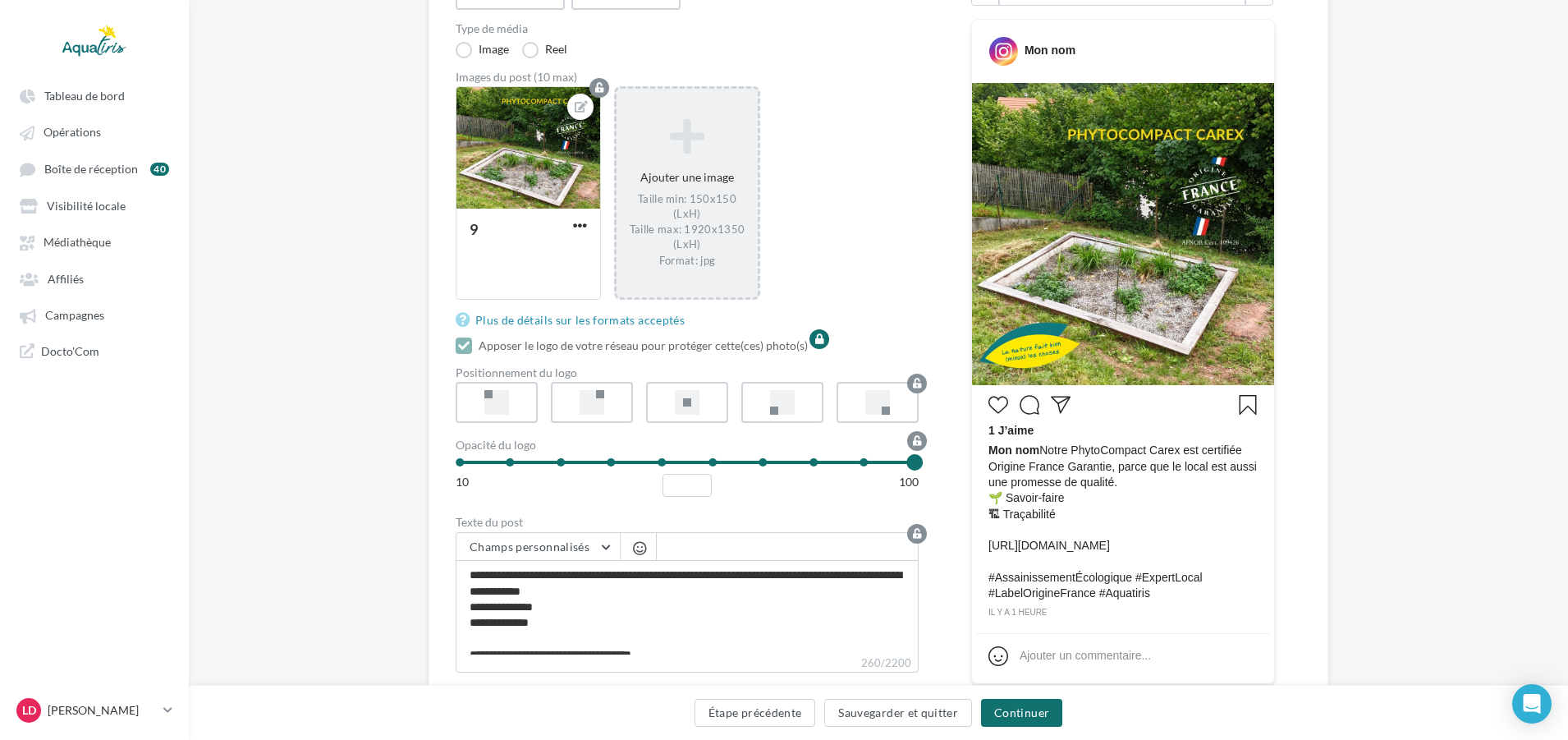
scroll to position [246, 0]
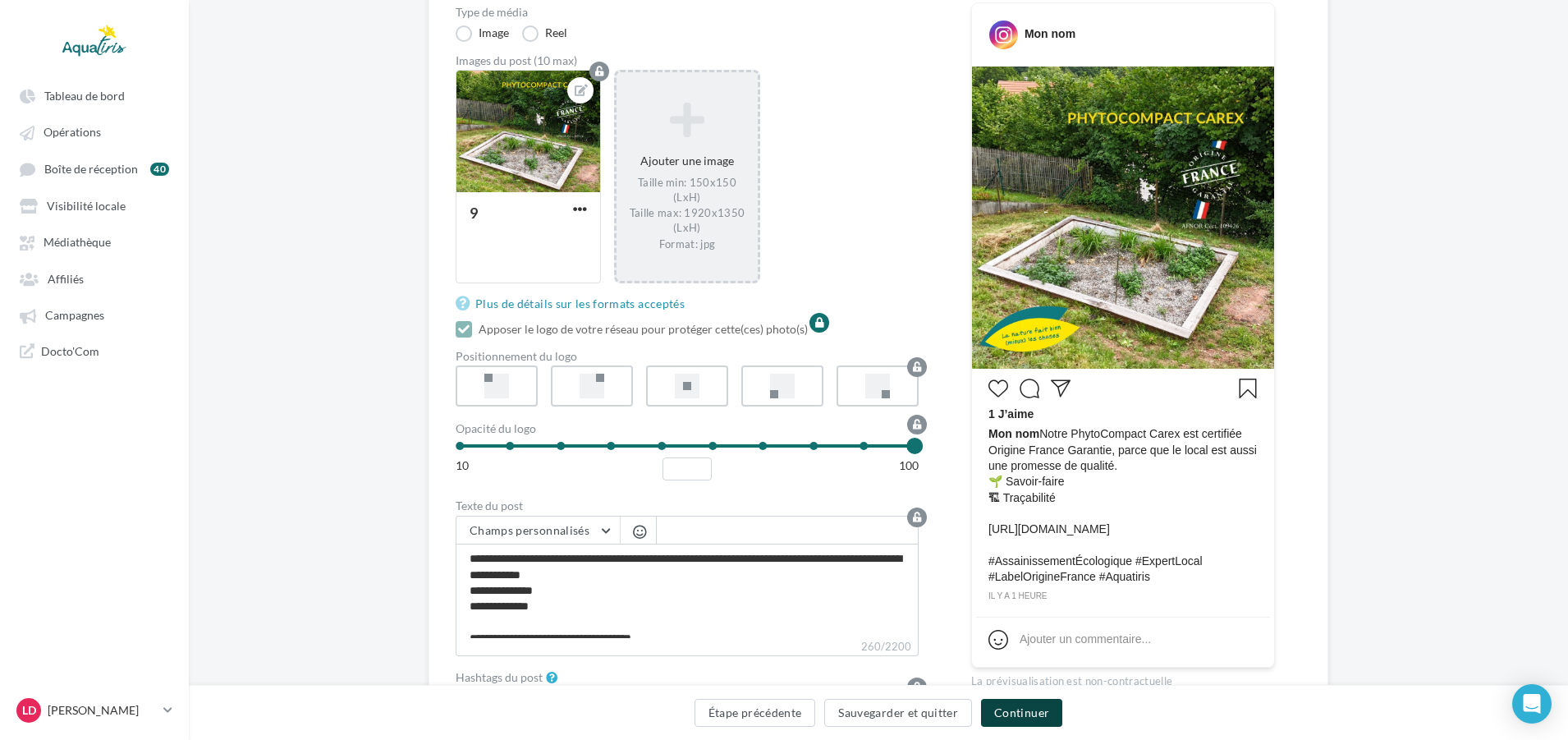
click at [1042, 721] on button "Continuer" at bounding box center [1021, 713] width 81 height 28
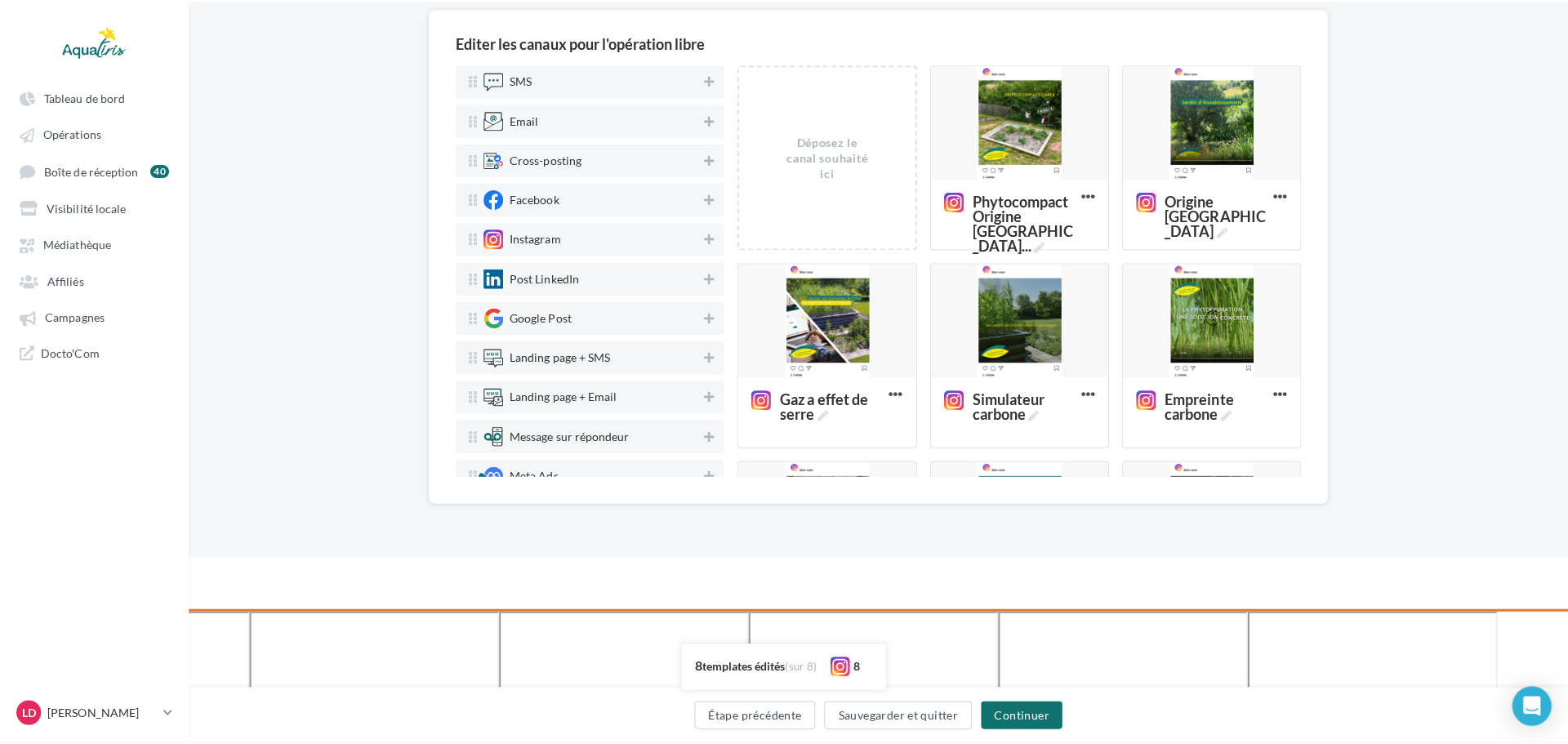
scroll to position [0, 0]
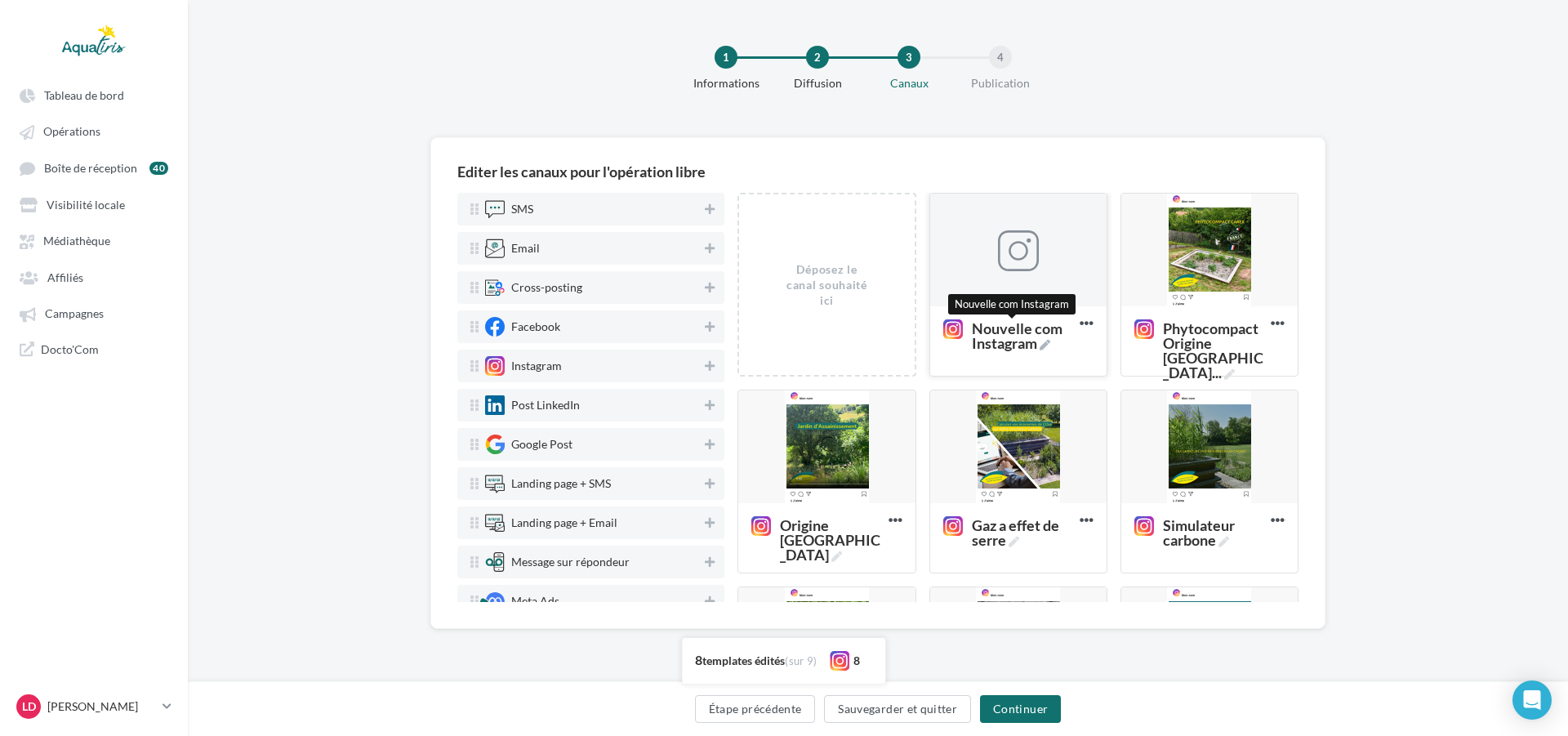
click at [1019, 333] on span "Nouvelle com Instagram" at bounding box center [1021, 336] width 101 height 30
click at [1019, 333] on textarea "Nouvelle com Instagram Nouvelle com Instagram" at bounding box center [1000, 336] width 130 height 46
click at [1019, 333] on span "Nouvelle com Instagram" at bounding box center [1021, 336] width 101 height 30
click at [1019, 333] on textarea "Nouvelle com Instagram Nouvelle com Instagram" at bounding box center [1000, 336] width 130 height 46
click at [1026, 340] on span "Nouvelle com Instagram" at bounding box center [1021, 336] width 101 height 30
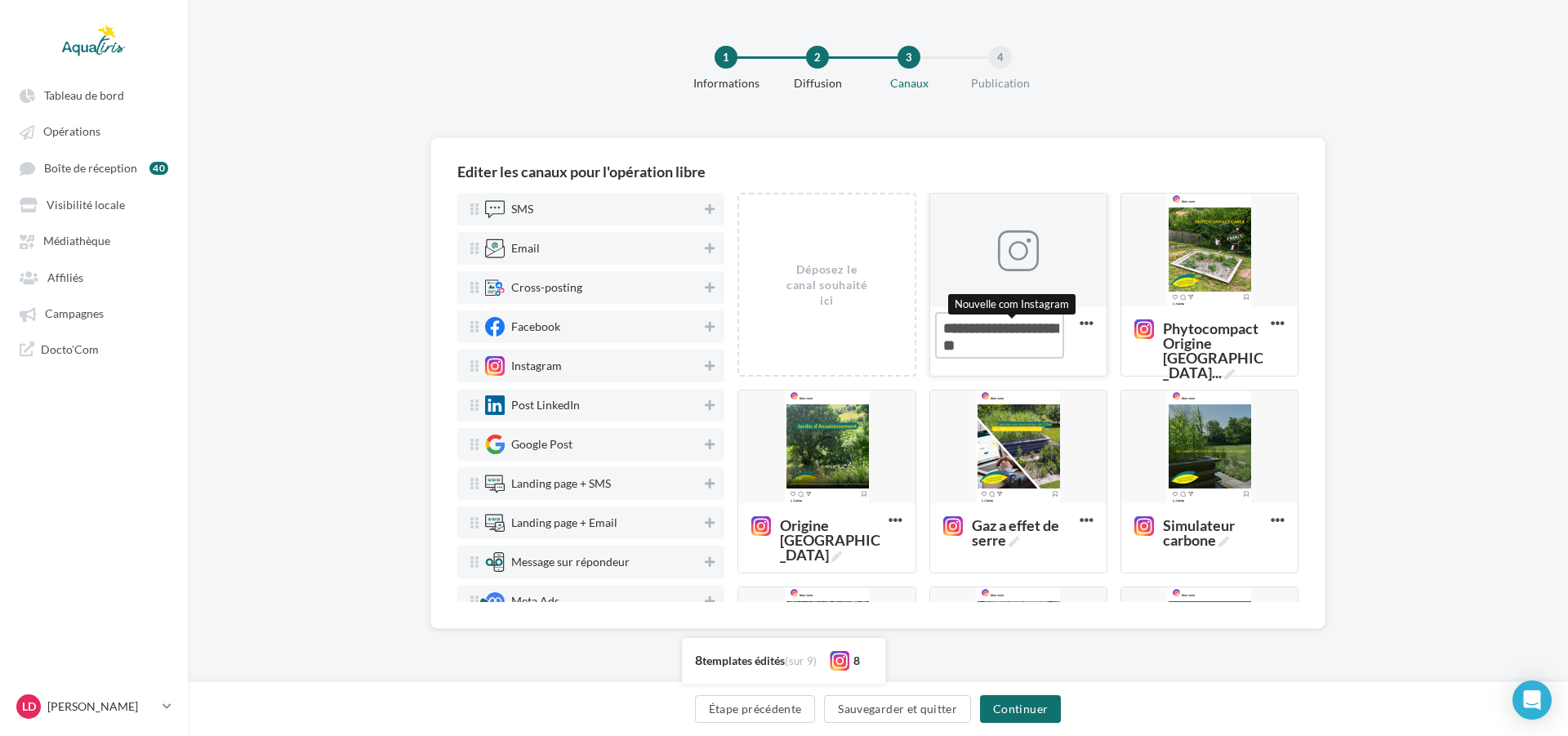
click at [1026, 340] on textarea "Nouvelle com Instagram Nouvelle com Instagram" at bounding box center [1000, 336] width 130 height 46
drag, startPoint x: 1033, startPoint y: 340, endPoint x: 943, endPoint y: 334, distance: 90.2
click at [943, 334] on textarea "Nouvelle com Instagram" at bounding box center [1000, 336] width 130 height 46
type textarea "**********"
click at [1047, 290] on div at bounding box center [1018, 250] width 176 height 114
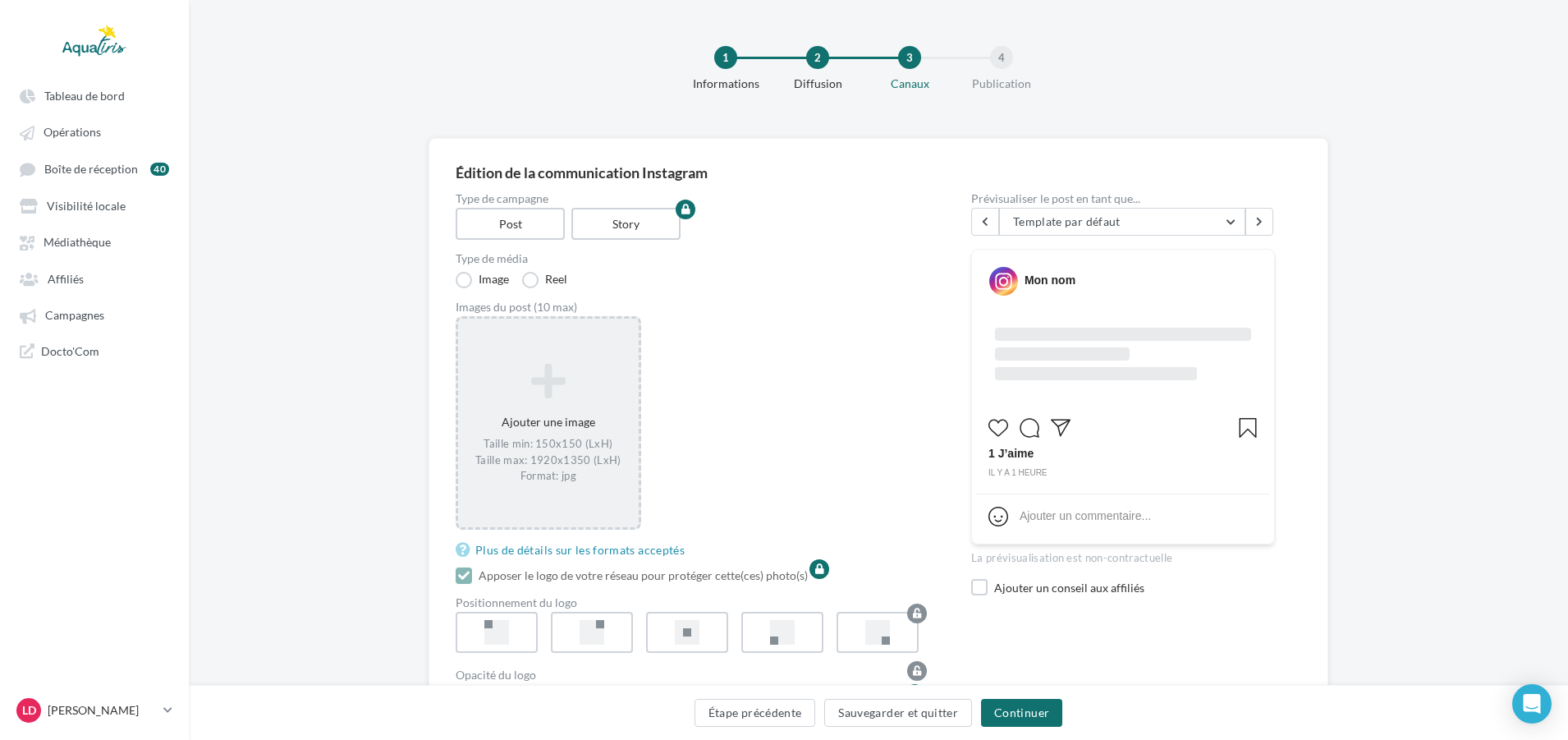
click at [581, 434] on div "Ajouter une image Taille min: 150x150 (LxH) Taille max: 1920x1350 (LxH) Format:…" at bounding box center [549, 423] width 181 height 137
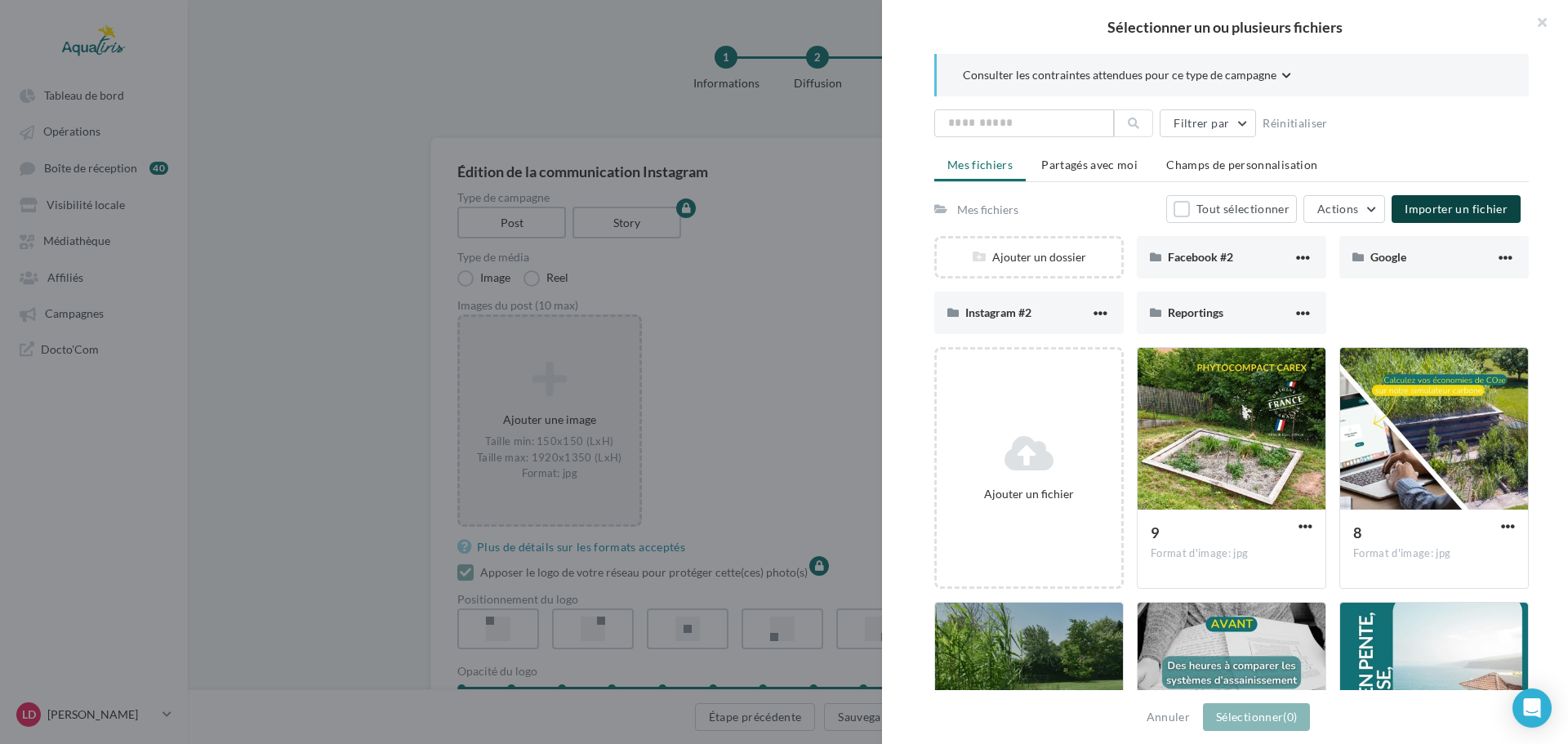
click at [1439, 216] on button "Importer un fichier" at bounding box center [1455, 209] width 129 height 28
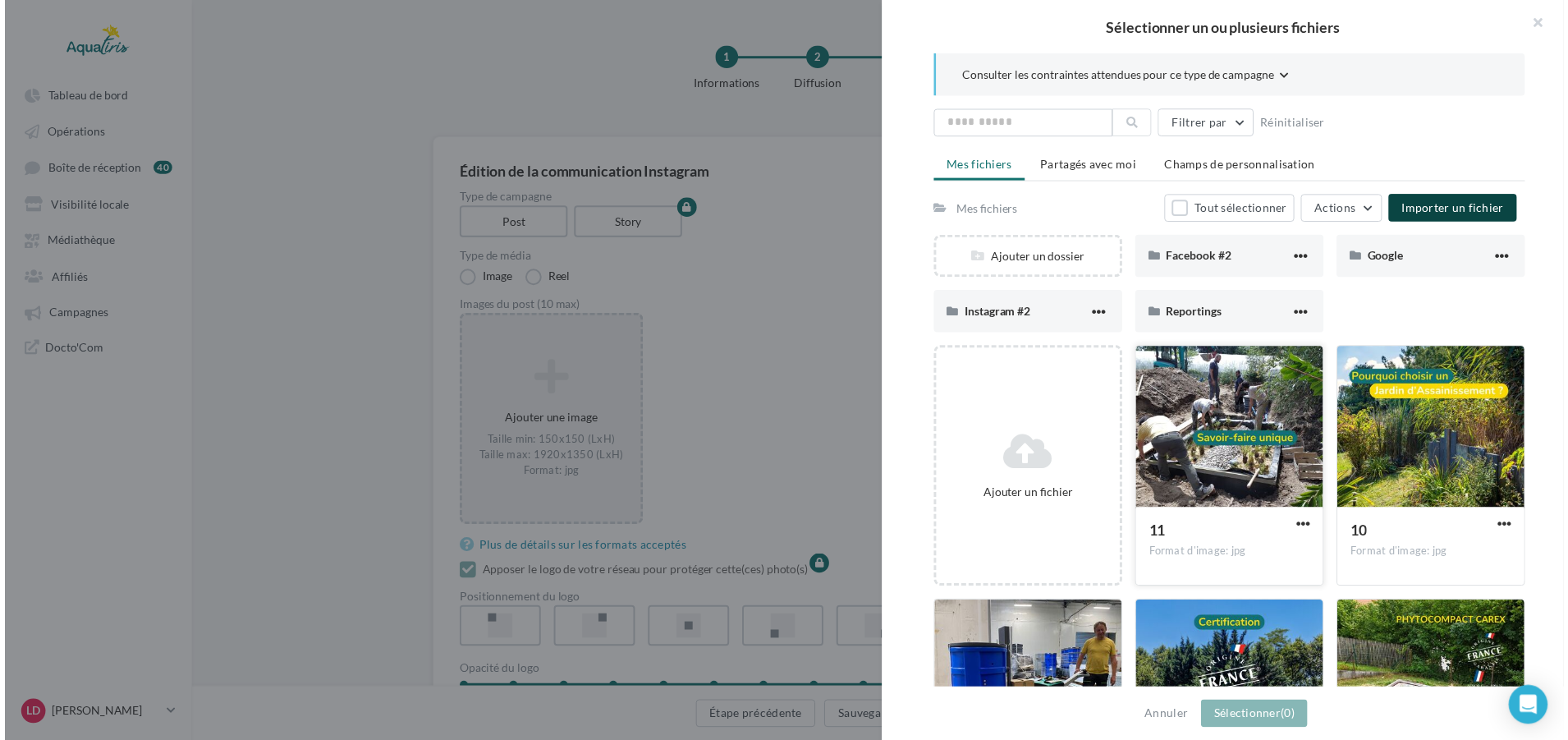
scroll to position [82, 0]
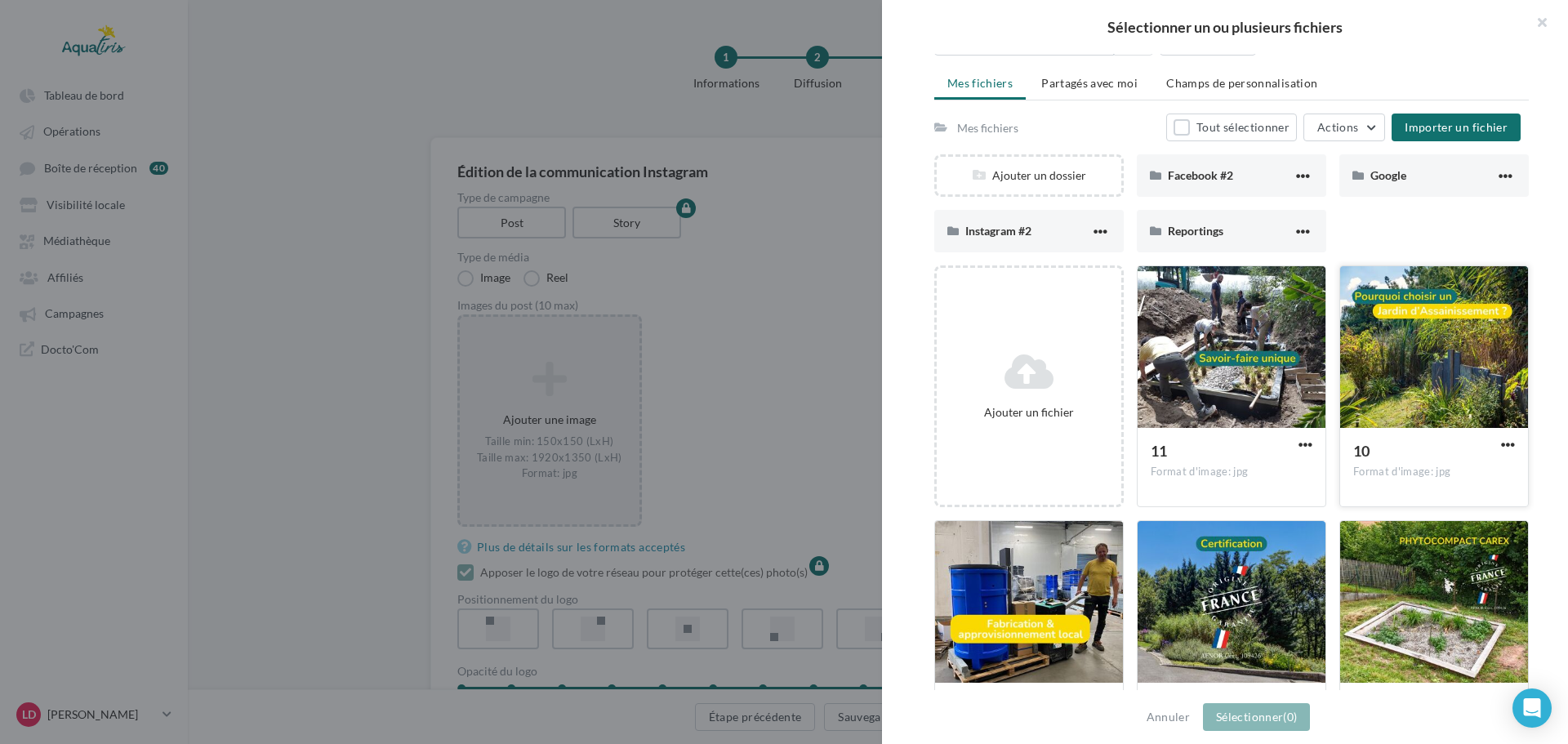
click at [1397, 414] on div at bounding box center [1434, 347] width 188 height 163
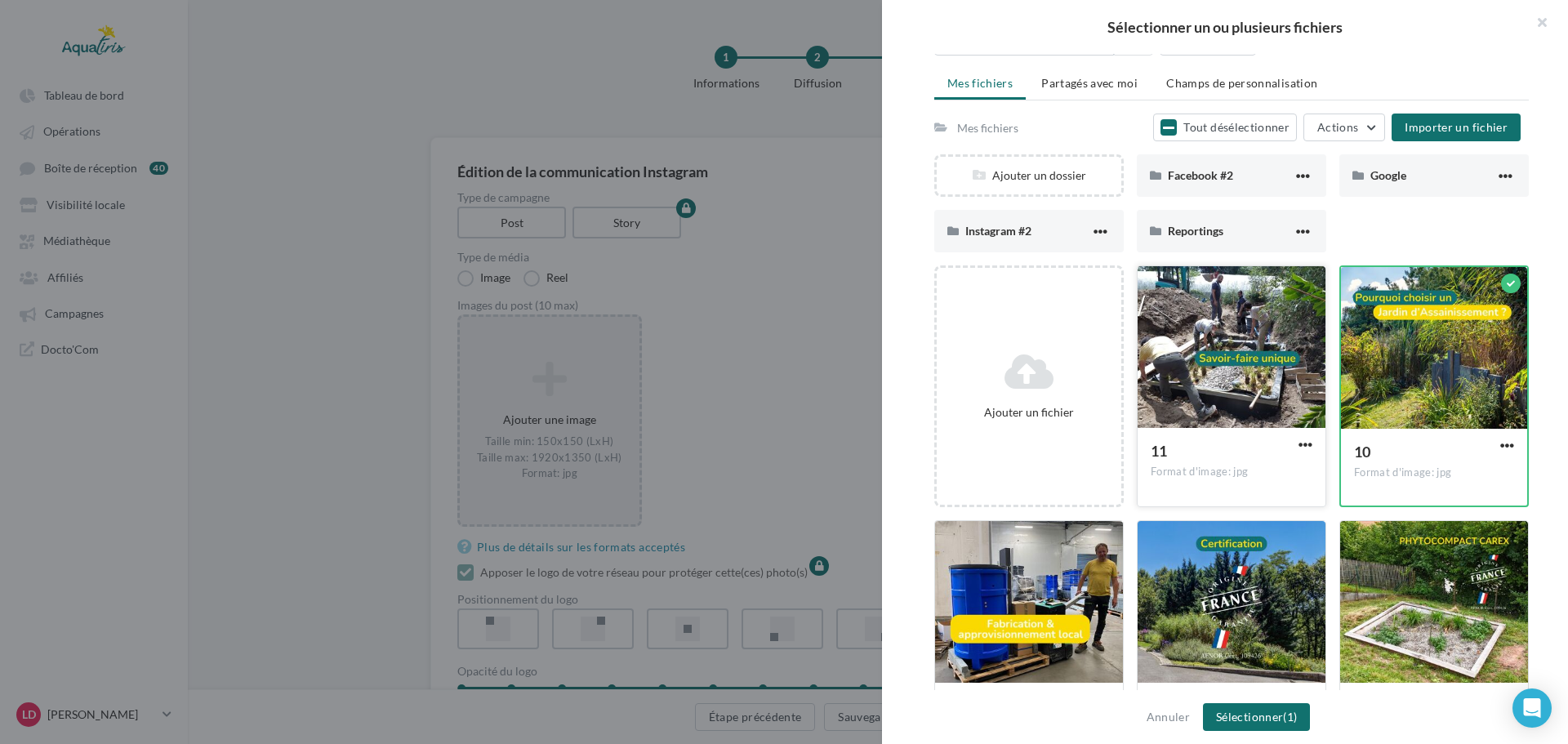
click at [1204, 422] on div at bounding box center [1231, 347] width 188 height 163
click at [1054, 591] on div at bounding box center [1029, 602] width 188 height 163
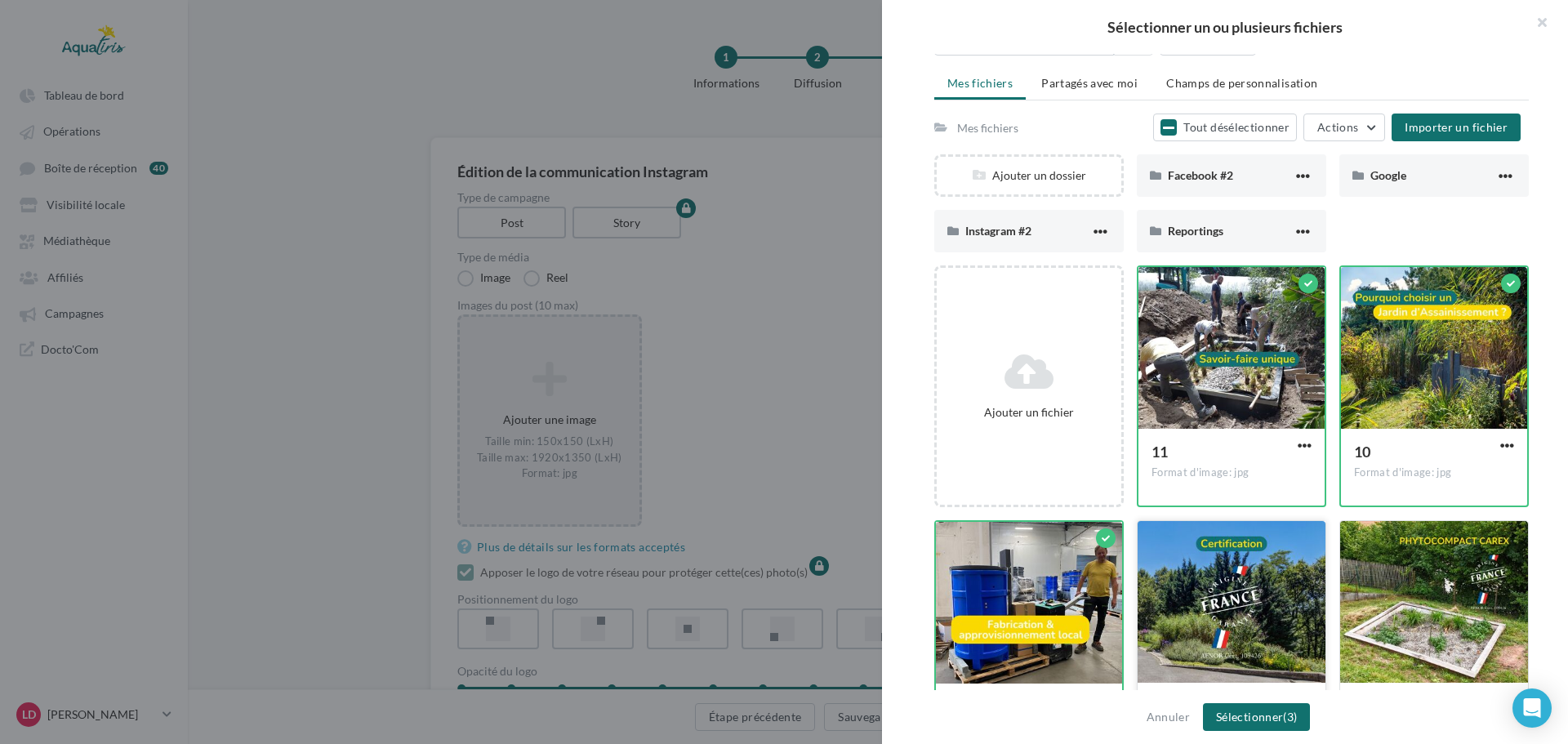
click at [1220, 581] on div at bounding box center [1231, 602] width 188 height 163
click at [1269, 715] on button "Sélectionner (4)" at bounding box center [1256, 717] width 107 height 28
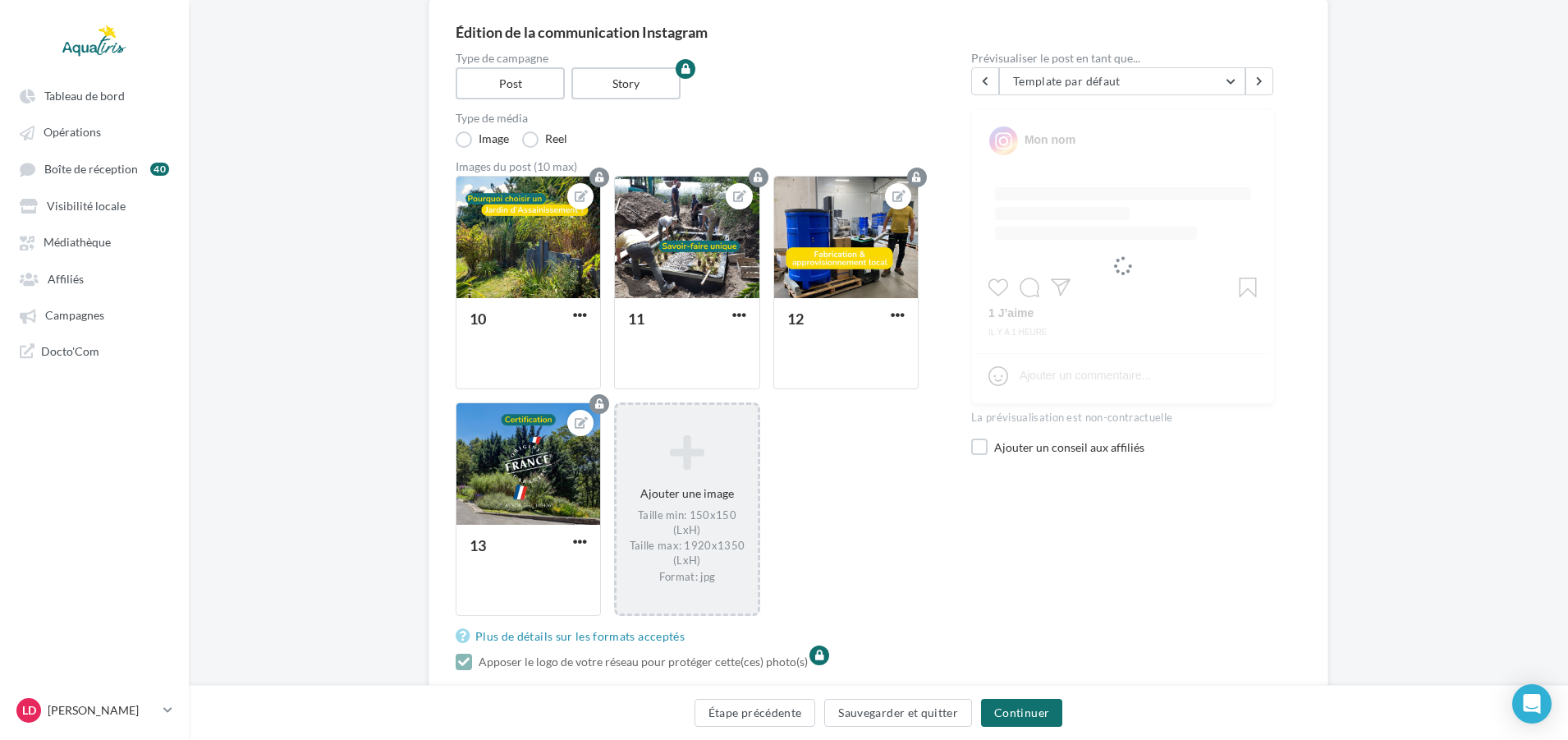
scroll to position [493, 0]
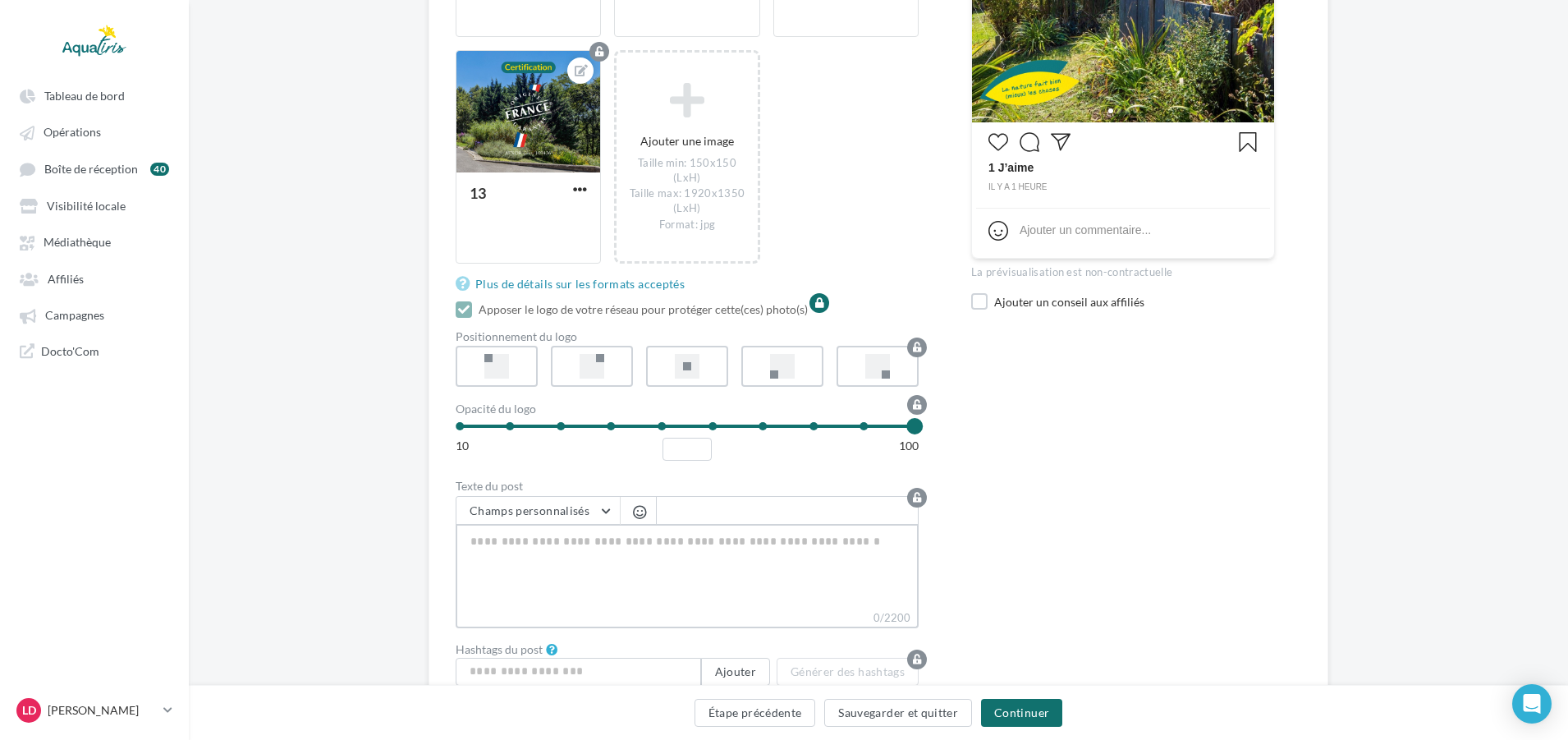
click at [688, 537] on textarea "0/2200" at bounding box center [687, 567] width 463 height 86
paste textarea "**********"
type textarea "**********"
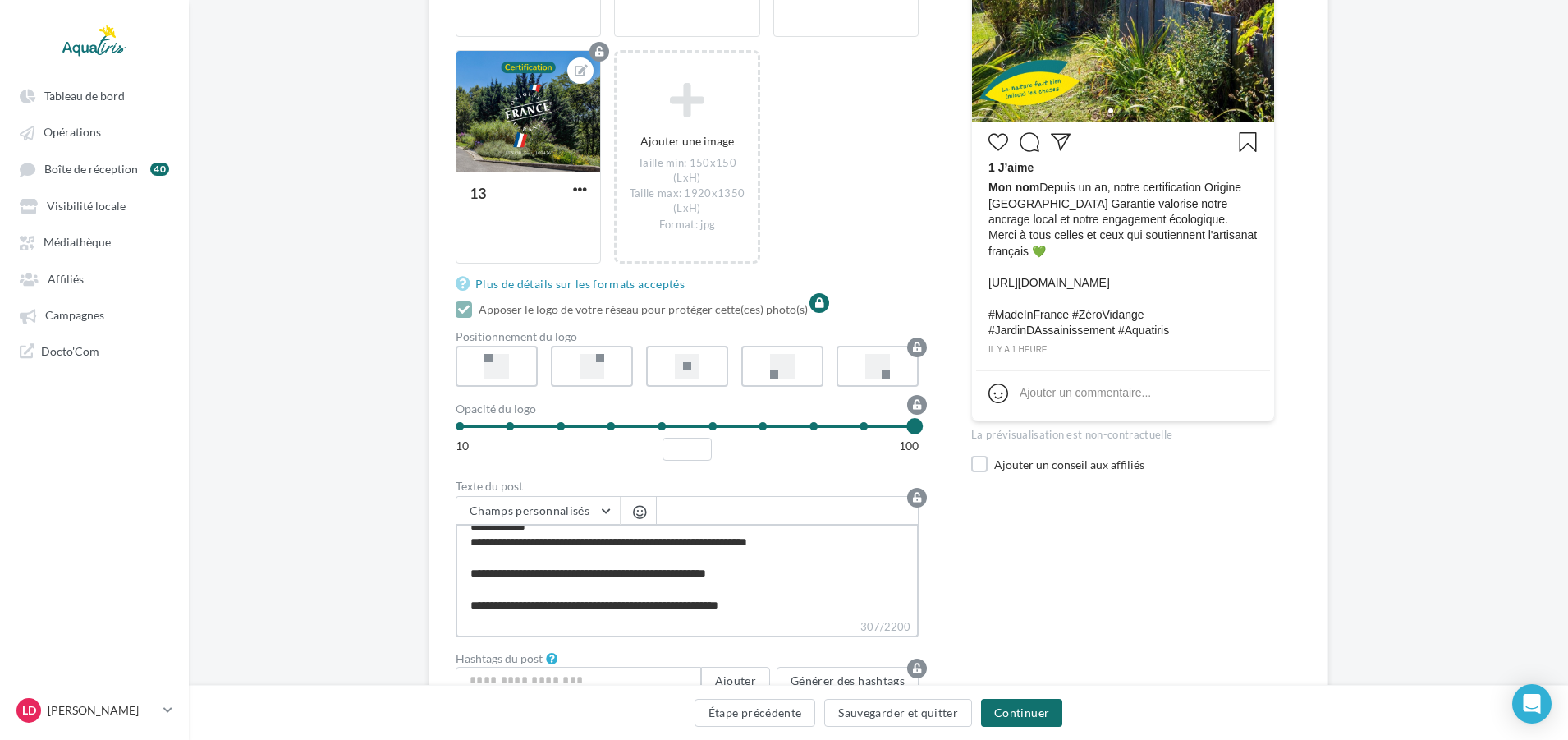
scroll to position [31, 0]
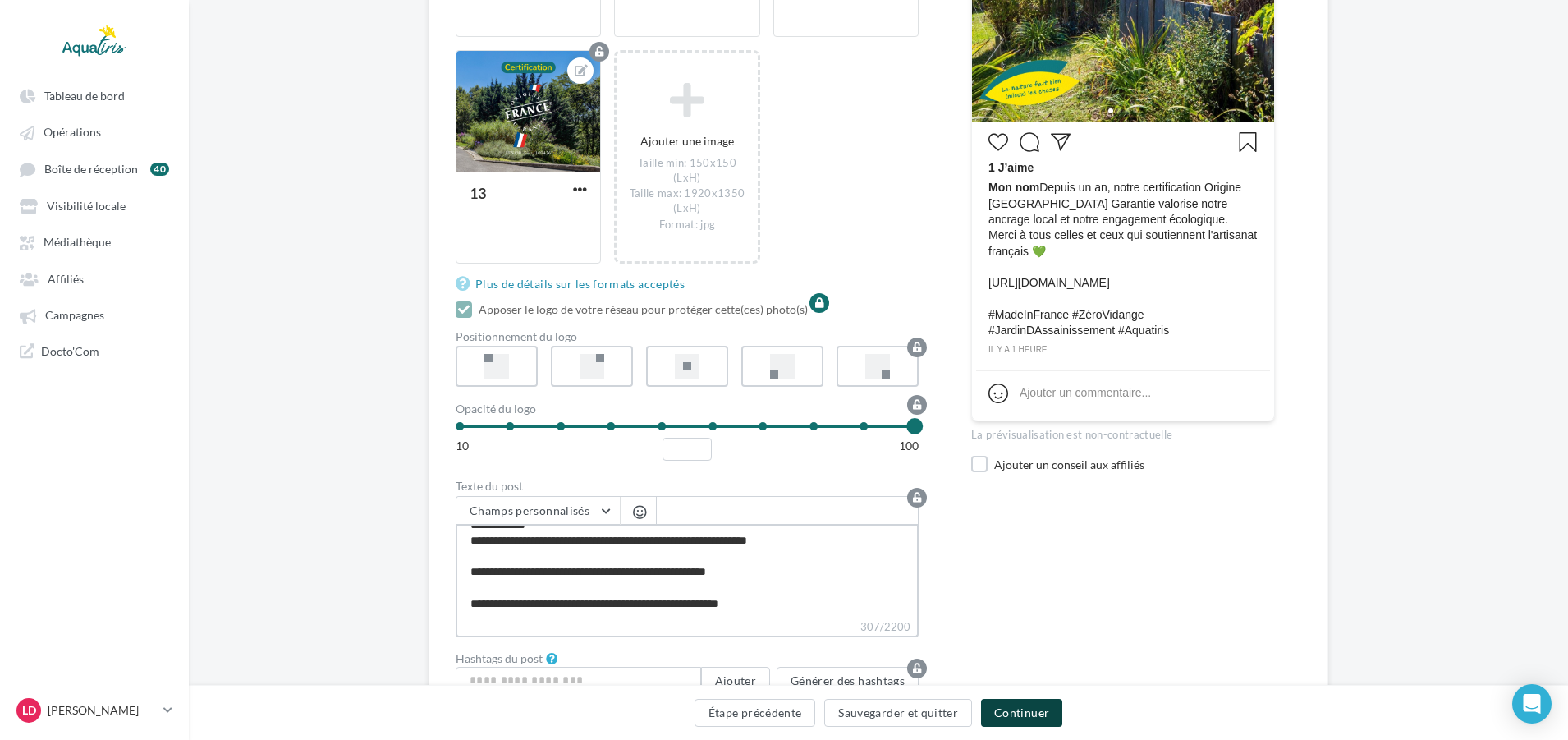
type textarea "**********"
click at [1004, 704] on button "Continuer" at bounding box center [1021, 713] width 81 height 28
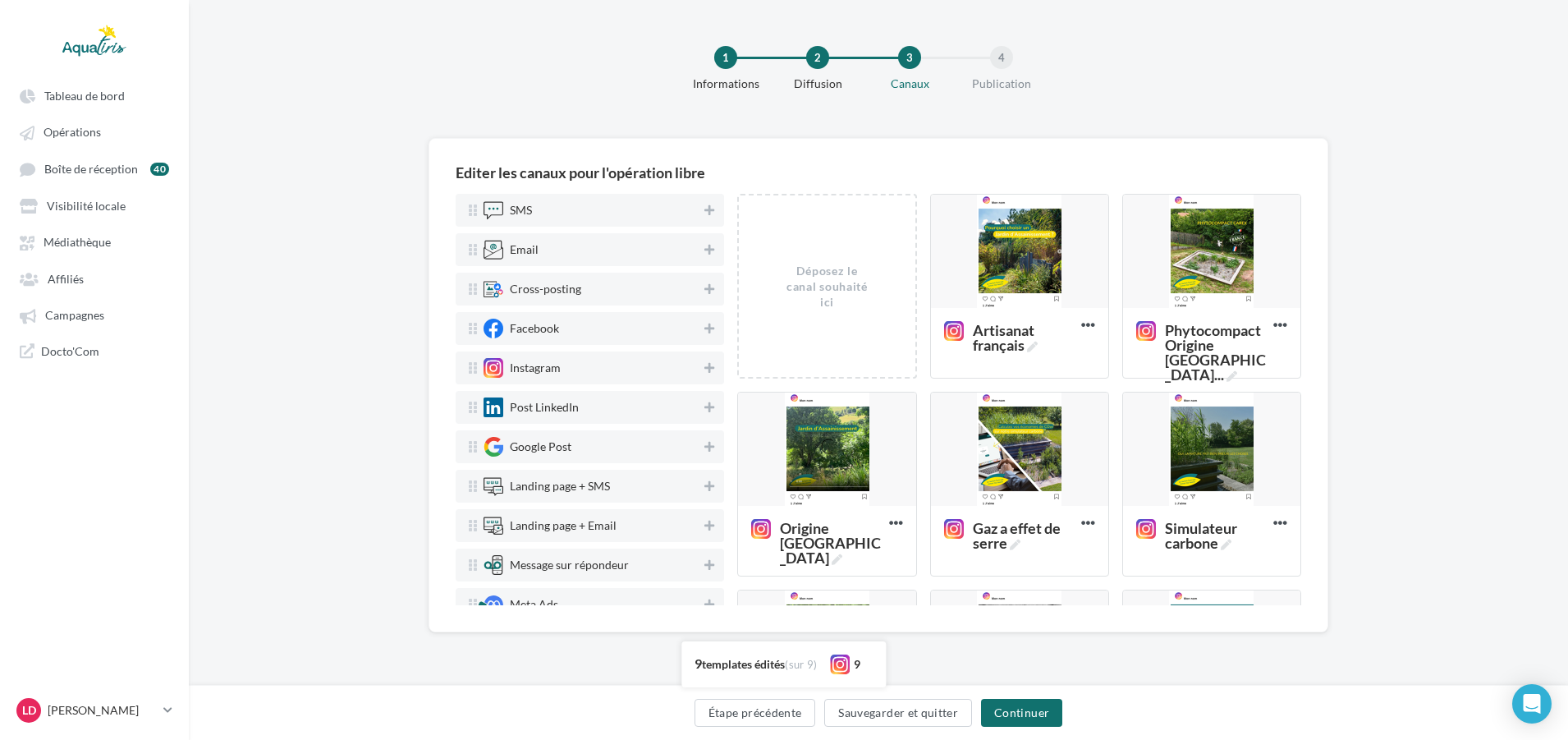
scroll to position [0, 0]
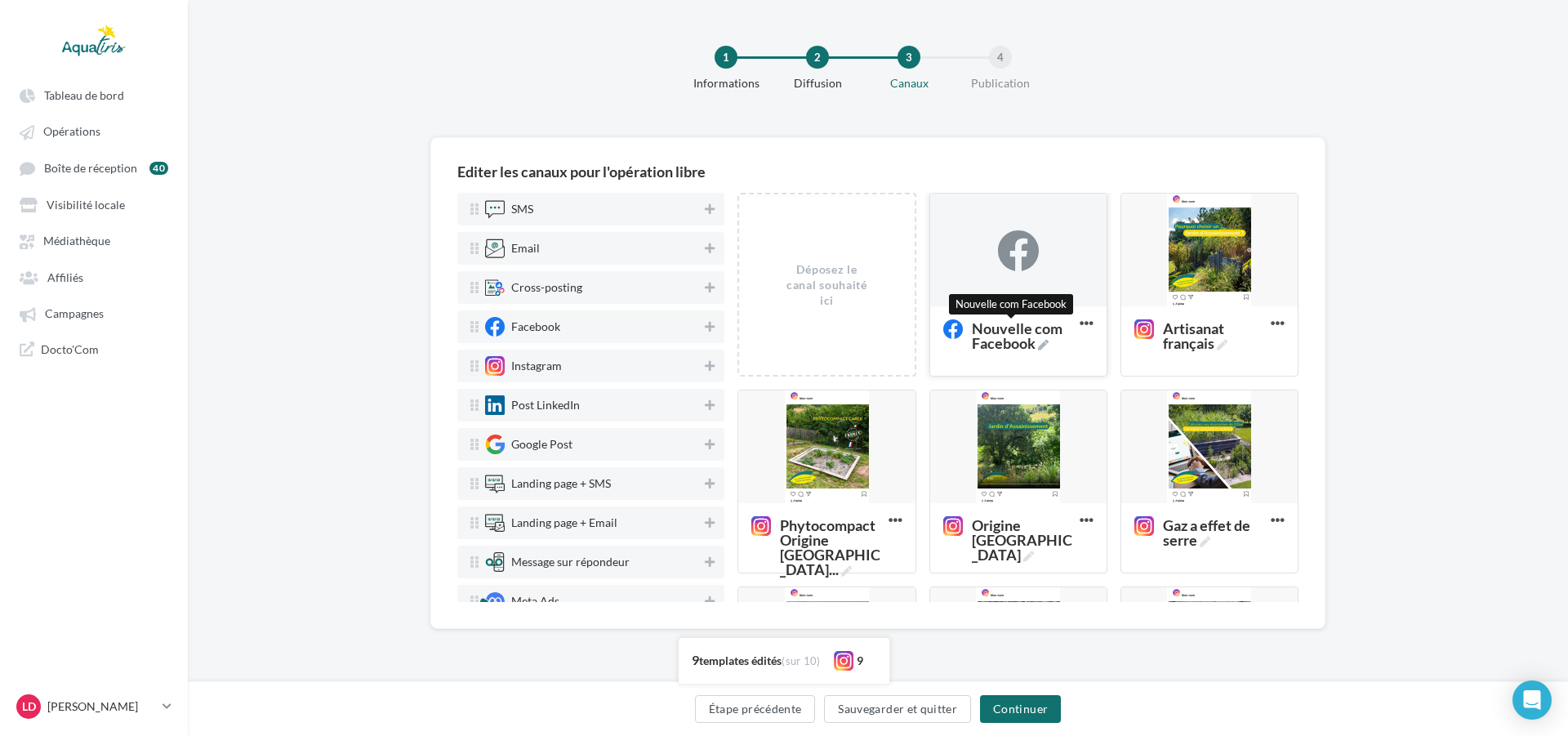
click at [1013, 330] on span "Nouvelle com Facebook" at bounding box center [1021, 336] width 101 height 30
click at [1013, 330] on textarea "Nouvelle com Facebook Nouvelle com Facebook" at bounding box center [1000, 336] width 130 height 46
click at [1019, 340] on textarea "Nouvelle com Facebook" at bounding box center [1000, 336] width 130 height 46
drag, startPoint x: 1019, startPoint y: 340, endPoint x: 798, endPoint y: 296, distance: 225.3
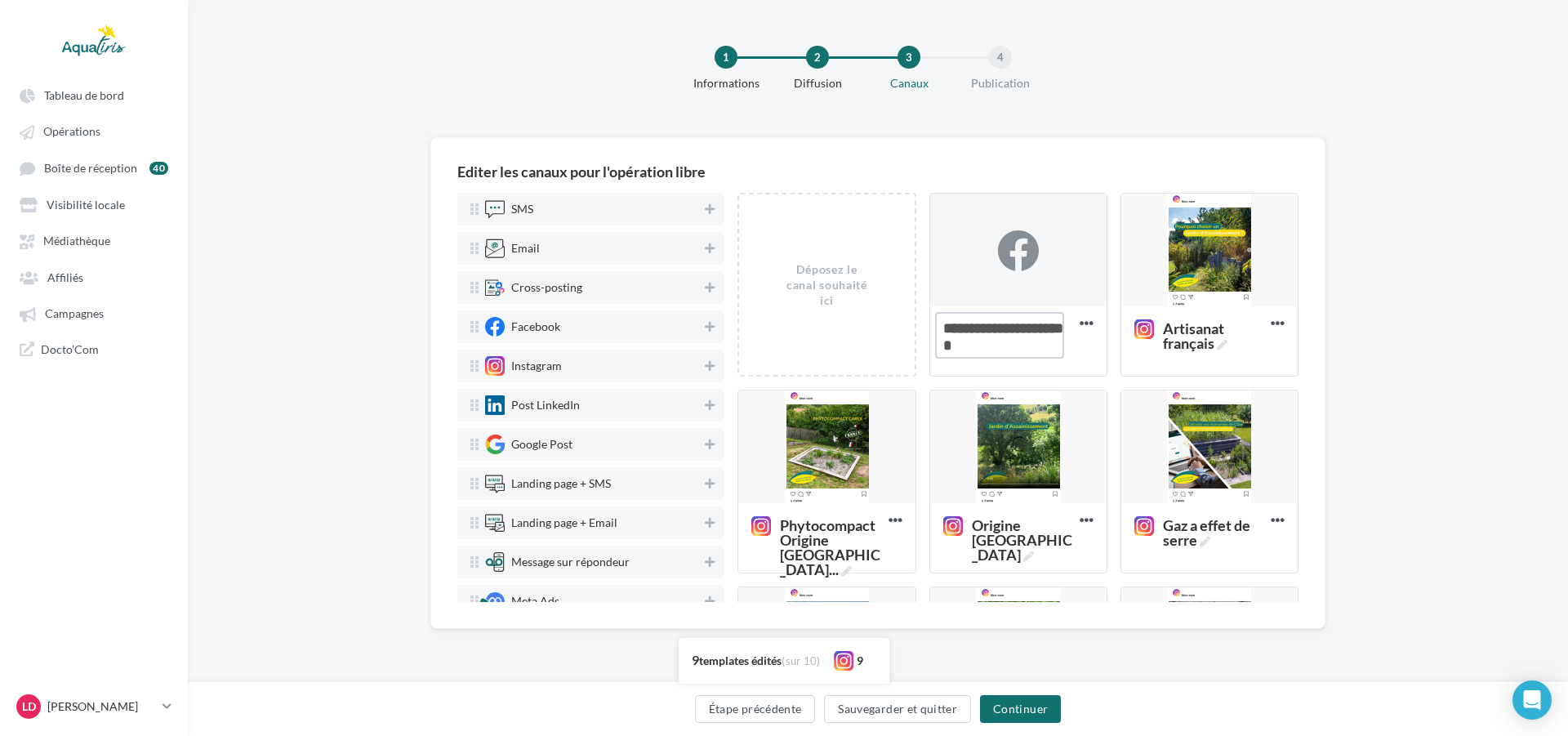
click at [798, 296] on div "Déposez le canal souhaité ici Nouvelle com Facebook Supprimer Artisanat françai…" at bounding box center [1024, 586] width 574 height 787
type textarea "*"
type textarea "**********"
click at [1043, 274] on div at bounding box center [1018, 250] width 176 height 114
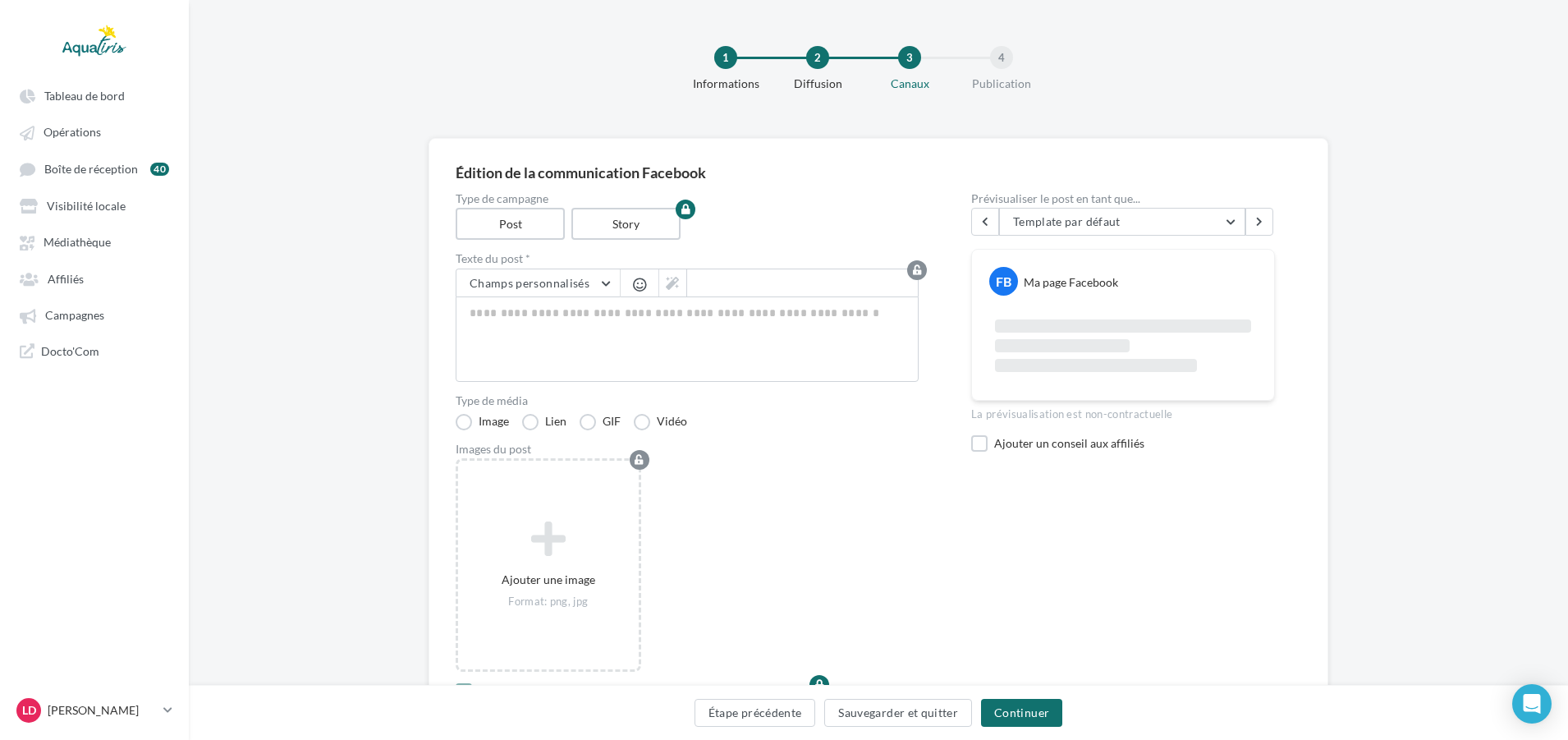
click at [662, 413] on div "Vidéo" at bounding box center [660, 421] width 53 height 18
click at [665, 425] on label "Vidéo" at bounding box center [660, 422] width 53 height 17
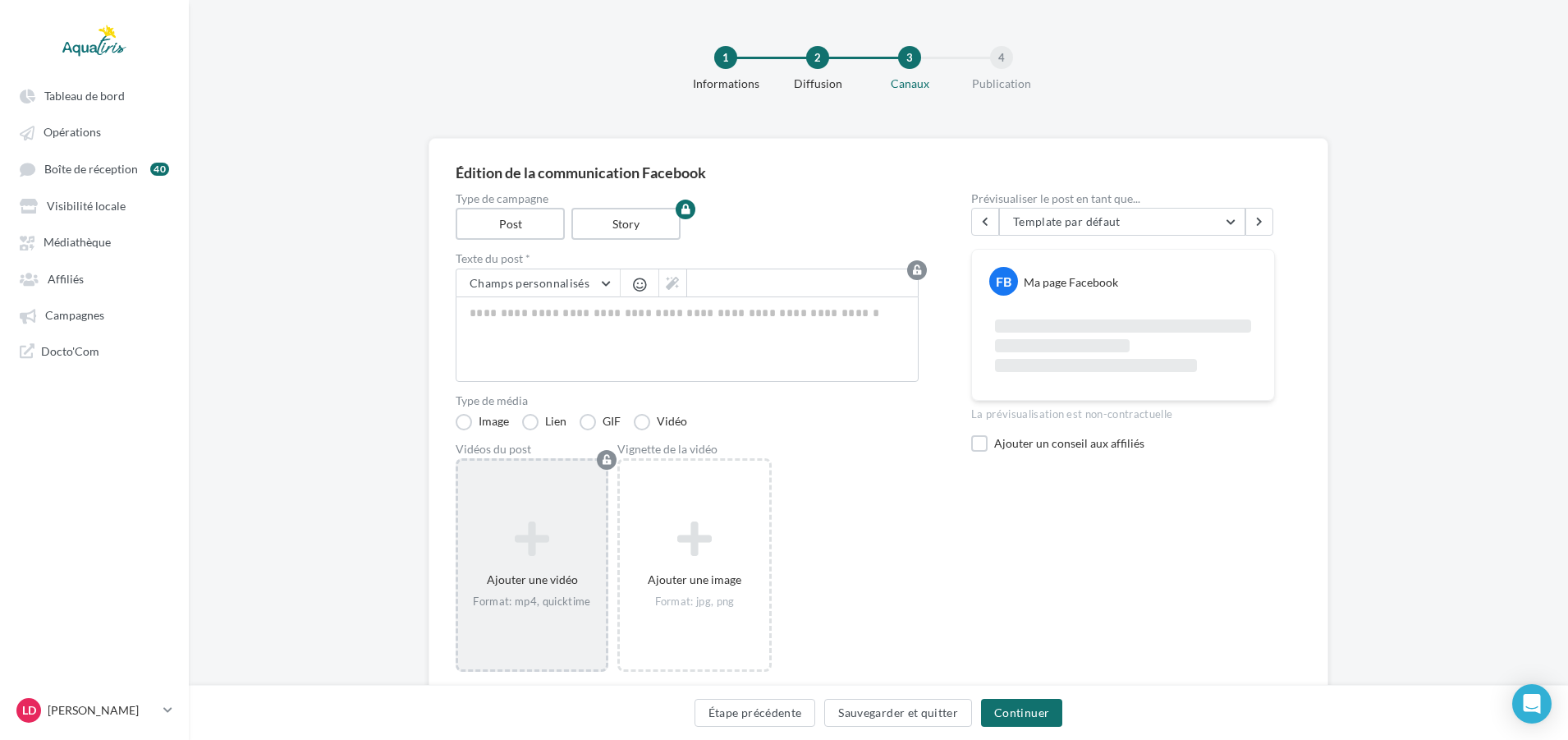
click at [603, 519] on div "Ajouter une vidéo Format: mp4, quicktime" at bounding box center [532, 566] width 148 height 104
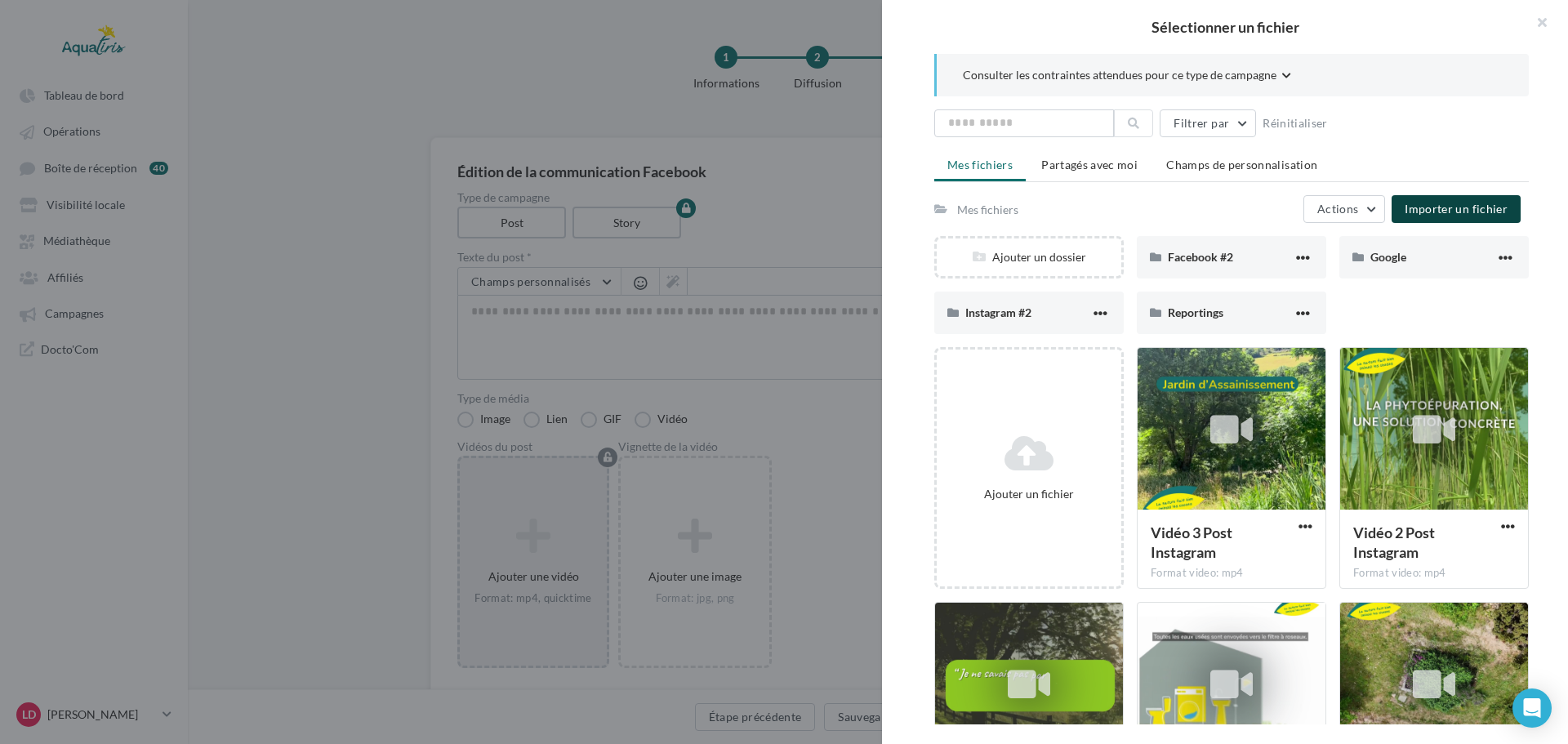
click at [1412, 208] on span "Importer un fichier" at bounding box center [1455, 208] width 103 height 14
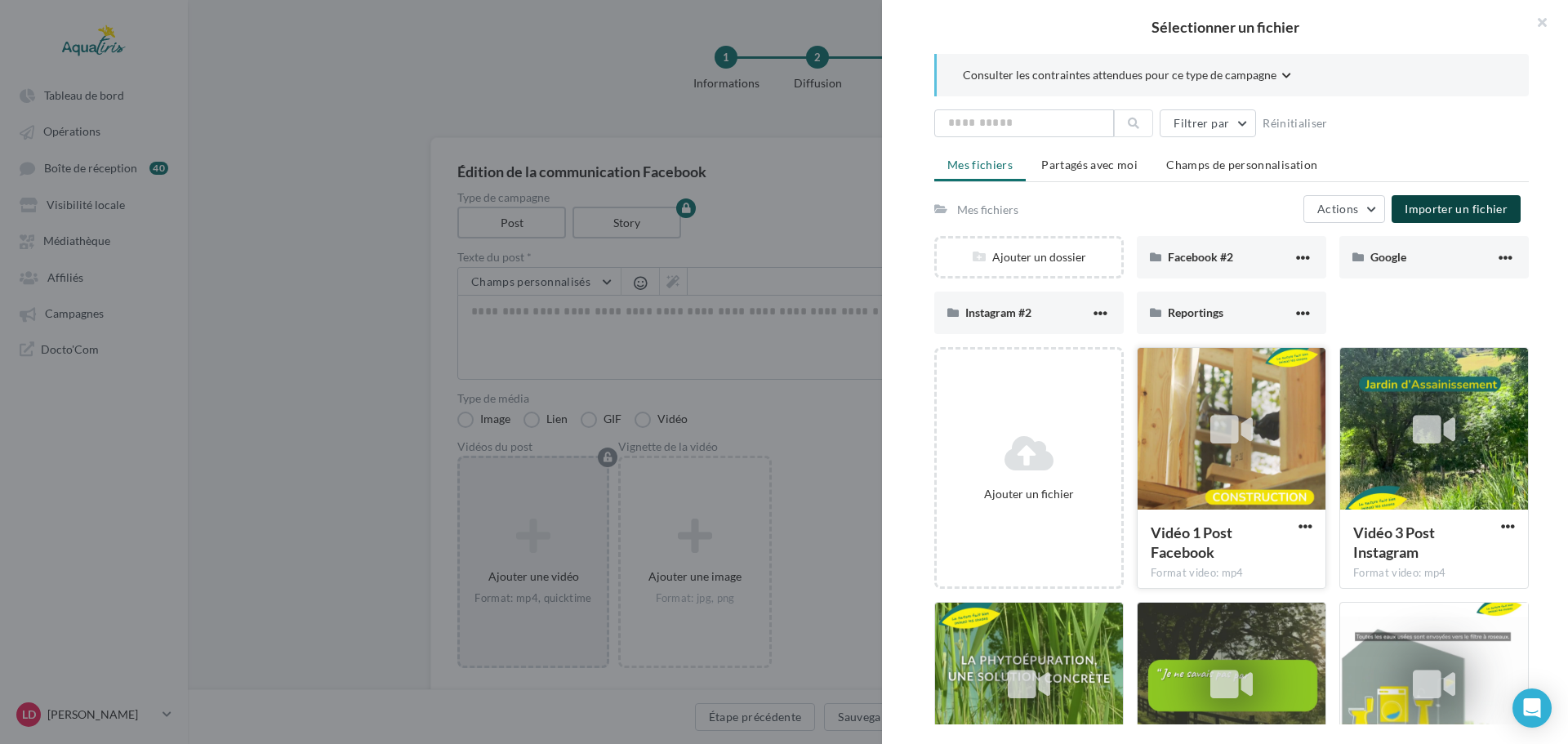
click at [1241, 443] on icon at bounding box center [1232, 429] width 43 height 38
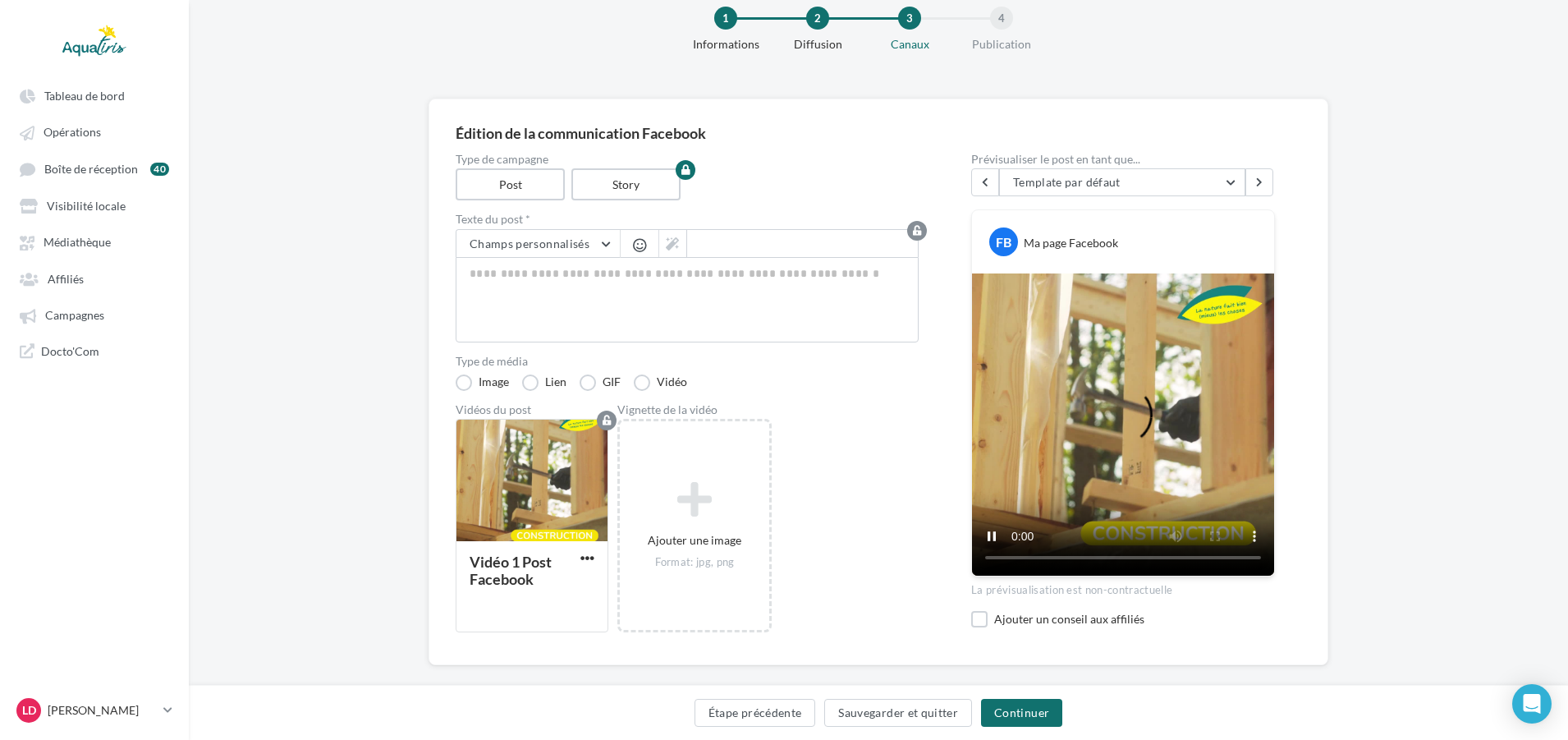
scroll to position [62, 0]
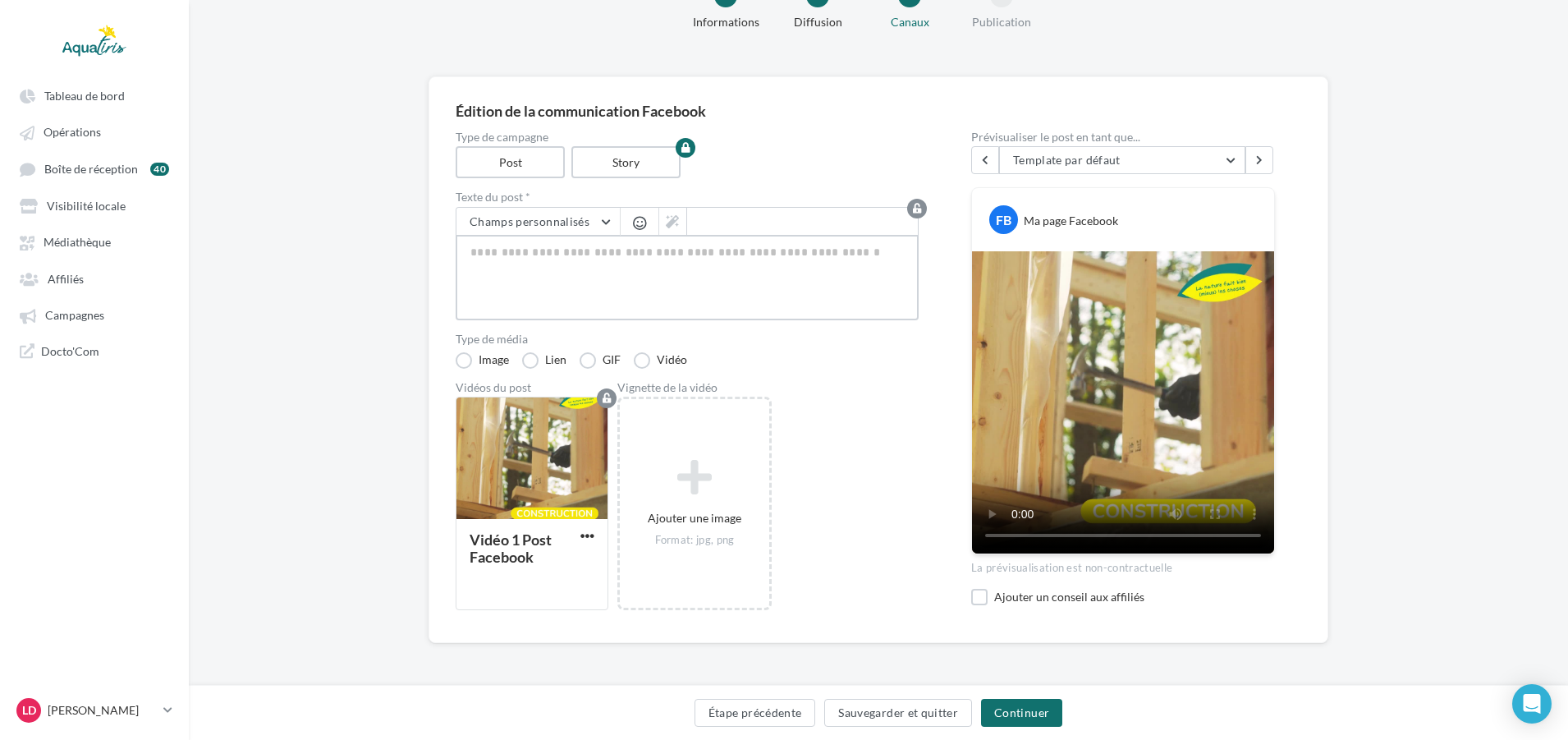
click at [521, 251] on textarea at bounding box center [687, 278] width 463 height 86
paste textarea "**********"
type textarea "**********"
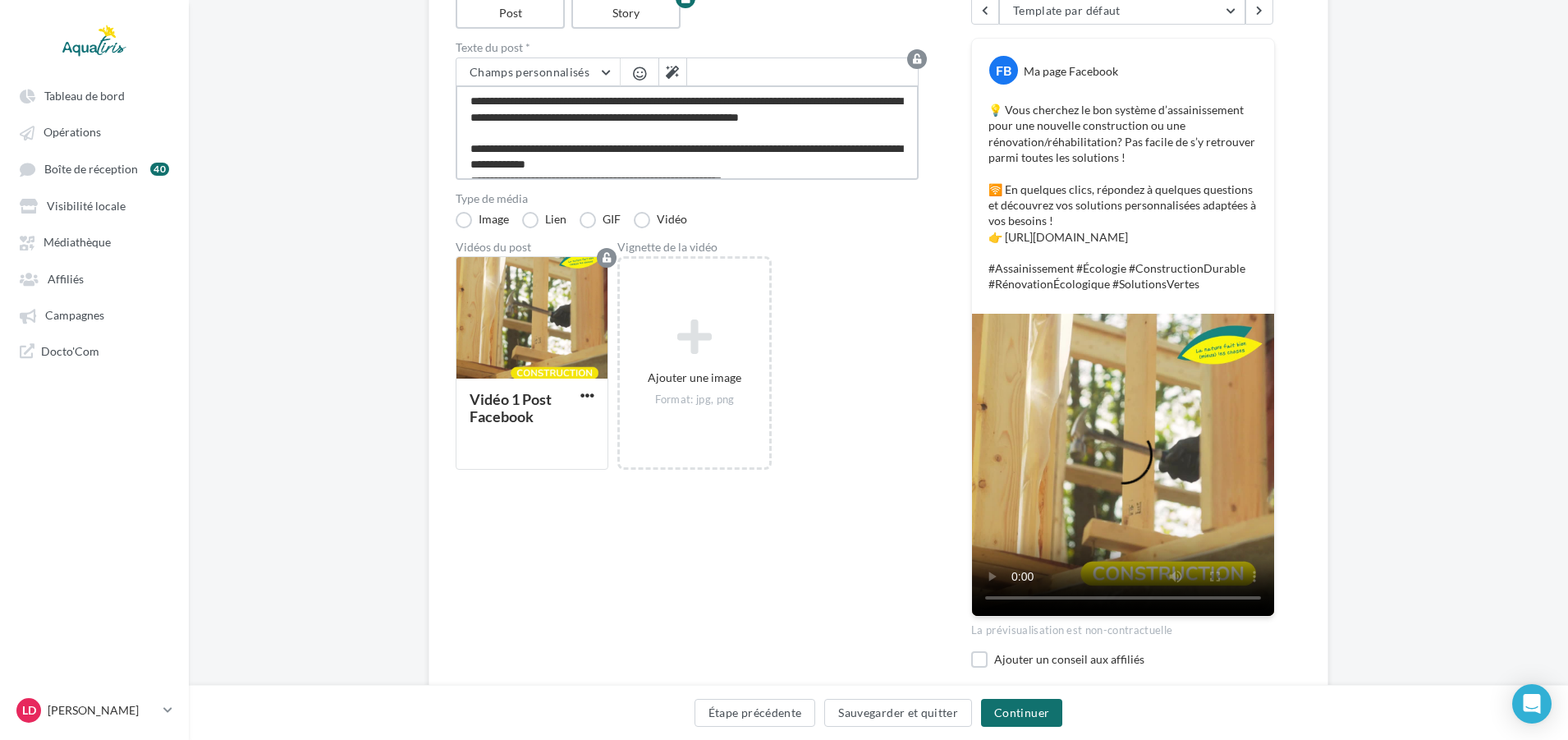
scroll to position [226, 0]
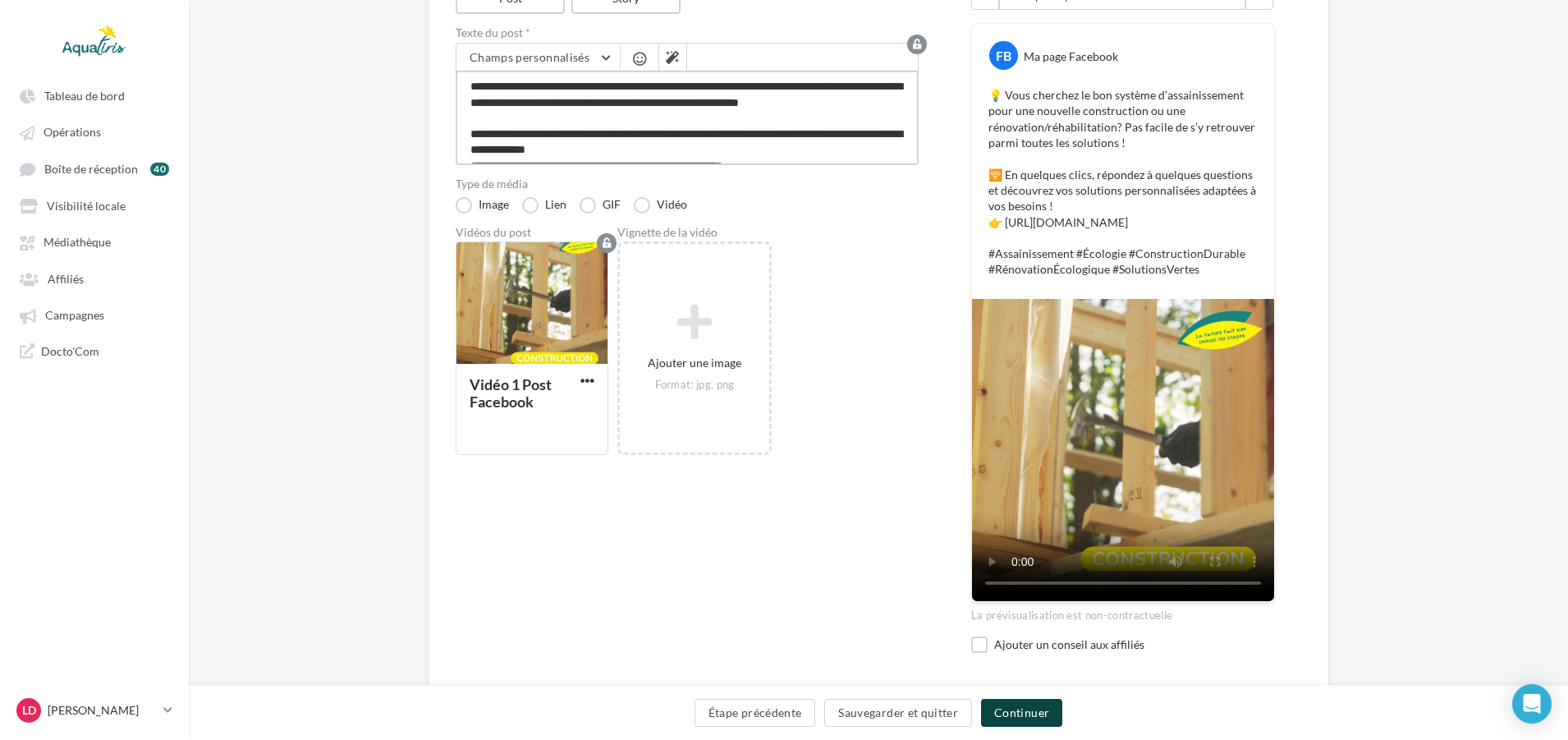
type textarea "**********"
click at [1023, 705] on button "Continuer" at bounding box center [1021, 713] width 81 height 28
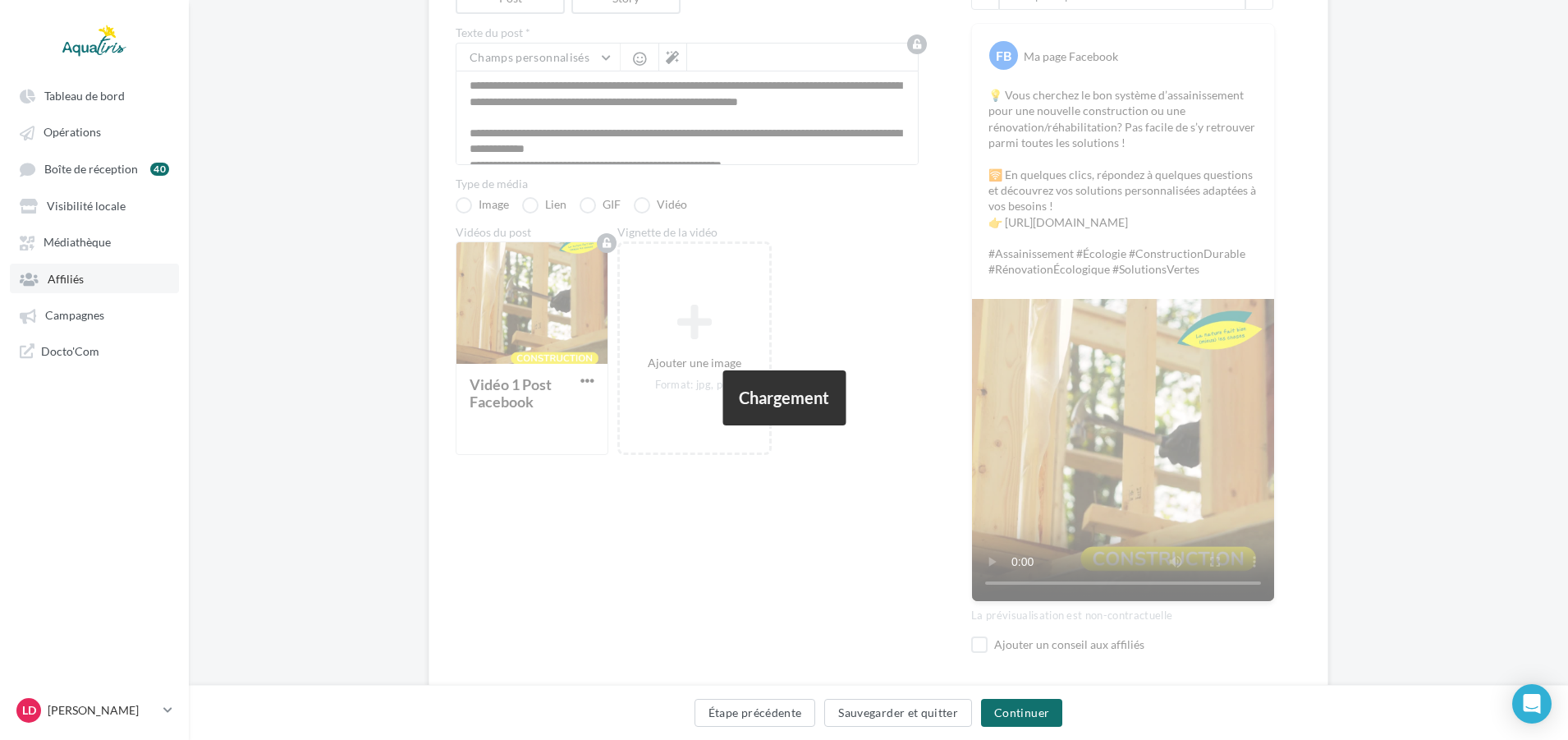
scroll to position [0, 0]
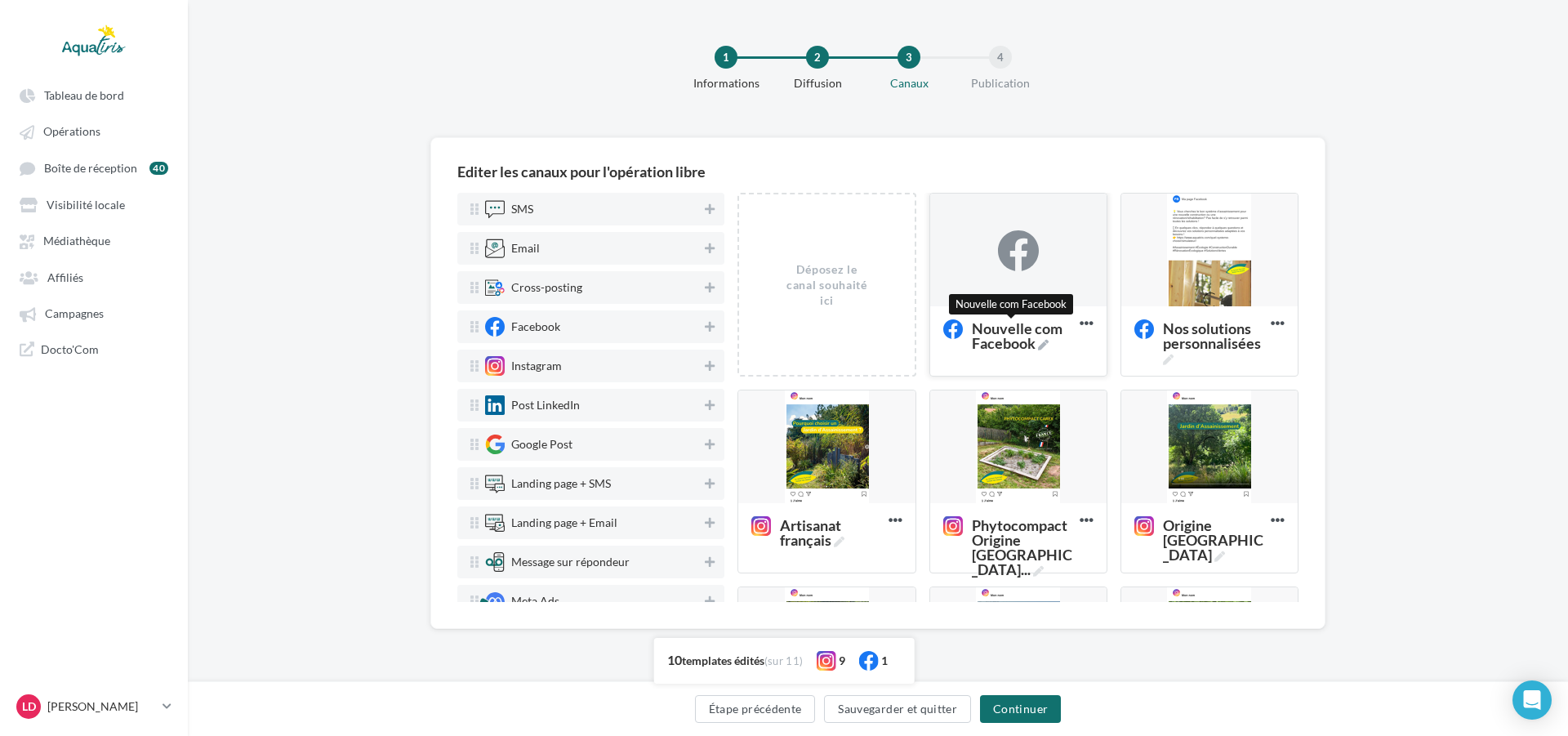
click at [1013, 333] on span "Nouvelle com Facebook" at bounding box center [1021, 336] width 101 height 30
click at [1013, 333] on textarea "Nouvelle com Facebook Nouvelle com Facebook" at bounding box center [1000, 336] width 130 height 46
drag, startPoint x: 1010, startPoint y: 347, endPoint x: 939, endPoint y: 329, distance: 73.2
click at [939, 329] on textarea "Nouvelle com Facebook" at bounding box center [1000, 336] width 130 height 46
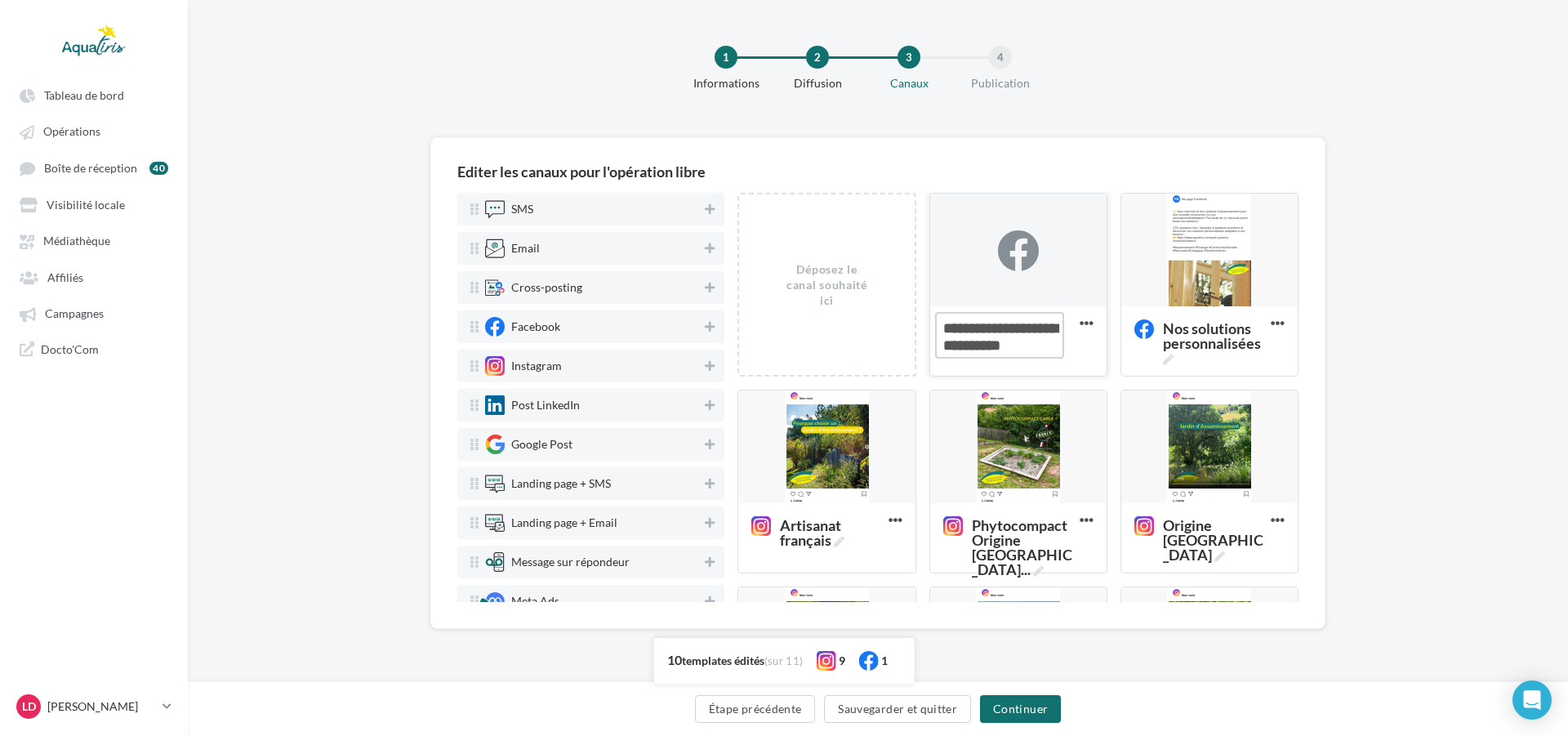
type textarea "**********"
click at [1040, 283] on div at bounding box center [1018, 250] width 176 height 114
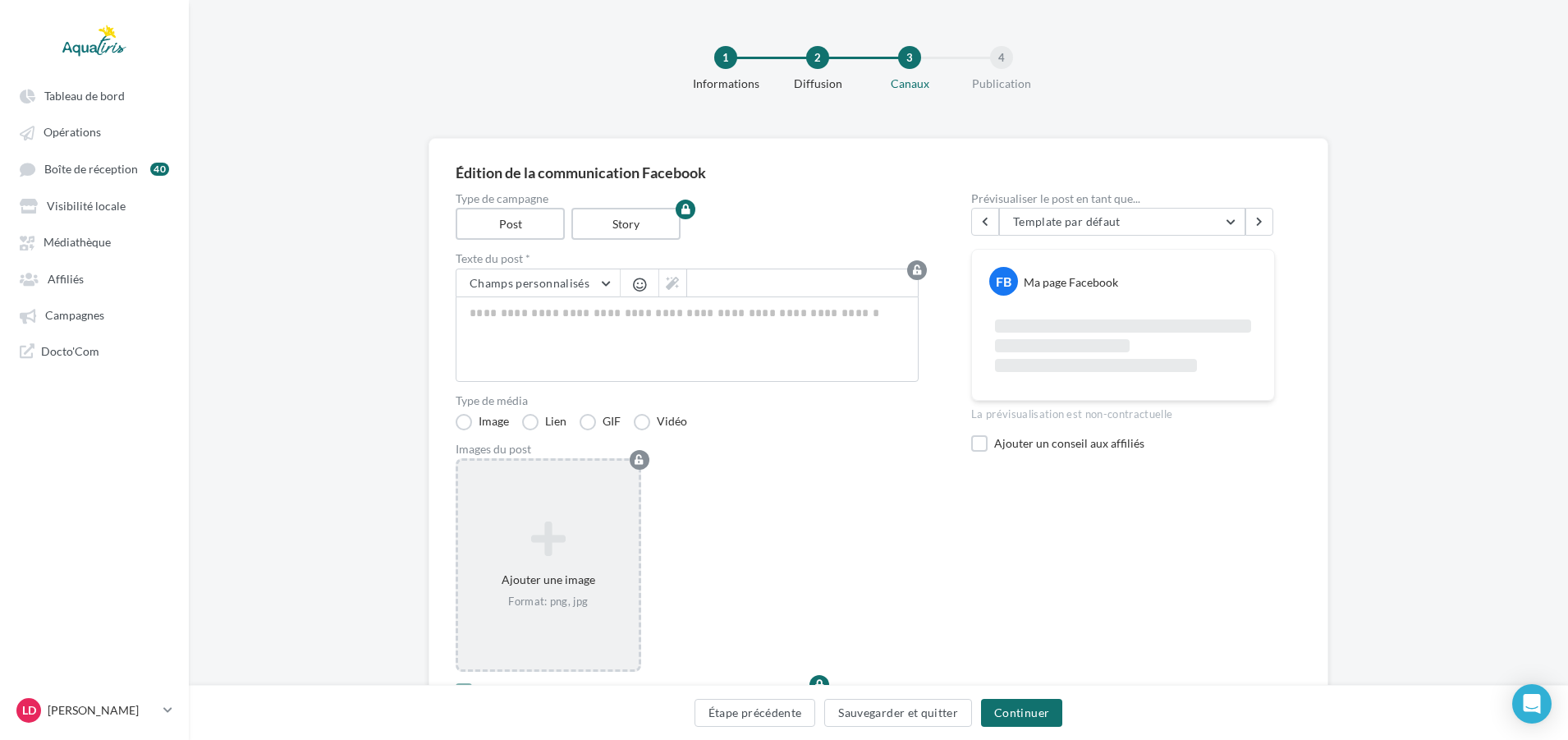
click at [579, 566] on div "Ajouter une image Format: png, jpg" at bounding box center [549, 566] width 181 height 104
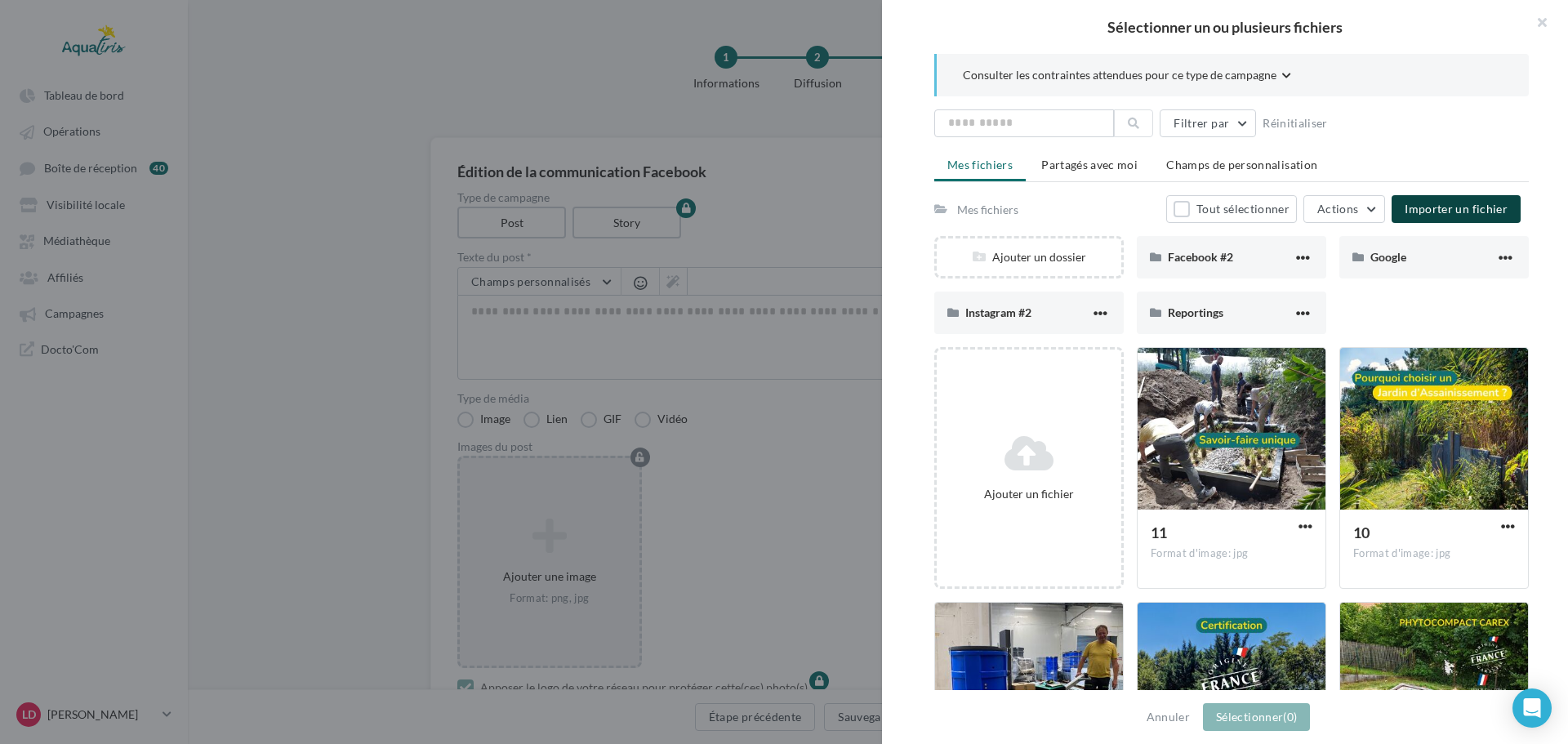
click at [1410, 219] on button "Importer un fichier" at bounding box center [1455, 209] width 129 height 28
click at [793, 396] on div at bounding box center [784, 372] width 1568 height 744
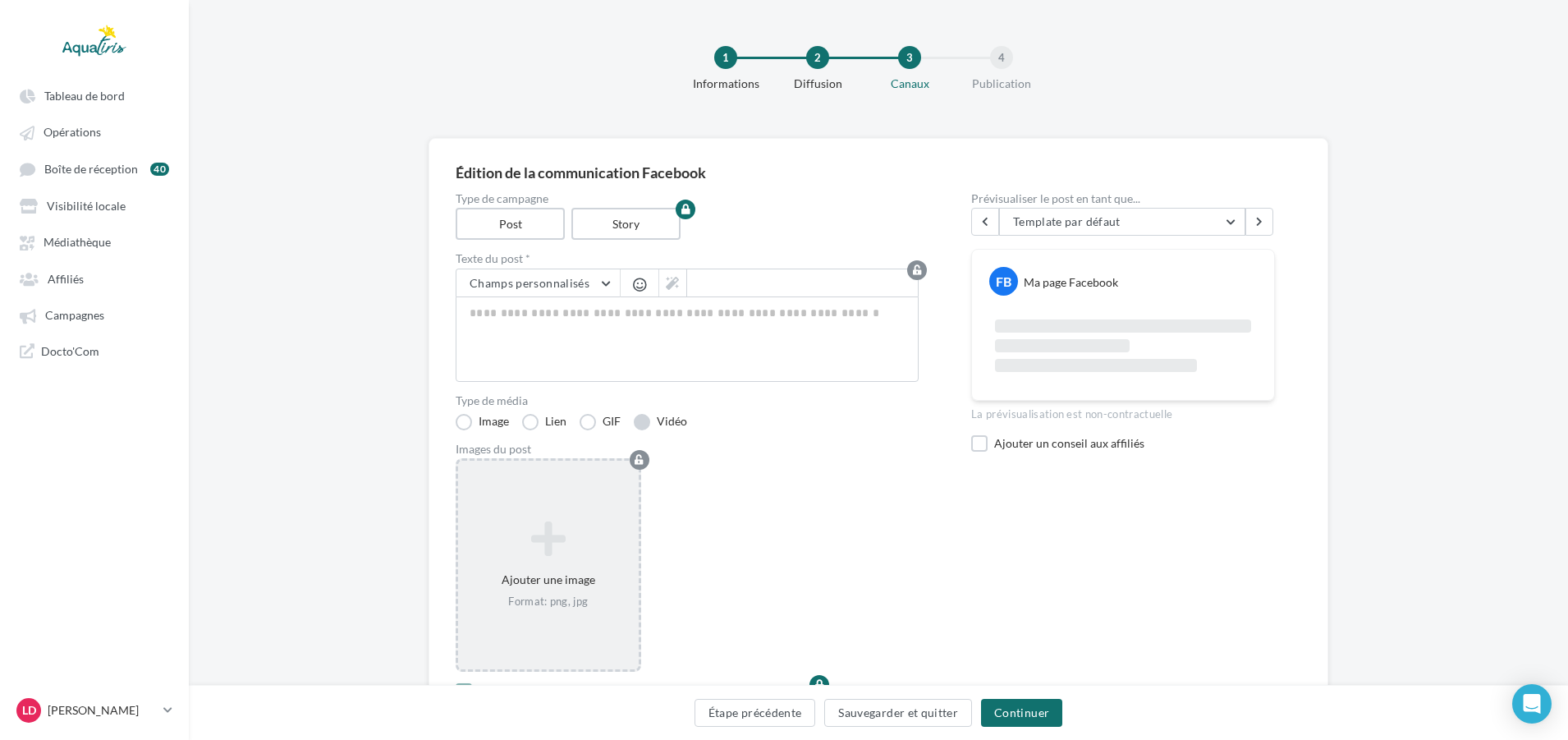
click at [651, 423] on label "Vidéo" at bounding box center [660, 422] width 53 height 17
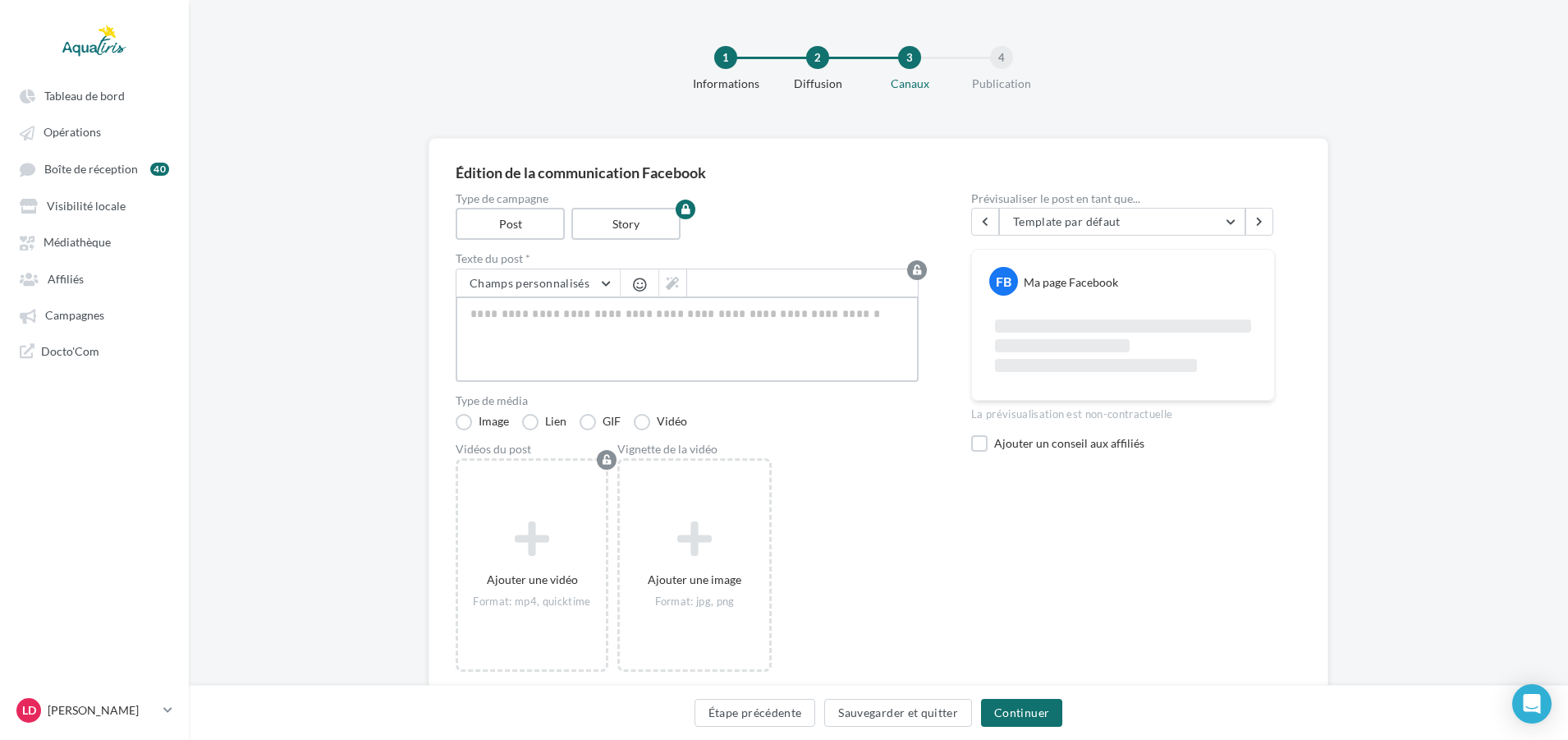
click at [509, 313] on textarea at bounding box center [687, 339] width 463 height 86
paste textarea "**********"
type textarea "**********"
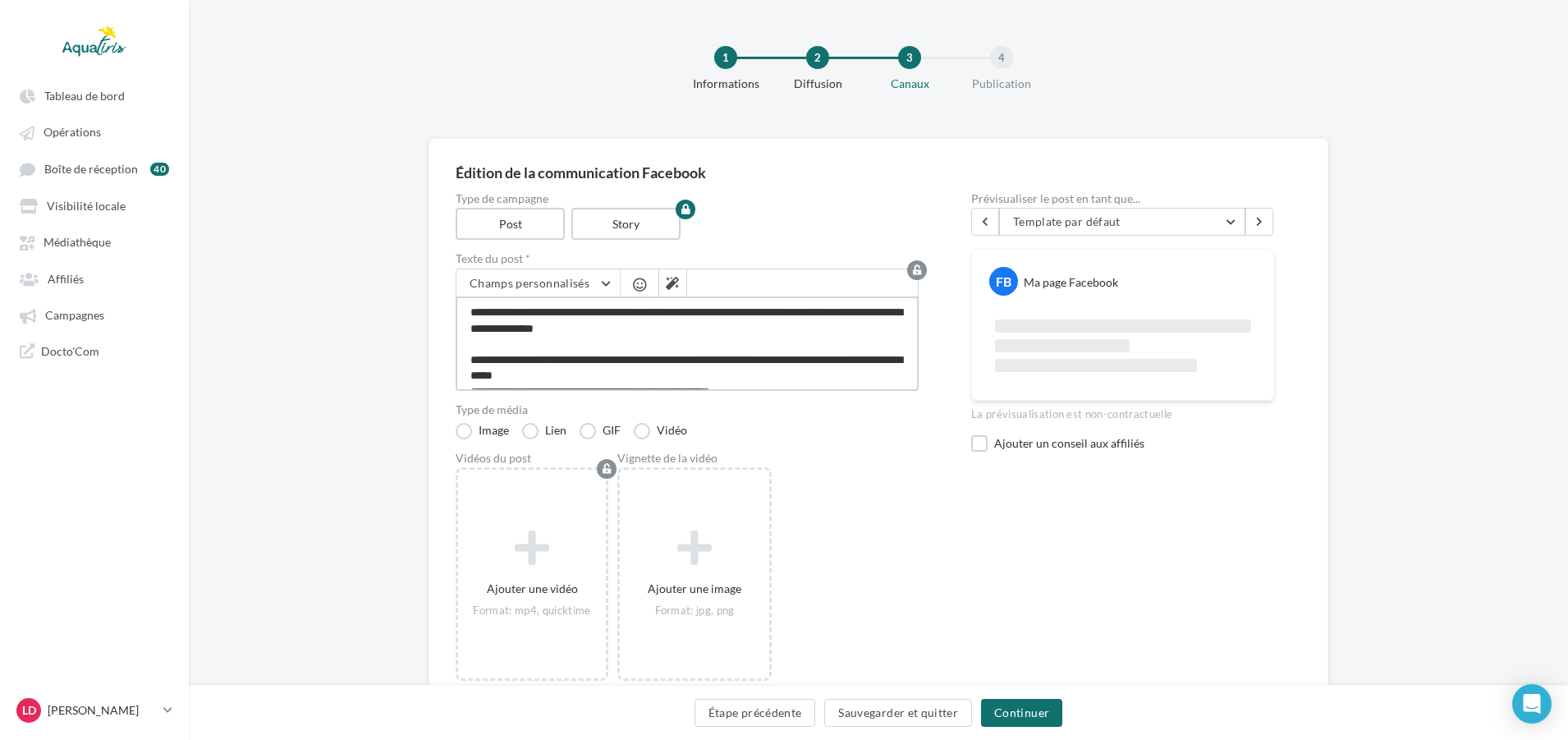
scroll to position [64, 0]
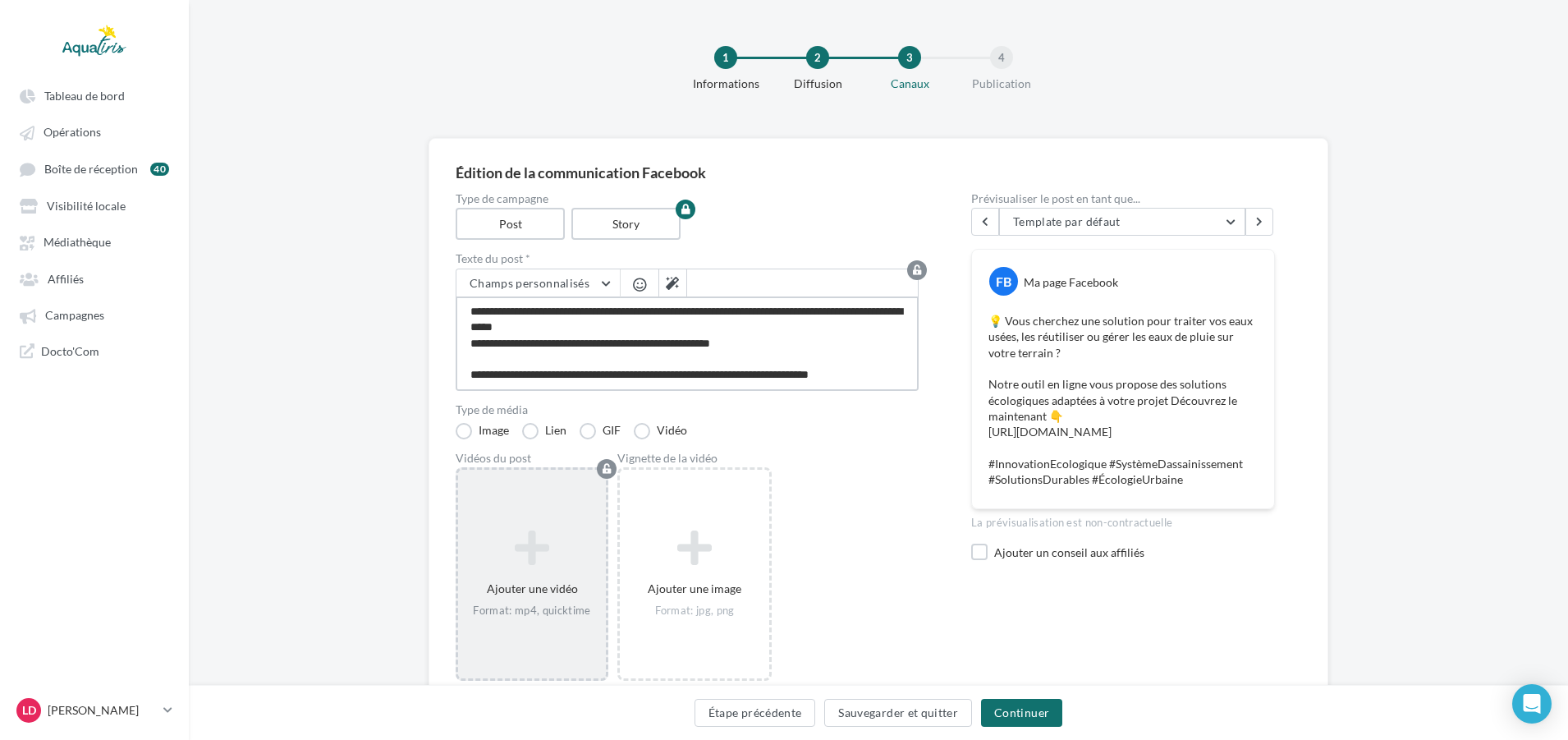
type textarea "**********"
click at [584, 582] on div "Ajouter une vidéo Format: mp4, quicktime" at bounding box center [532, 574] width 148 height 104
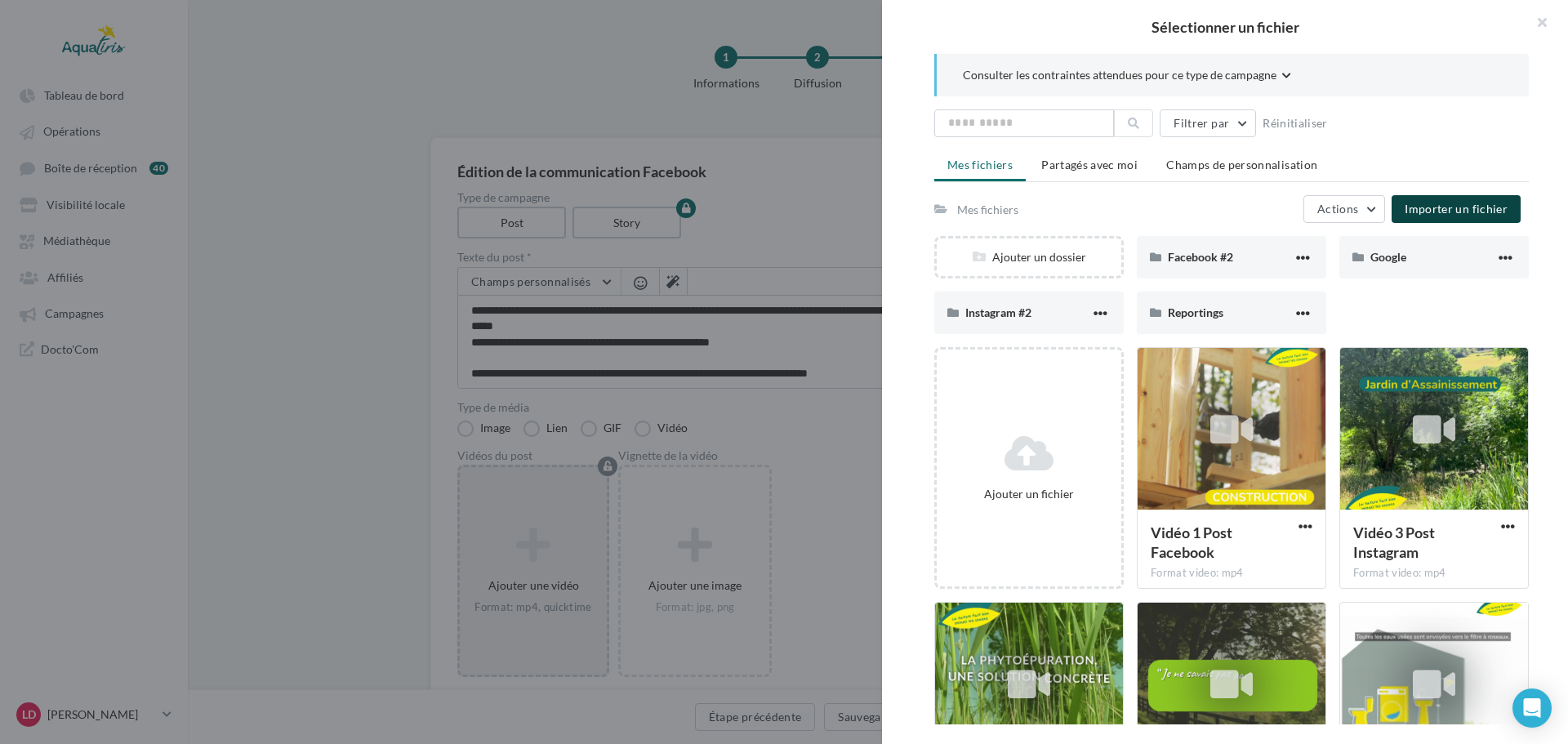
click at [1423, 215] on span "Importer un fichier" at bounding box center [1455, 208] width 103 height 14
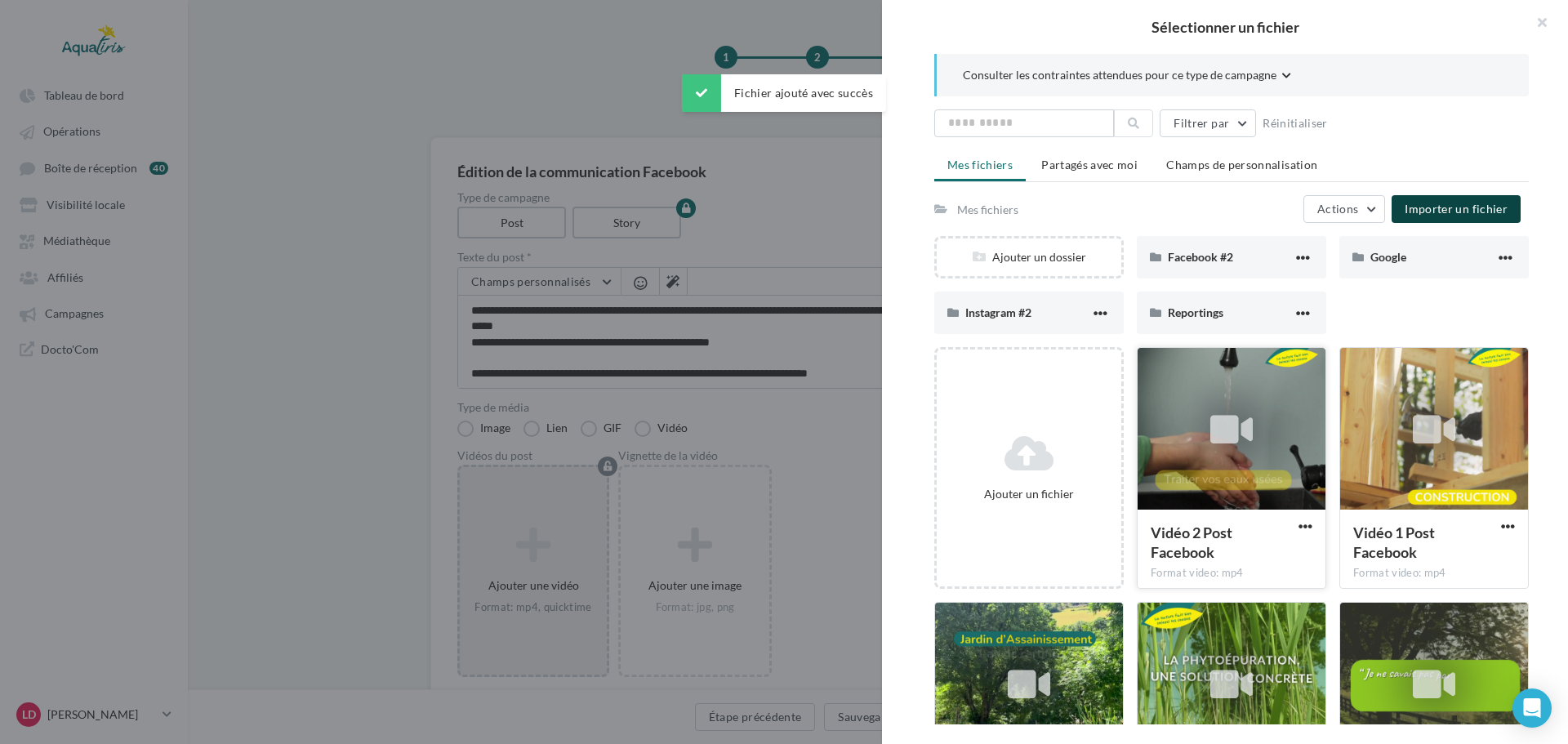
click at [1214, 515] on div "Vidéo 2 Post Facebook Format video: mp4" at bounding box center [1231, 548] width 188 height 77
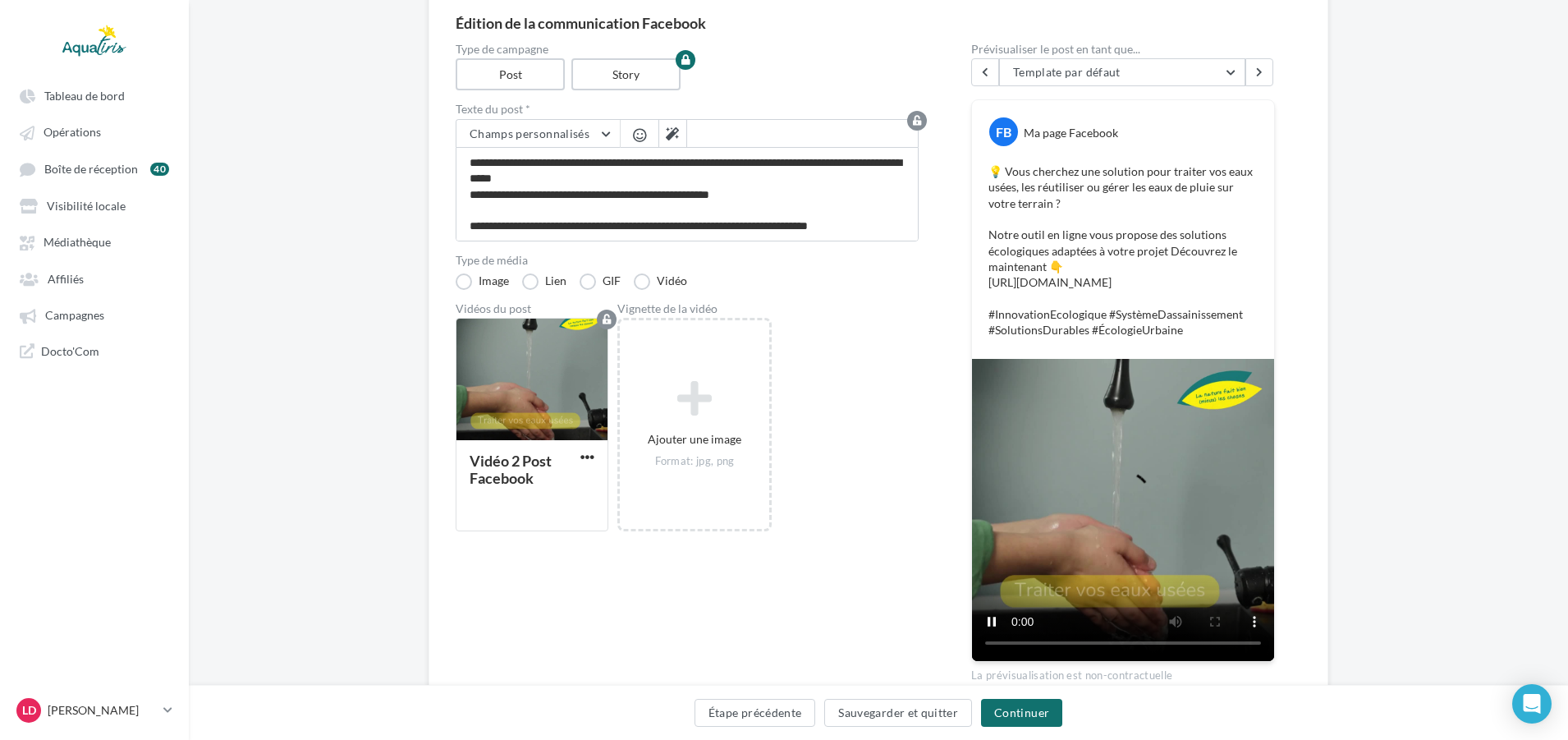
scroll to position [164, 0]
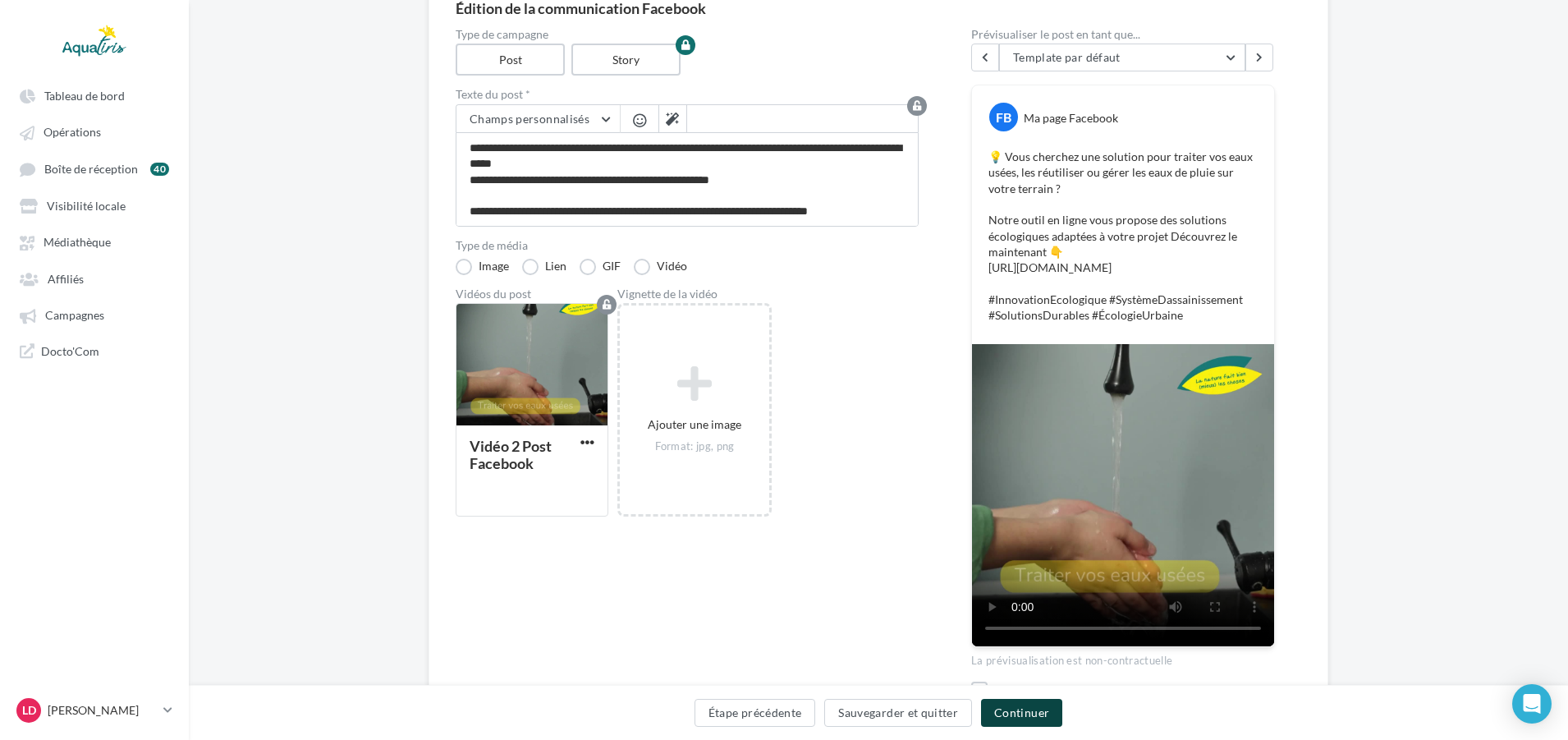
click at [1014, 702] on button "Continuer" at bounding box center [1021, 713] width 81 height 28
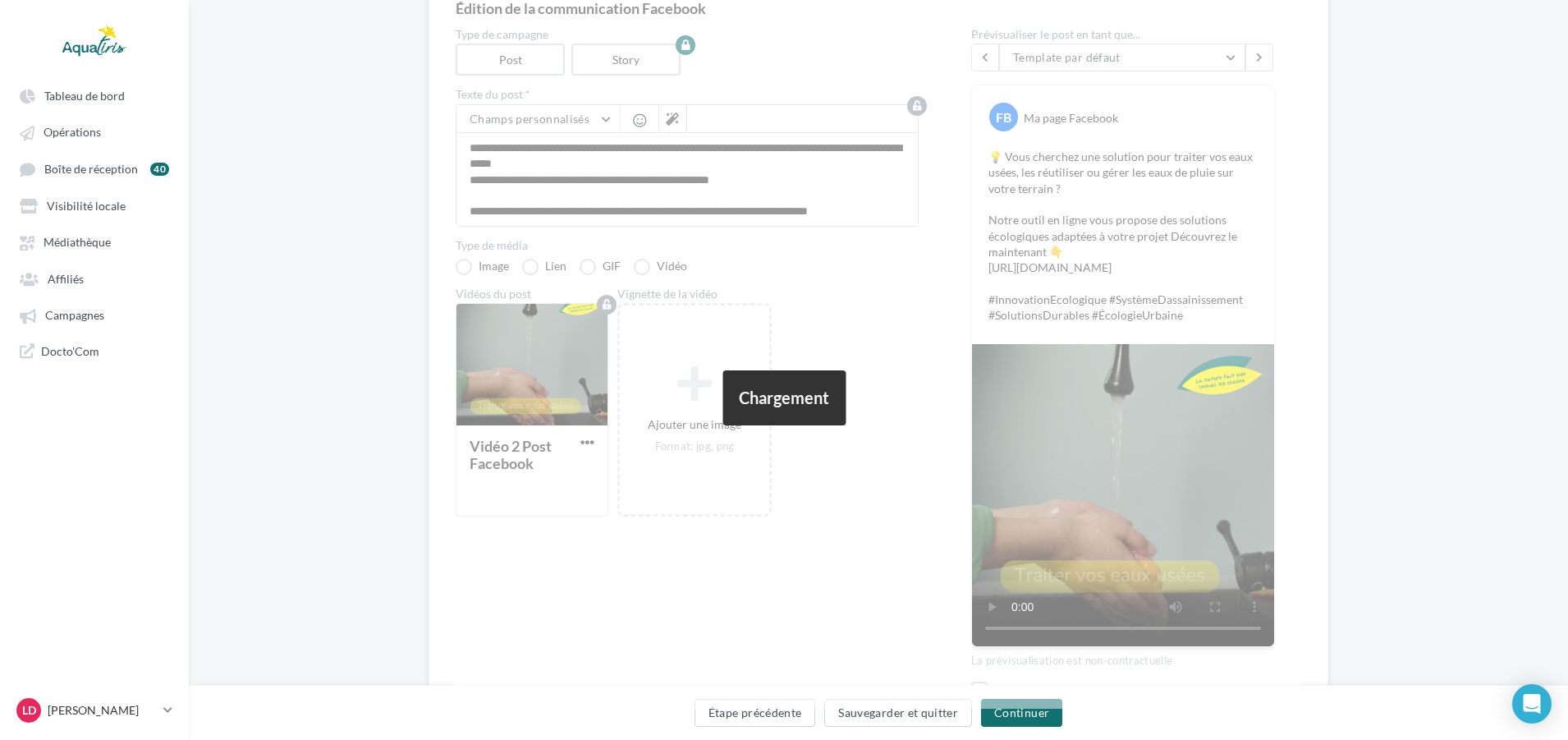
scroll to position [0, 0]
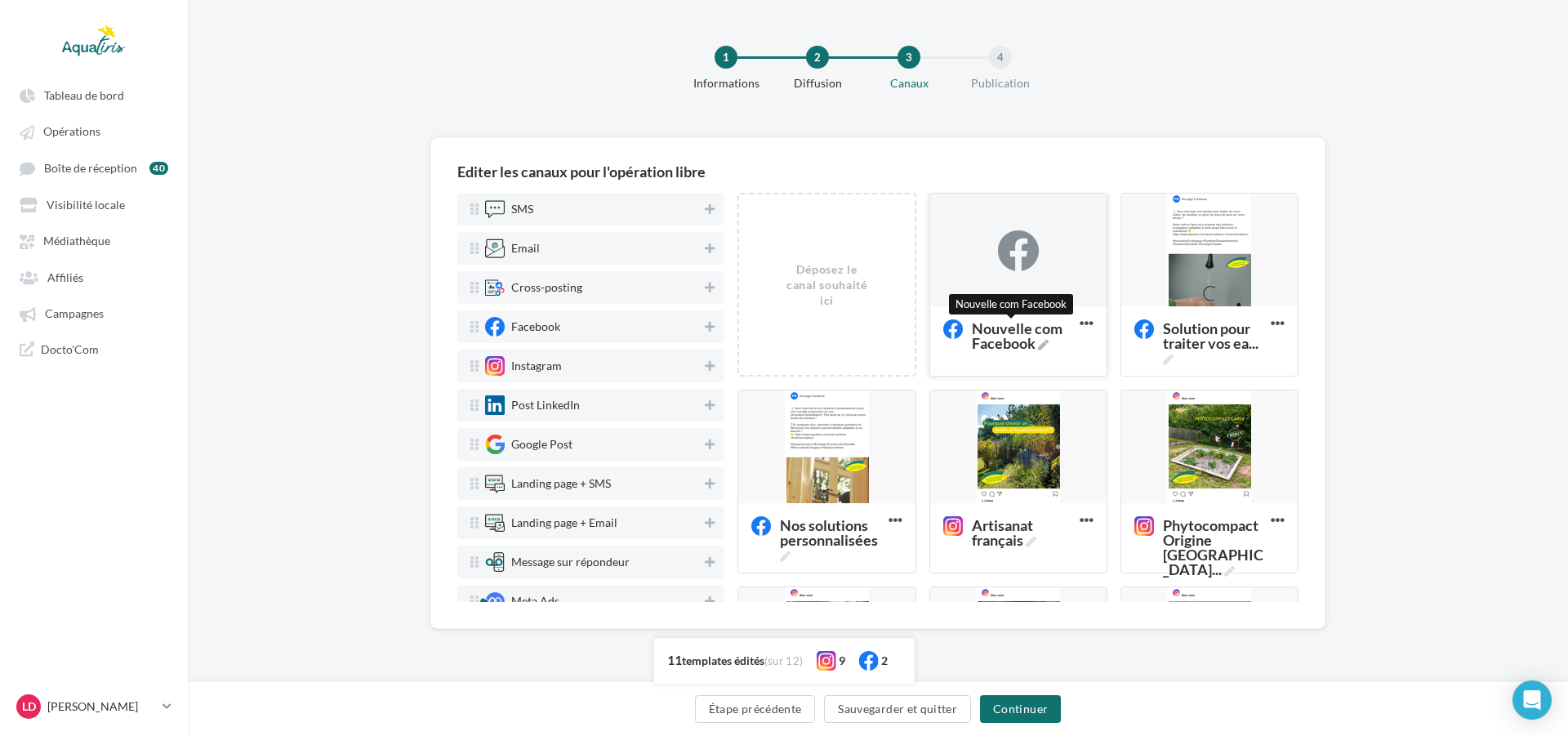
click at [1022, 341] on span "Nouvelle com Facebook" at bounding box center [1021, 336] width 101 height 30
click at [1022, 341] on textarea "Nouvelle com Facebook Nouvelle com Facebook" at bounding box center [1000, 336] width 130 height 46
click at [1013, 340] on textarea "Nouvelle com Facebook" at bounding box center [1000, 336] width 130 height 46
drag, startPoint x: 1013, startPoint y: 346, endPoint x: 927, endPoint y: 330, distance: 87.5
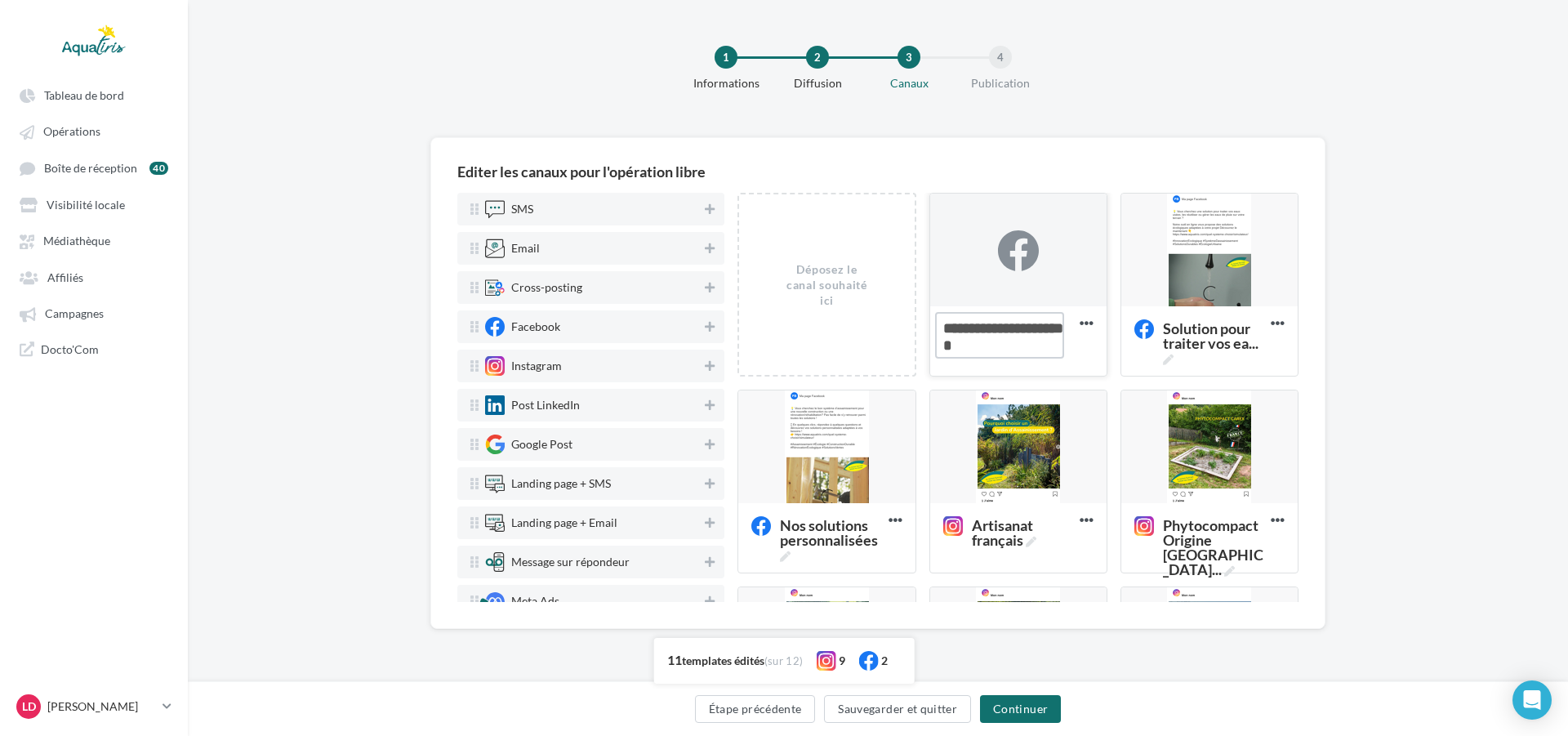
click at [930, 330] on div "Nouvelle com Facebook" at bounding box center [1018, 339] width 176 height 68
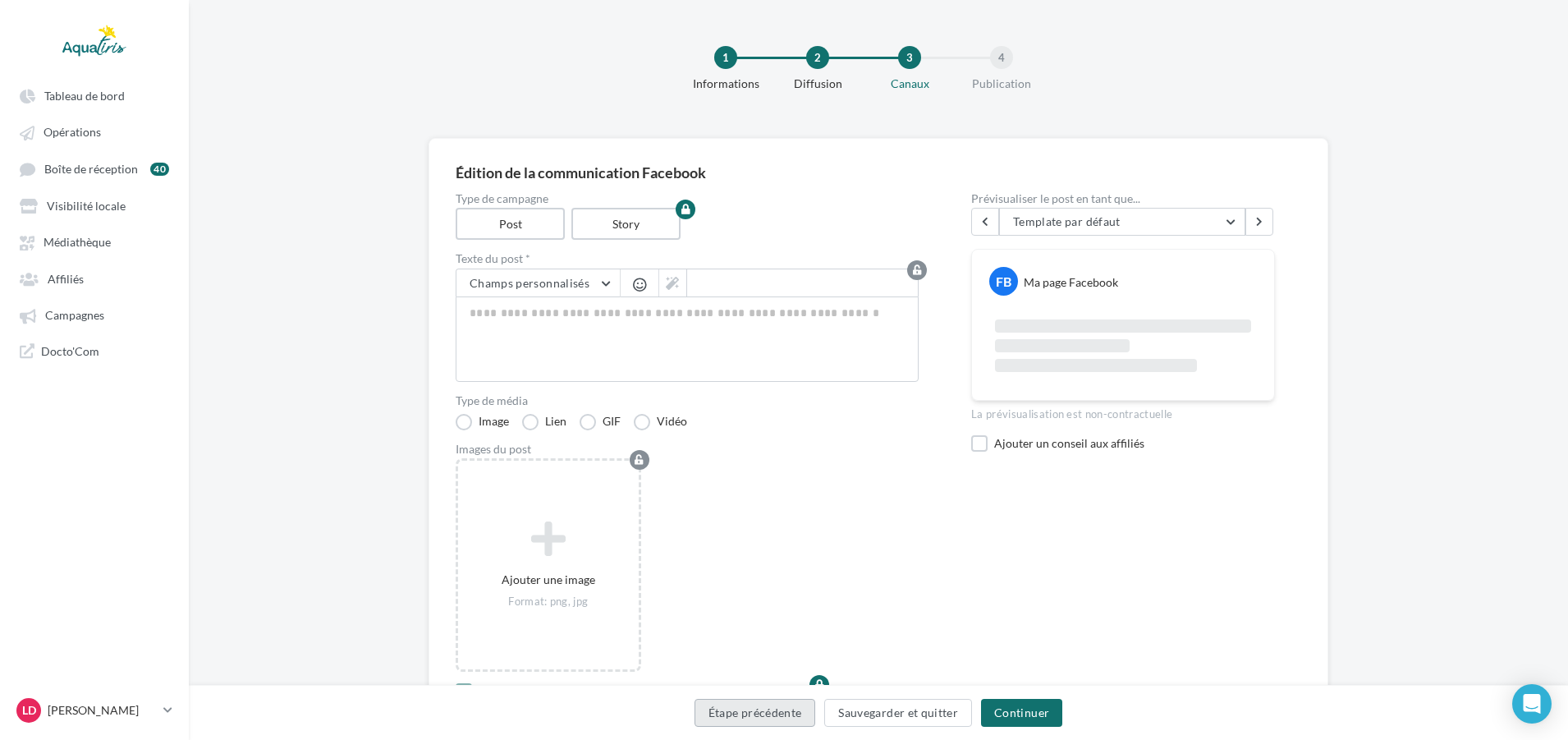
click at [757, 721] on button "Étape précédente" at bounding box center [755, 713] width 121 height 28
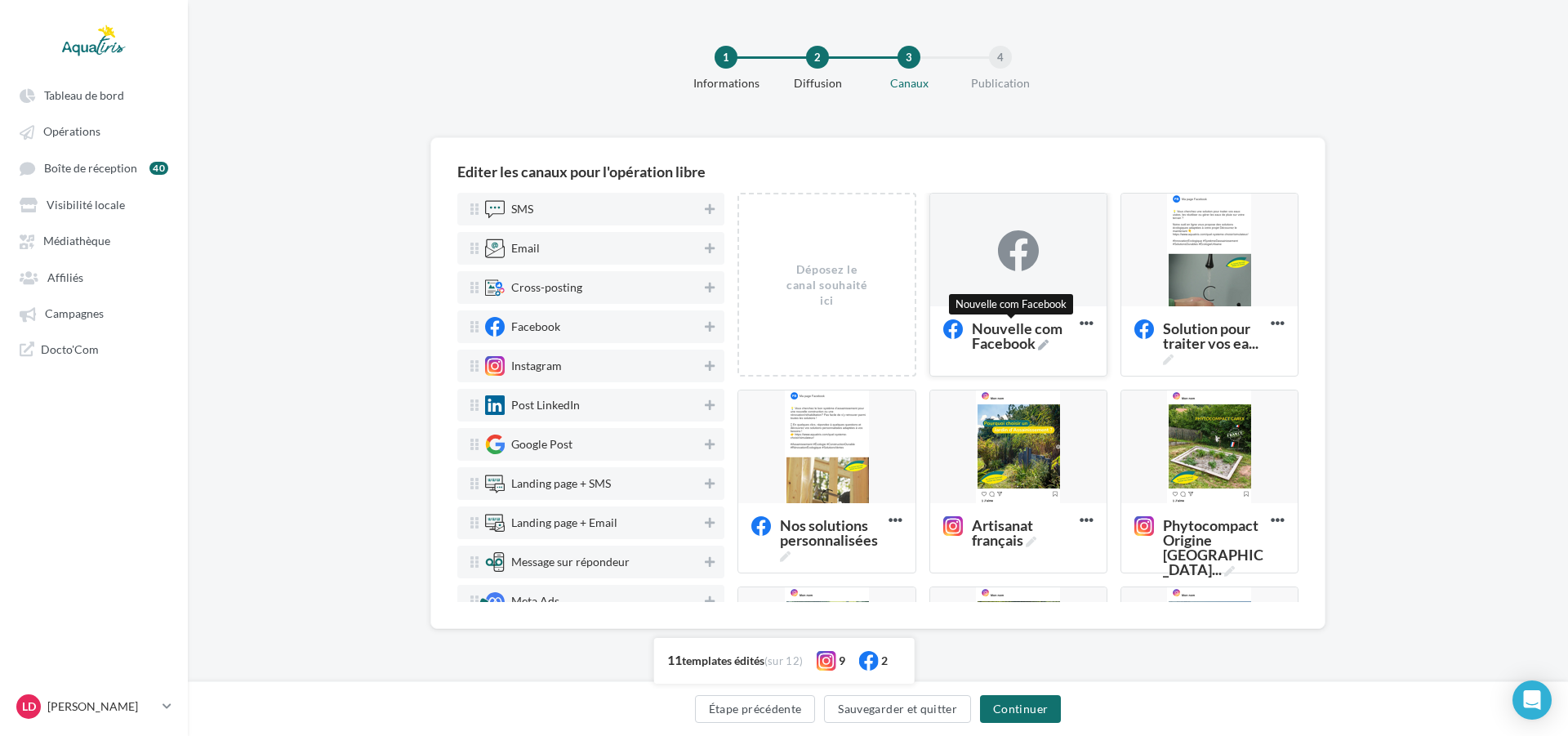
click at [981, 337] on span "Nouvelle com Facebook" at bounding box center [1021, 336] width 101 height 30
click at [981, 337] on textarea "Nouvelle com Facebook Nouvelle com Facebook" at bounding box center [1000, 336] width 130 height 46
drag, startPoint x: 1008, startPoint y: 337, endPoint x: 934, endPoint y: 334, distance: 74.1
click at [935, 334] on textarea "Nouvelle com Facebook" at bounding box center [1000, 336] width 130 height 46
click at [1015, 352] on textarea "Nouvelle com Facebook" at bounding box center [1000, 336] width 130 height 46
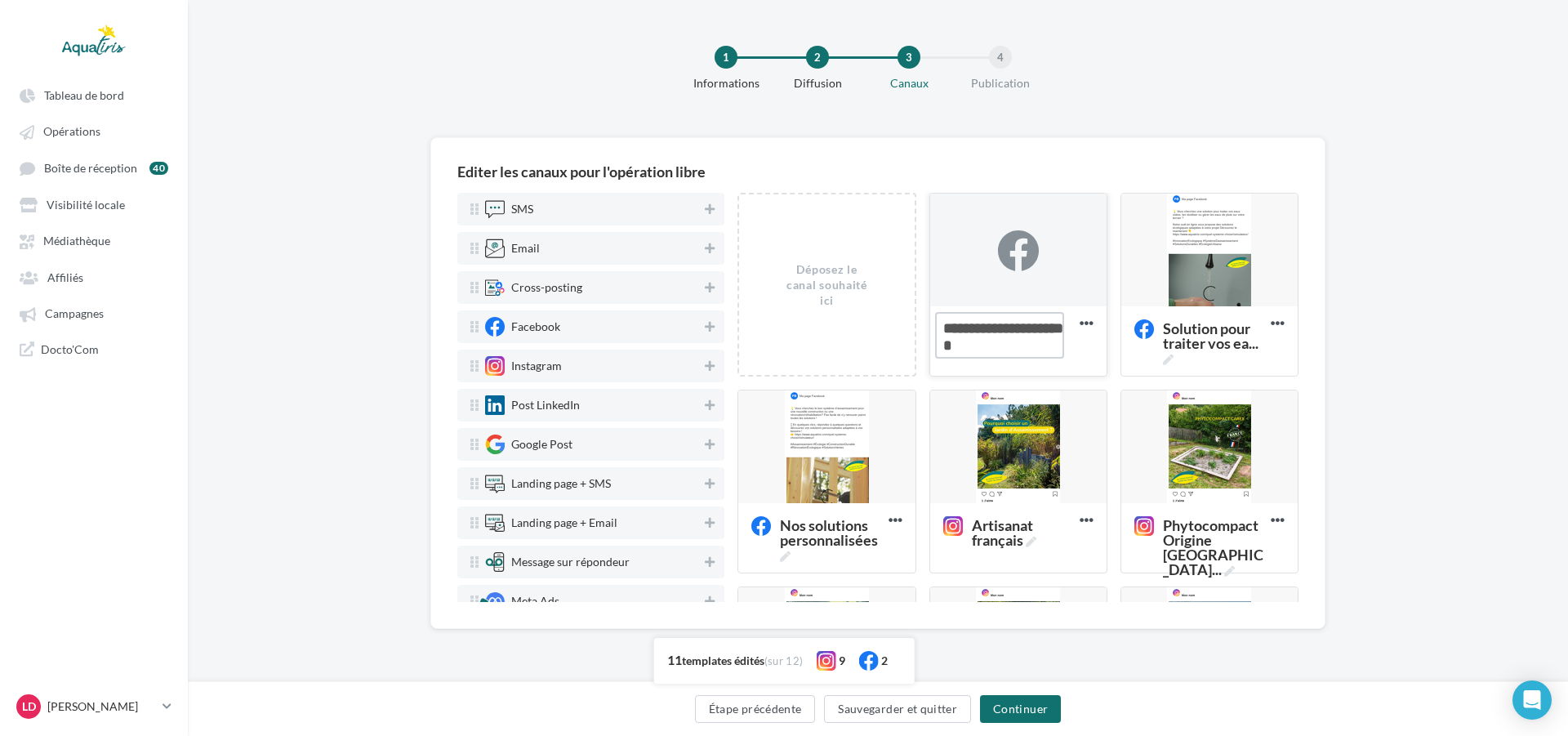
drag, startPoint x: 1015, startPoint y: 349, endPoint x: 937, endPoint y: 333, distance: 79.6
click at [937, 333] on textarea "Nouvelle com Facebook" at bounding box center [1000, 336] width 130 height 46
type textarea "**********"
click at [1072, 305] on icon at bounding box center [1086, 323] width 40 height 40
click at [1056, 288] on div at bounding box center [1018, 250] width 176 height 114
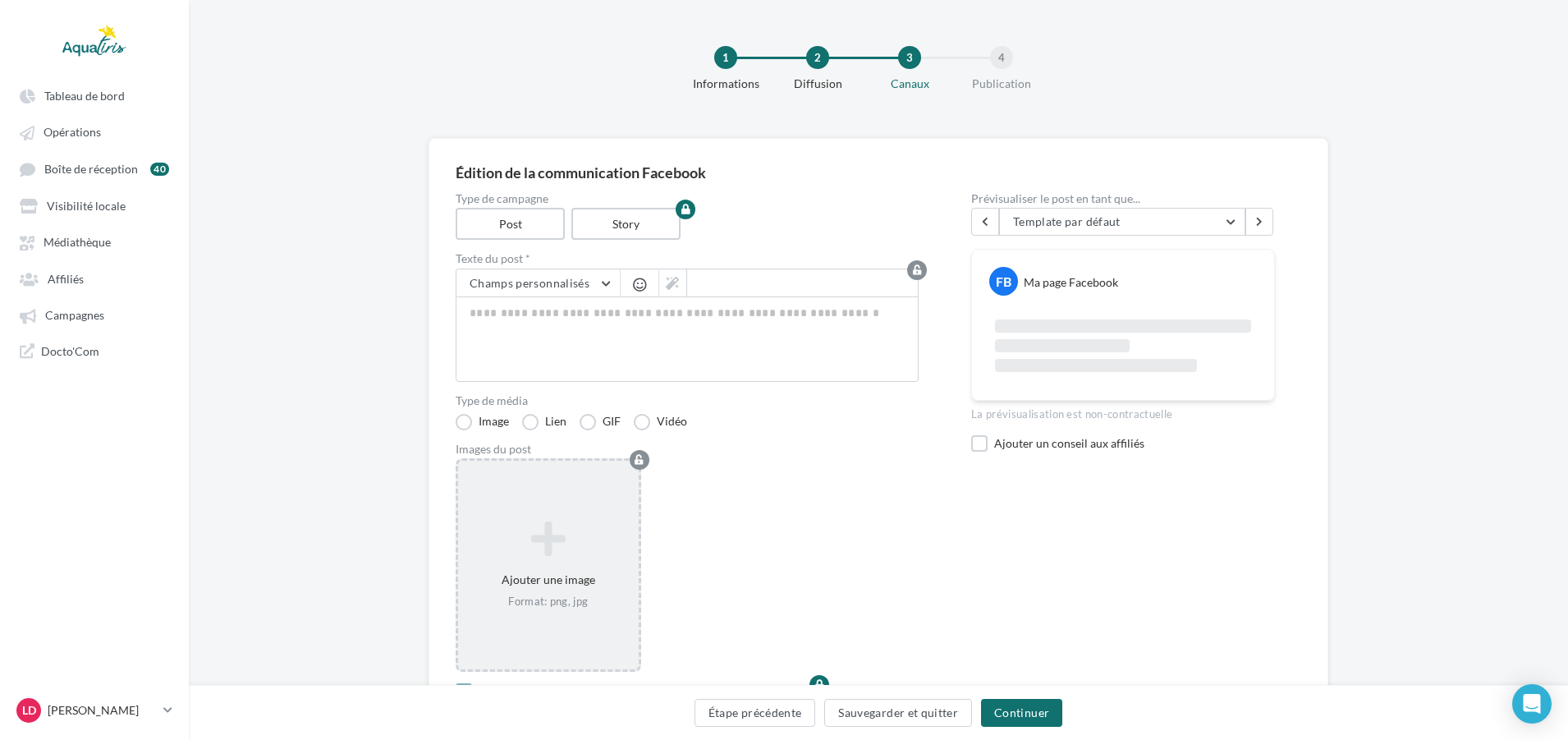
click at [607, 535] on icon at bounding box center [549, 540] width 168 height 39
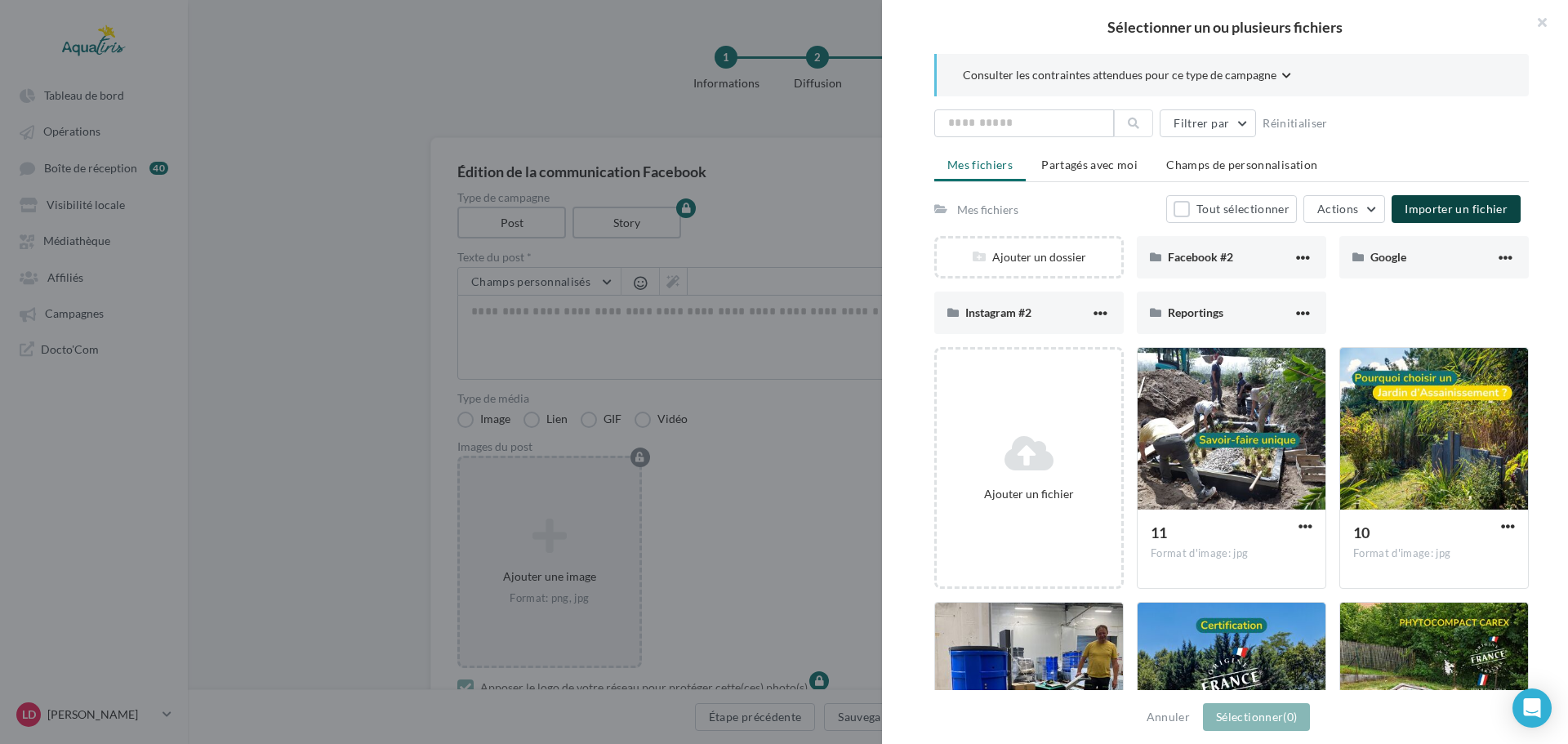
click at [1410, 203] on span "Importer un fichier" at bounding box center [1455, 208] width 103 height 14
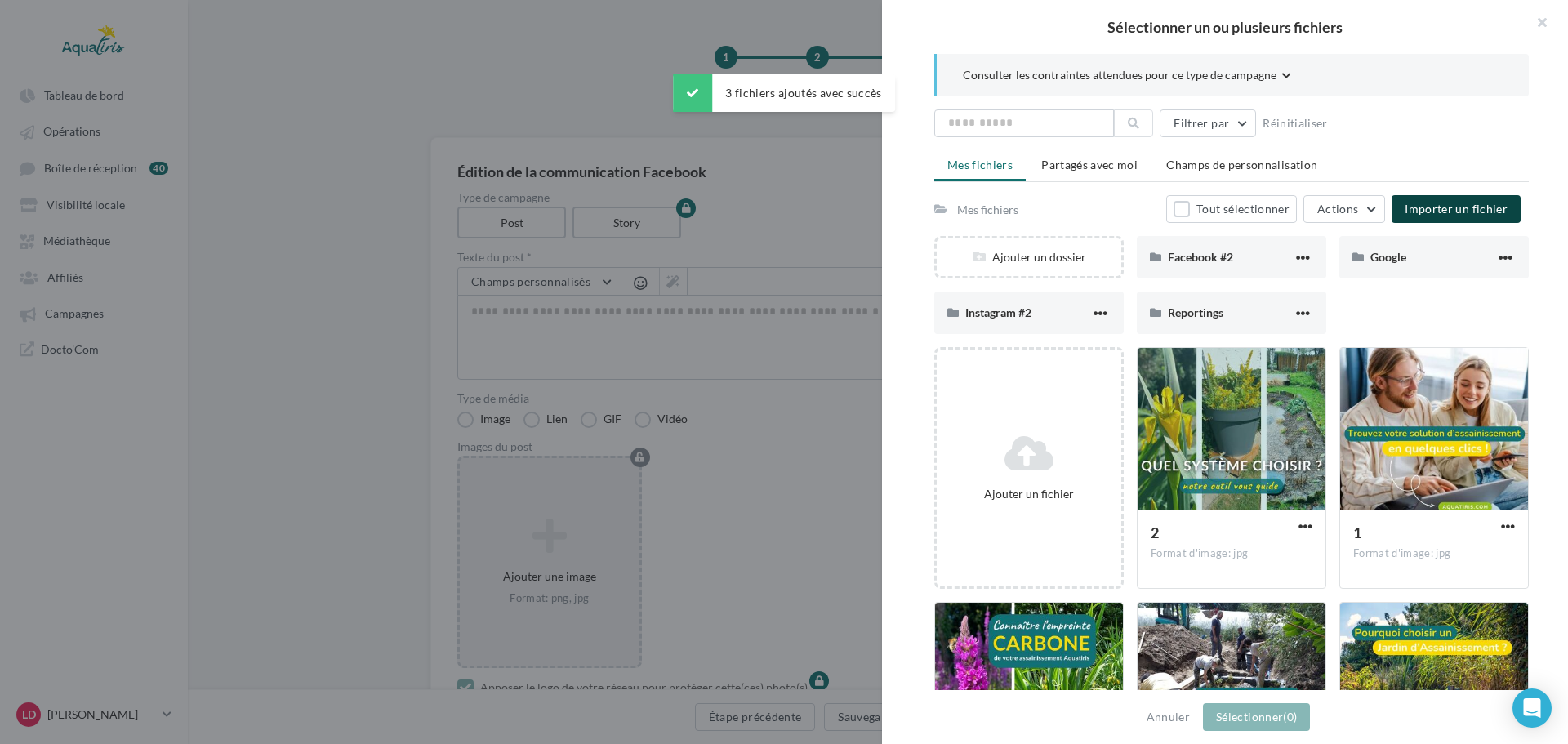
click at [1390, 423] on div at bounding box center [1434, 429] width 188 height 163
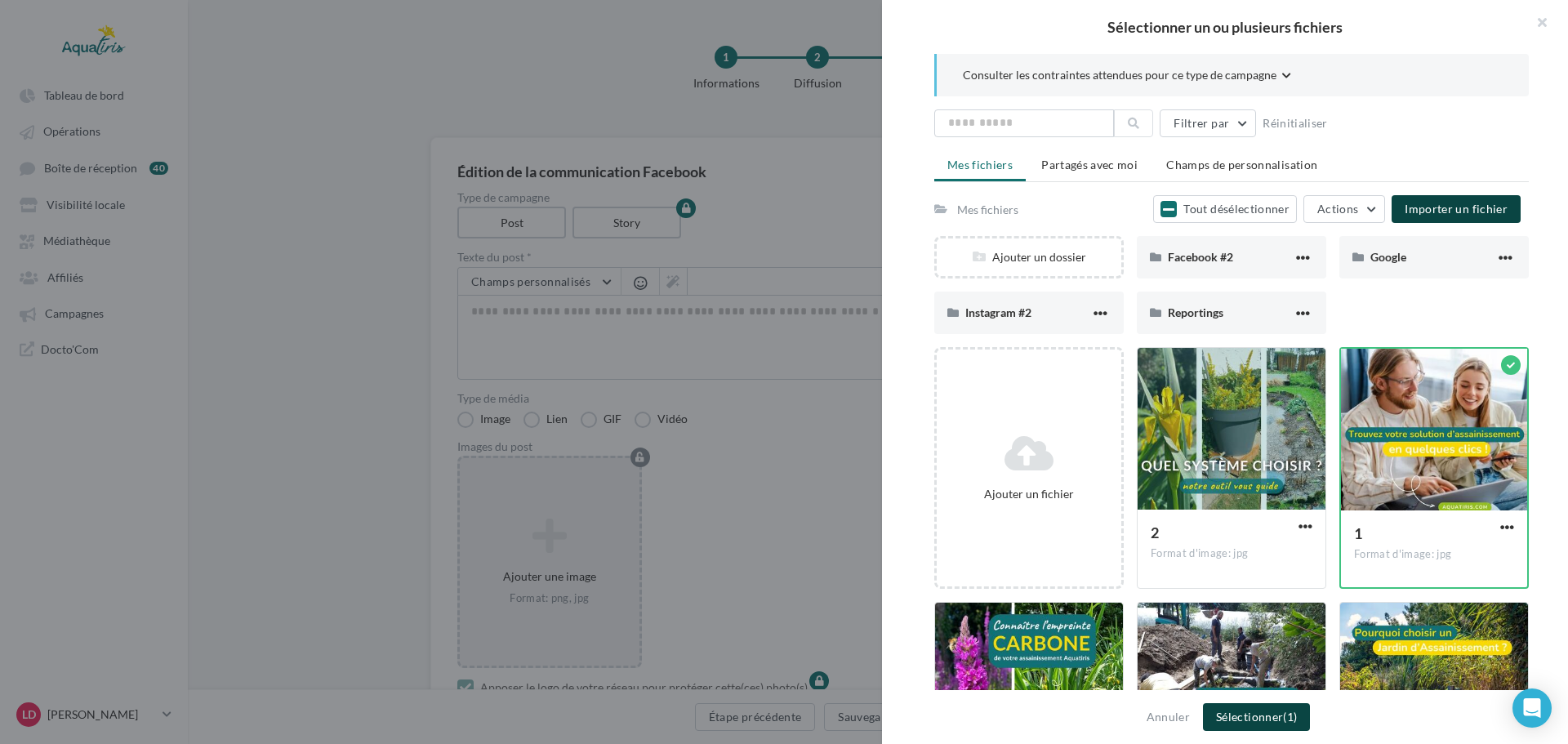
click at [1271, 711] on button "Sélectionner (1)" at bounding box center [1256, 717] width 107 height 28
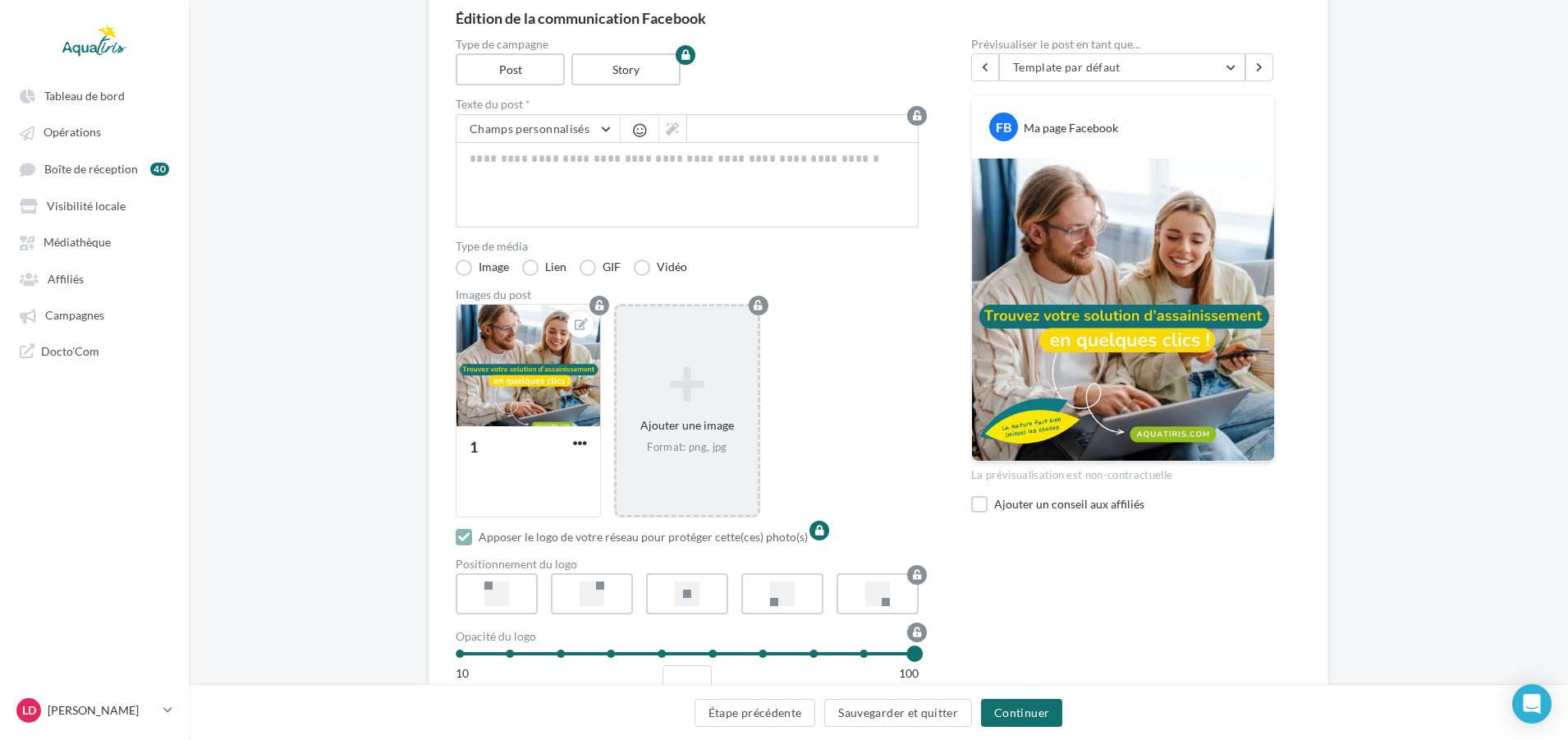
scroll to position [164, 0]
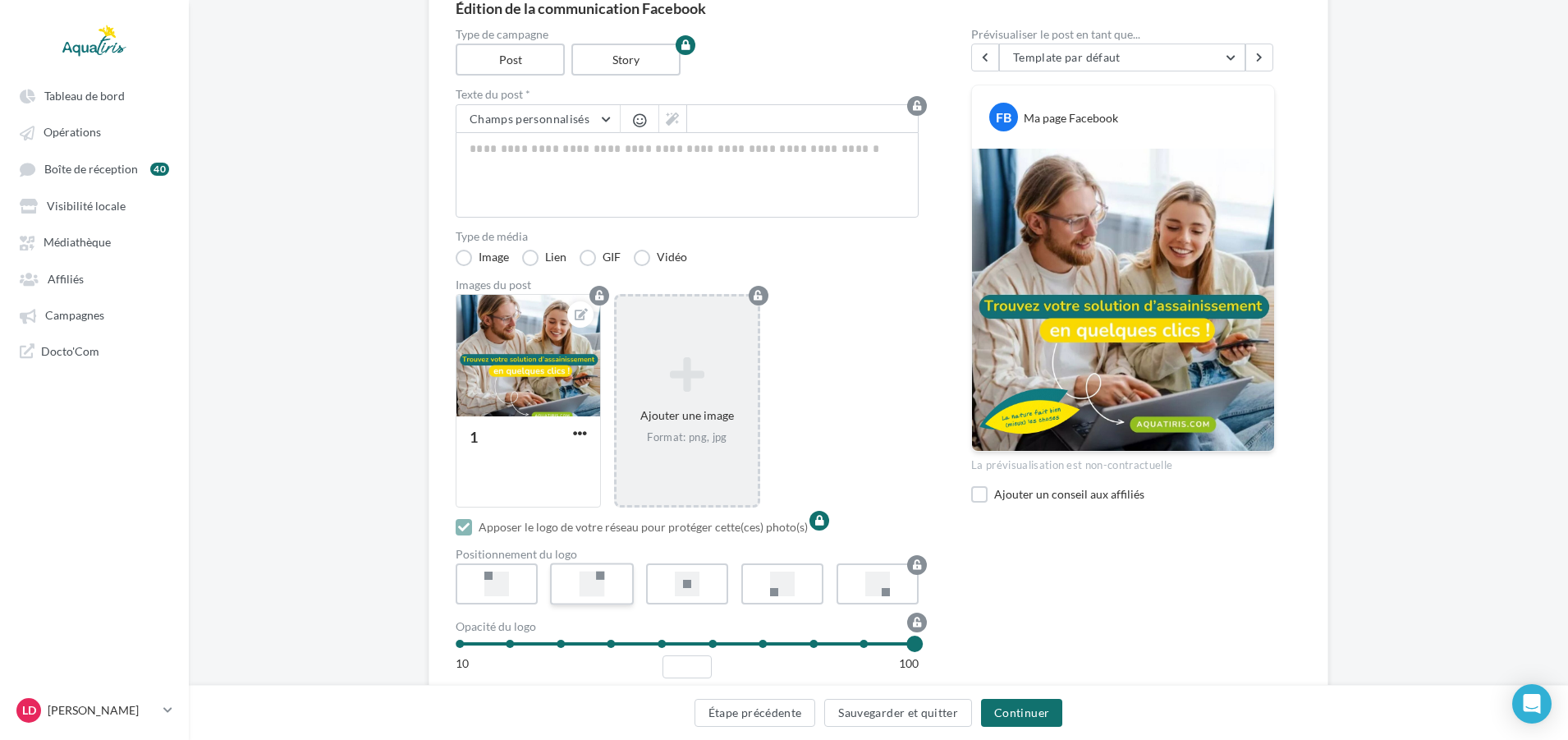
click at [618, 575] on label at bounding box center [592, 583] width 84 height 42
click at [566, 153] on textarea at bounding box center [687, 175] width 463 height 86
paste textarea "**********"
type textarea "**********"
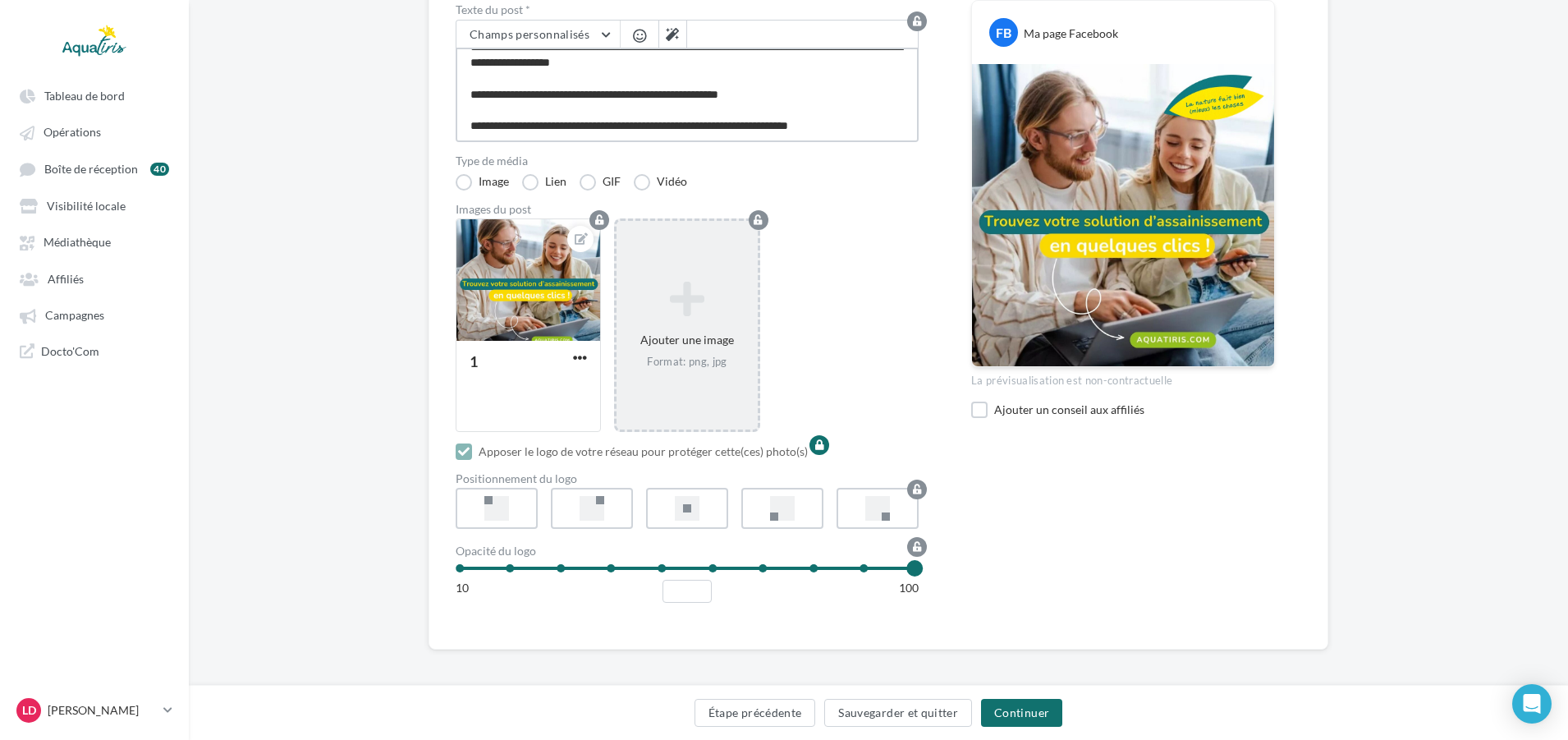
scroll to position [255, 0]
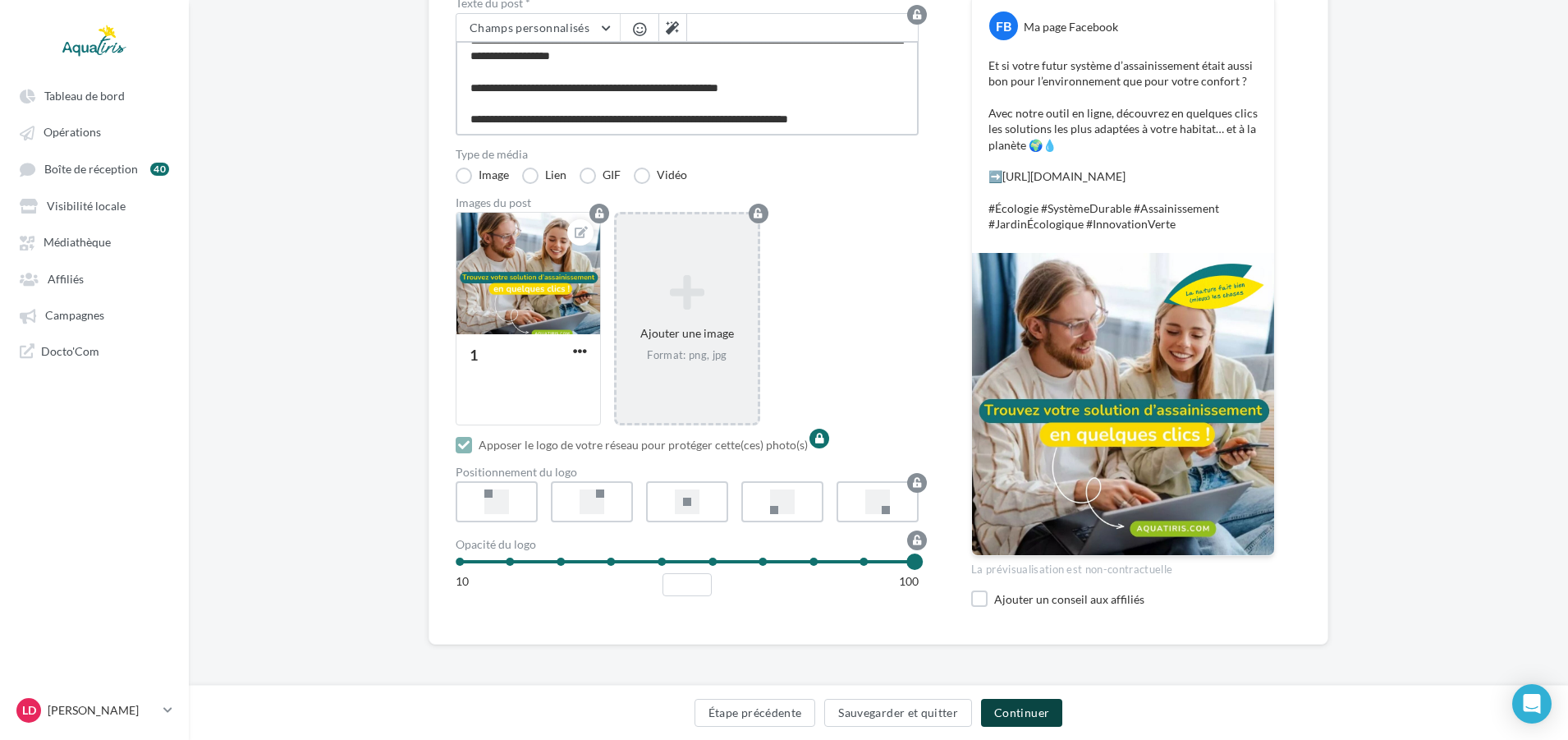
type textarea "**********"
click at [1034, 707] on button "Continuer" at bounding box center [1021, 713] width 81 height 28
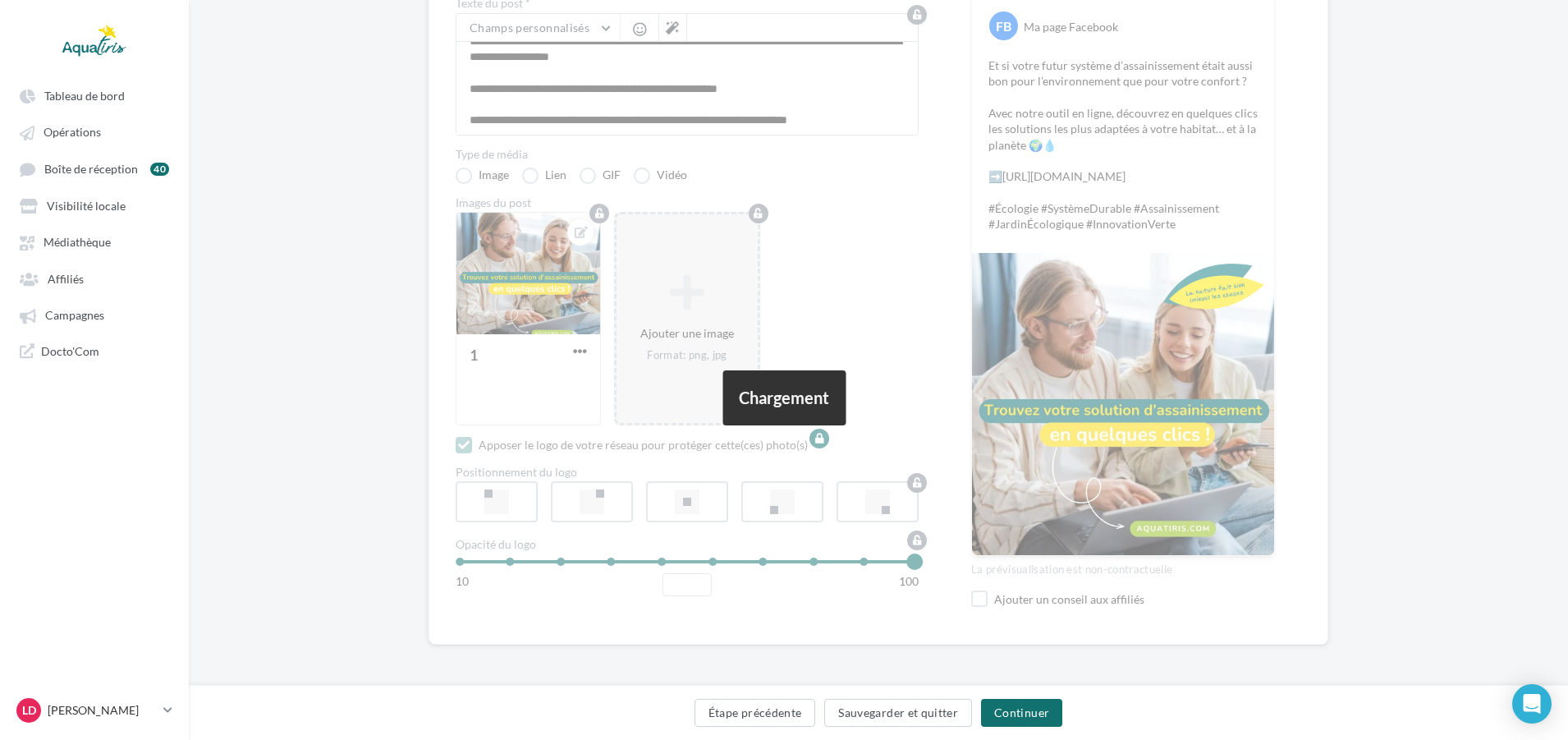
scroll to position [0, 0]
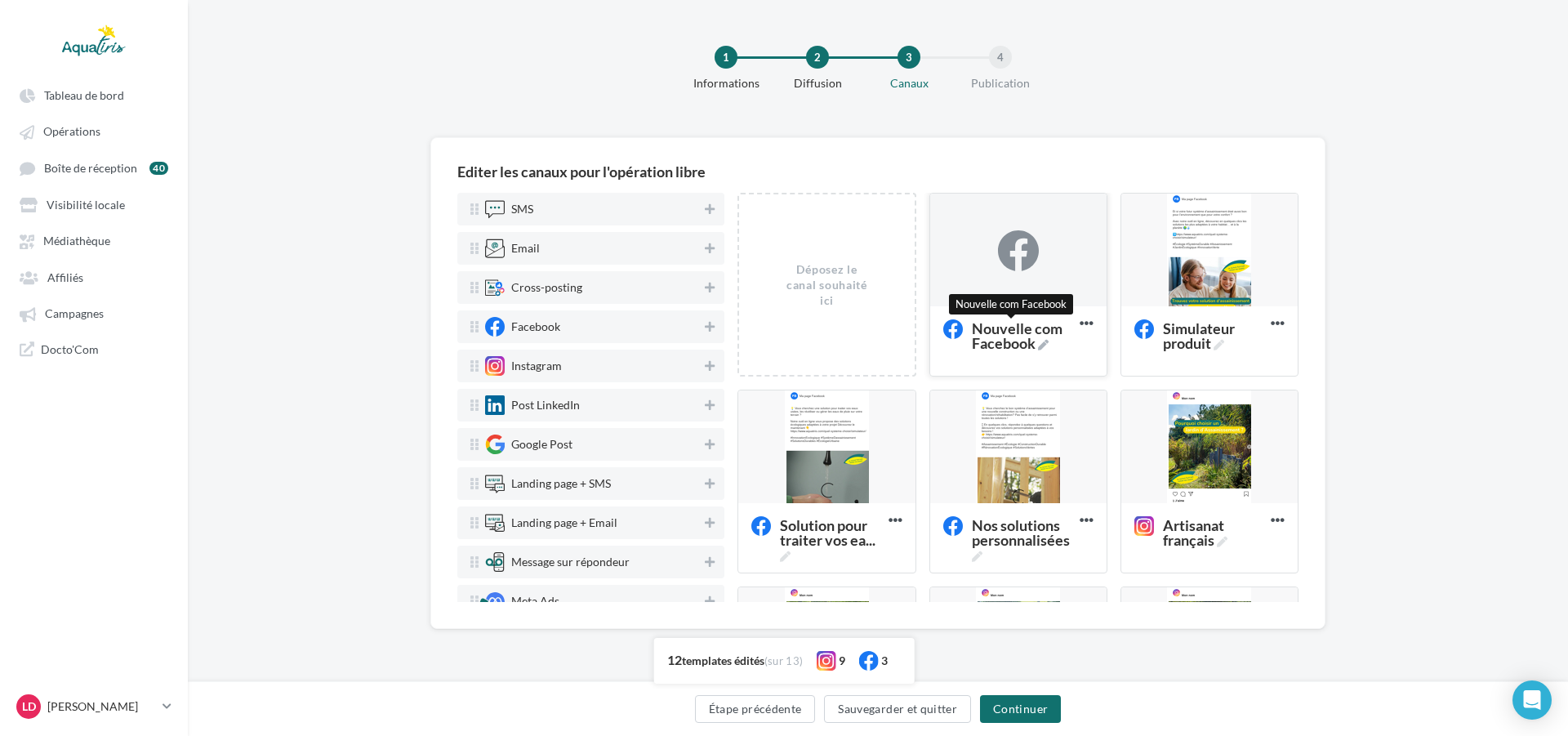
click at [1000, 337] on span "Nouvelle com Facebook" at bounding box center [1021, 336] width 101 height 30
click at [1000, 337] on textarea "Nouvelle com Facebook Nouvelle com Facebook" at bounding box center [1000, 336] width 130 height 46
click at [1006, 343] on textarea "Nouvelle com Facebook" at bounding box center [1000, 336] width 130 height 46
drag, startPoint x: 1006, startPoint y: 343, endPoint x: 891, endPoint y: 336, distance: 115.2
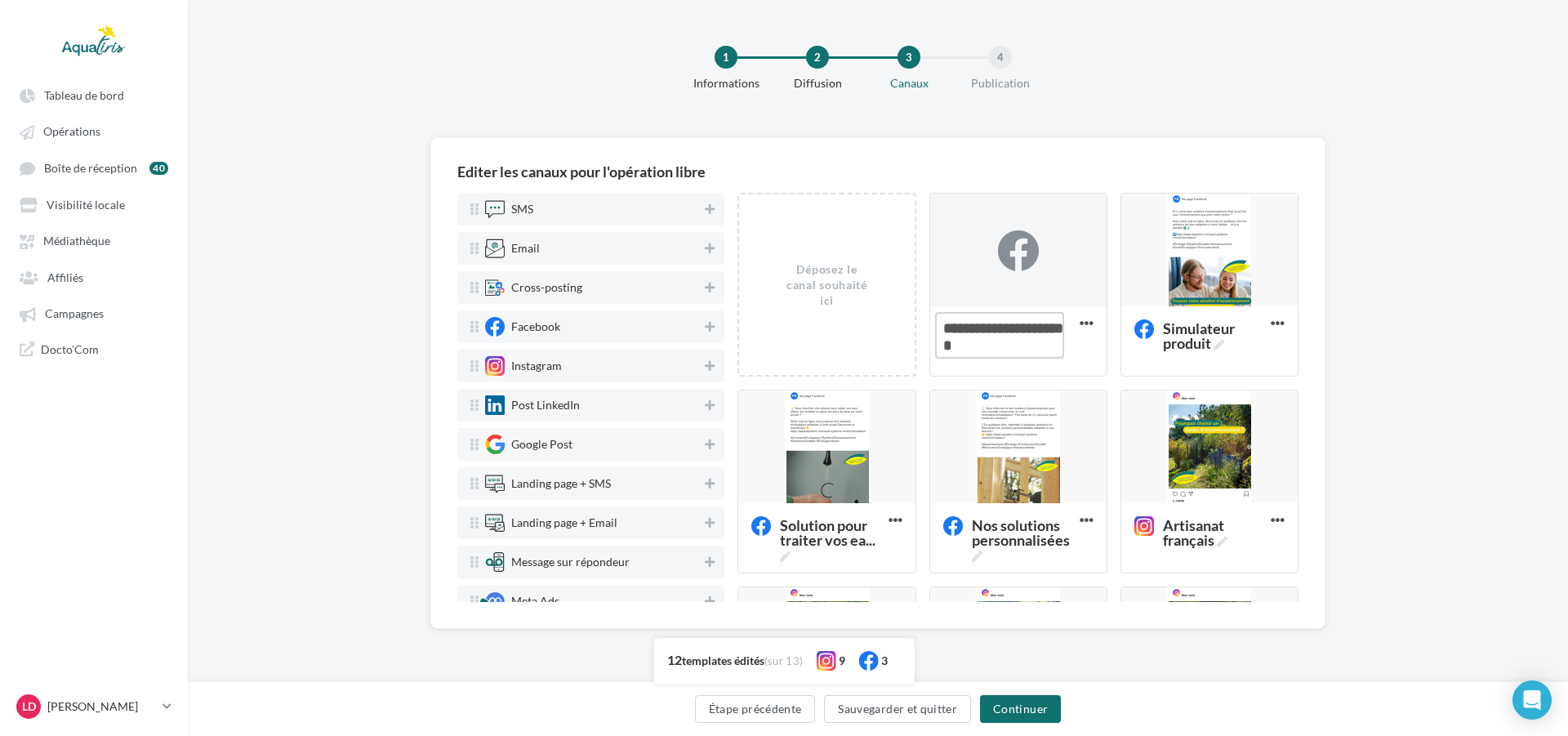
click at [891, 336] on div "Déposez le canal souhaité ici Nouvelle com Facebook Supprimer Simulateur produi…" at bounding box center [1024, 685] width 574 height 984
type textarea "**********"
click at [999, 283] on div at bounding box center [1018, 250] width 176 height 114
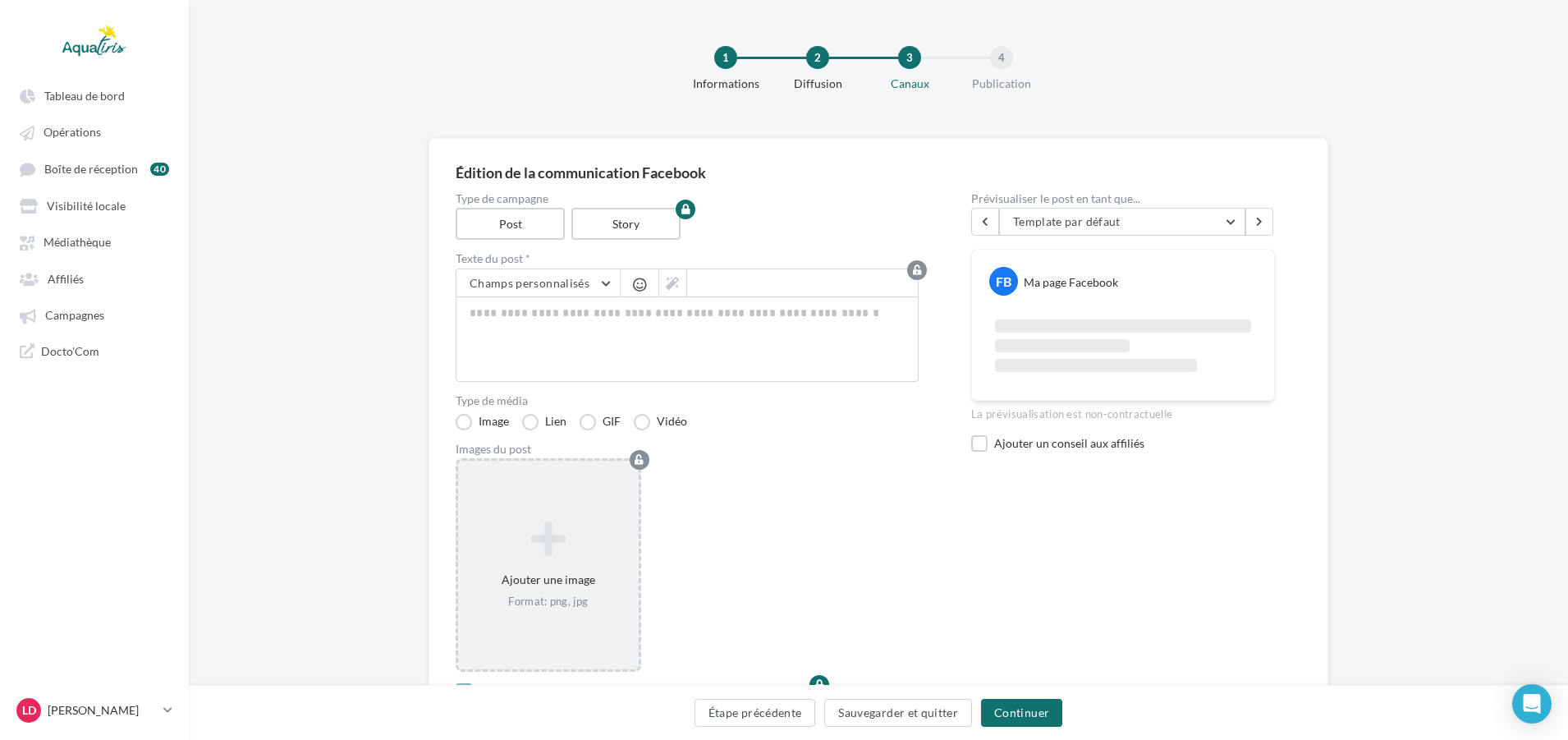
click at [544, 484] on div "Ajouter une image Format: png, jpg" at bounding box center [548, 565] width 185 height 213
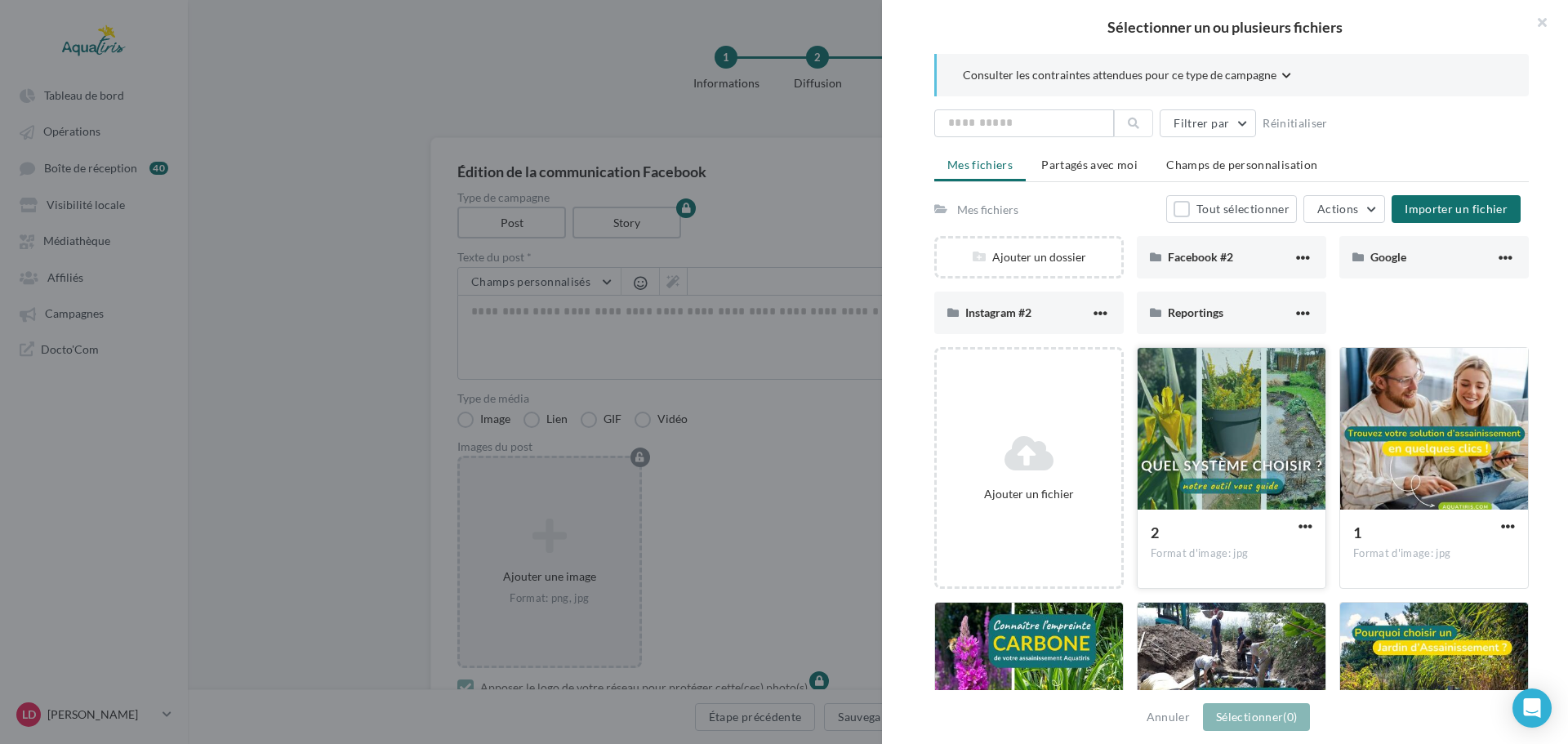
click at [1182, 384] on div at bounding box center [1231, 429] width 188 height 163
click at [1269, 706] on button "Sélectionner (1)" at bounding box center [1256, 717] width 107 height 28
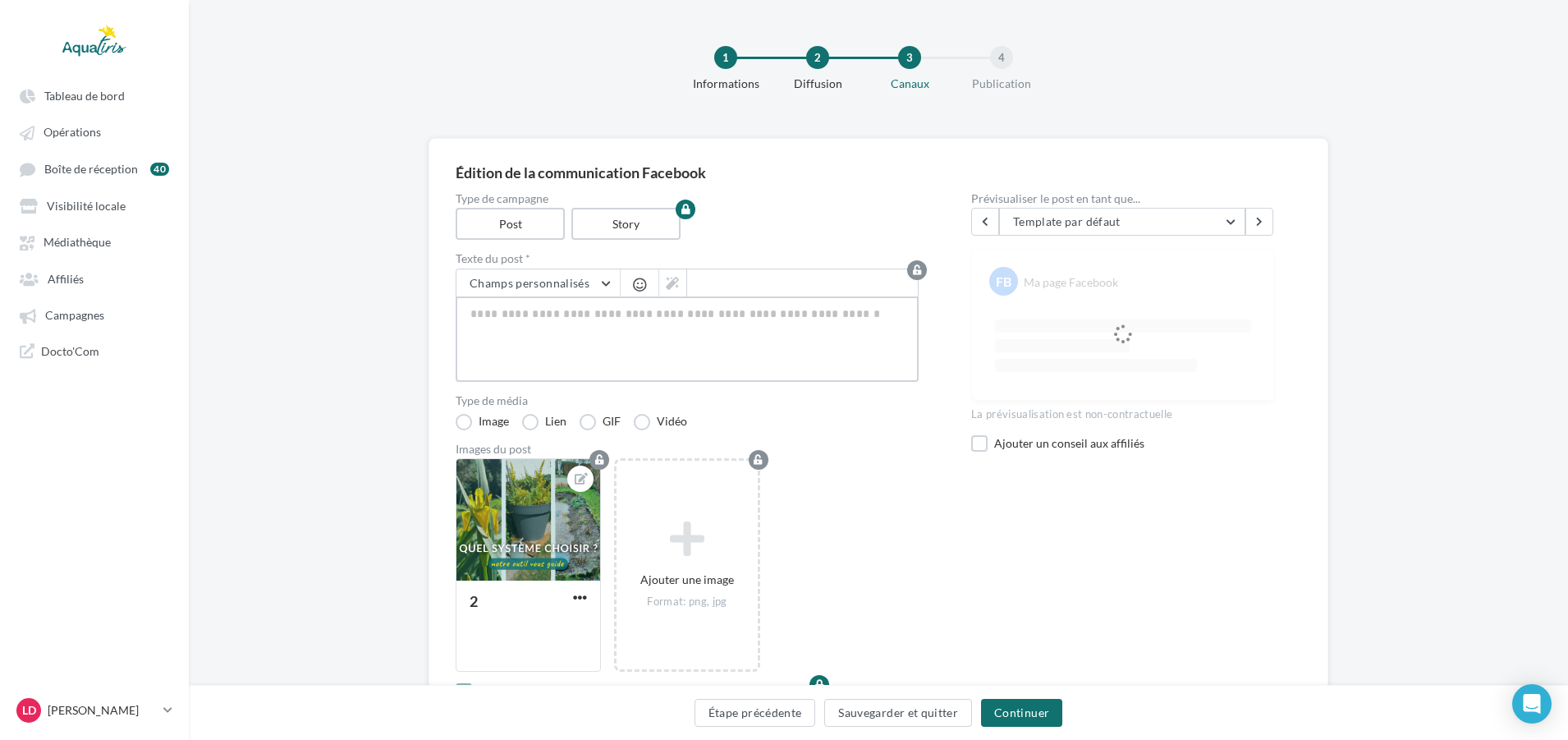
click at [742, 320] on textarea at bounding box center [687, 339] width 463 height 86
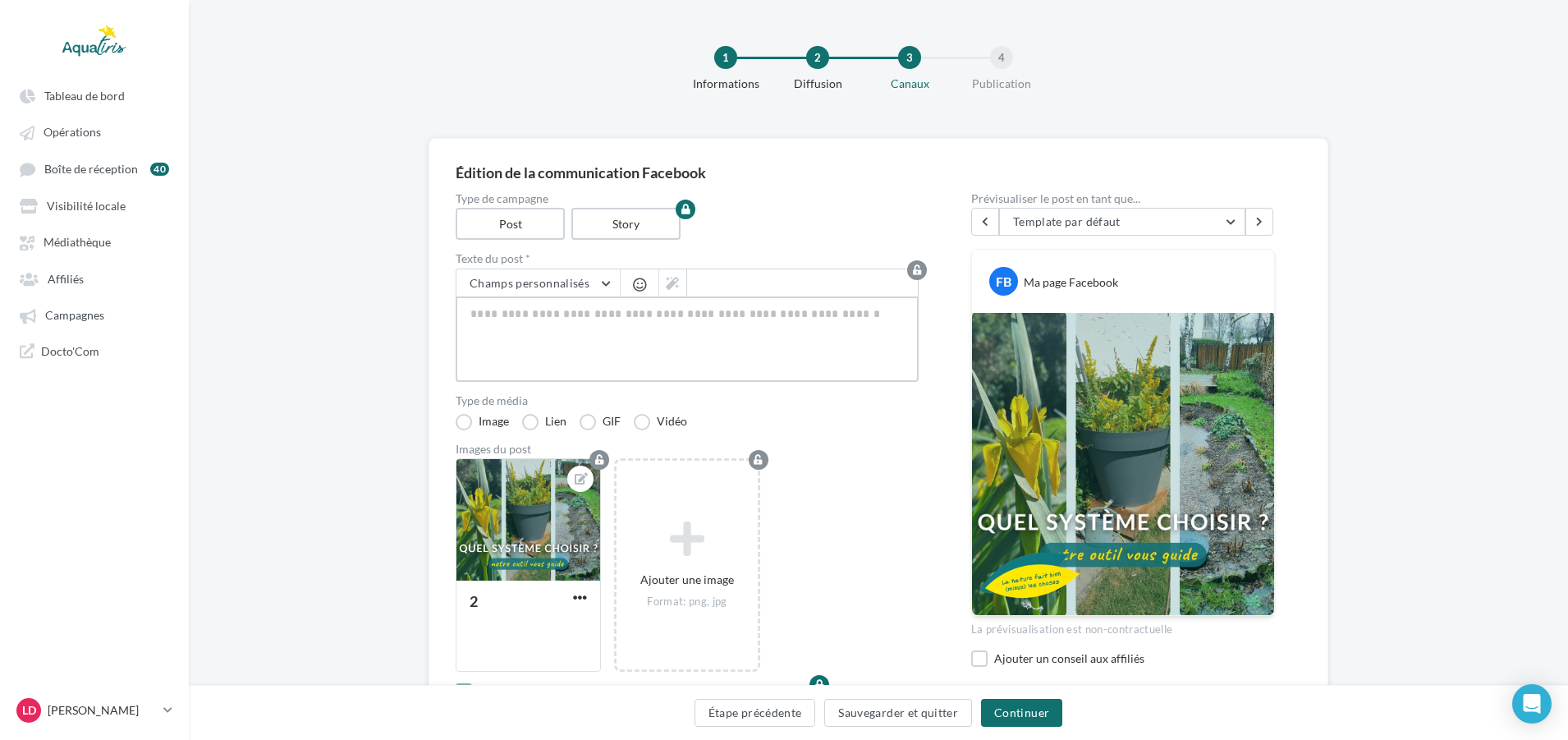
paste textarea "**********"
type textarea "**********"
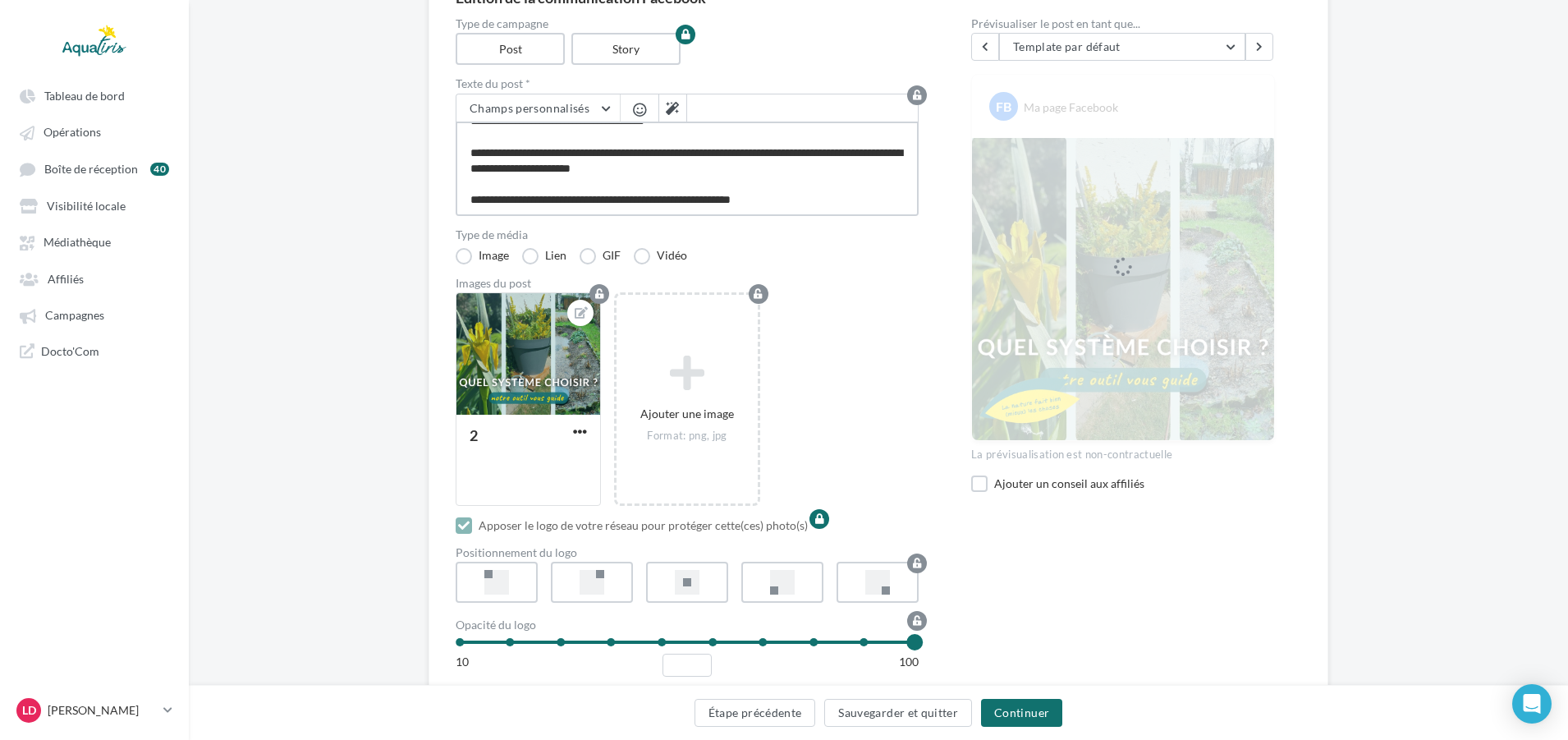
scroll to position [255, 0]
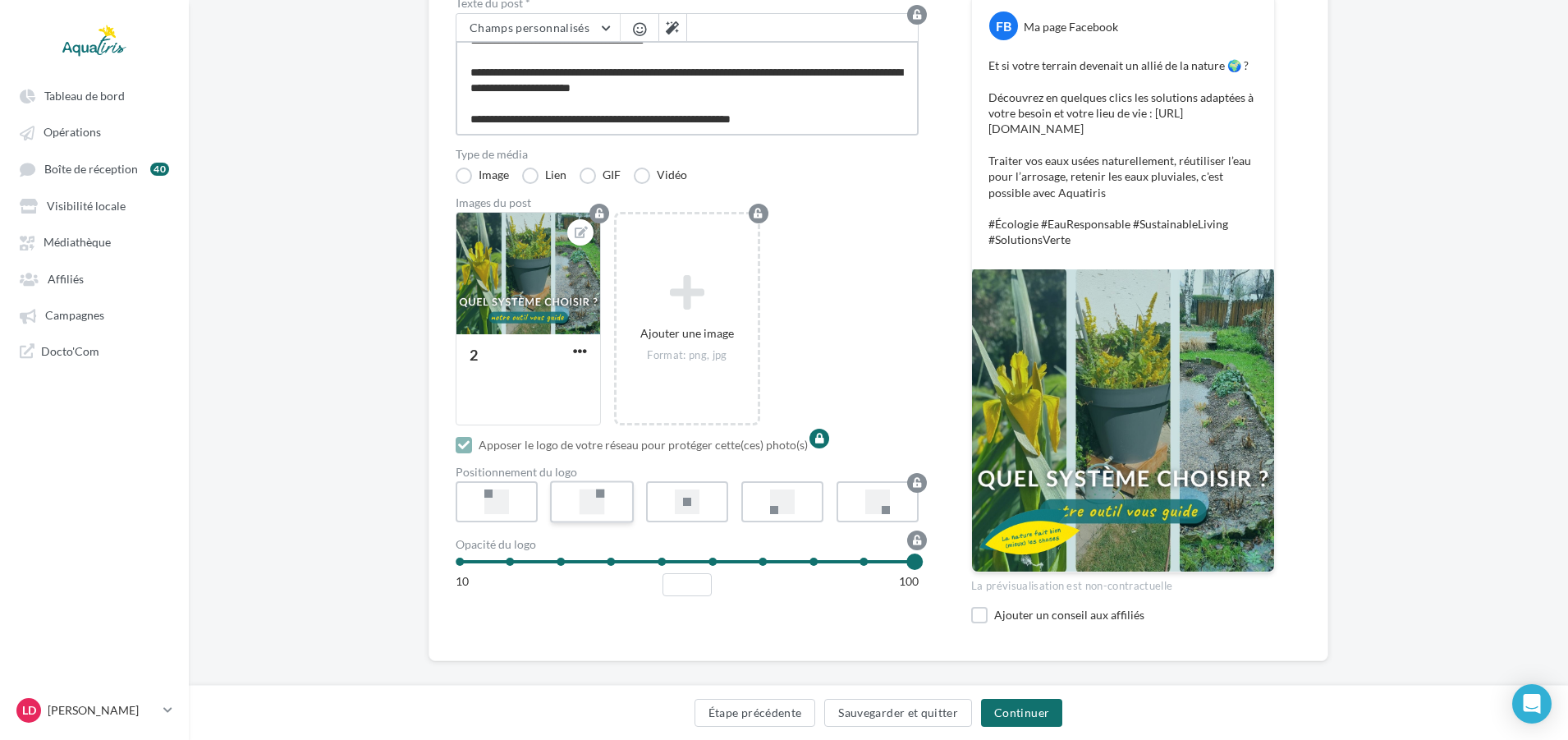
type textarea "**********"
click at [619, 503] on label at bounding box center [592, 501] width 84 height 42
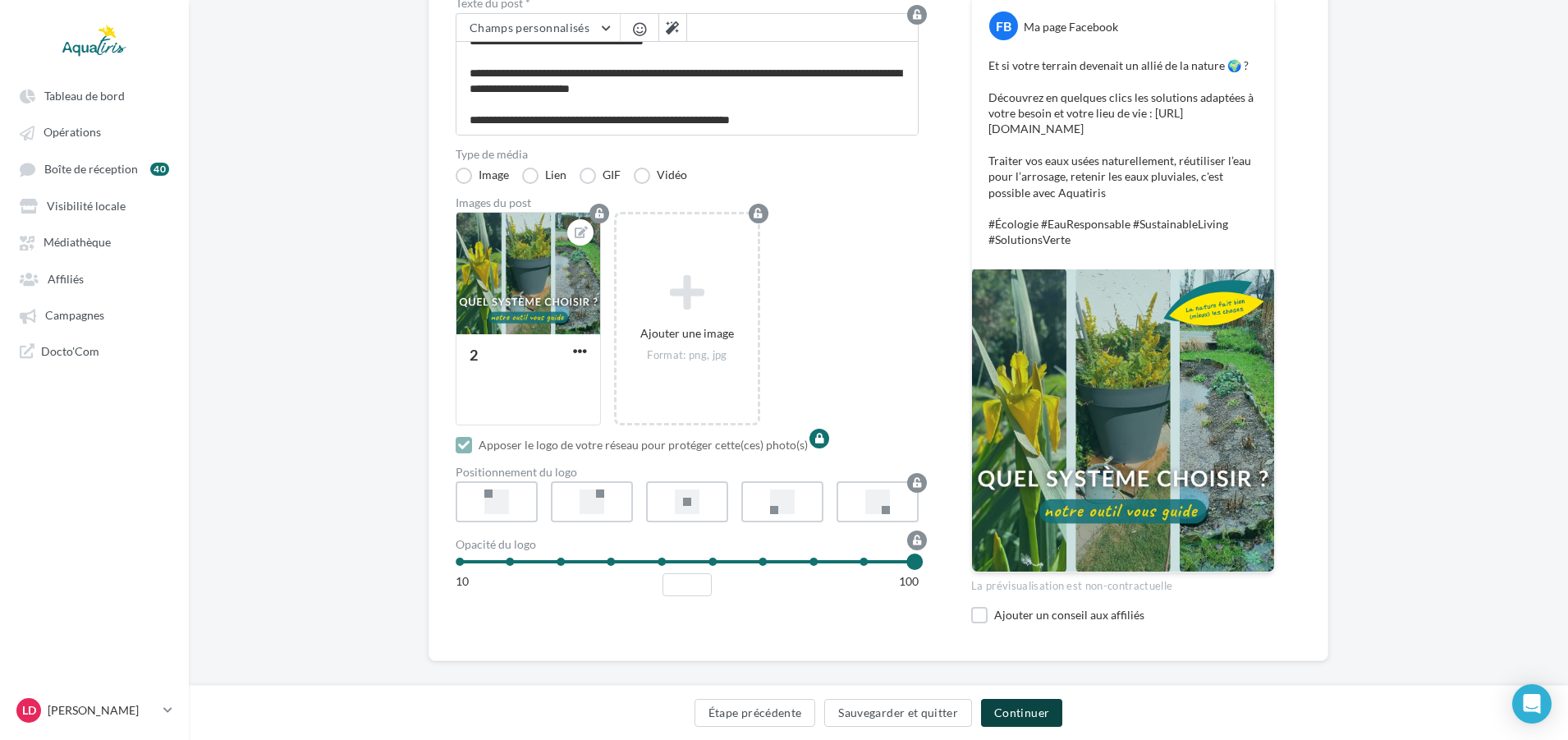
click at [1019, 707] on button "Continuer" at bounding box center [1021, 713] width 81 height 28
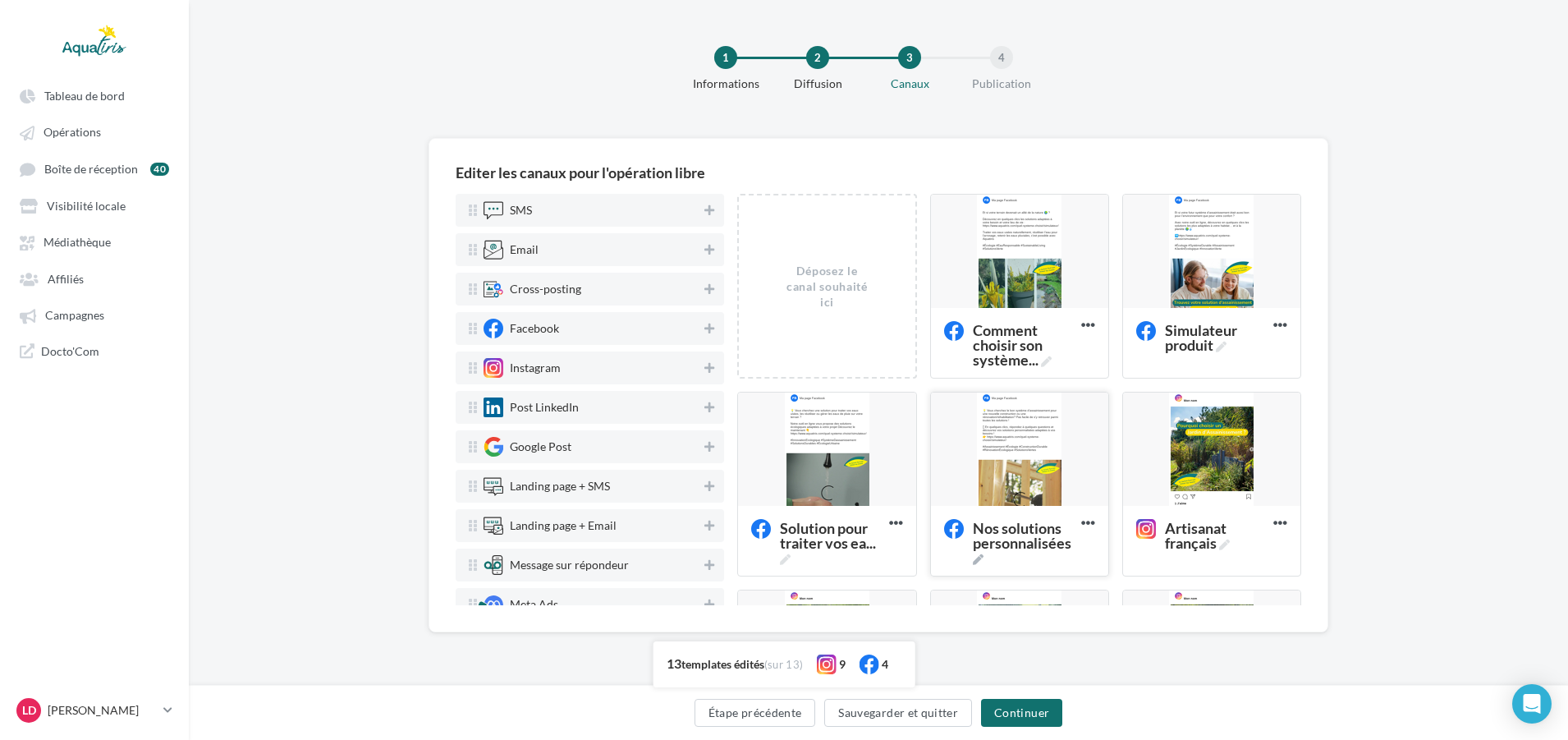
scroll to position [0, 0]
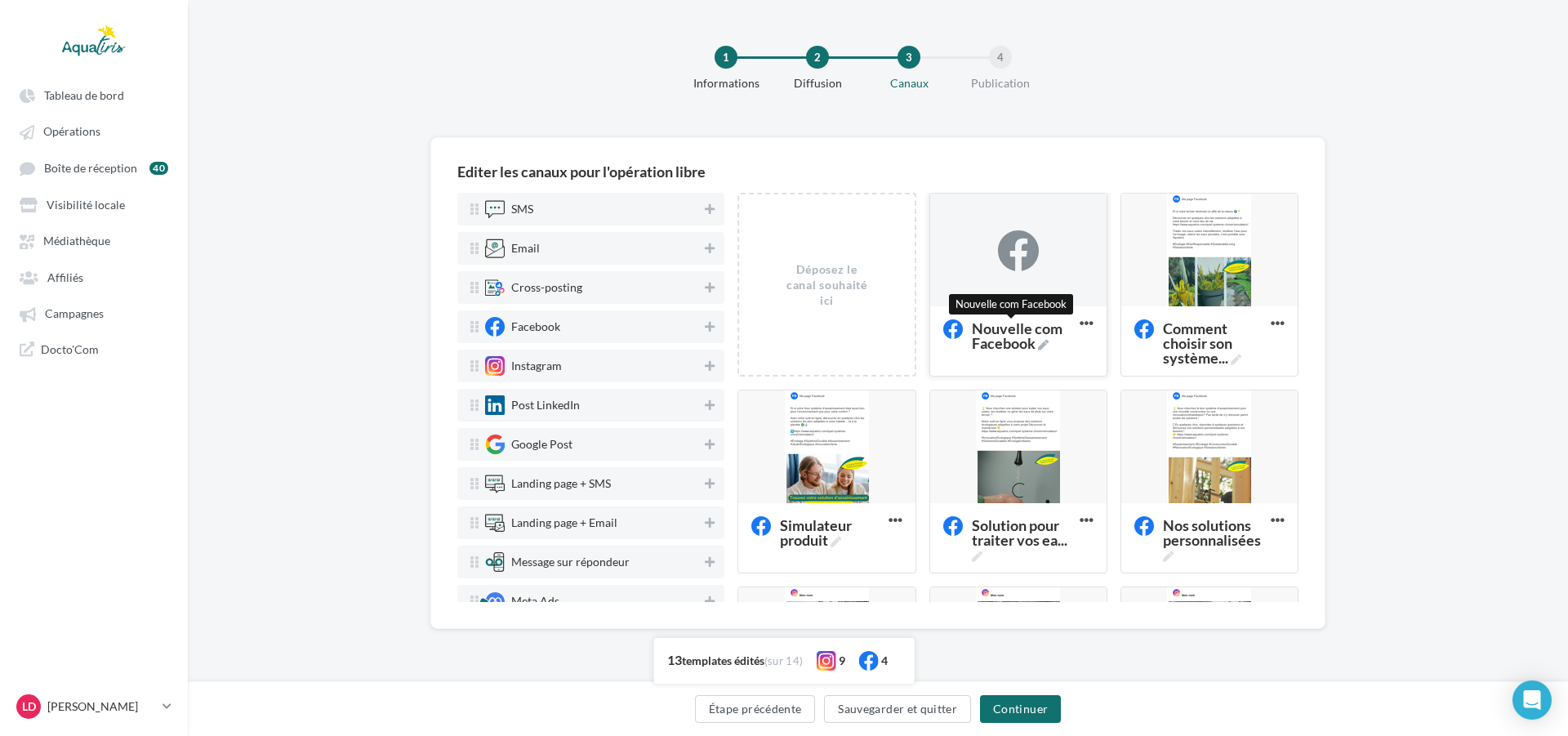
click at [999, 325] on span "Nouvelle com Facebook" at bounding box center [1021, 336] width 101 height 30
click at [999, 325] on textarea "Nouvelle com Facebook Nouvelle com Facebook" at bounding box center [1000, 336] width 130 height 46
drag, startPoint x: 1011, startPoint y: 345, endPoint x: 907, endPoint y: 336, distance: 104.4
click at [907, 336] on div "Déposez le canal souhaité ici Nouvelle com Facebook Supprimer Comment choisir s…" at bounding box center [1024, 685] width 574 height 984
type textarea "*"
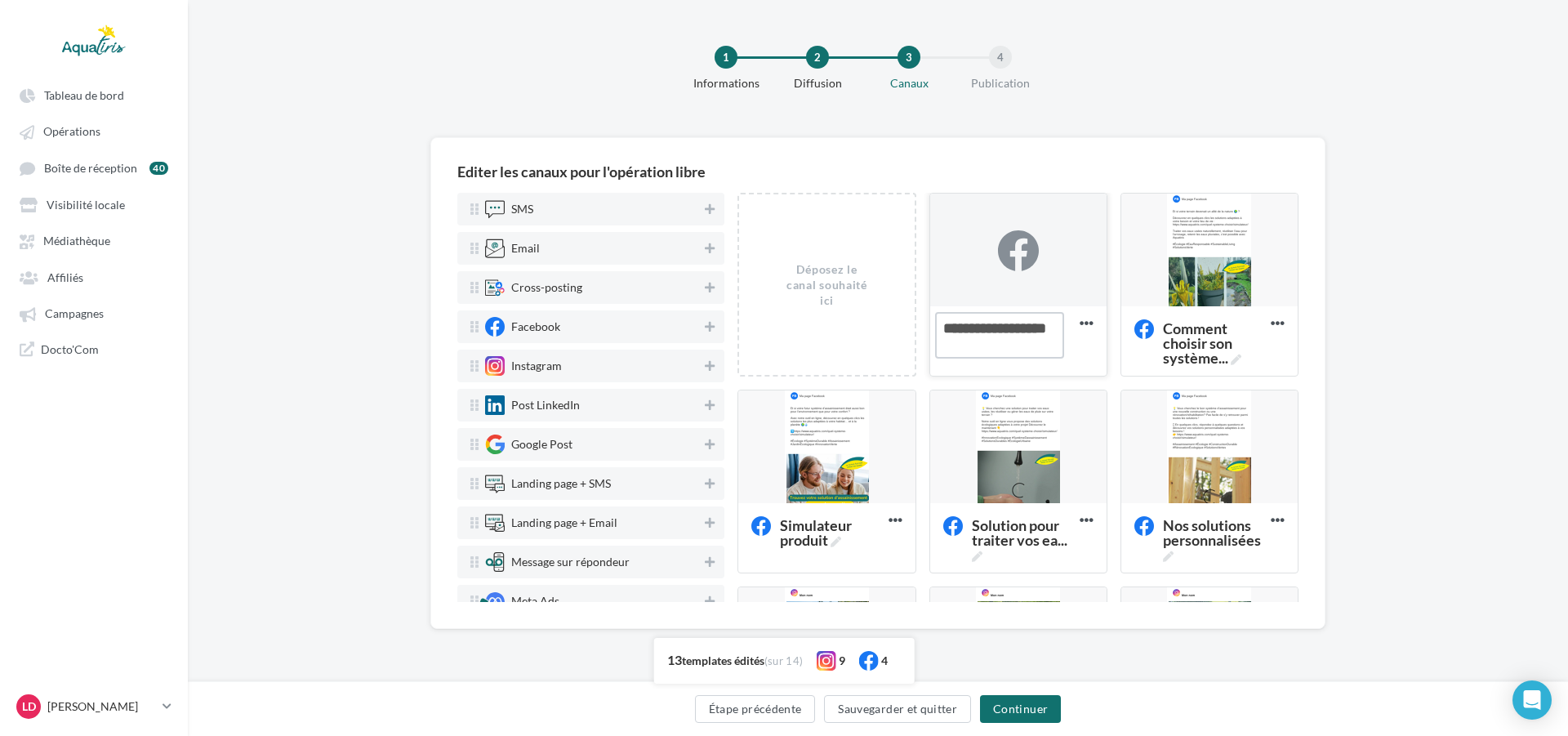
type textarea "**********"
click at [1005, 272] on div at bounding box center [1018, 250] width 176 height 114
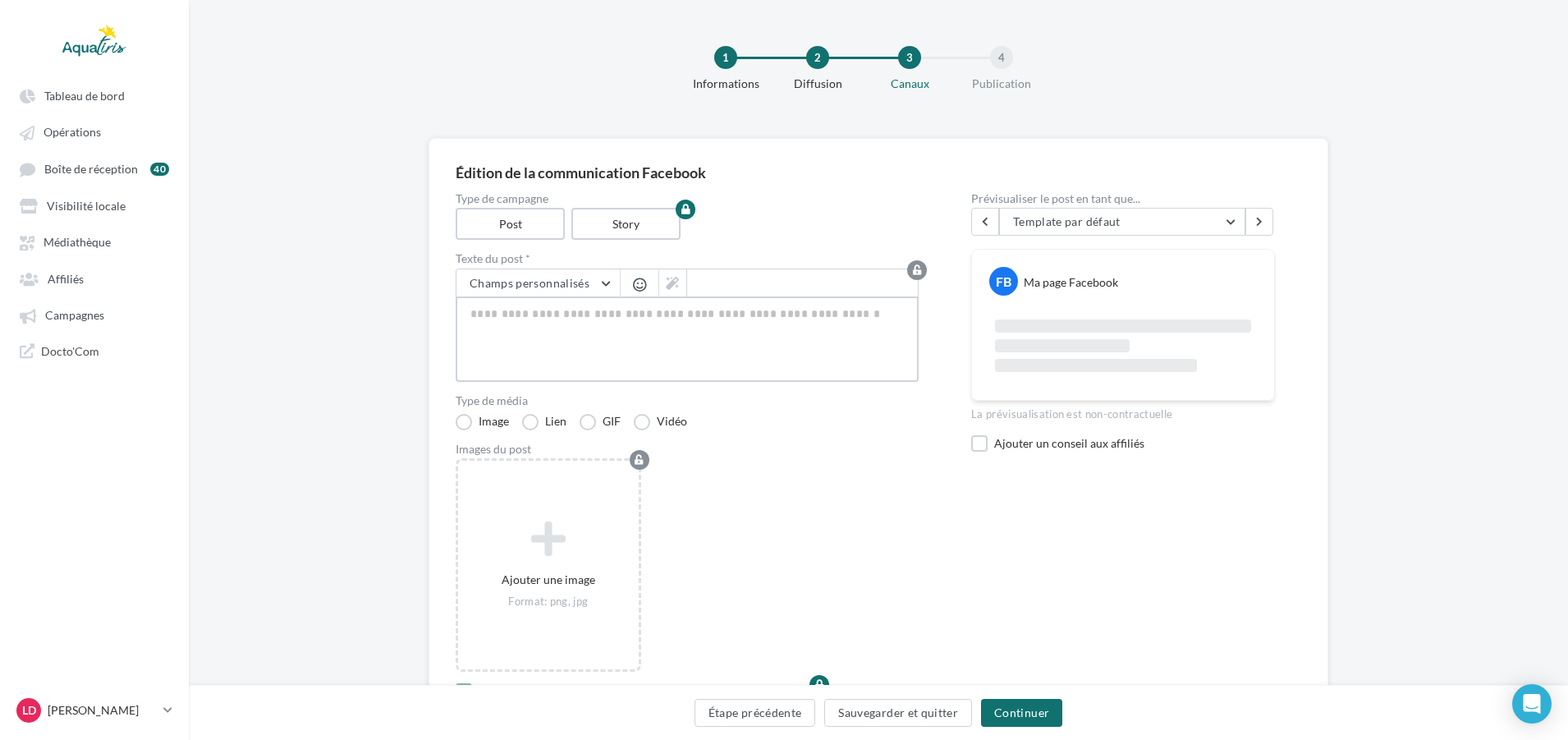
click at [771, 308] on textarea at bounding box center [687, 339] width 463 height 86
paste textarea "**********"
type textarea "**********"
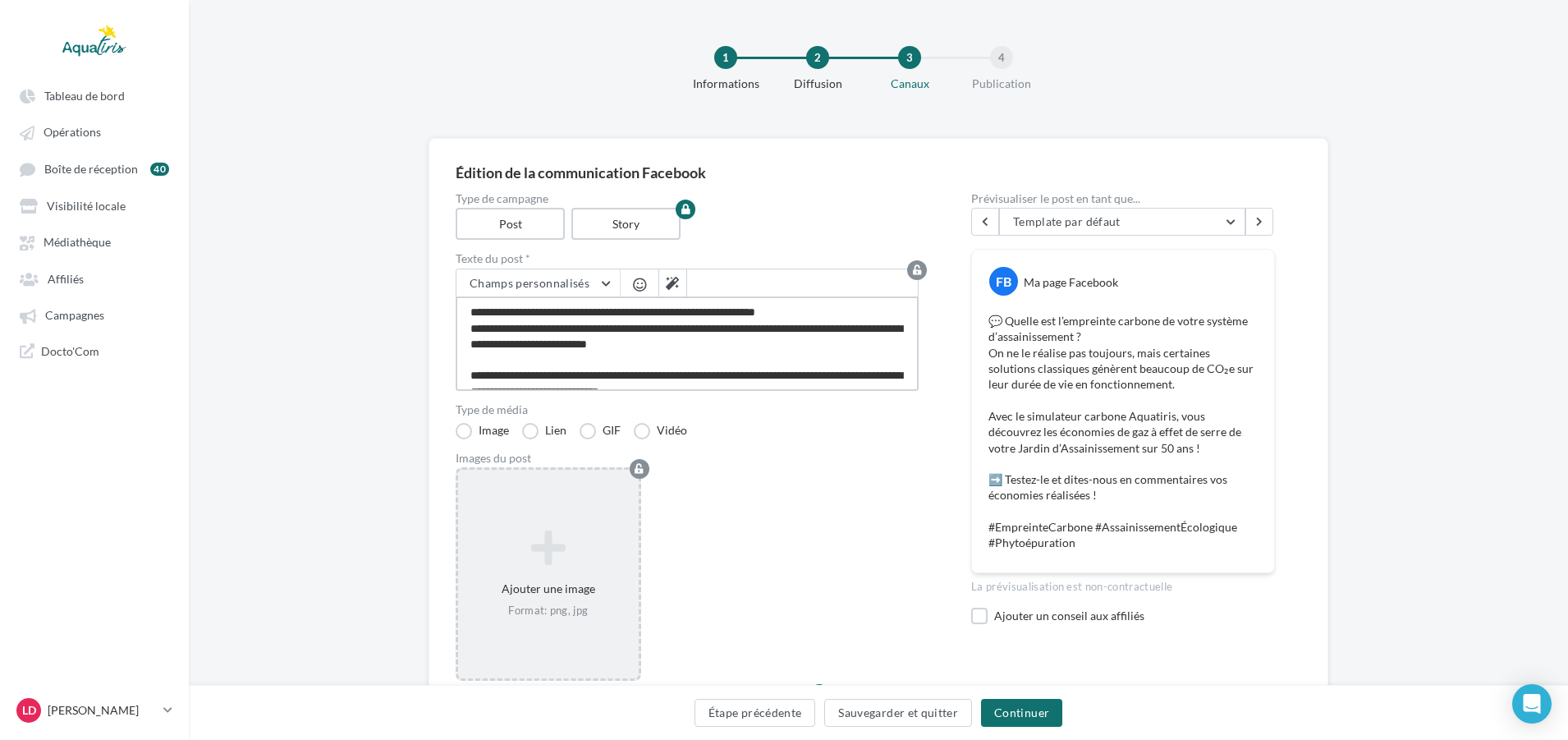
type textarea "**********"
click at [546, 555] on icon at bounding box center [549, 548] width 168 height 39
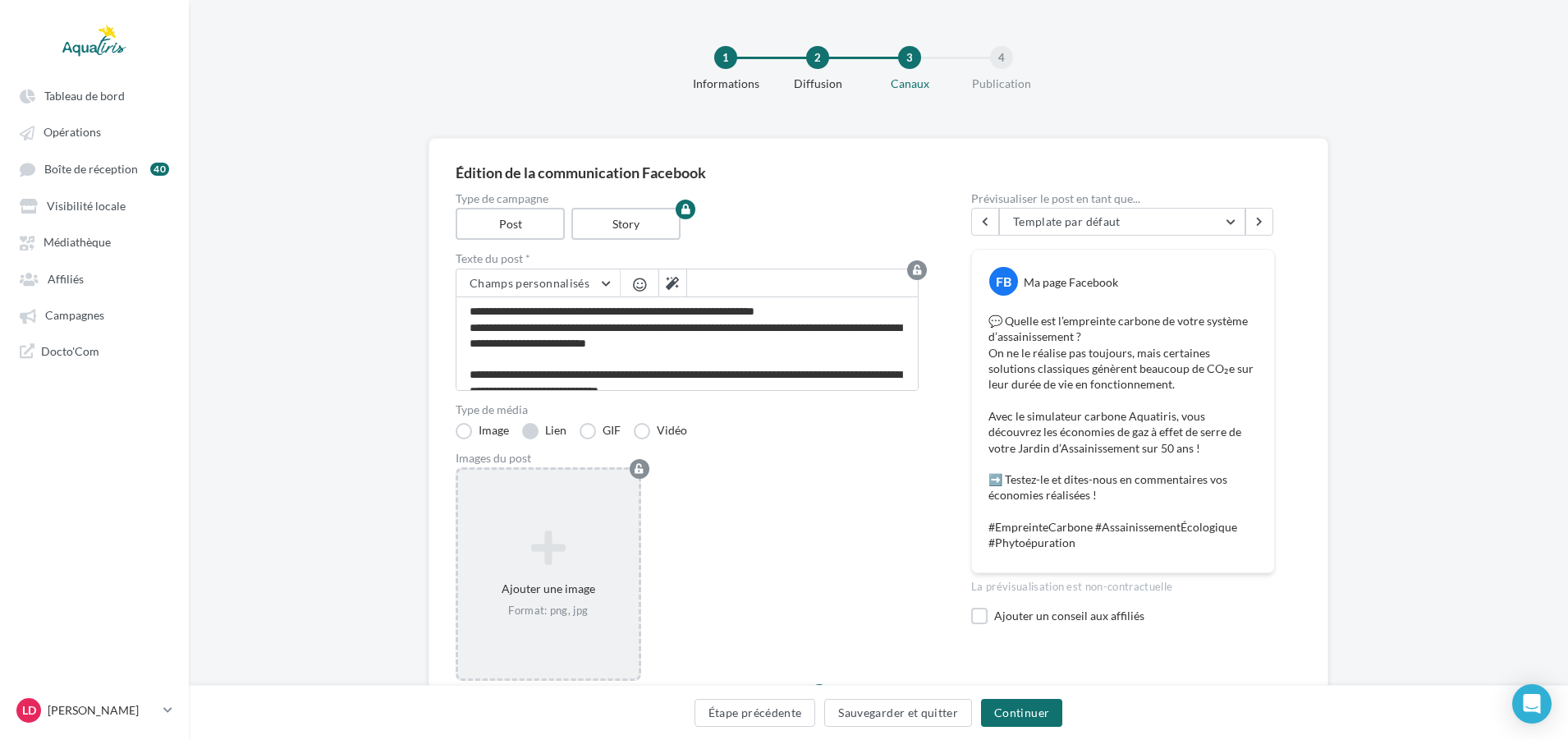
click at [546, 430] on label "Lien" at bounding box center [544, 432] width 45 height 17
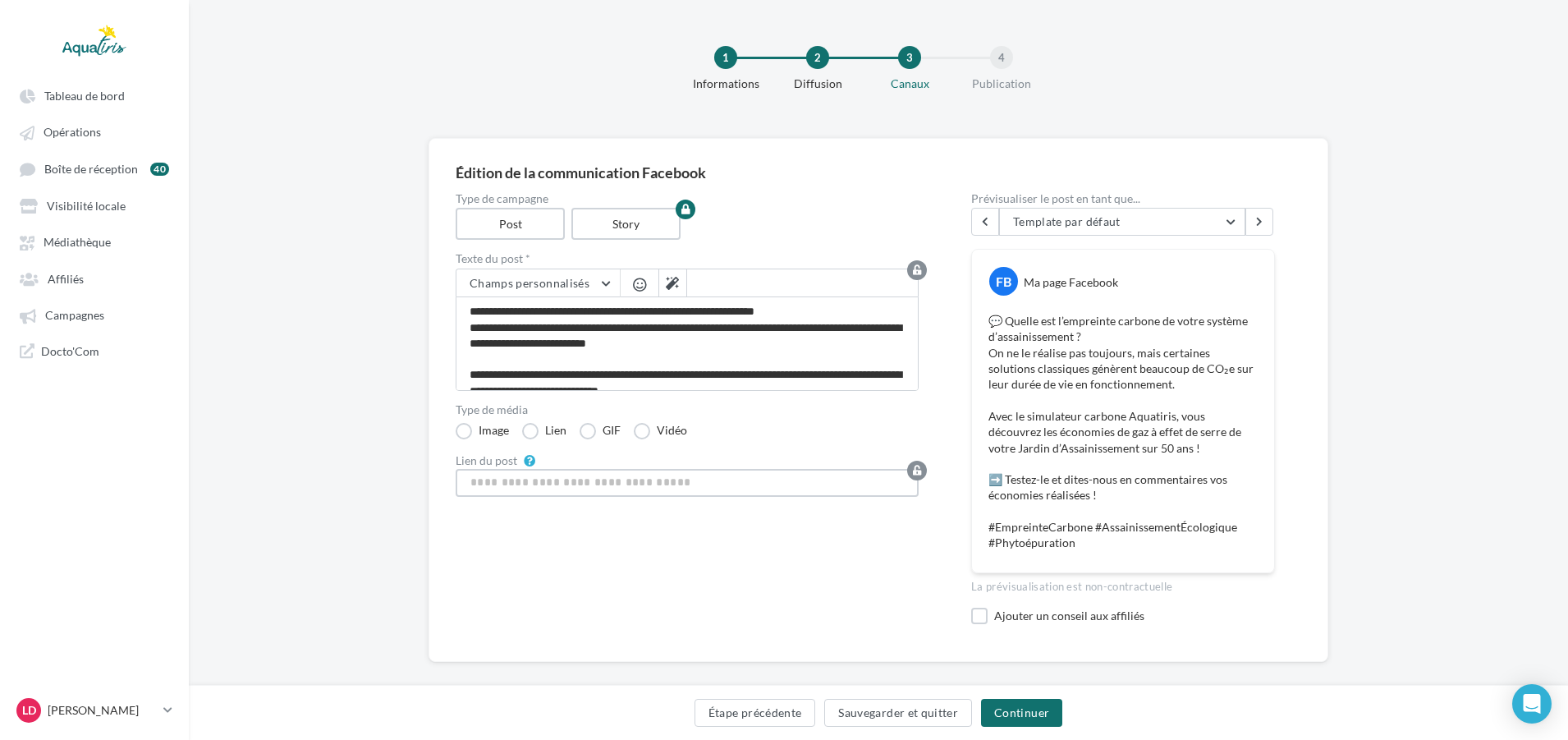
click at [566, 476] on input "Lien du post" at bounding box center [687, 483] width 463 height 28
paste input "**********"
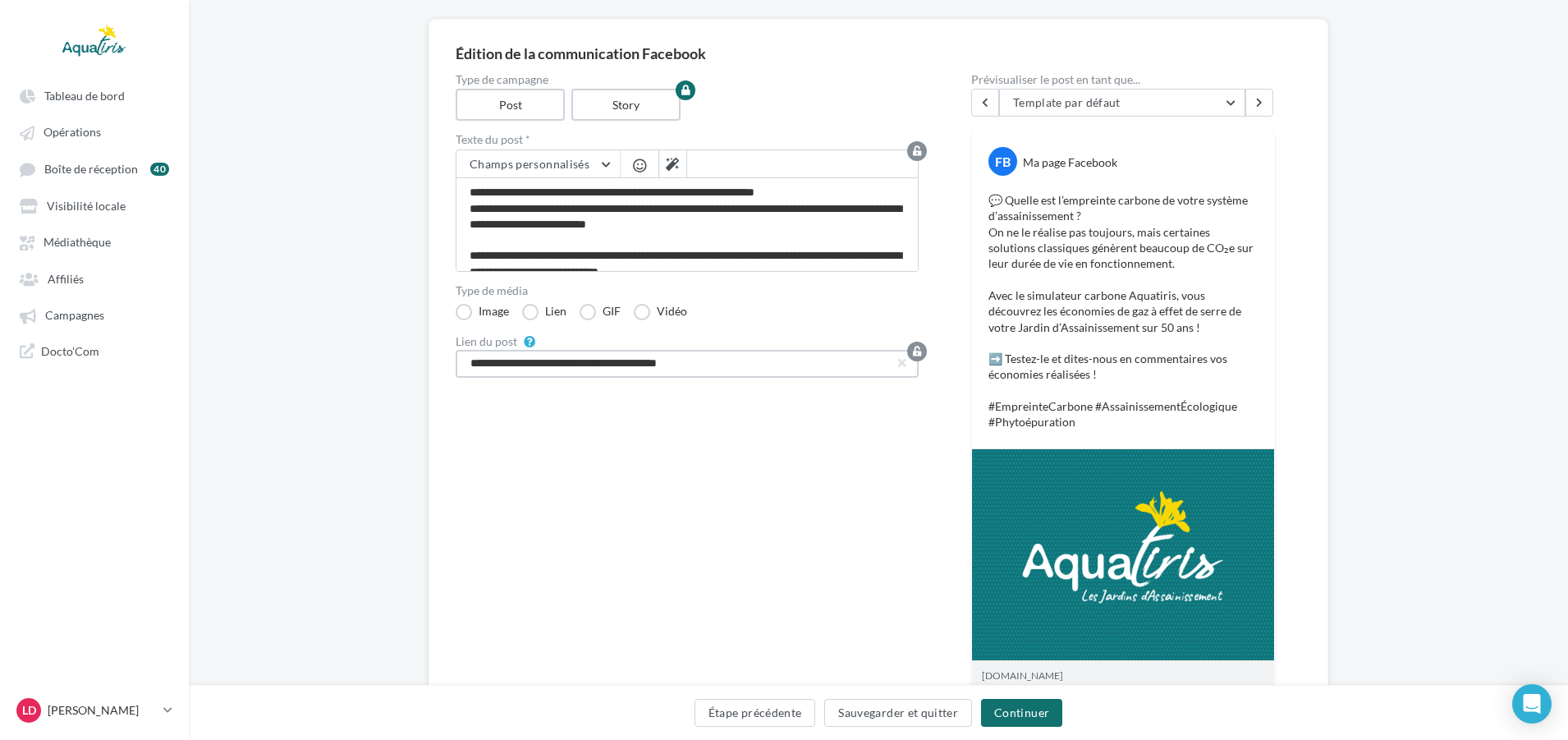
scroll to position [51, 0]
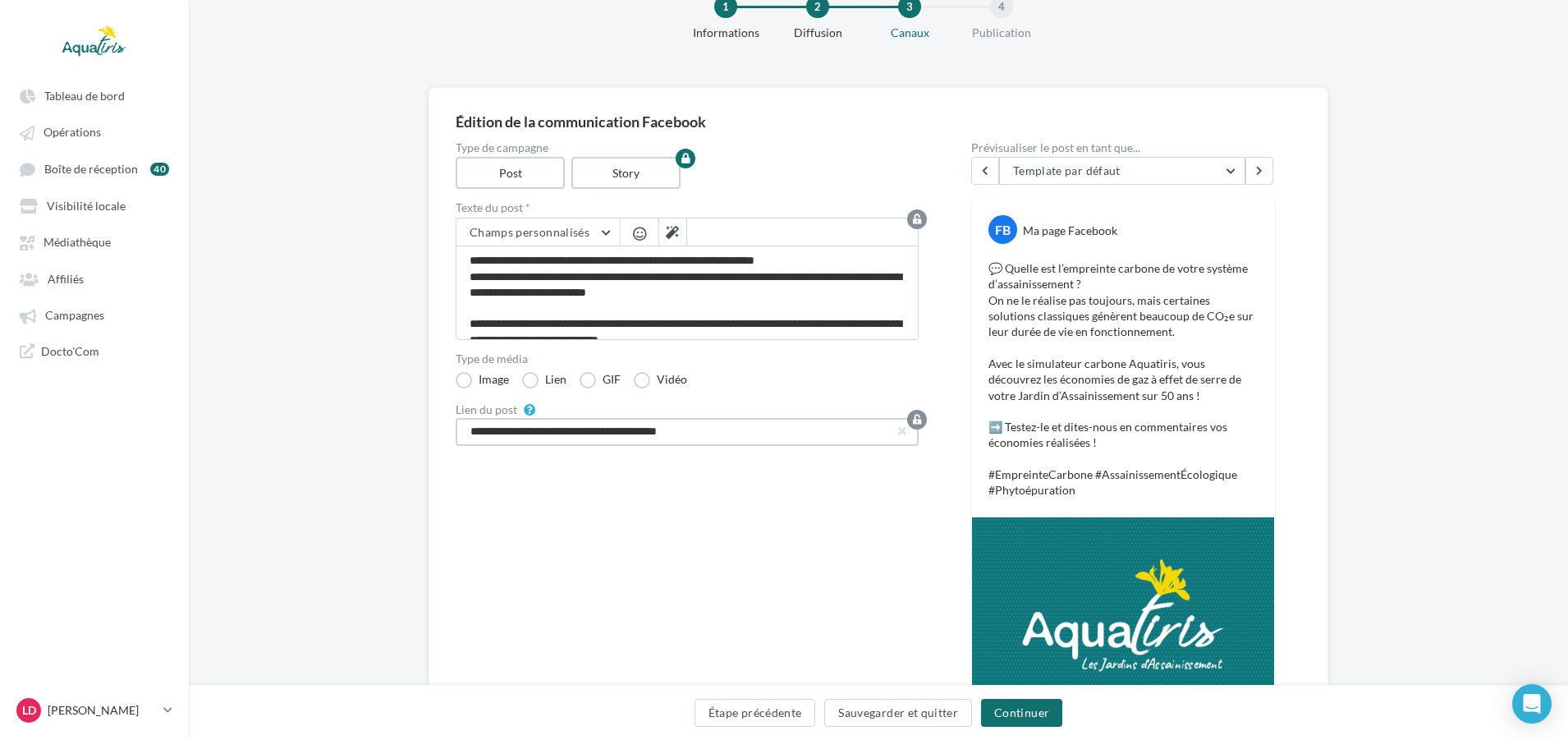
type input "**********"
click at [1018, 727] on div "Étape précédente Sauvegarder et quitter Continuer" at bounding box center [879, 716] width 1353 height 34
click at [1020, 719] on button "Continuer" at bounding box center [1021, 713] width 81 height 28
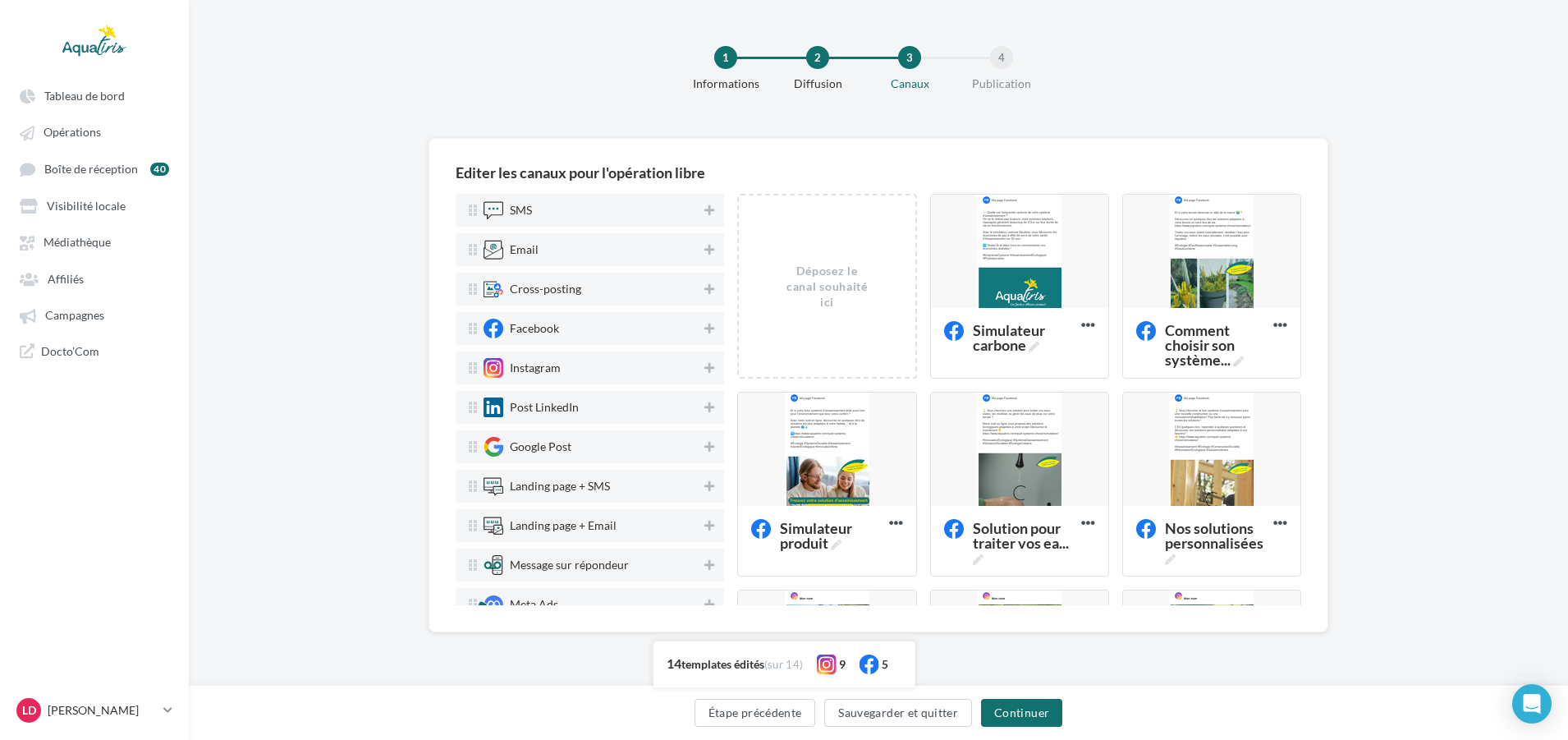
scroll to position [0, 0]
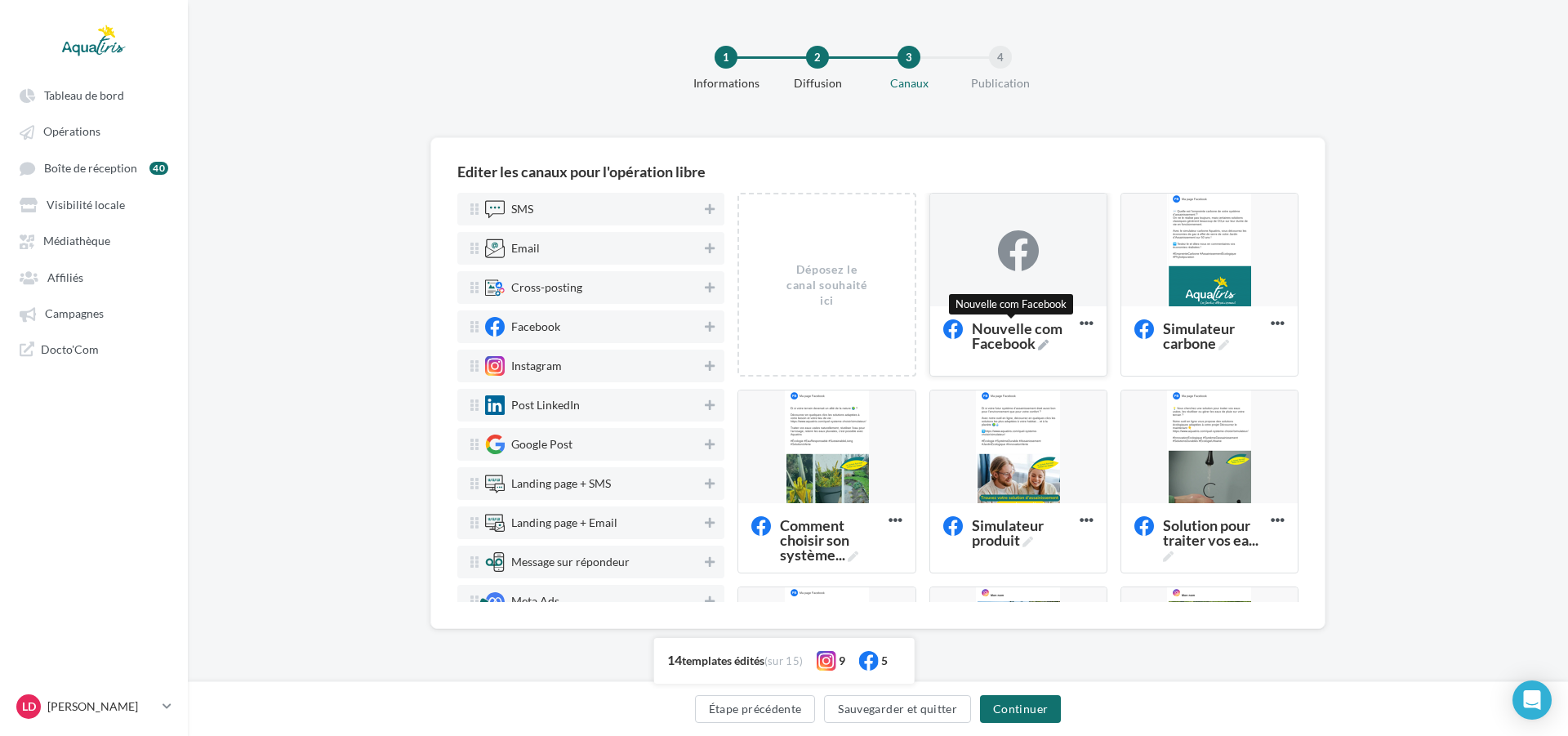
click at [1005, 328] on span "Nouvelle com Facebook" at bounding box center [1021, 336] width 101 height 30
click at [1005, 328] on textarea "Nouvelle com Facebook Nouvelle com Facebook" at bounding box center [1000, 336] width 130 height 46
click at [1005, 328] on span "Nouvelle com Facebook" at bounding box center [1021, 336] width 101 height 30
click at [1005, 328] on textarea "Nouvelle com Facebook Nouvelle com Facebook" at bounding box center [1000, 336] width 130 height 46
click at [1028, 331] on span "Nouvelle com Facebook" at bounding box center [1021, 336] width 101 height 30
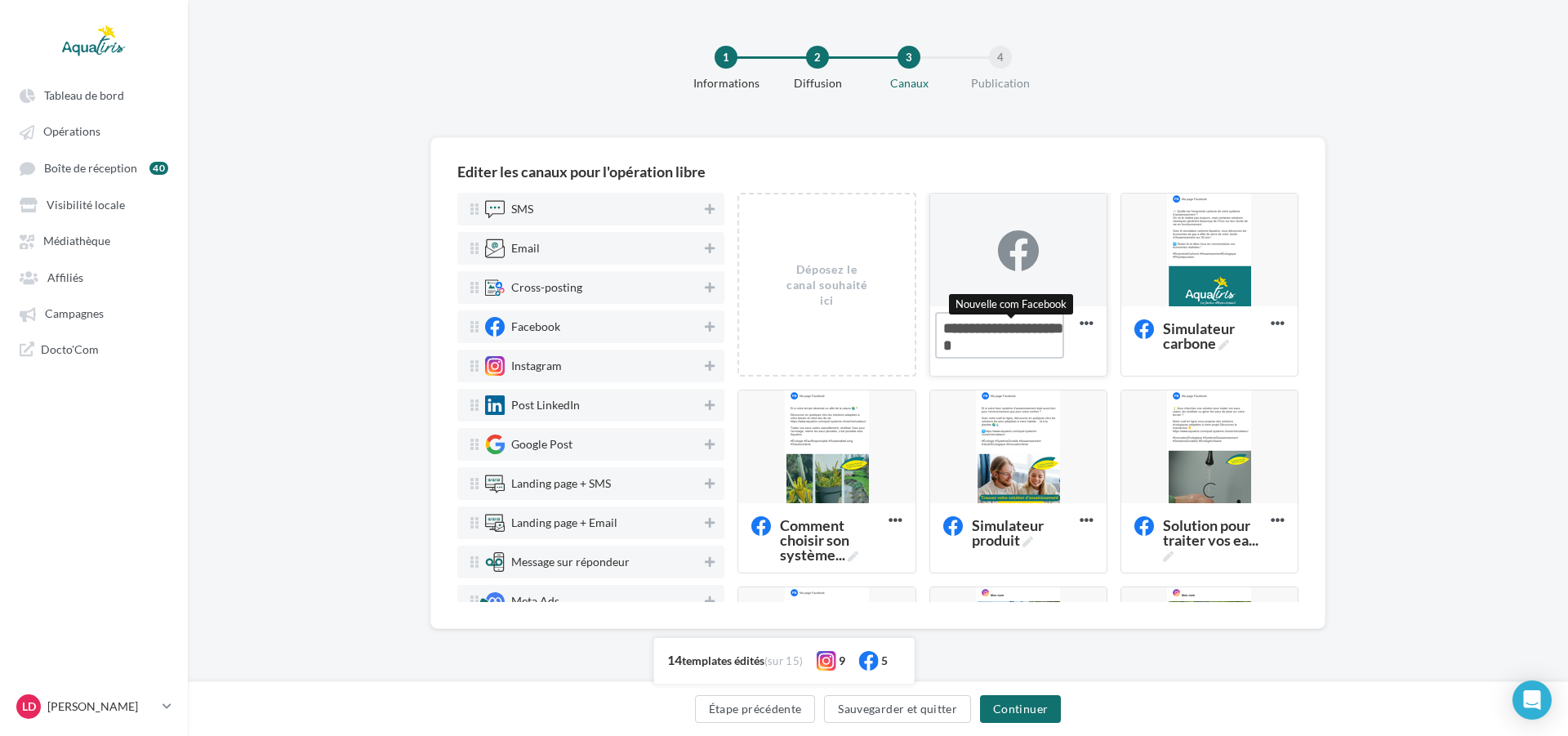
click at [1028, 331] on textarea "Nouvelle com Facebook Nouvelle com Facebook" at bounding box center [1000, 336] width 130 height 46
drag, startPoint x: 1031, startPoint y: 339, endPoint x: 941, endPoint y: 334, distance: 90.1
click at [941, 334] on textarea "Nouvelle com Facebook" at bounding box center [1000, 336] width 130 height 46
type textarea "**********"
click at [1078, 290] on div at bounding box center [1018, 250] width 176 height 114
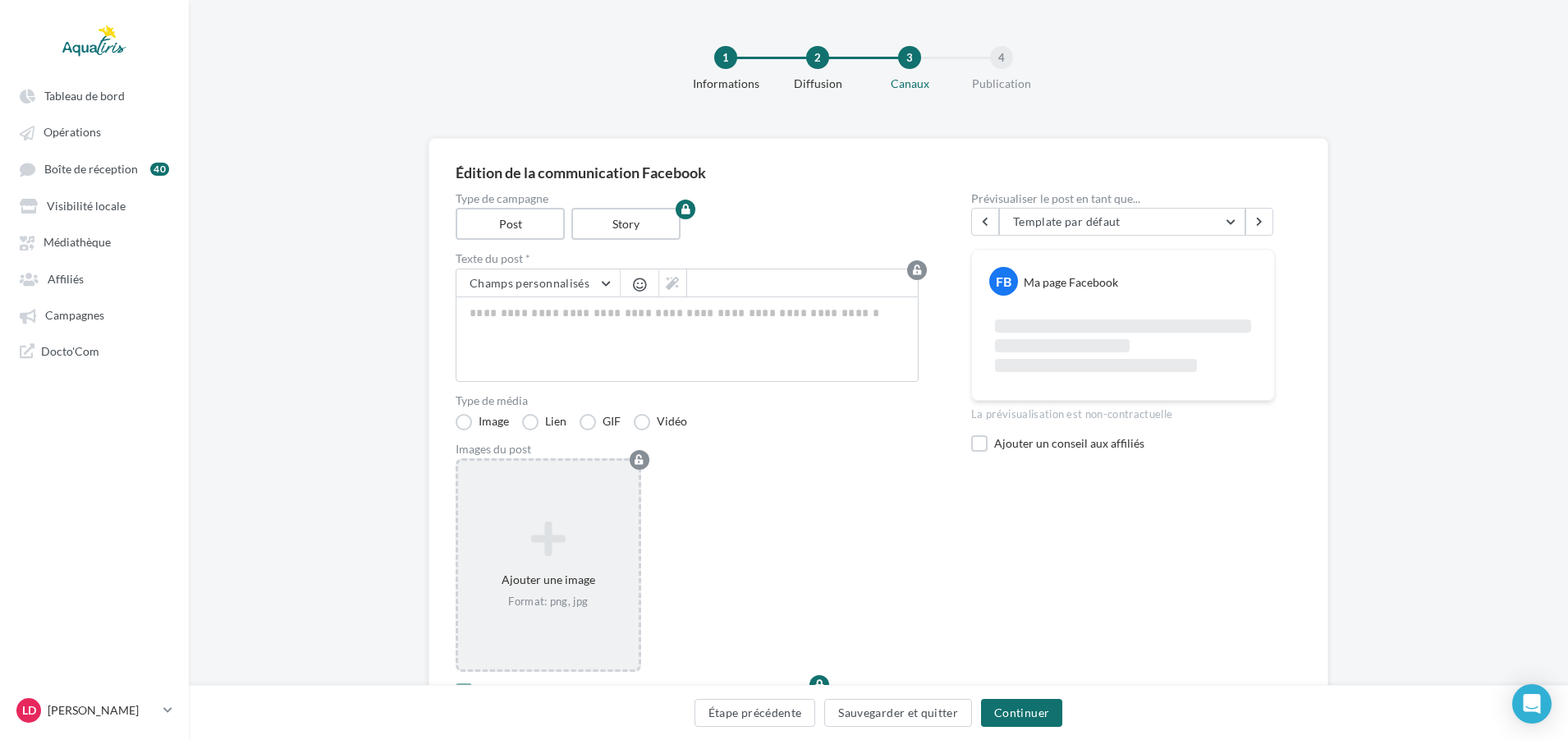
click at [531, 535] on icon at bounding box center [549, 540] width 168 height 39
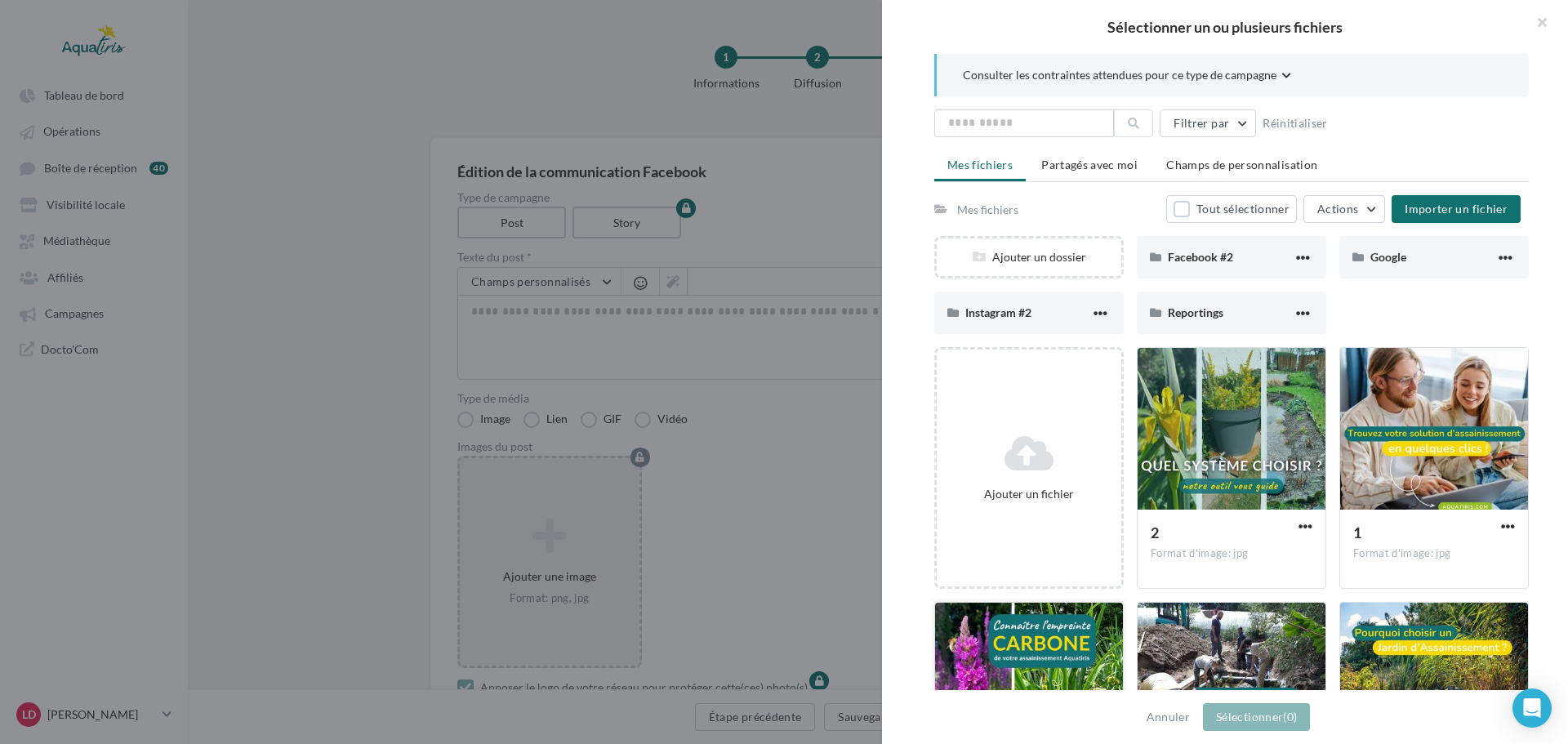
click at [1051, 649] on div at bounding box center [1029, 684] width 188 height 163
click at [1230, 705] on button "Sélectionner (1)" at bounding box center [1256, 717] width 107 height 28
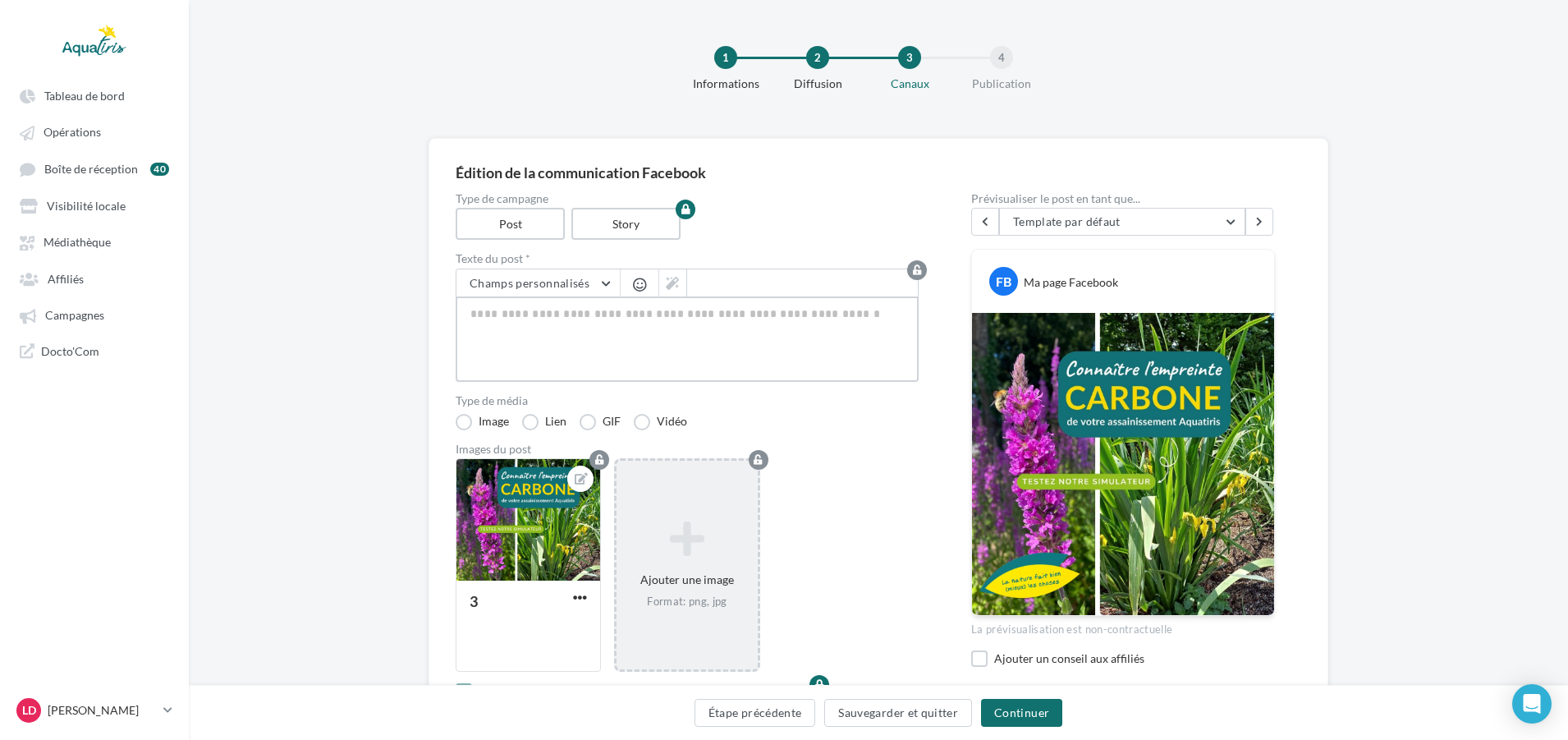
click at [782, 303] on textarea at bounding box center [687, 339] width 463 height 86
paste textarea "**********"
type textarea "**********"
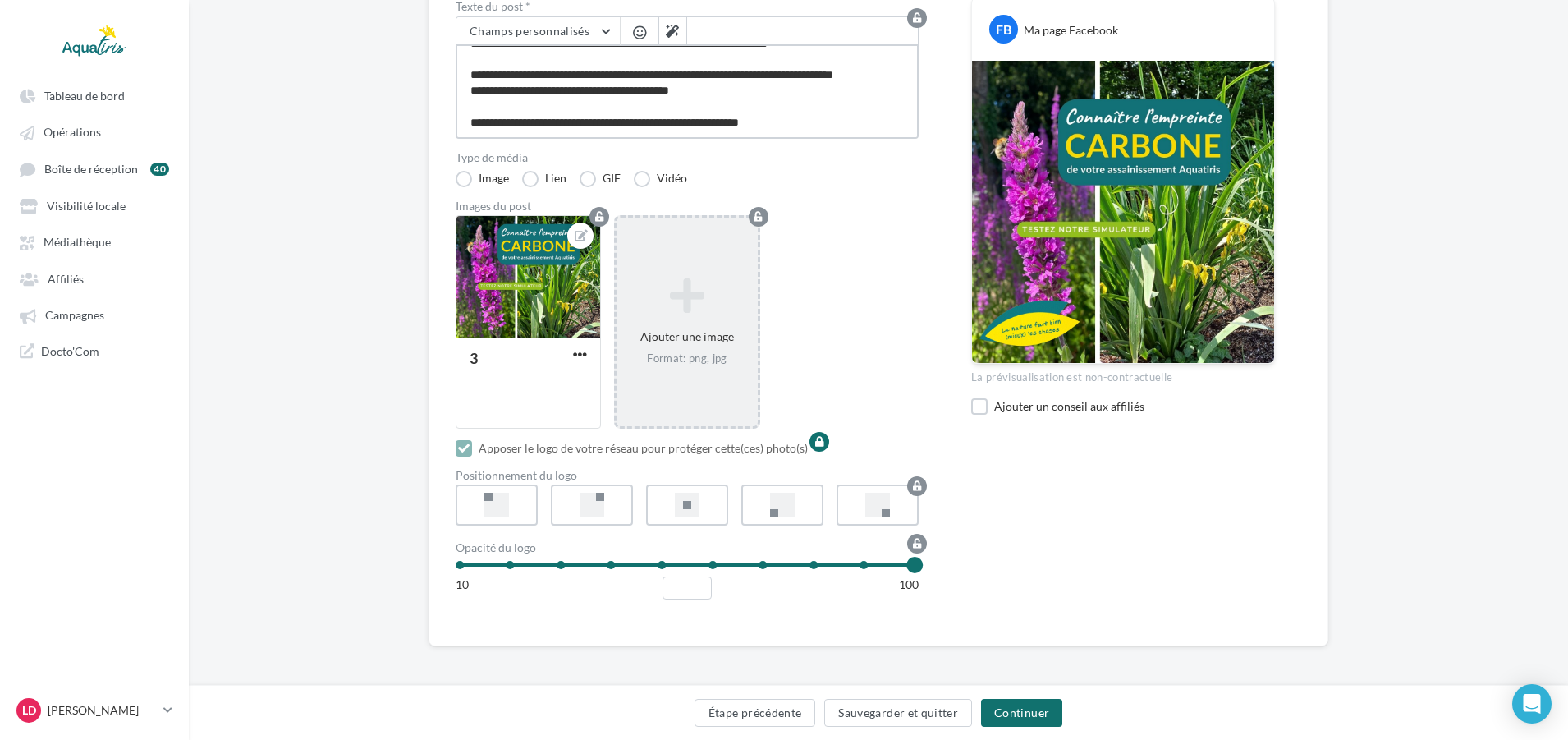
scroll to position [255, 0]
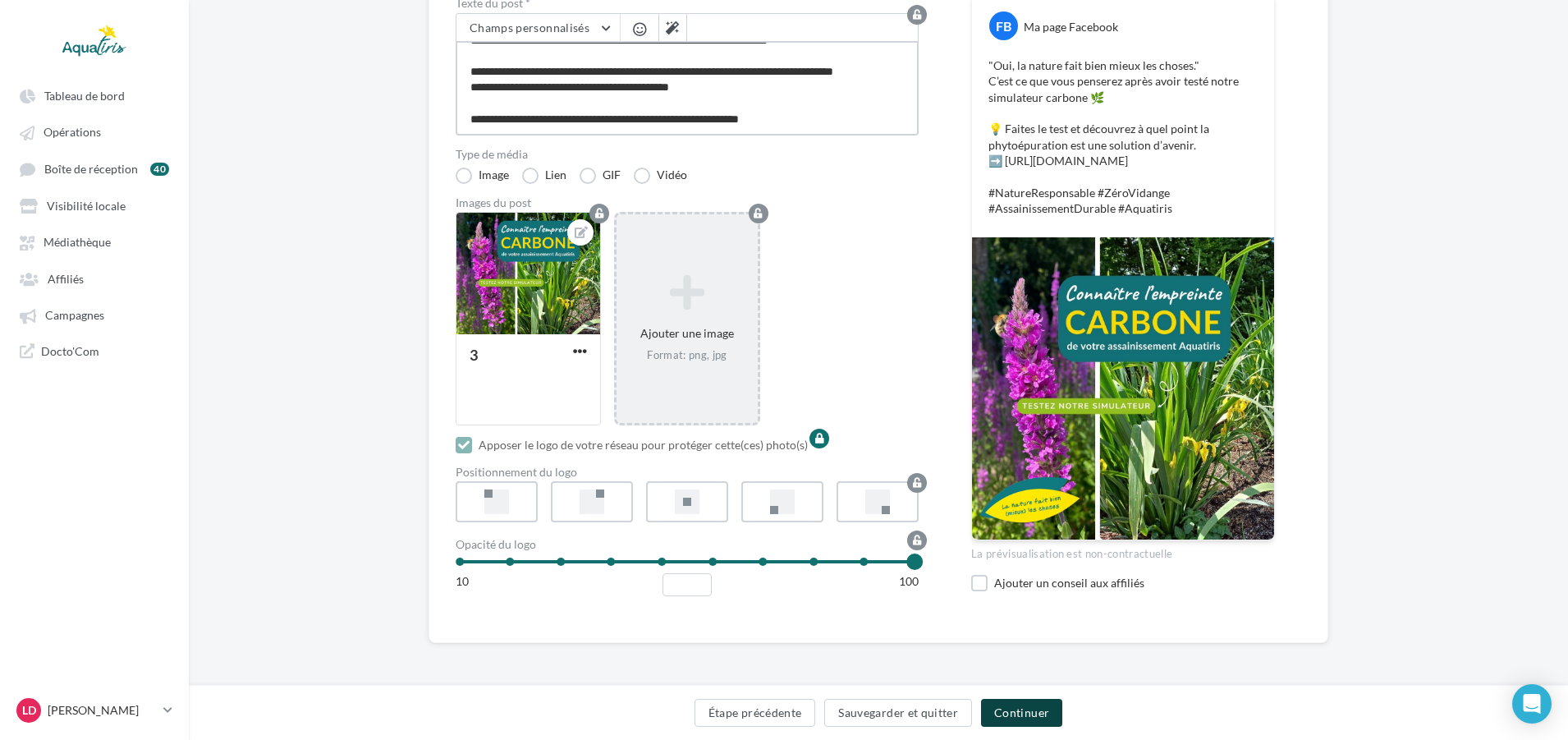
type textarea "**********"
click at [1059, 723] on button "Continuer" at bounding box center [1021, 713] width 81 height 28
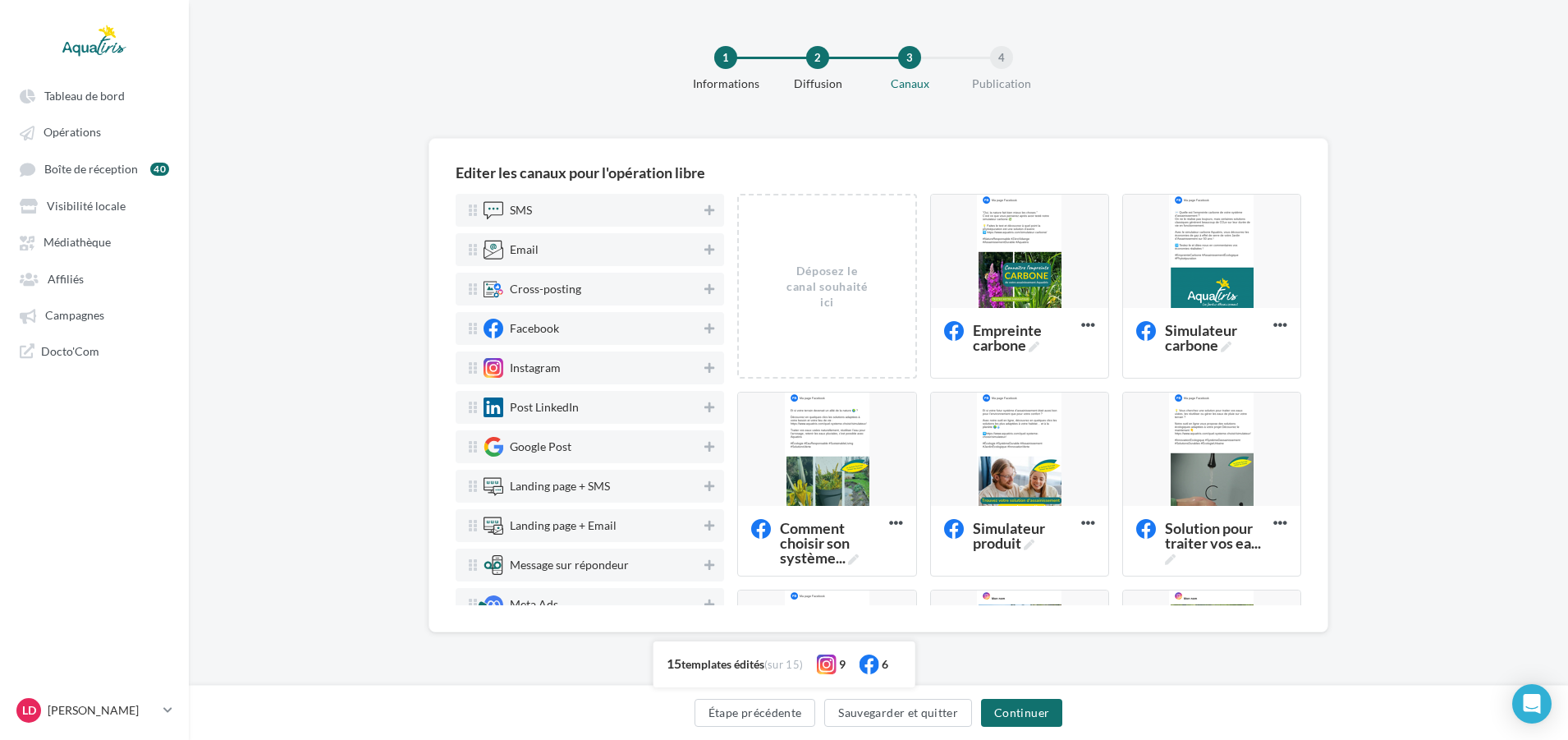
scroll to position [0, 0]
click at [1059, 260] on div at bounding box center [1024, 252] width 177 height 115
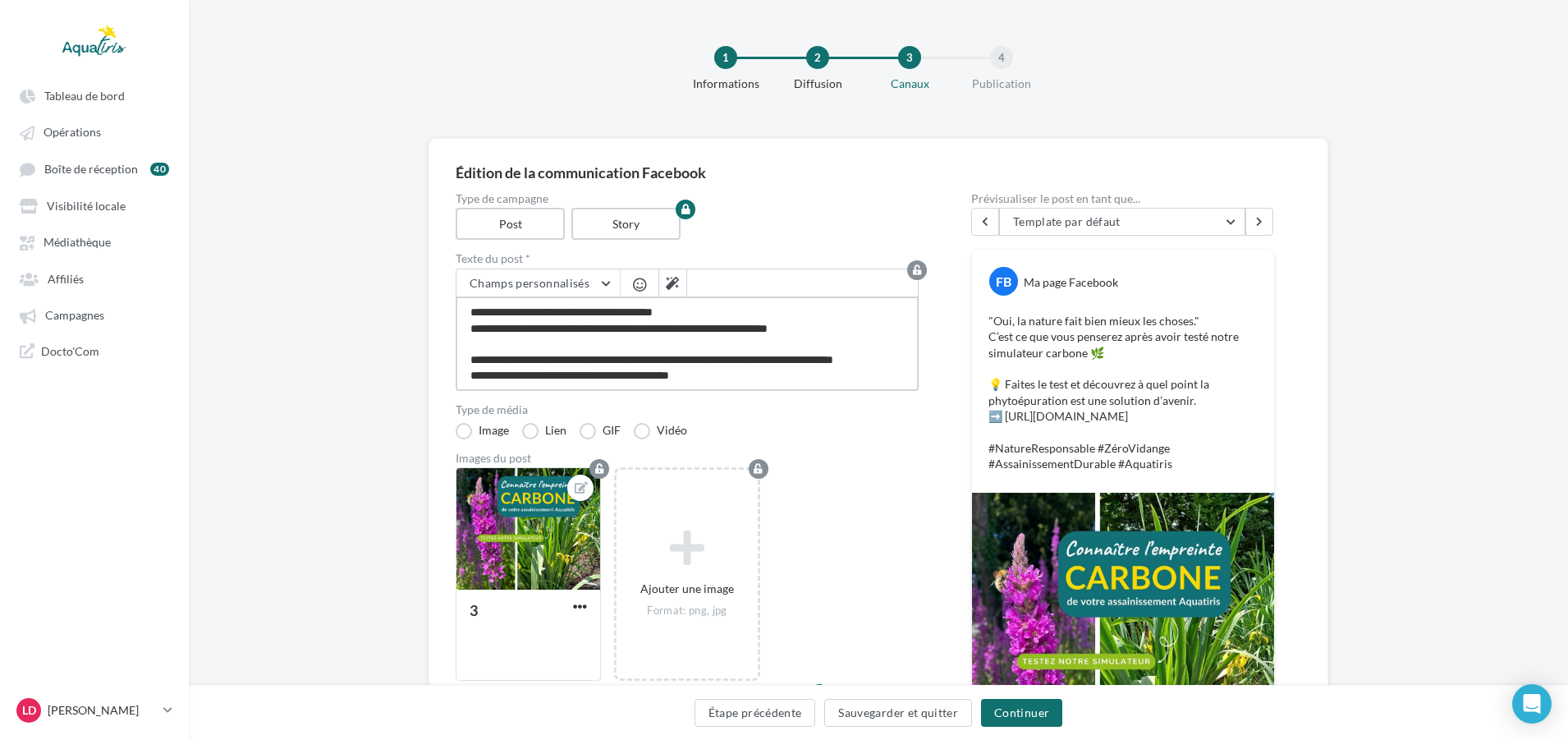
click at [650, 345] on textarea "**********" at bounding box center [687, 343] width 463 height 94
drag, startPoint x: 833, startPoint y: 372, endPoint x: 431, endPoint y: 269, distance: 415.0
click at [431, 269] on div "**********" at bounding box center [879, 518] width 900 height 761
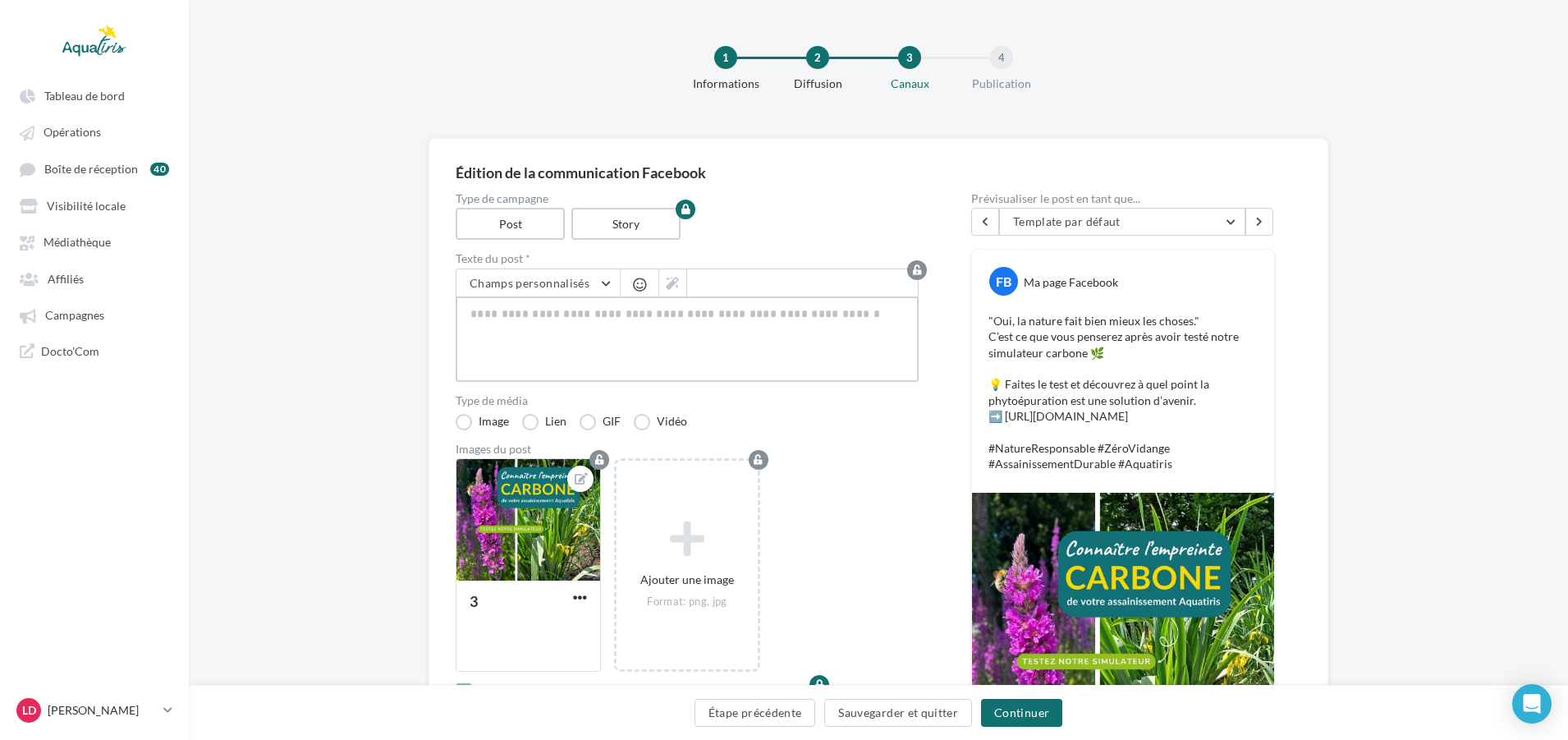
paste textarea "**********"
type textarea "**********"
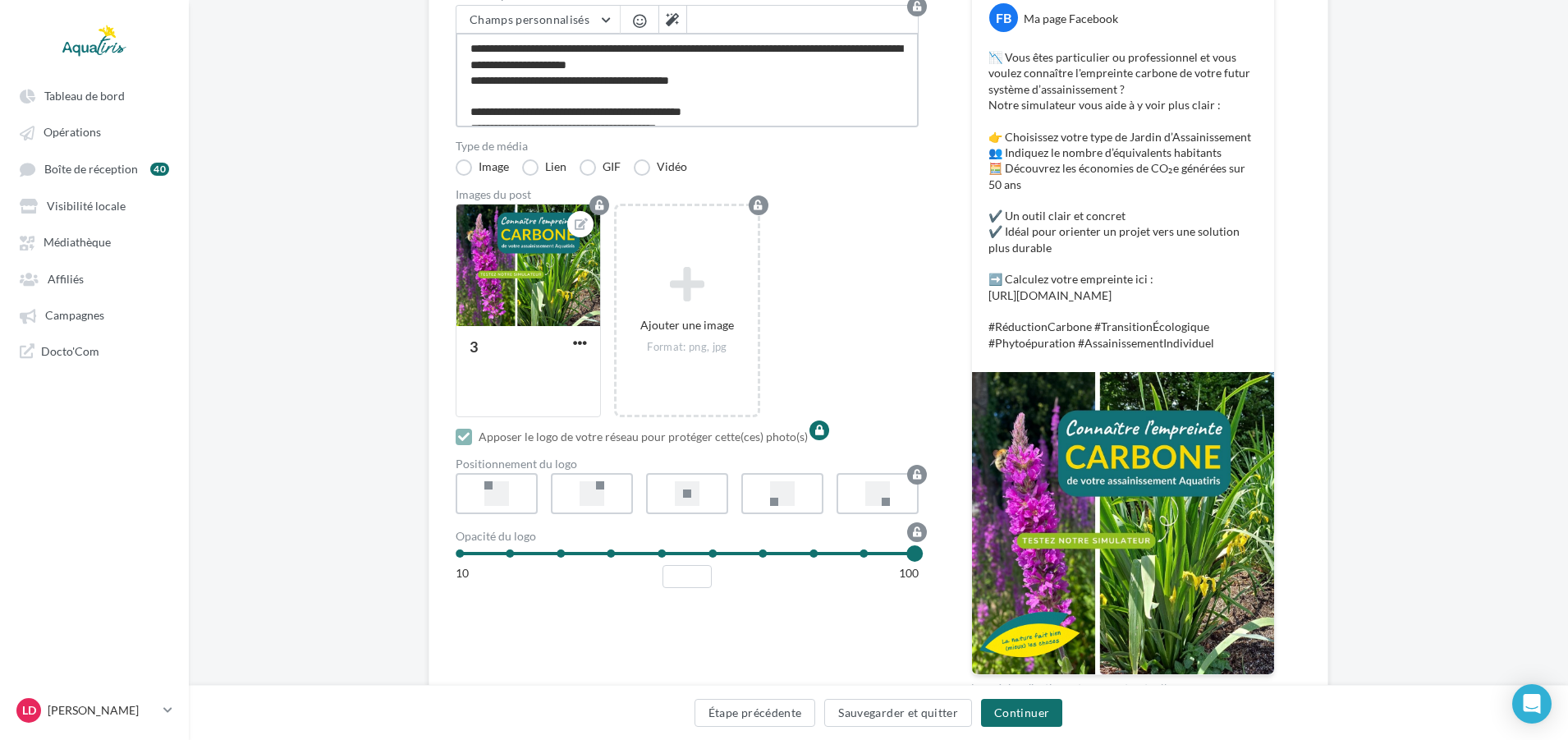
scroll to position [328, 0]
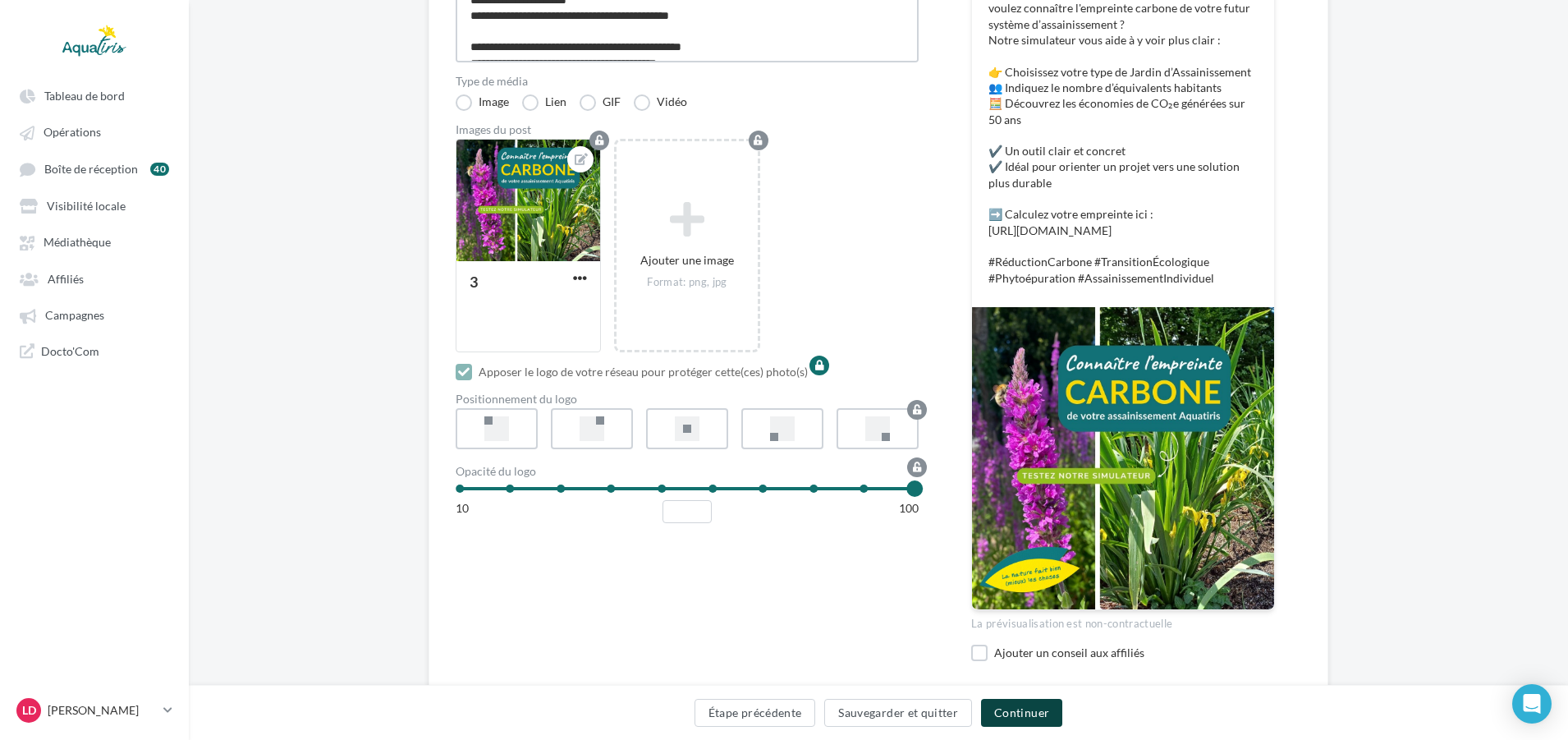
type textarea "**********"
click at [1027, 704] on button "Continuer" at bounding box center [1021, 713] width 81 height 28
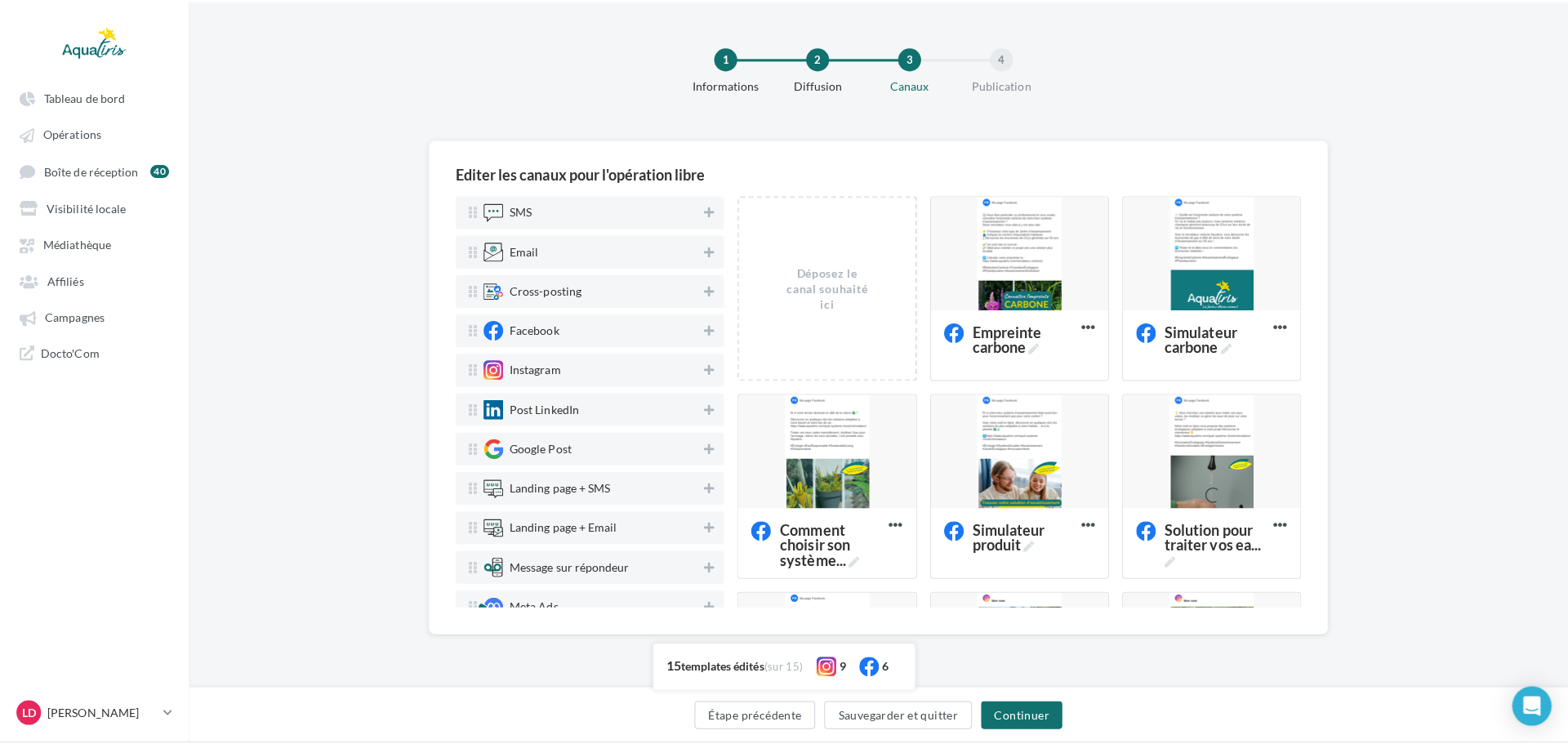
scroll to position [0, 0]
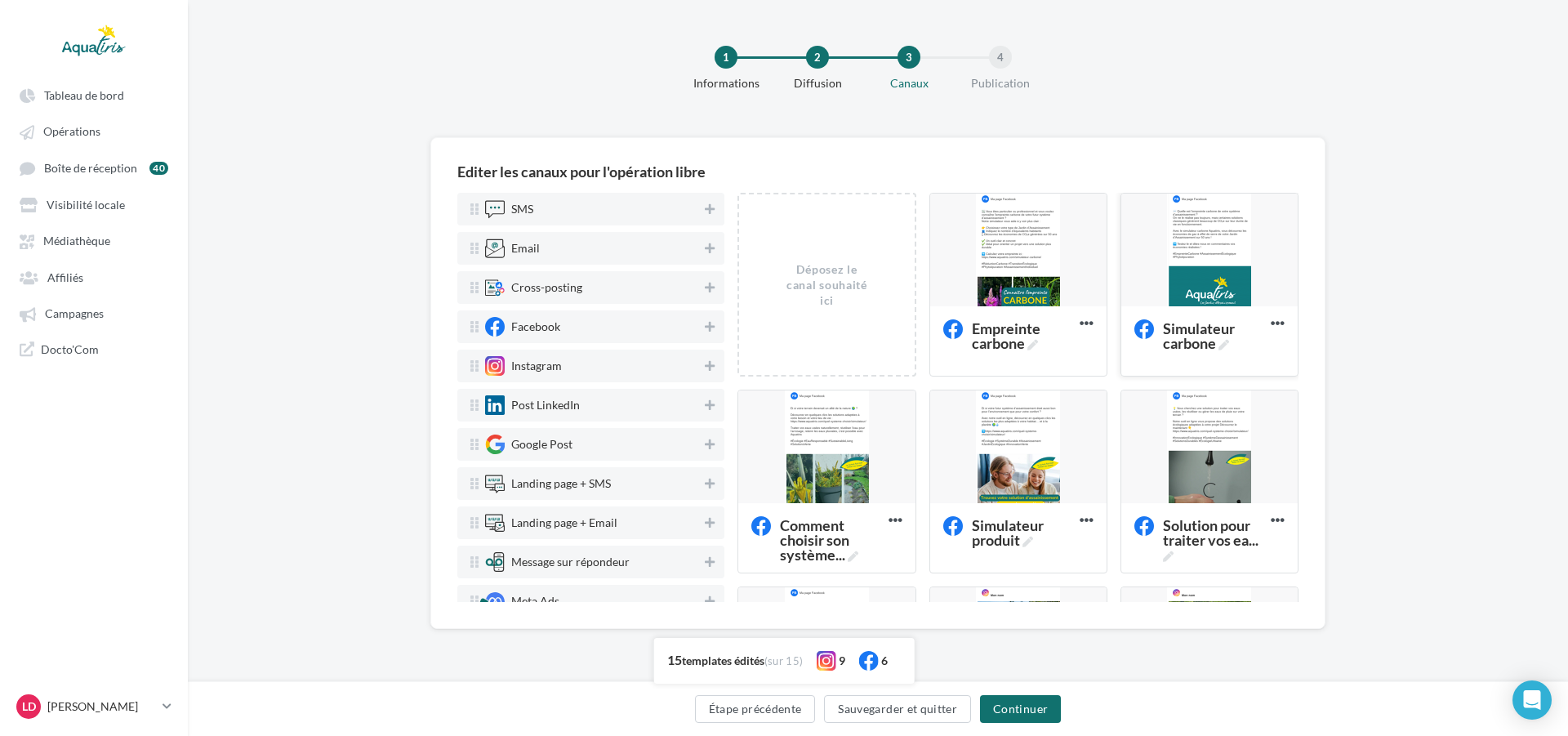
click at [1183, 248] on div at bounding box center [1209, 250] width 176 height 114
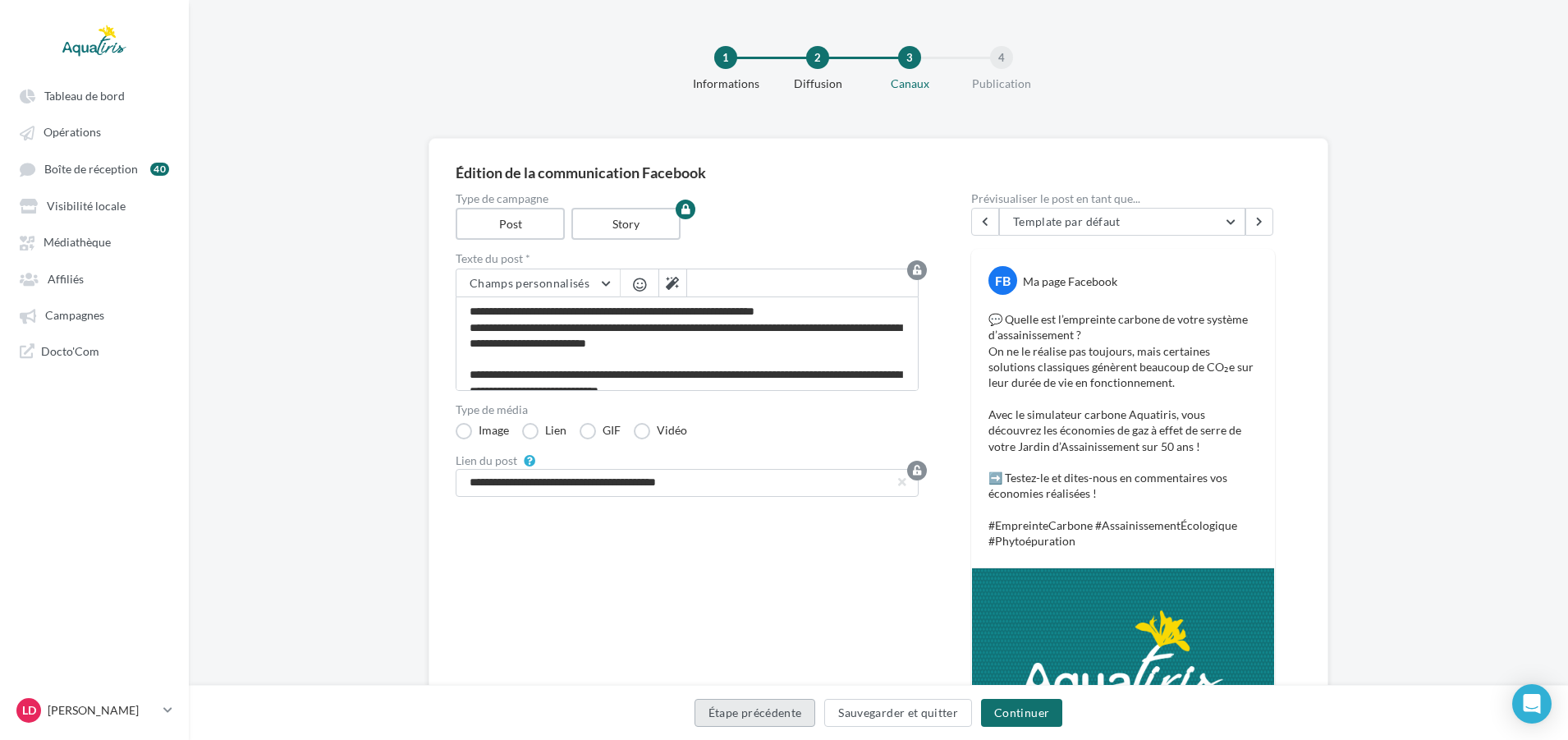
click at [756, 710] on button "Étape précédente" at bounding box center [755, 713] width 121 height 28
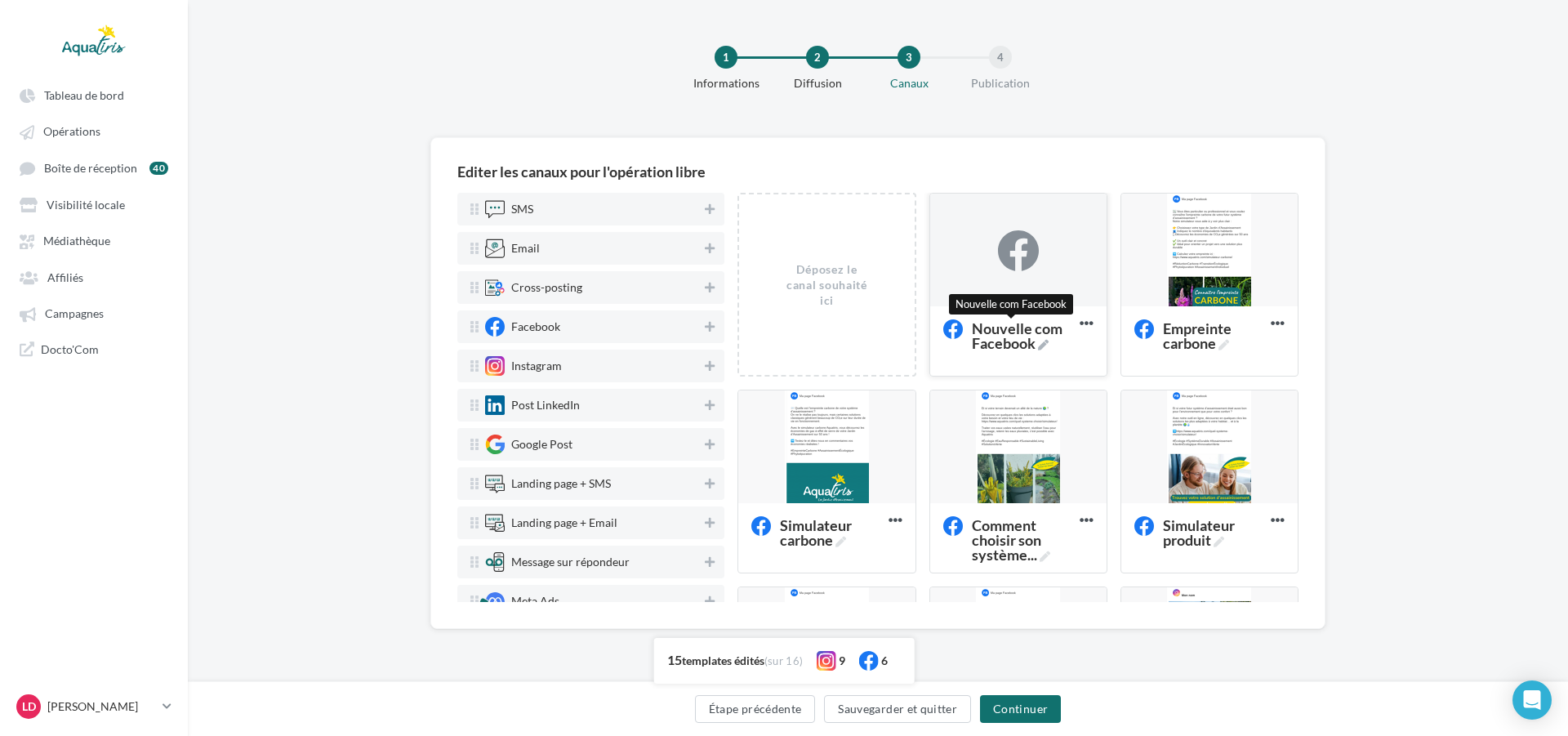
click at [1021, 341] on span "Nouvelle com Facebook" at bounding box center [1021, 336] width 101 height 30
click at [1021, 341] on textarea "Nouvelle com Facebook Nouvelle com Facebook" at bounding box center [1000, 336] width 130 height 46
click at [1021, 341] on textarea "Nouvelle com Facebook" at bounding box center [1000, 336] width 130 height 46
drag, startPoint x: 1019, startPoint y: 343, endPoint x: 833, endPoint y: 311, distance: 188.7
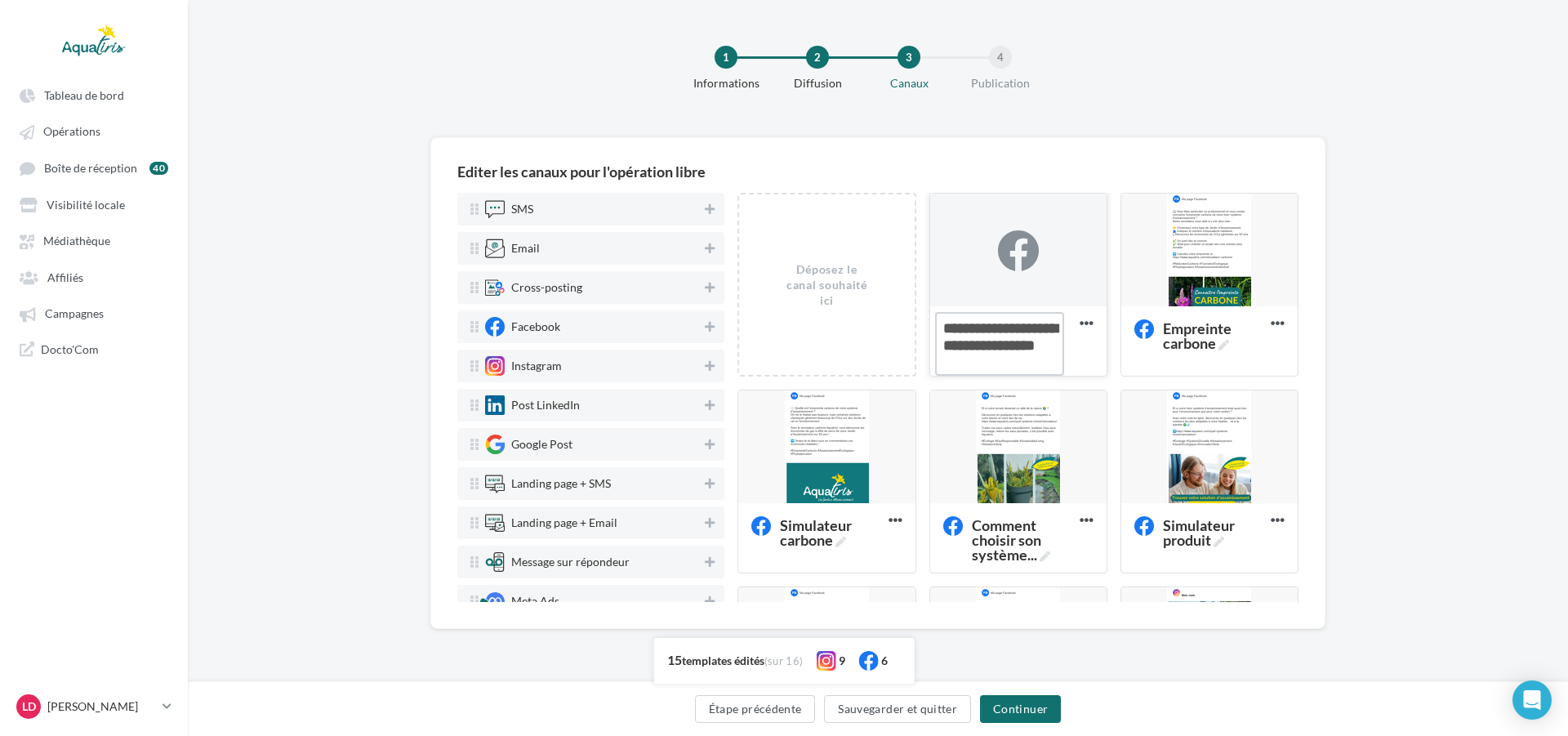
click at [966, 343] on textarea "la nature fait bine mieux le ..." at bounding box center [1000, 344] width 130 height 64
type textarea "**********"
click at [1073, 320] on icon at bounding box center [1086, 323] width 40 height 40
click at [1056, 273] on div at bounding box center [1018, 250] width 176 height 114
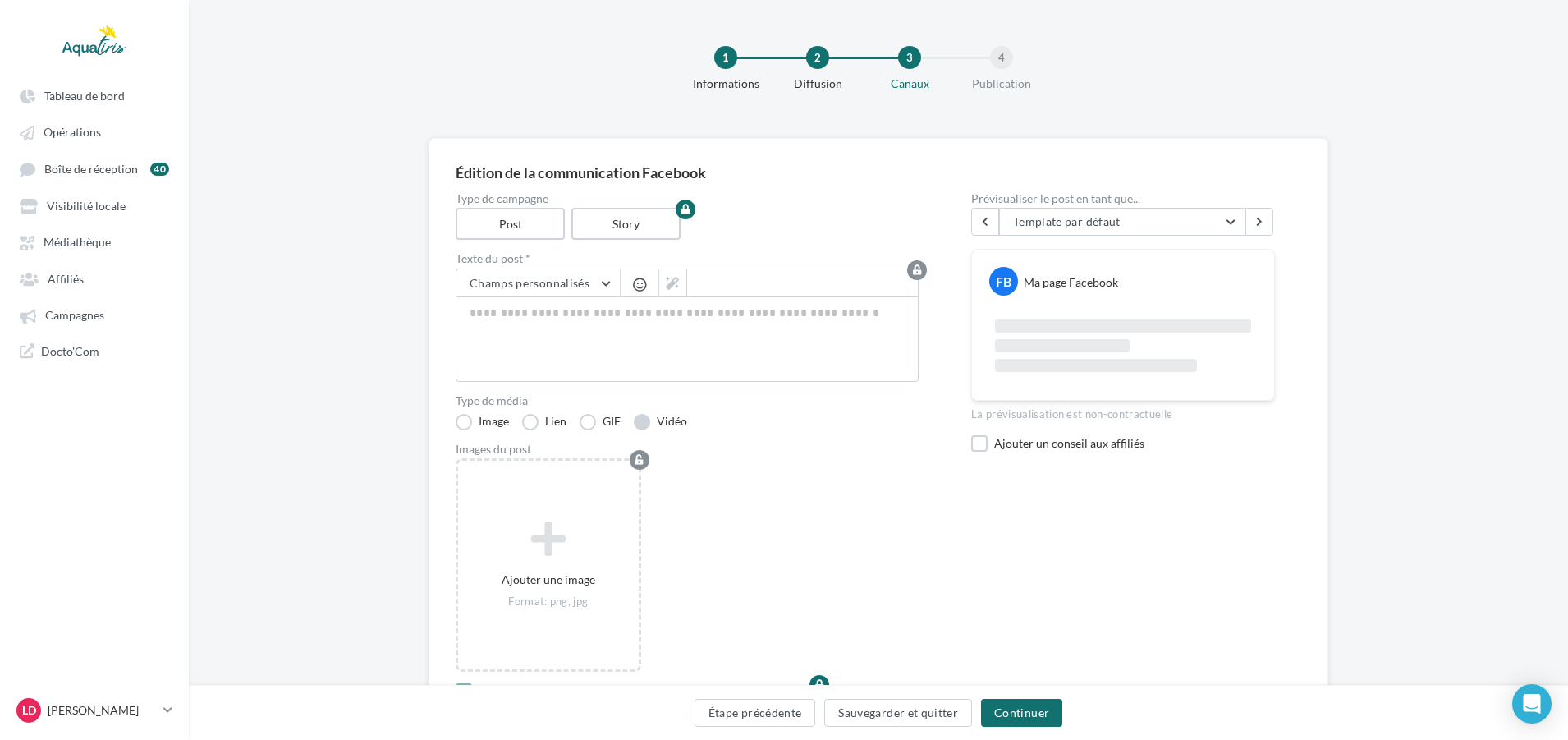
click at [655, 421] on label "Vidéo" at bounding box center [660, 422] width 53 height 17
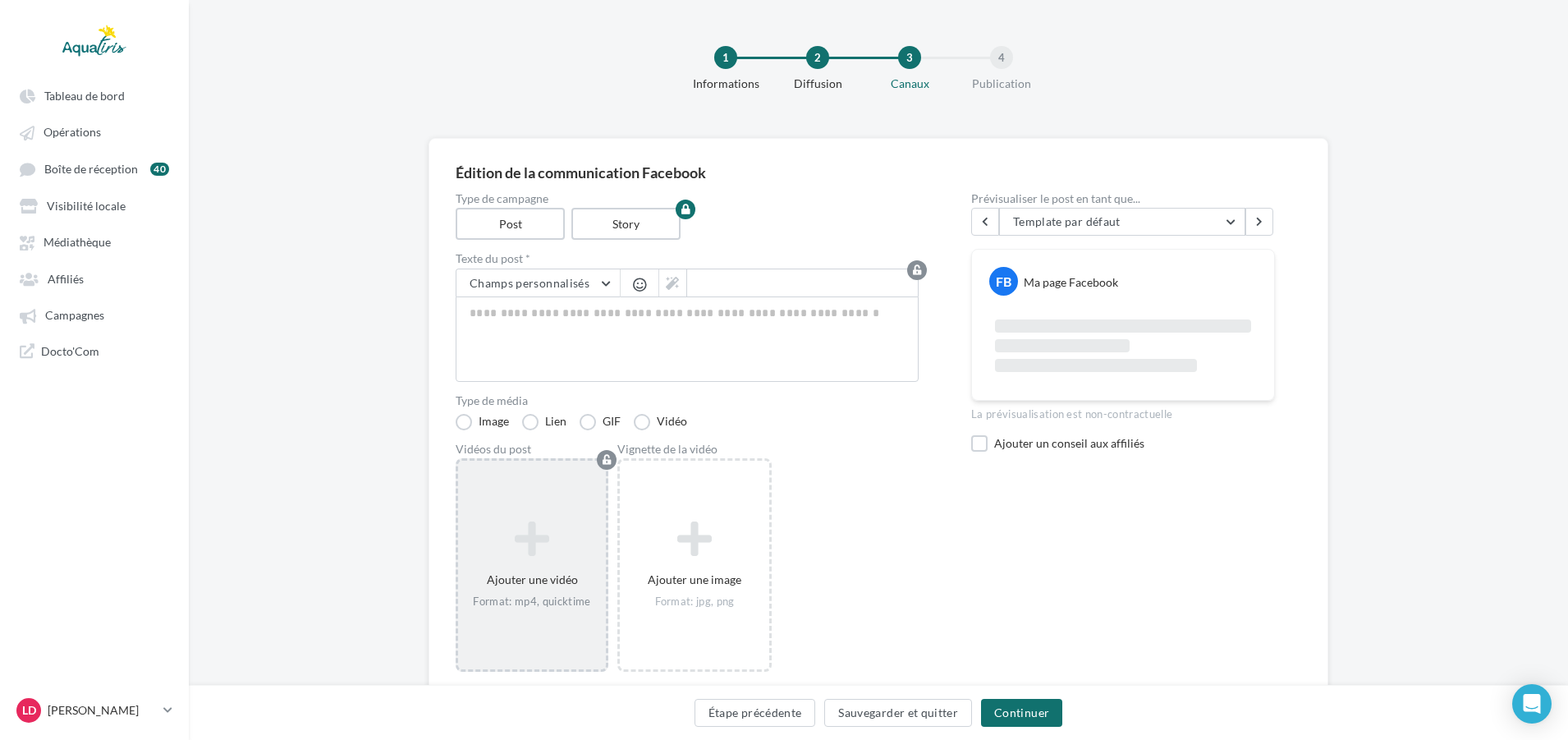
click at [580, 506] on div "Ajouter une vidéo Format: mp4, quicktime" at bounding box center [532, 565] width 153 height 213
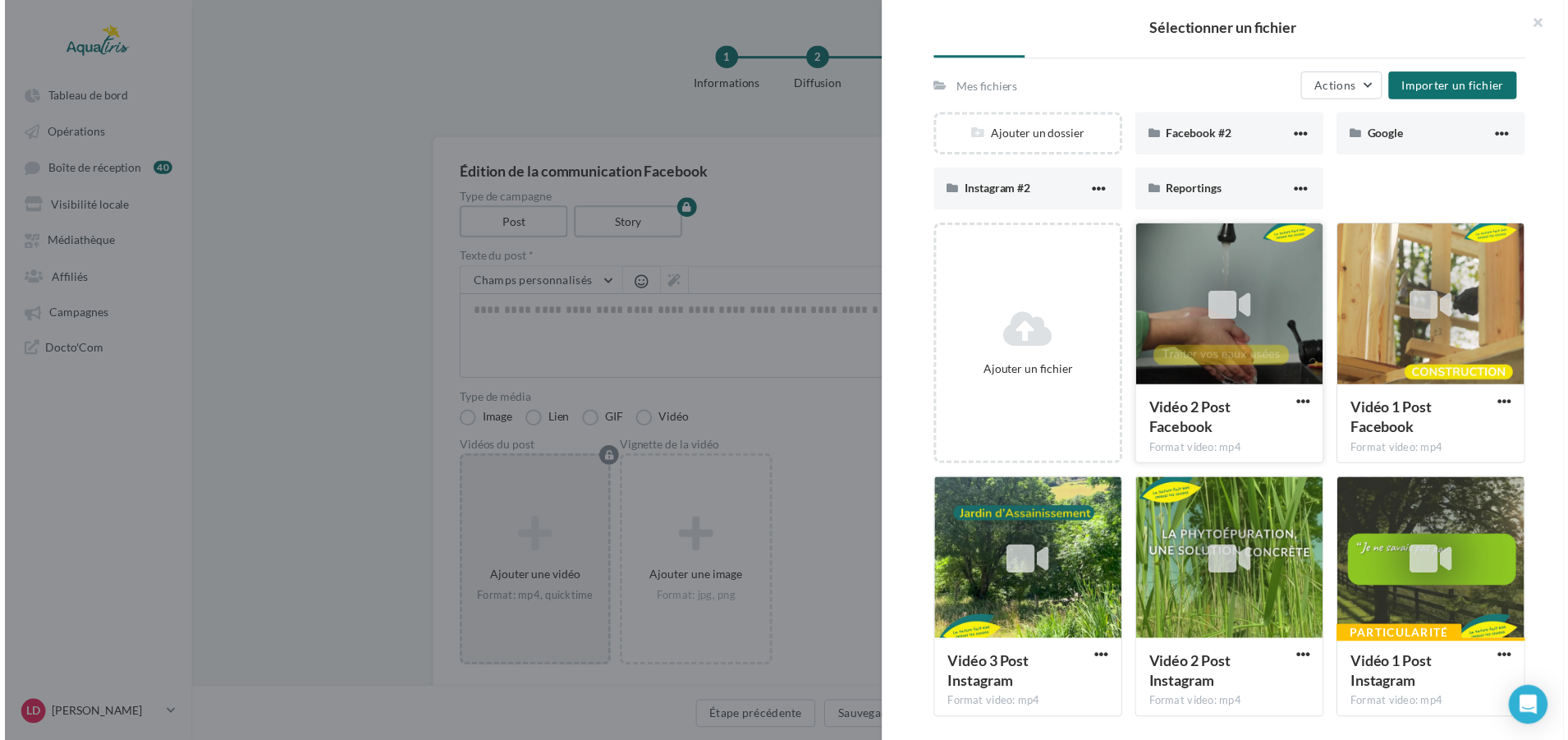
scroll to position [133, 0]
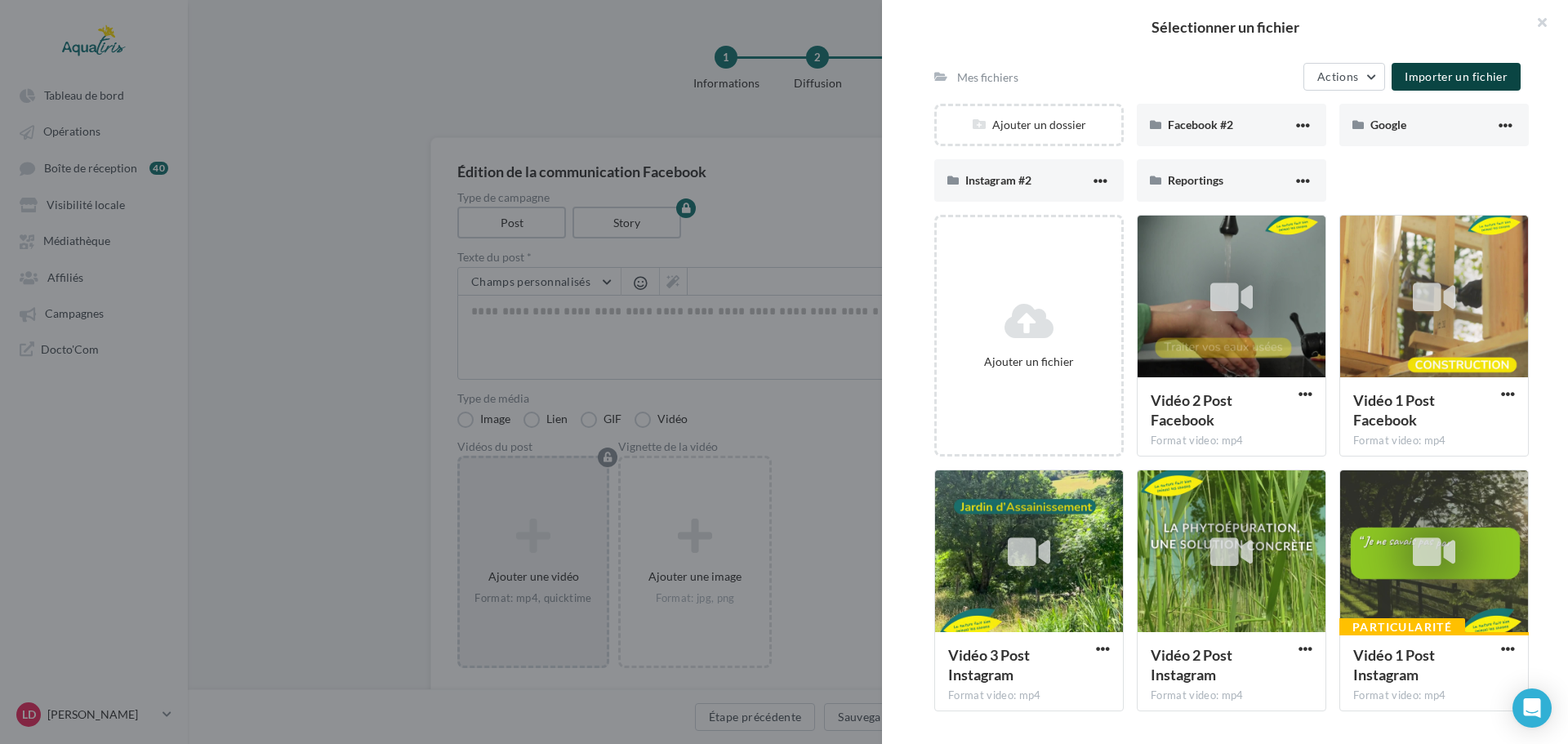
click at [1466, 75] on span "Importer un fichier" at bounding box center [1455, 76] width 103 height 14
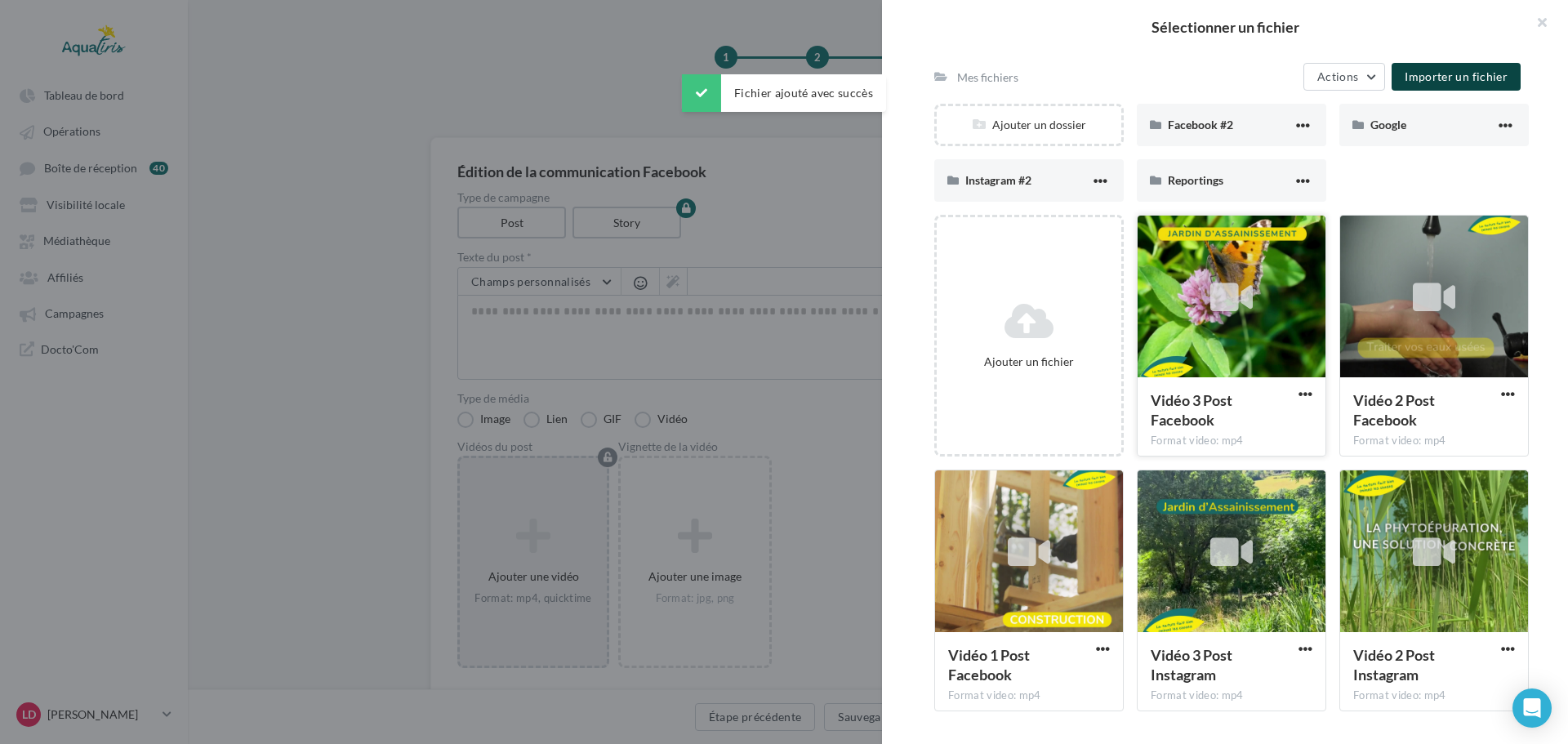
click at [1208, 352] on div at bounding box center [1231, 297] width 188 height 163
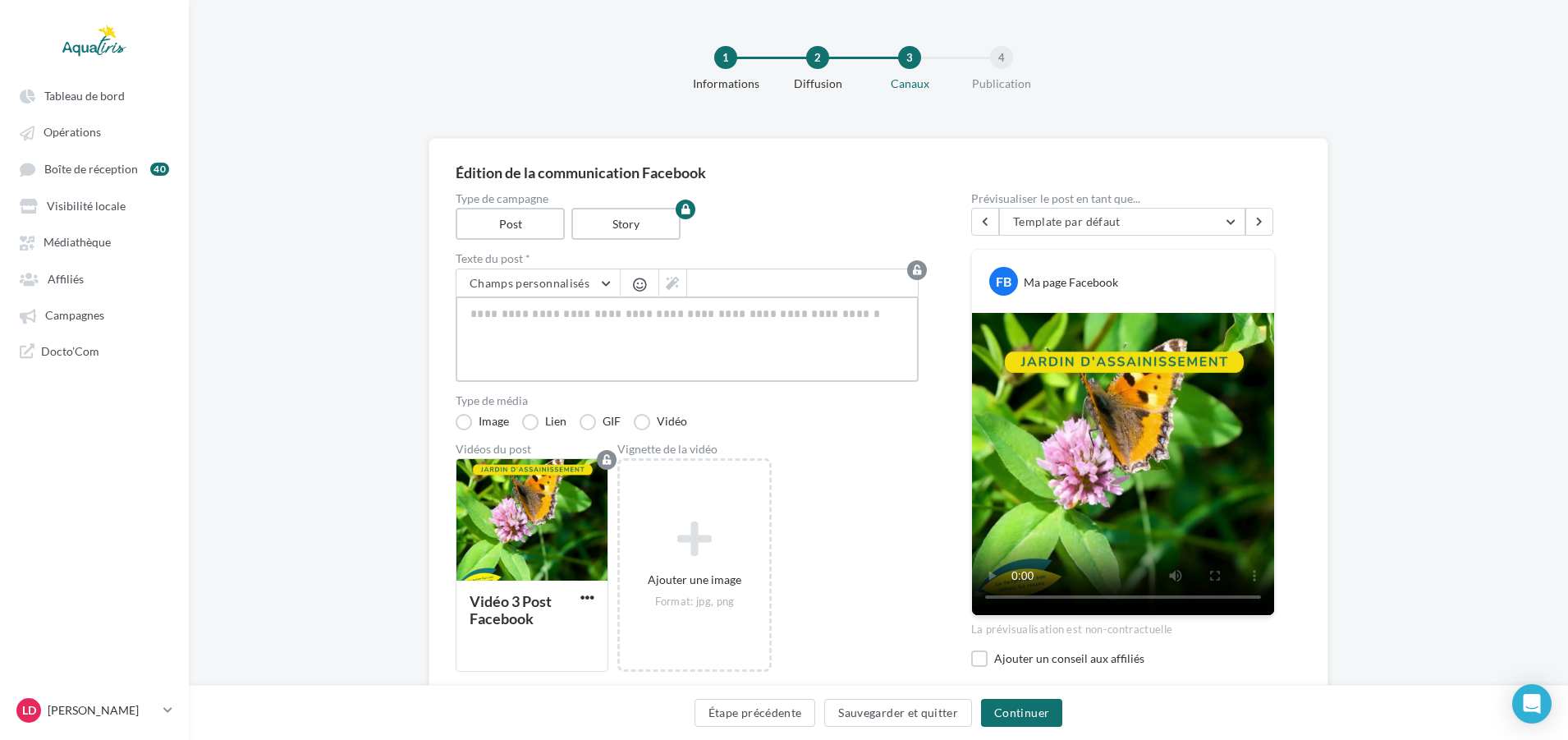
click at [577, 318] on textarea at bounding box center [687, 339] width 463 height 86
paste textarea "**********"
type textarea "**********"
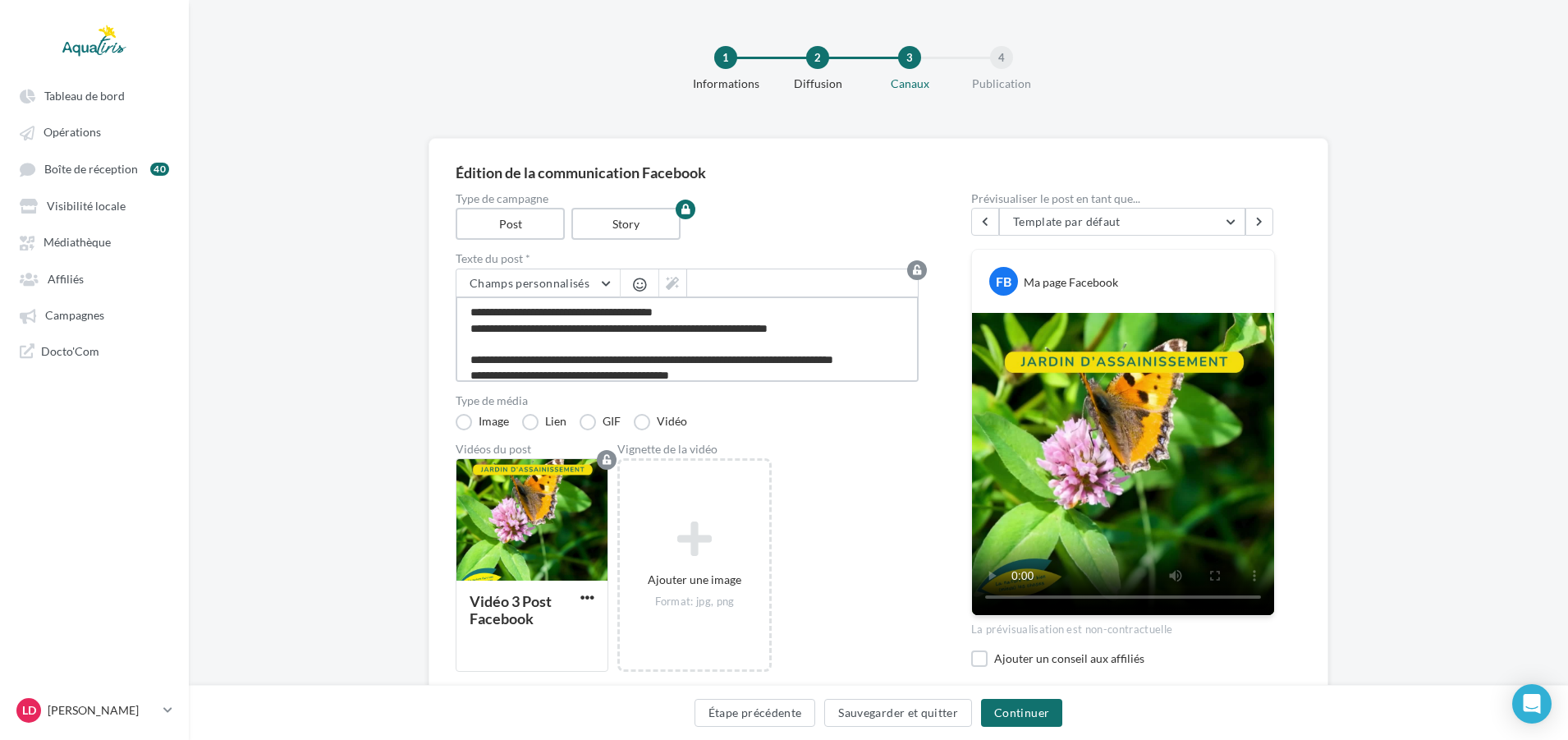
scroll to position [42, 0]
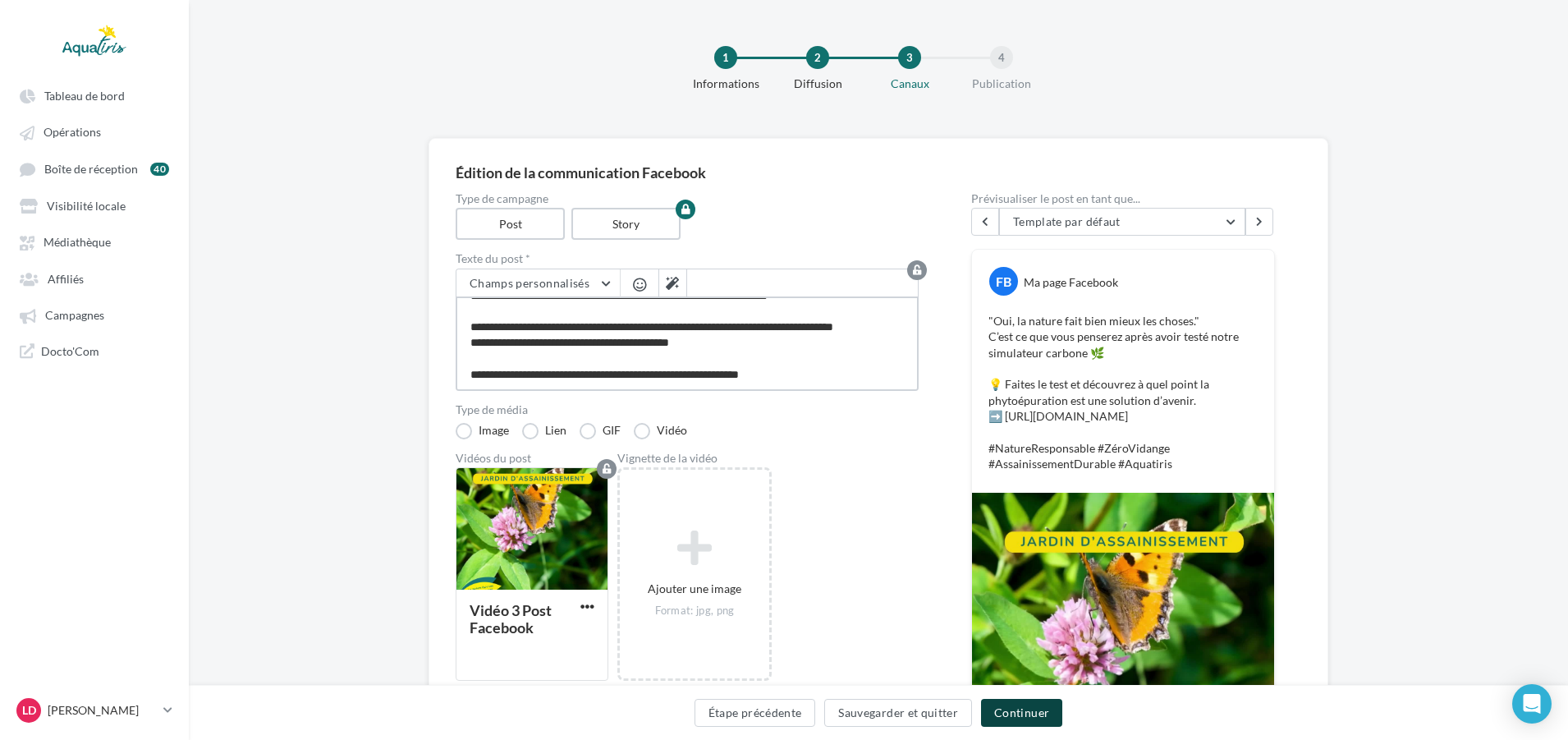
type textarea "**********"
click at [1013, 720] on button "Continuer" at bounding box center [1021, 713] width 81 height 28
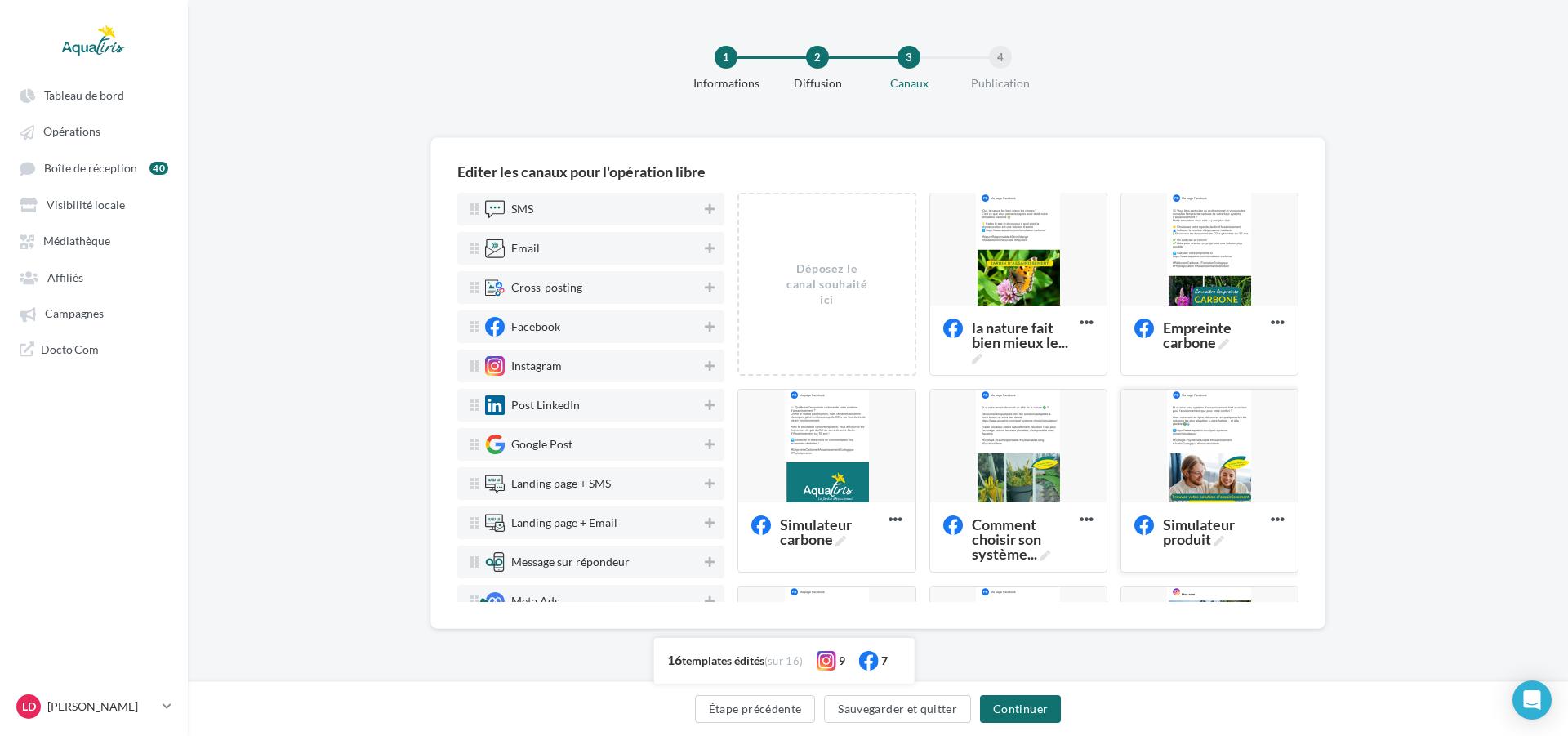
scroll to position [0, 0]
click at [157, 709] on link "LD [PERSON_NAME] [EMAIL_ADDRESS][DOMAIN_NAME]" at bounding box center [94, 705] width 161 height 31
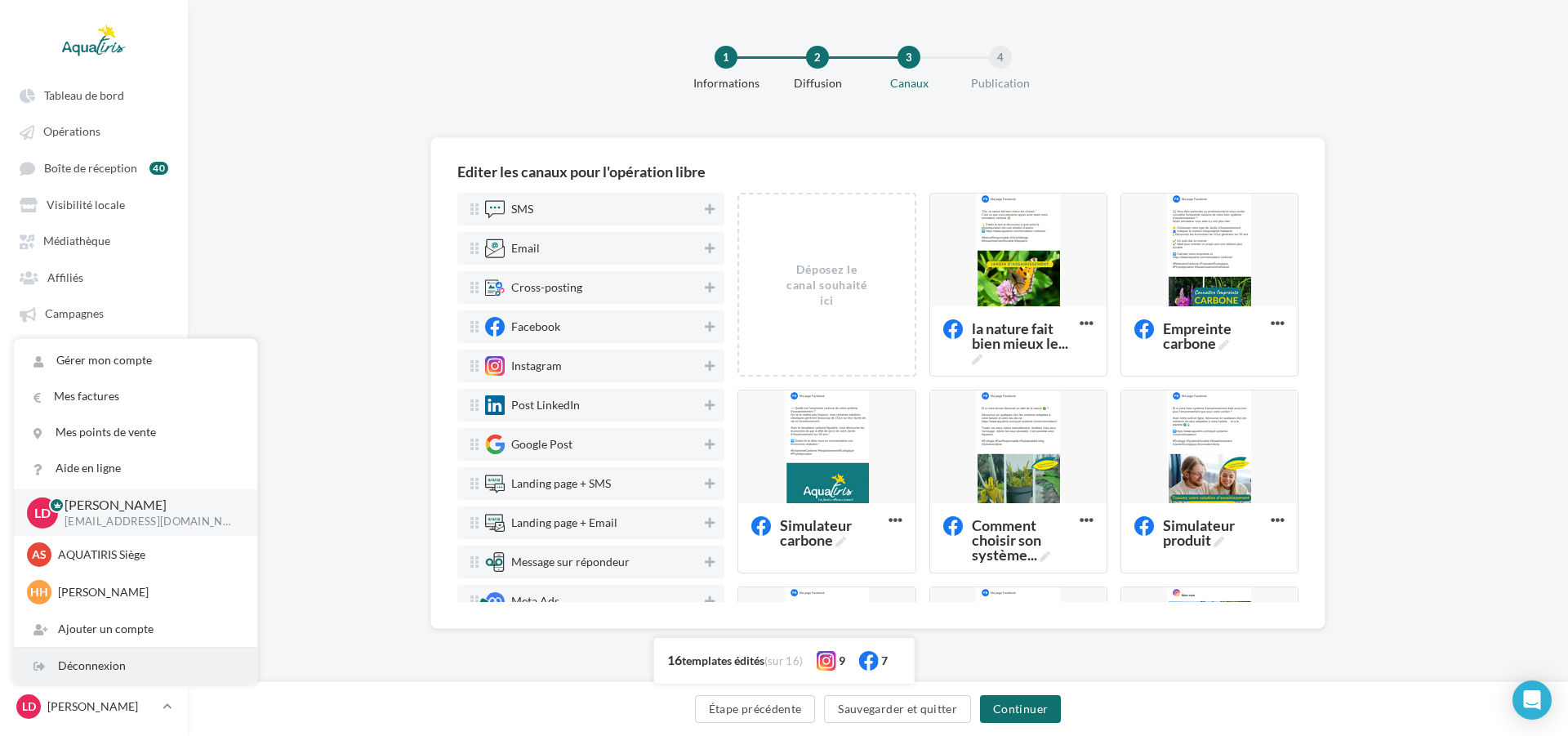
click at [155, 668] on div "Déconnexion" at bounding box center [135, 666] width 244 height 36
